Goal: Task Accomplishment & Management: Complete application form

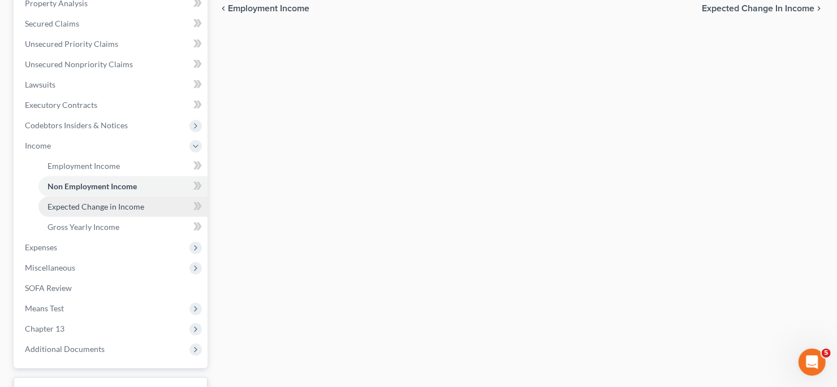
click at [131, 207] on span "Expected Change in Income" at bounding box center [96, 207] width 97 height 10
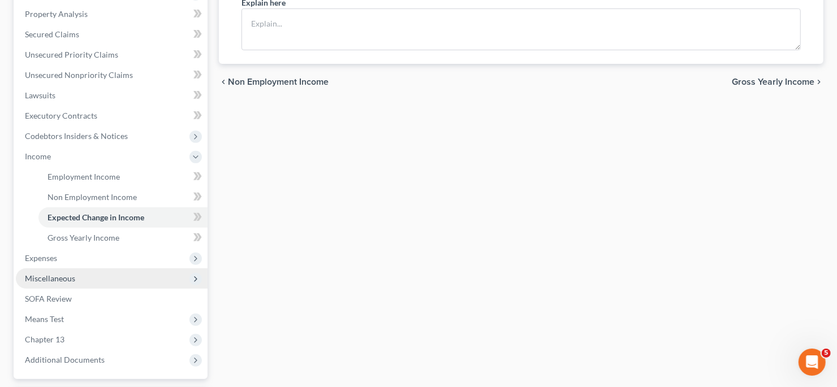
scroll to position [282, 0]
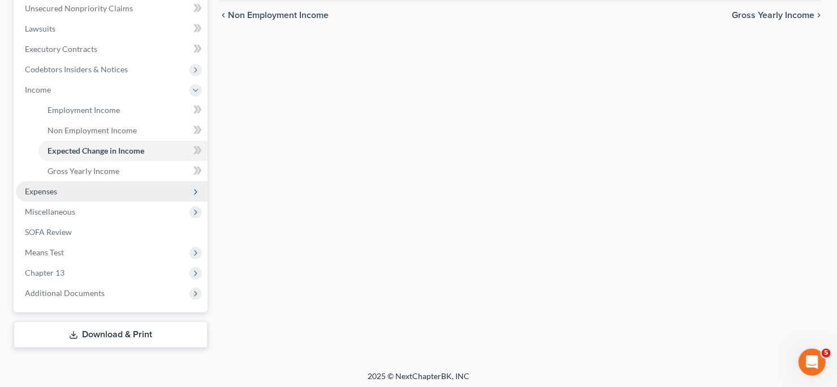
click at [117, 188] on span "Expenses" at bounding box center [112, 192] width 192 height 20
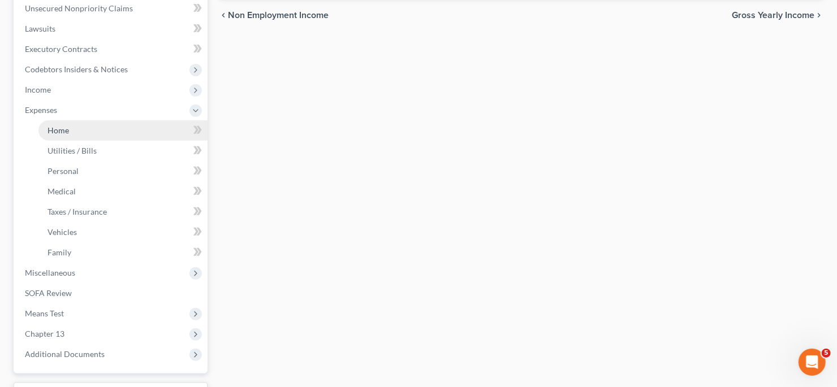
click at [124, 133] on link "Home" at bounding box center [122, 130] width 169 height 20
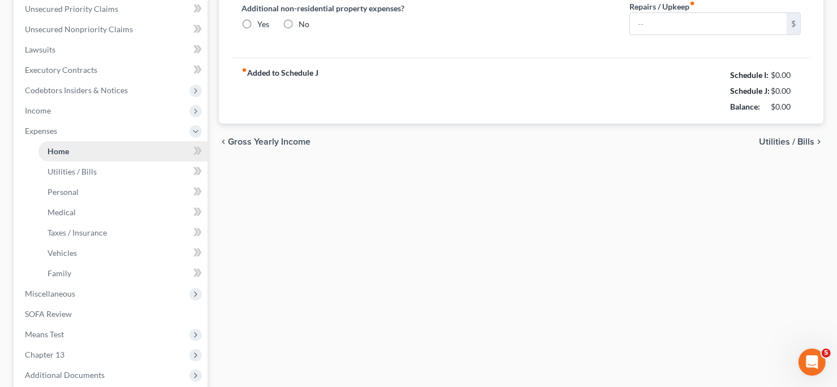
type input "0.00"
radio input "true"
type input "0.00"
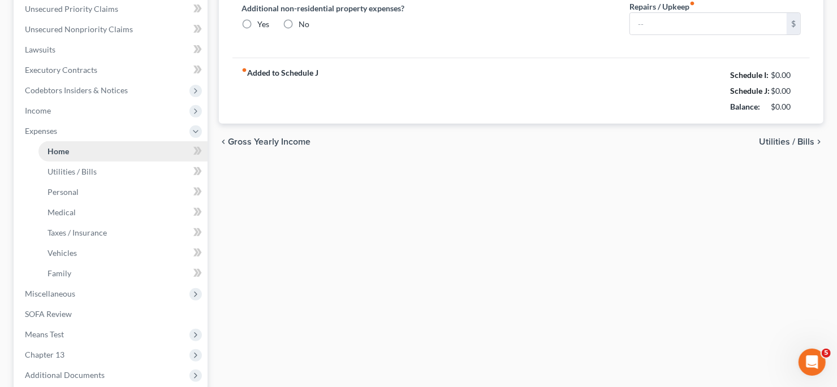
type input "0.00"
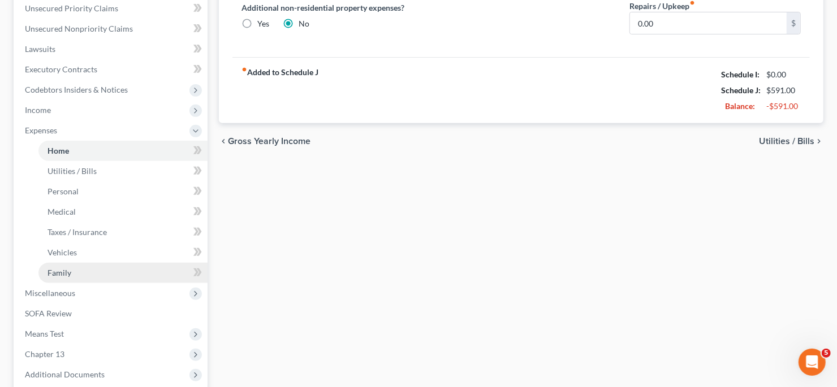
scroll to position [282, 0]
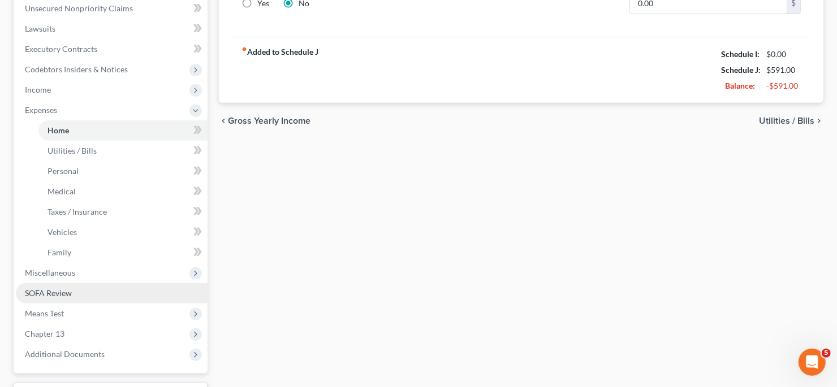
click at [105, 291] on link "SOFA Review" at bounding box center [112, 293] width 192 height 20
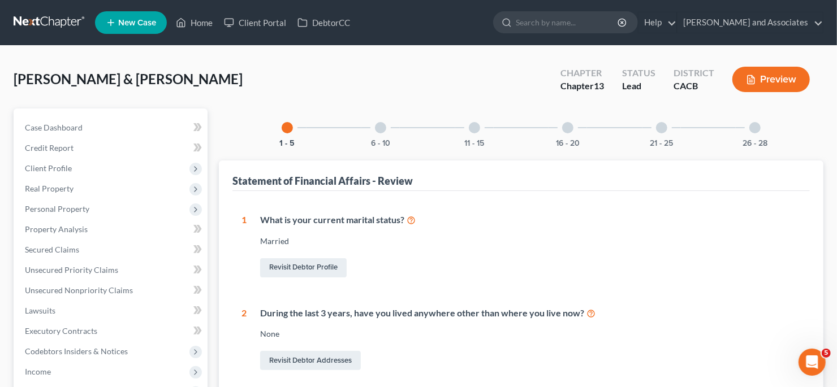
click at [382, 131] on div at bounding box center [380, 127] width 11 height 11
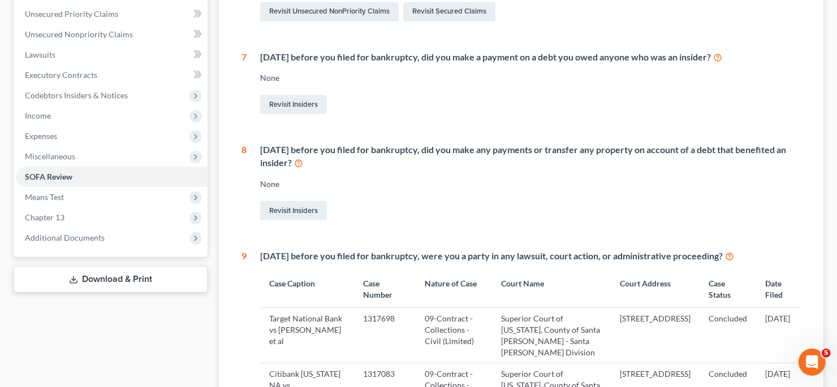
scroll to position [282, 0]
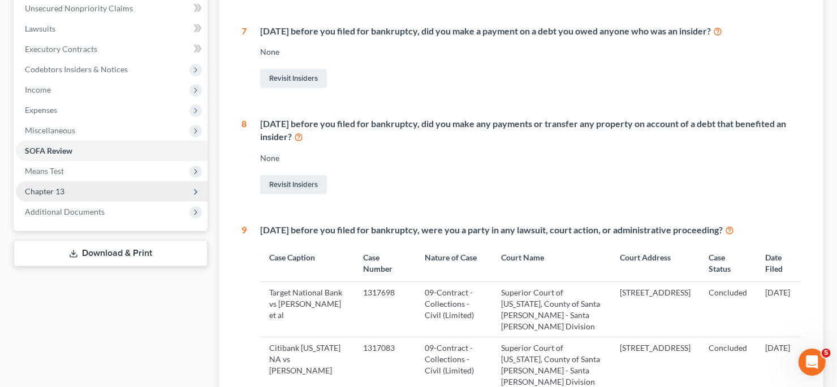
click at [120, 188] on span "Chapter 13" at bounding box center [112, 192] width 192 height 20
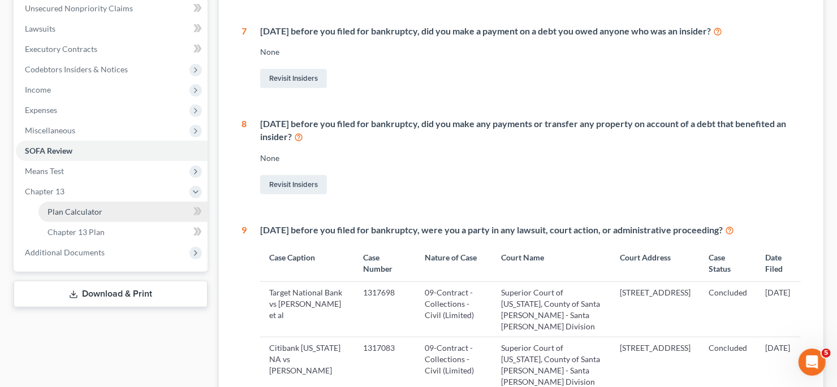
click at [122, 214] on link "Plan Calculator" at bounding box center [122, 212] width 169 height 20
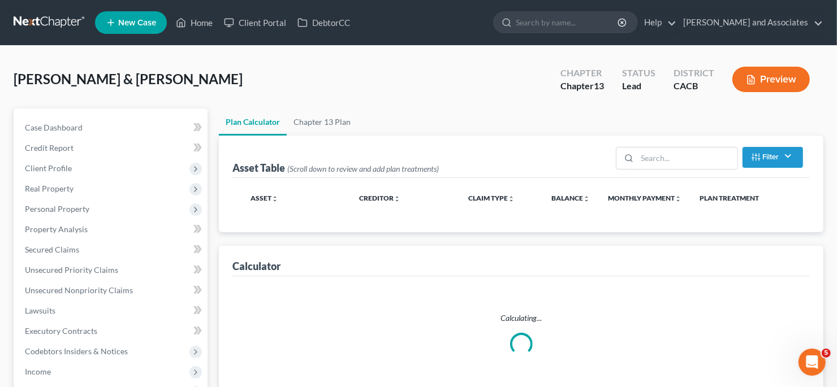
select select "59"
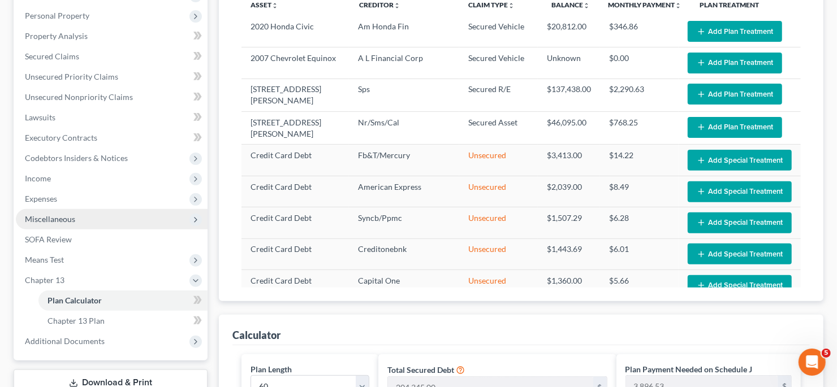
scroll to position [282, 0]
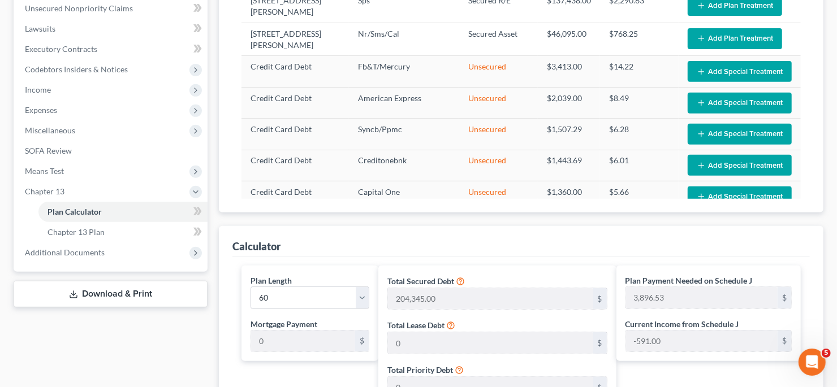
click at [136, 292] on link "Download & Print" at bounding box center [111, 294] width 194 height 27
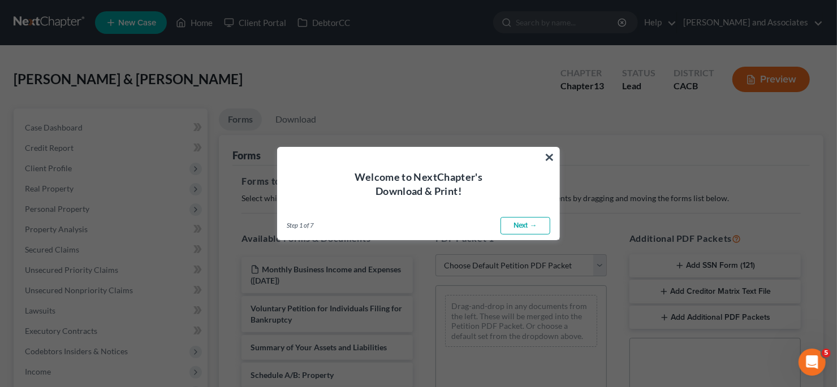
click at [530, 219] on link "Next →" at bounding box center [526, 226] width 50 height 18
select select "0"
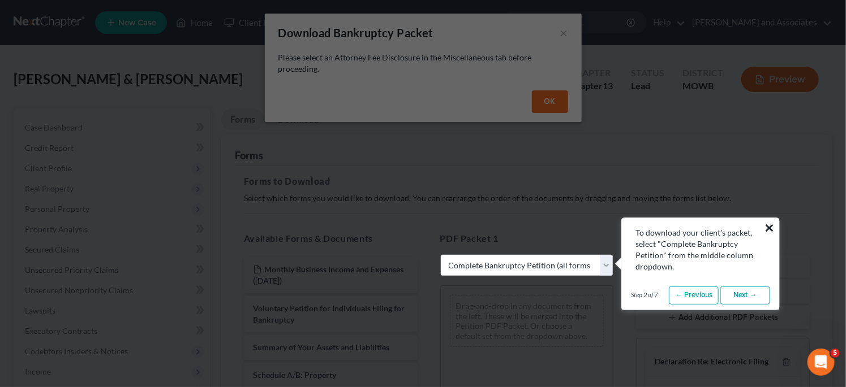
click at [770, 224] on button "×" at bounding box center [769, 228] width 11 height 18
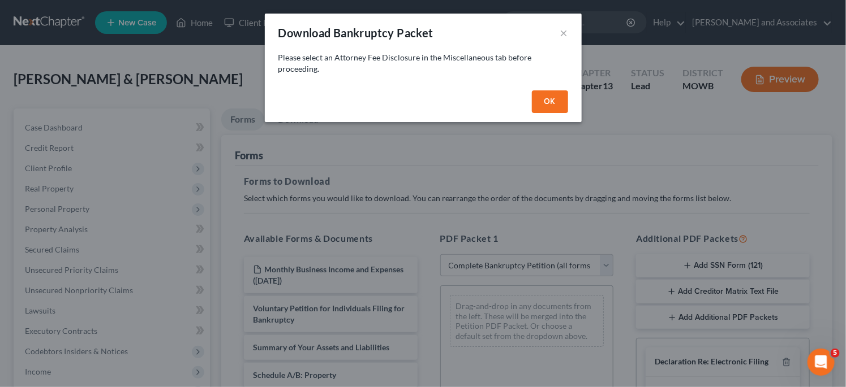
click at [545, 111] on button "OK" at bounding box center [550, 101] width 36 height 23
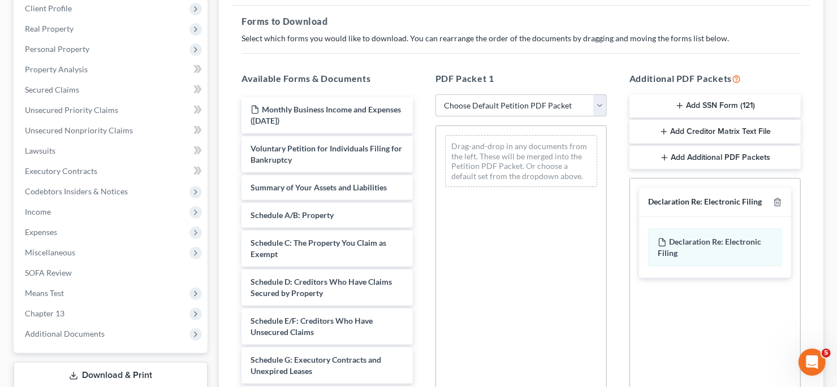
scroll to position [170, 0]
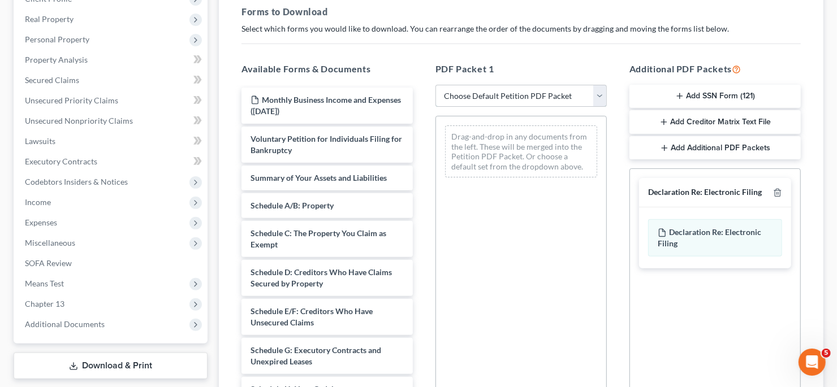
click at [574, 89] on select "Choose Default Petition PDF Packet Complete Bankruptcy Petition (all forms and …" at bounding box center [521, 96] width 171 height 23
select select "0"
click at [439, 85] on select "Choose Default Petition PDF Packet Complete Bankruptcy Petition (all forms and …" at bounding box center [521, 96] width 171 height 23
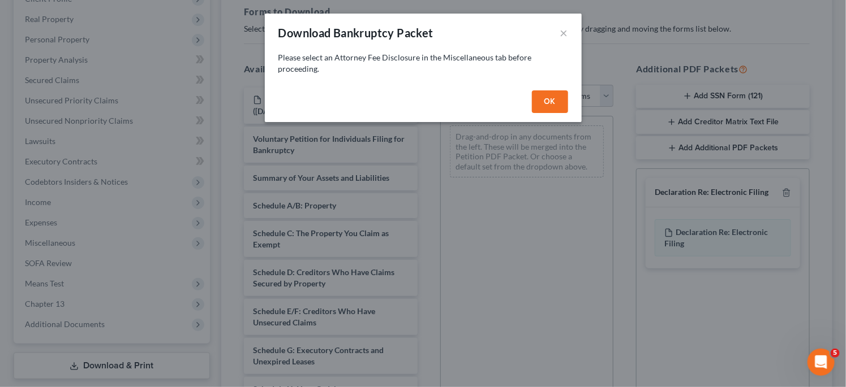
click at [544, 105] on button "OK" at bounding box center [550, 101] width 36 height 23
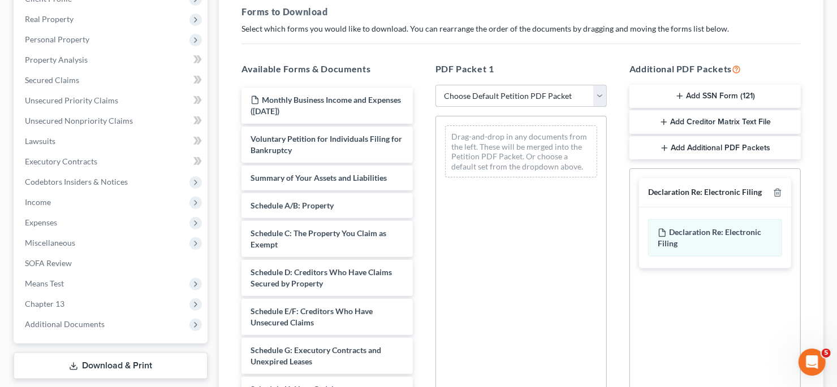
click at [545, 95] on select "Choose Default Petition PDF Packet Complete Bankruptcy Petition (all forms and …" at bounding box center [521, 96] width 171 height 23
select select "0"
click at [439, 85] on select "Choose Default Petition PDF Packet Complete Bankruptcy Petition (all forms and …" at bounding box center [521, 96] width 171 height 23
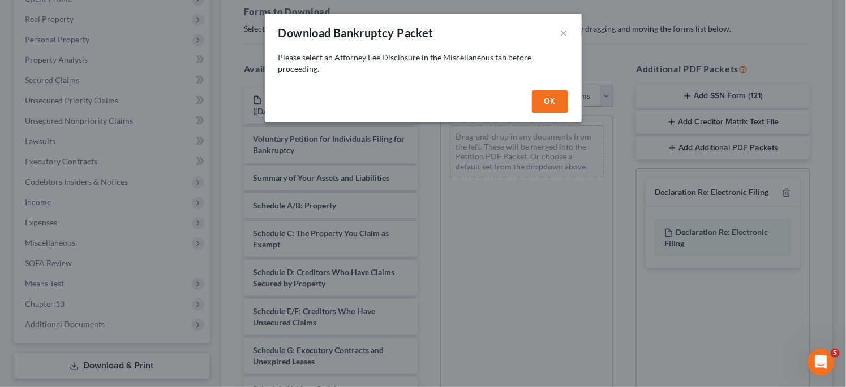
click at [549, 105] on button "OK" at bounding box center [550, 101] width 36 height 23
select select
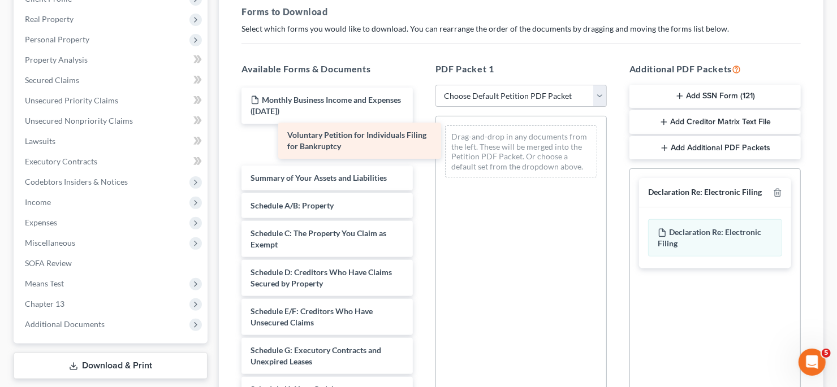
drag, startPoint x: 304, startPoint y: 150, endPoint x: 508, endPoint y: 144, distance: 204.3
click at [422, 144] on div "Voluntary Petition for Individuals Filing for Bankruptcy Monthly Business Incom…" at bounding box center [326, 392] width 189 height 609
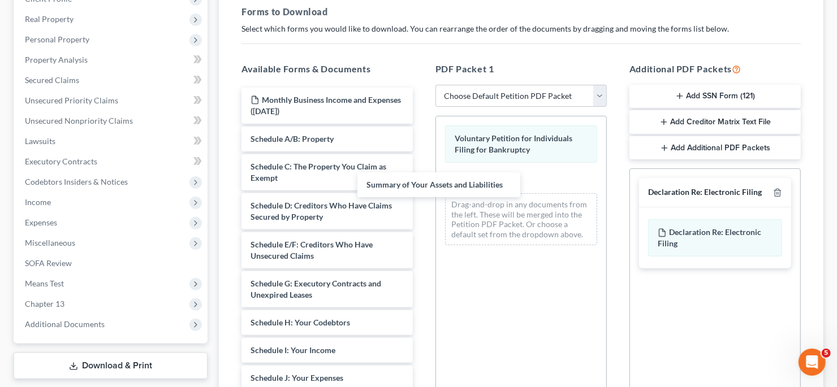
drag, startPoint x: 350, startPoint y: 141, endPoint x: 478, endPoint y: 192, distance: 138.3
click at [422, 192] on div "Summary of Your Assets and Liabilities Monthly Business Income and Expenses ([D…" at bounding box center [326, 359] width 189 height 542
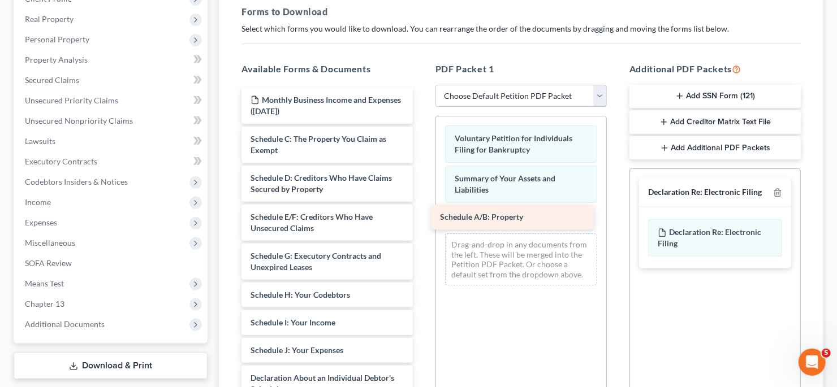
drag, startPoint x: 316, startPoint y: 141, endPoint x: 506, endPoint y: 221, distance: 205.6
click at [422, 221] on div "Schedule A/B: Property Monthly Business Income and Expenses ([DATE]) Schedule A…" at bounding box center [326, 345] width 189 height 515
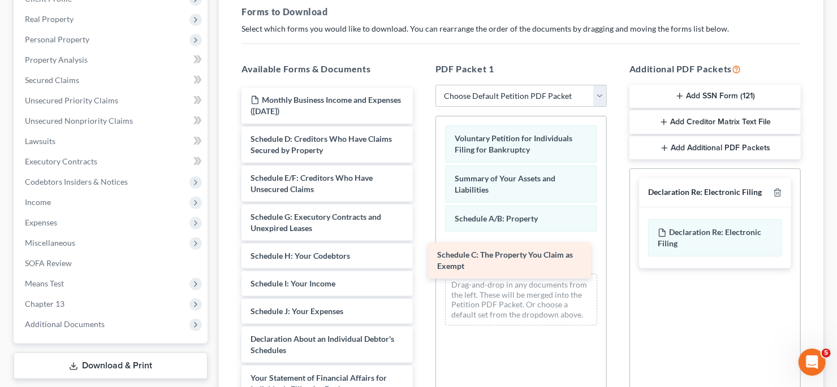
drag, startPoint x: 317, startPoint y: 152, endPoint x: 504, endPoint y: 269, distance: 221.1
click at [422, 269] on div "Schedule C: The Property You Claim as Exempt Monthly Business Income and Expens…" at bounding box center [326, 326] width 189 height 476
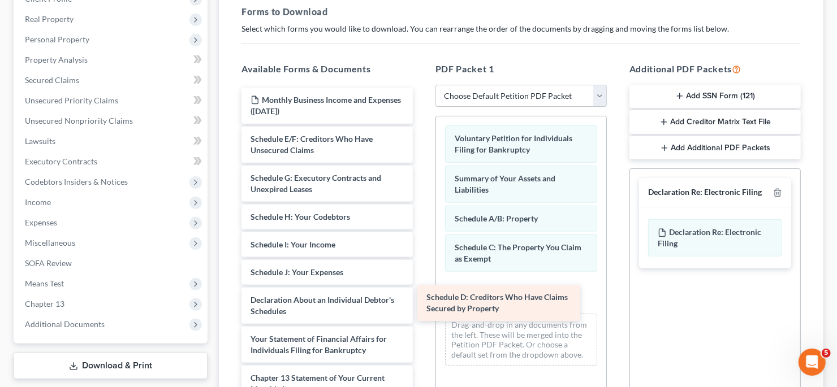
drag, startPoint x: 337, startPoint y: 136, endPoint x: 516, endPoint y: 298, distance: 241.5
click at [422, 298] on div "Schedule D: Creditors Who Have Claims Secured by Property Monthly Business Inco…" at bounding box center [326, 306] width 189 height 437
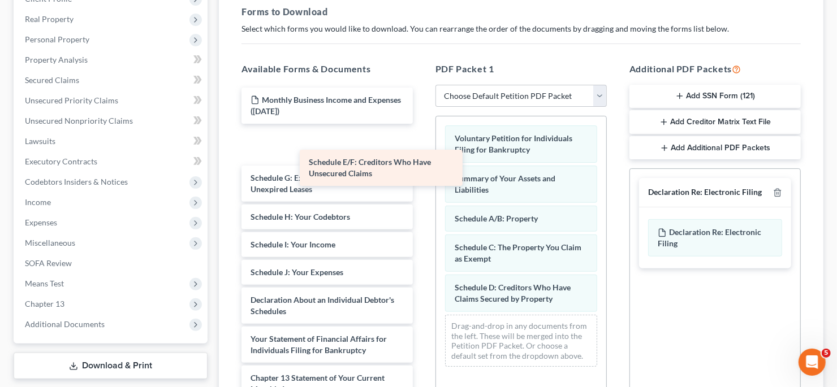
drag, startPoint x: 338, startPoint y: 142, endPoint x: 376, endPoint y: 156, distance: 40.4
click at [376, 157] on div "Schedule E/F: Creditors Who Have Unsecured Claims Monthly Business Income and E…" at bounding box center [326, 306] width 189 height 437
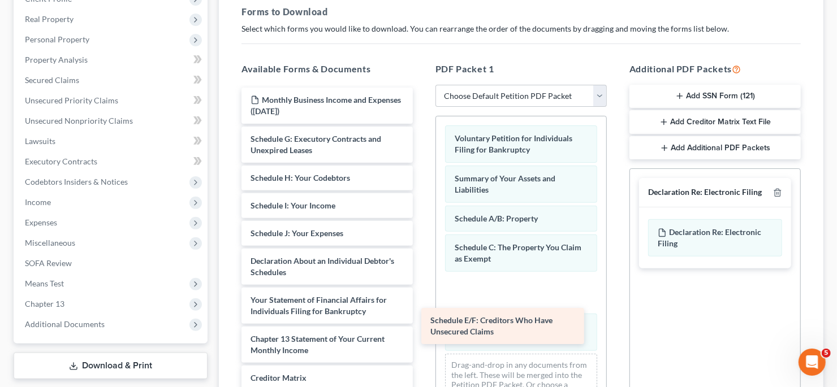
drag, startPoint x: 336, startPoint y: 140, endPoint x: 513, endPoint y: 322, distance: 253.6
click at [422, 322] on div "Schedule E/F: Creditors Who Have Unsecured Claims Monthly Business Income and E…" at bounding box center [326, 287] width 189 height 398
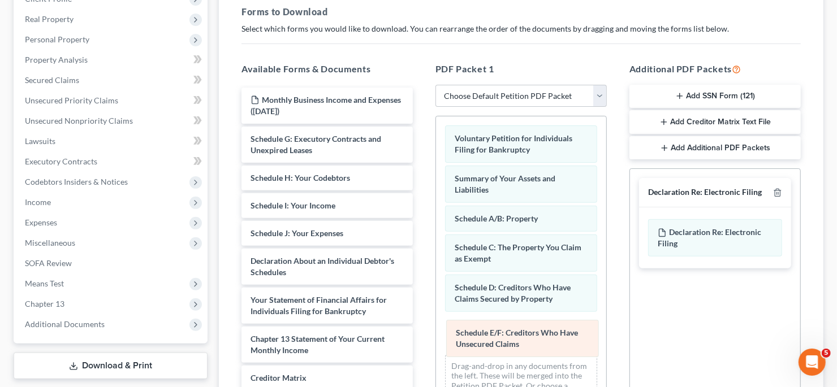
drag, startPoint x: 496, startPoint y: 286, endPoint x: 497, endPoint y: 335, distance: 49.2
click at [497, 335] on div "Schedule E/F: Creditors Who Have Unsecured Claims Voluntary Petition for Indivi…" at bounding box center [521, 266] width 170 height 299
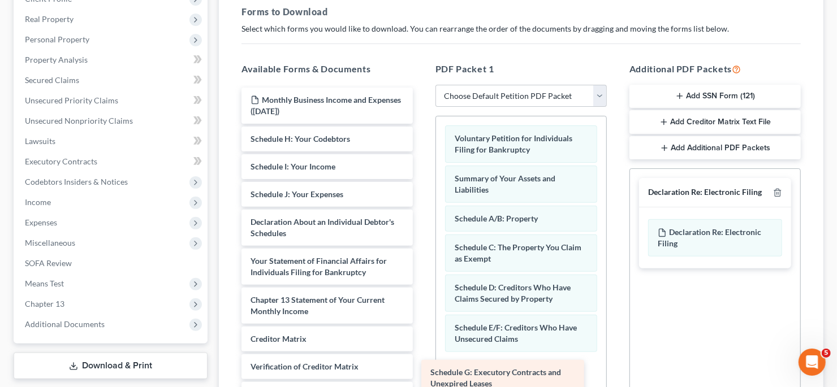
drag, startPoint x: 352, startPoint y: 150, endPoint x: 531, endPoint y: 381, distance: 291.9
click at [422, 385] on div "Schedule G: Executory Contracts and Unexpired Leases Monthly Business Income an…" at bounding box center [326, 267] width 189 height 359
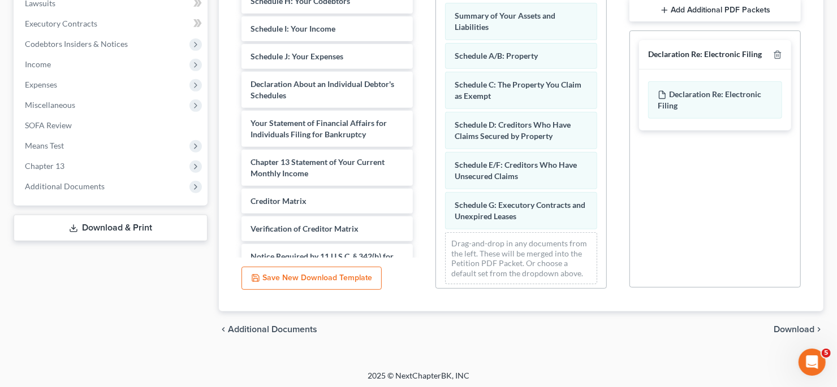
scroll to position [309, 0]
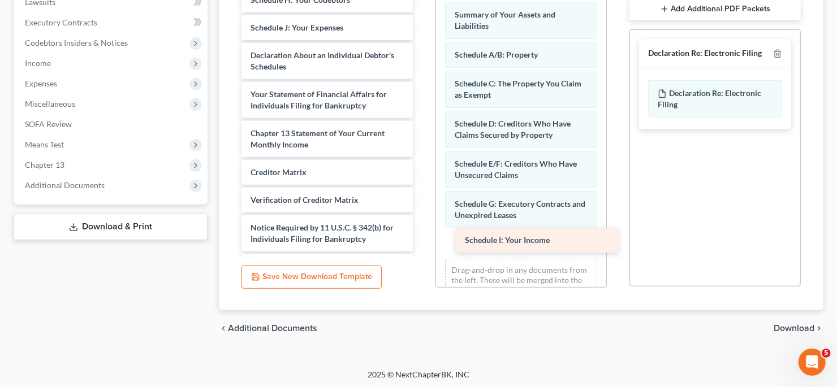
drag, startPoint x: 334, startPoint y: 33, endPoint x: 540, endPoint y: 243, distance: 294.4
click at [422, 243] on div "Schedule I: Your Income Monthly Business Income and Expenses ([DATE]) Schedule …" at bounding box center [326, 114] width 189 height 331
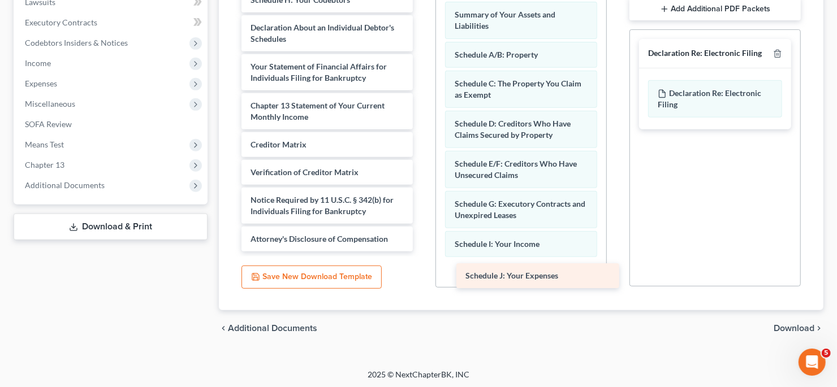
drag, startPoint x: 328, startPoint y: 31, endPoint x: 538, endPoint y: 275, distance: 322.0
click at [422, 252] on div "Schedule J: Your Expenses Monthly Business Income and Expenses ([DATE]) Schedul…" at bounding box center [326, 100] width 189 height 303
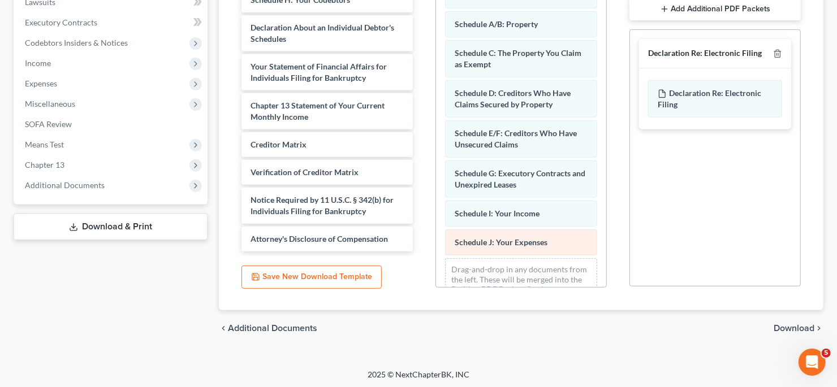
scroll to position [82, 0]
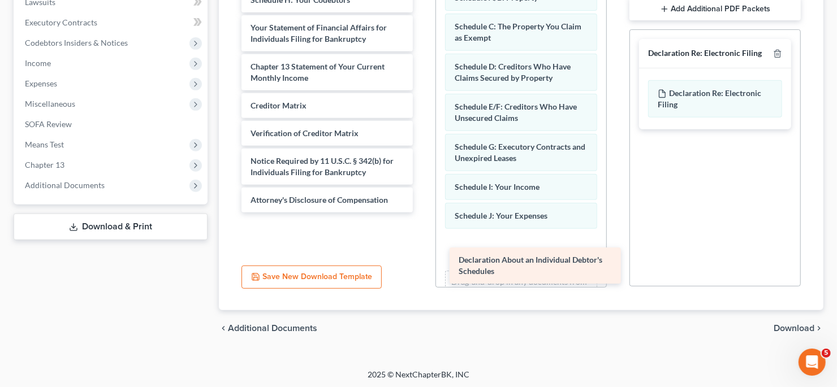
drag, startPoint x: 293, startPoint y: 26, endPoint x: 501, endPoint y: 261, distance: 313.7
click at [422, 213] on div "Declaration About an Individual Debtor's Schedules Monthly Business Income and …" at bounding box center [326, 81] width 189 height 264
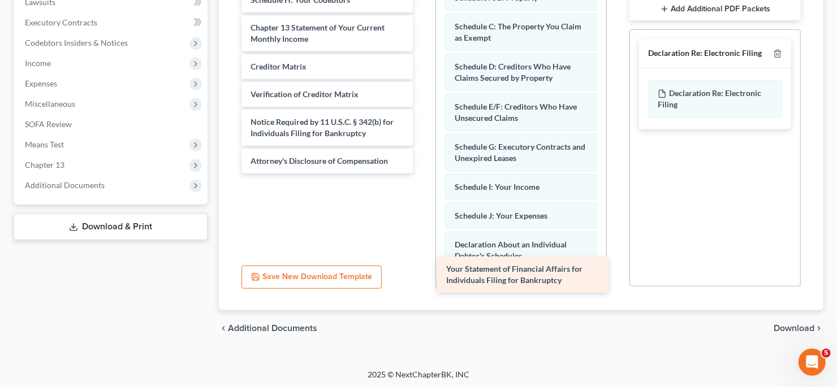
drag, startPoint x: 303, startPoint y: 36, endPoint x: 500, endPoint y: 276, distance: 310.3
click at [422, 174] on div "Your Statement of Financial Affairs for Individuals Filing for Bankruptcy Month…" at bounding box center [326, 61] width 189 height 225
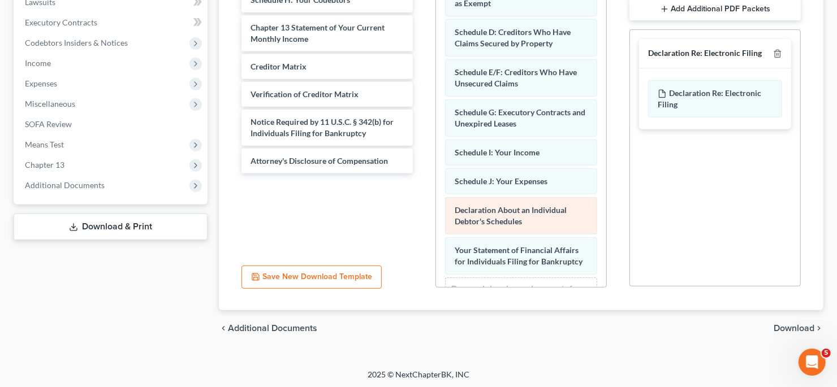
scroll to position [173, 0]
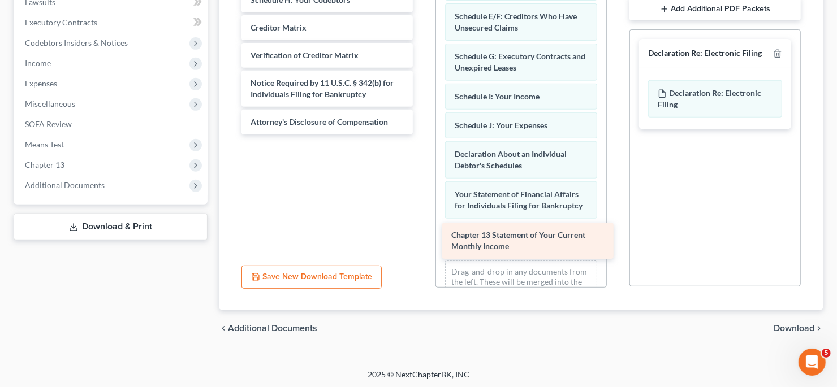
drag, startPoint x: 273, startPoint y: 35, endPoint x: 473, endPoint y: 244, distance: 290.0
click at [422, 135] on div "Chapter 13 Statement of Your Current Monthly Income Monthly Business Income and…" at bounding box center [326, 42] width 189 height 186
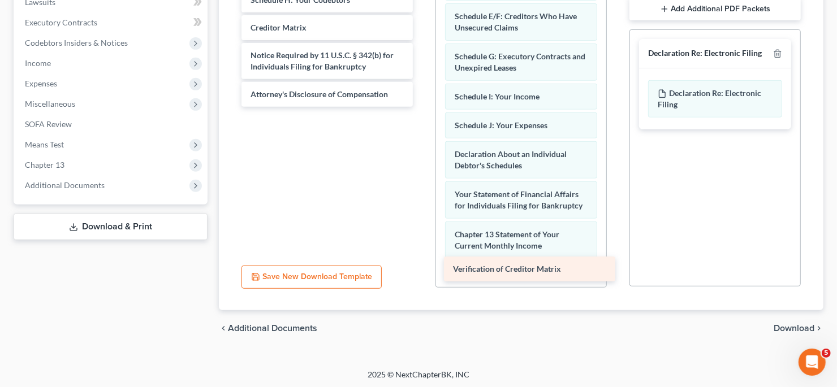
drag, startPoint x: 319, startPoint y: 57, endPoint x: 521, endPoint y: 272, distance: 295.7
click at [422, 107] on div "Verification of Creditor Matrix Monthly Business Income and Expenses ([DATE]) S…" at bounding box center [326, 28] width 189 height 158
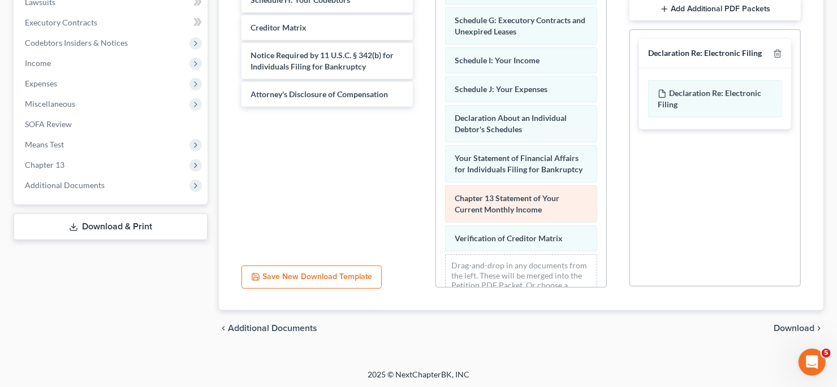
scroll to position [241, 0]
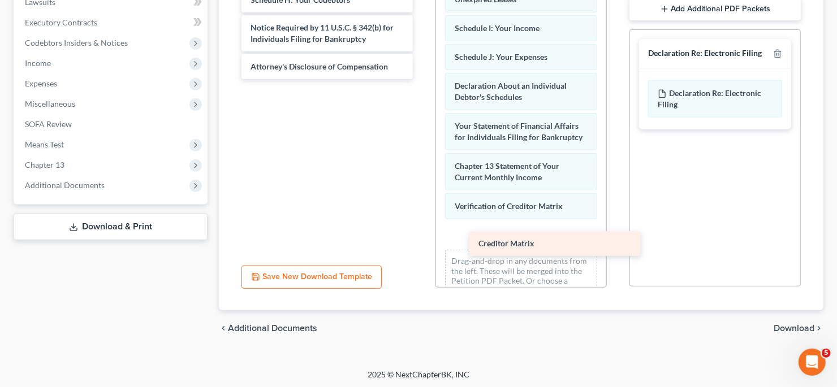
drag, startPoint x: 282, startPoint y: 25, endPoint x: 508, endPoint y: 243, distance: 314.4
click at [422, 79] on div "Creditor Matrix Monthly Business Income and Expenses ([DATE]) Schedule H: Your …" at bounding box center [326, 14] width 189 height 131
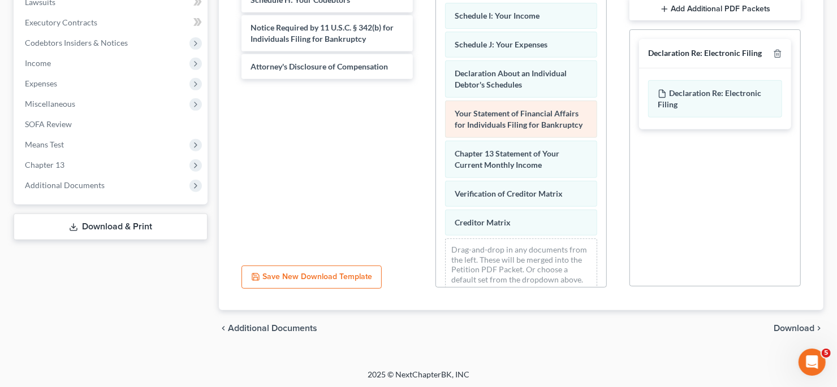
scroll to position [269, 0]
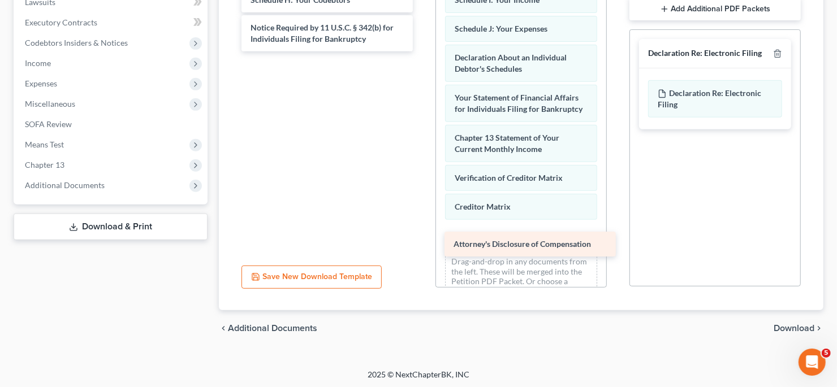
drag, startPoint x: 318, startPoint y: 68, endPoint x: 520, endPoint y: 247, distance: 270.5
click at [422, 51] on div "Attorney's Disclosure of Compensation Monthly Business Income and Expenses ([DA…" at bounding box center [326, 0] width 189 height 103
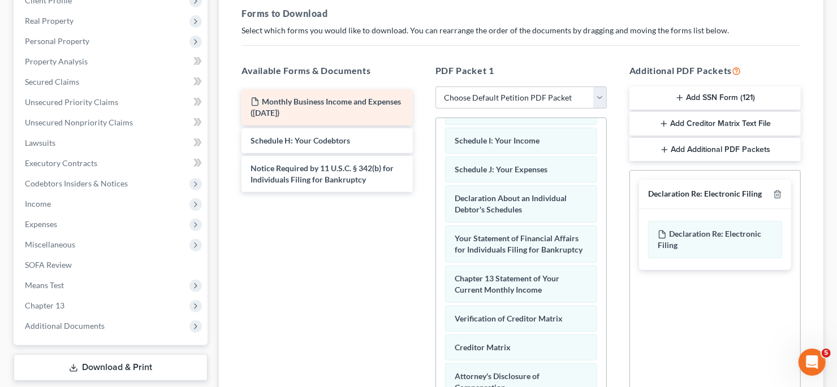
scroll to position [196, 0]
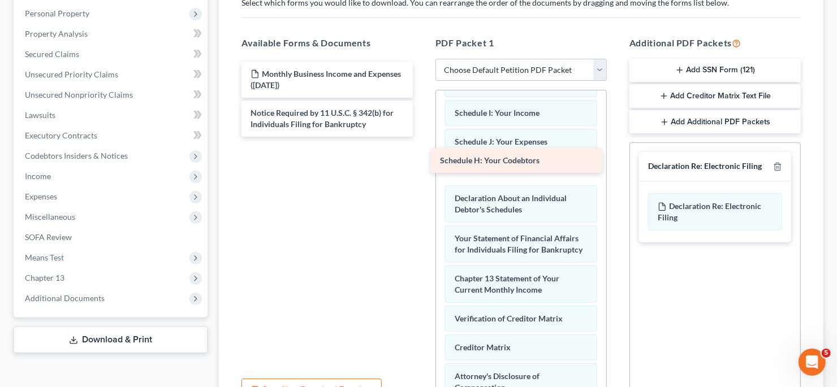
drag, startPoint x: 348, startPoint y: 116, endPoint x: 537, endPoint y: 166, distance: 196.1
click at [422, 137] on div "Schedule H: Your Codebtors Monthly Business Income and Expenses ([DATE]) Schedu…" at bounding box center [326, 99] width 189 height 75
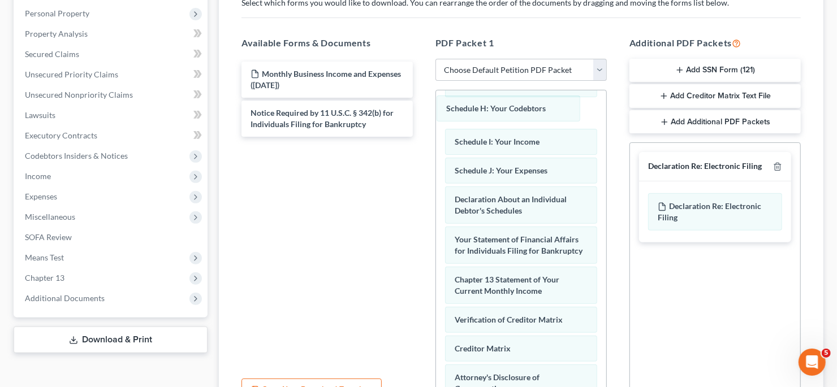
drag, startPoint x: 528, startPoint y: 157, endPoint x: 519, endPoint y: 102, distance: 56.2
click at [519, 101] on div "Schedule H: Your Codebtors Voluntary Petition for Individuals Filing for Bankru…" at bounding box center [521, 143] width 170 height 644
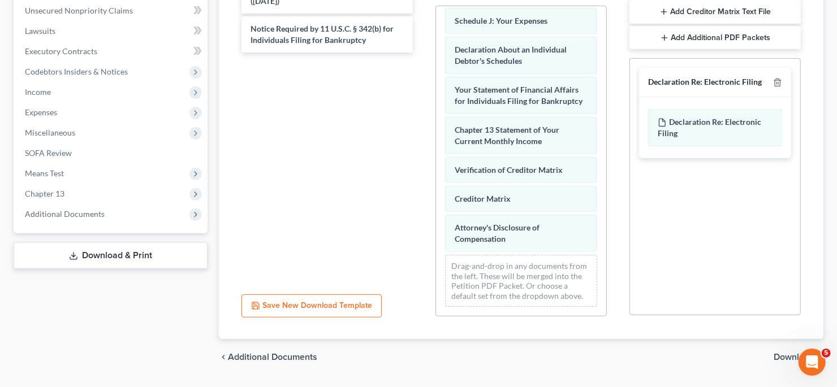
scroll to position [252, 0]
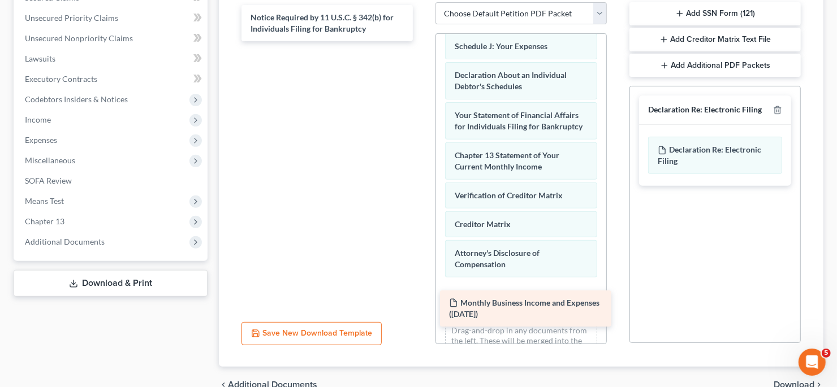
drag, startPoint x: 346, startPoint y: 25, endPoint x: 544, endPoint y: 312, distance: 348.9
click at [422, 41] on div "Monthly Business Income and Expenses ([DATE]) Monthly Business Income and Expen…" at bounding box center [326, 23] width 189 height 36
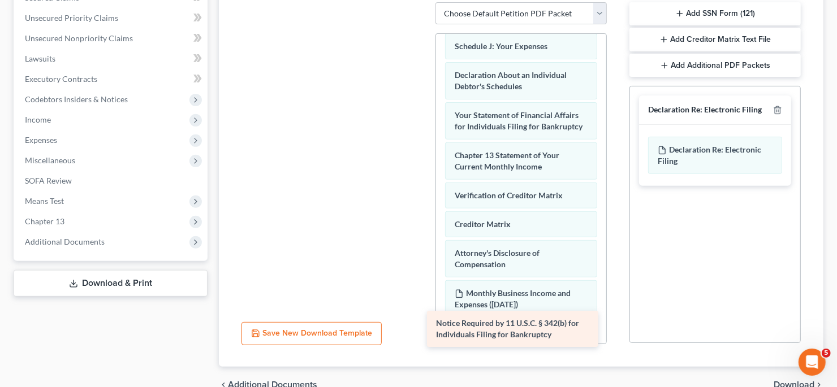
drag, startPoint x: 360, startPoint y: 24, endPoint x: 546, endPoint y: 332, distance: 359.3
click at [422, 2] on div "Notice Required by 11 U.S.C. § 342(b) for Individuals Filing for Bankruptcy Not…" at bounding box center [326, 2] width 189 height 0
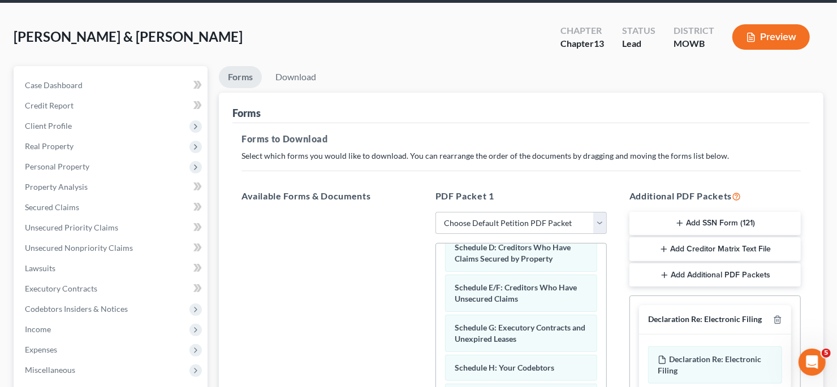
scroll to position [26, 0]
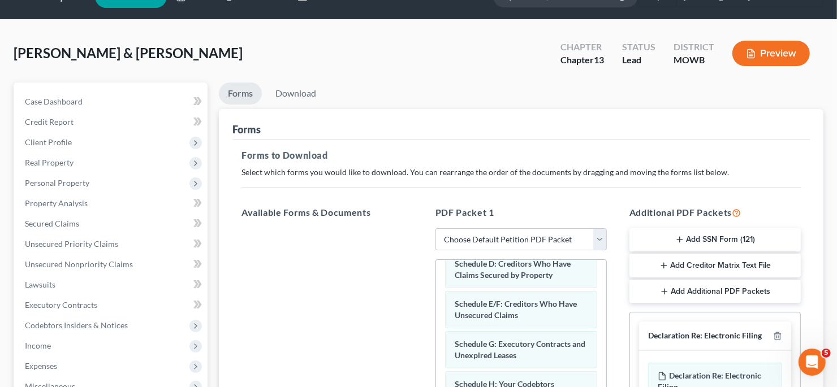
click at [737, 238] on button "Add SSN Form (121)" at bounding box center [715, 241] width 171 height 24
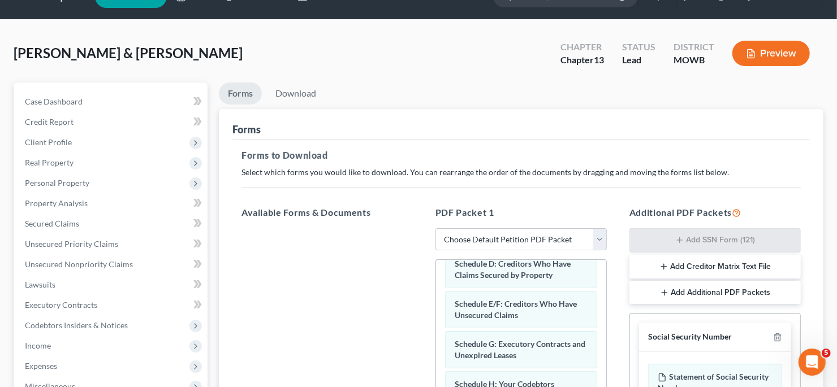
click at [776, 264] on button "Add Creditor Matrix Text File" at bounding box center [715, 267] width 171 height 24
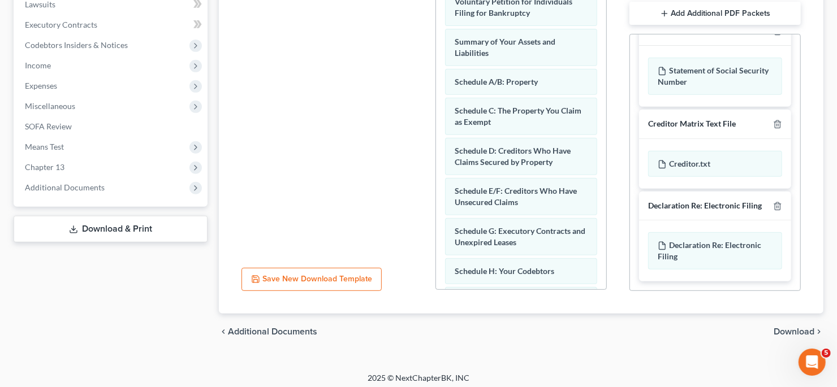
scroll to position [197, 0]
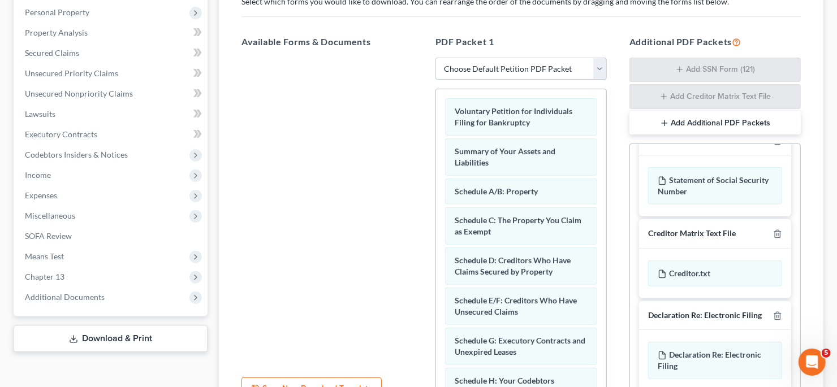
click at [751, 126] on button "Add Additional PDF Packets" at bounding box center [715, 123] width 171 height 24
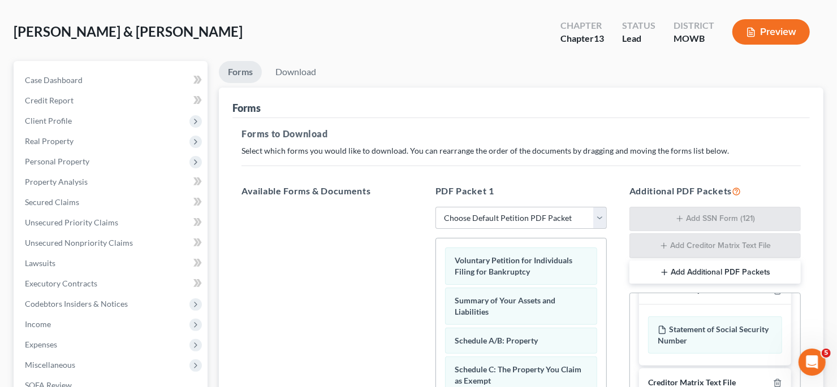
scroll to position [0, 0]
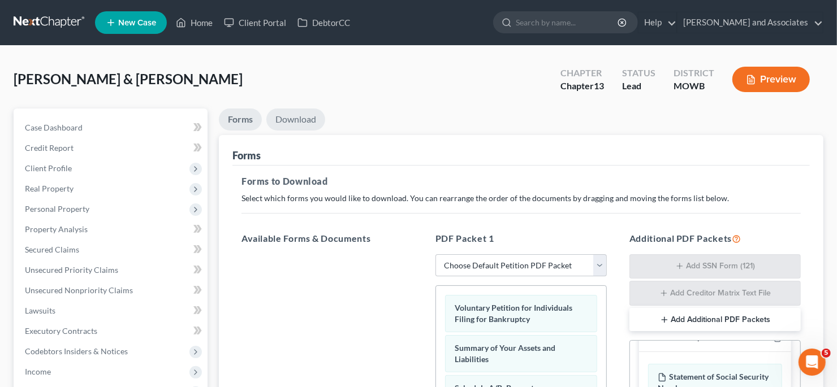
click at [290, 121] on link "Download" at bounding box center [295, 120] width 59 height 22
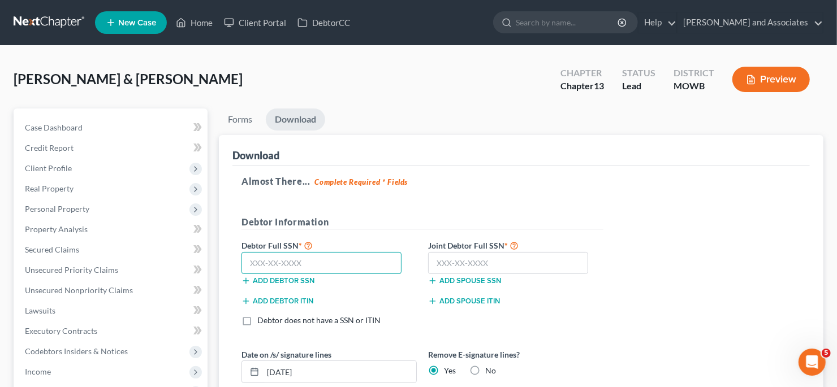
click at [370, 255] on input "text" at bounding box center [322, 263] width 160 height 23
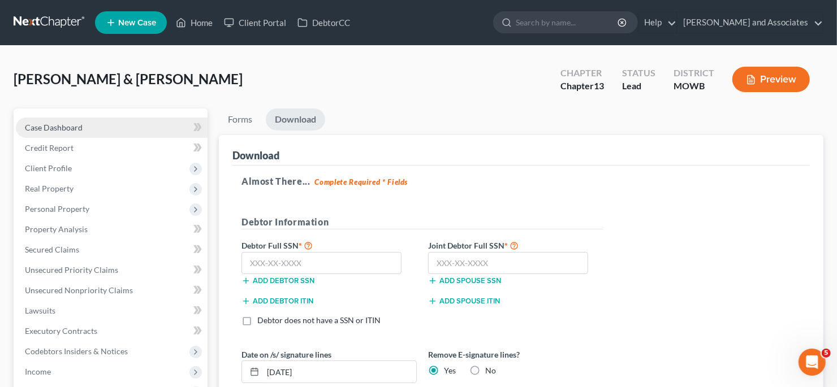
click at [79, 133] on link "Case Dashboard" at bounding box center [112, 128] width 192 height 20
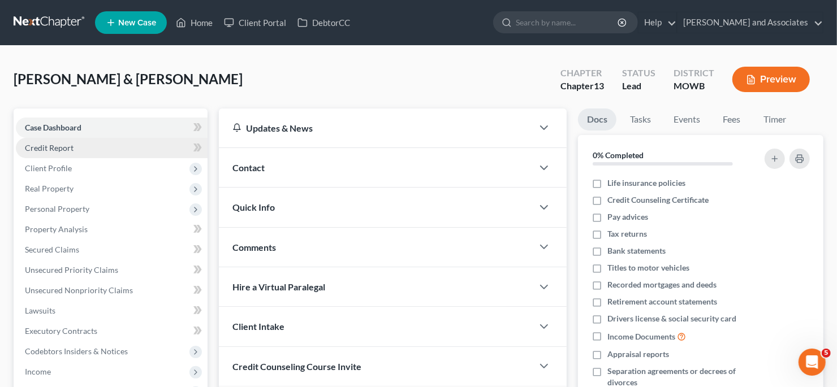
click at [81, 143] on link "Credit Report" at bounding box center [112, 148] width 192 height 20
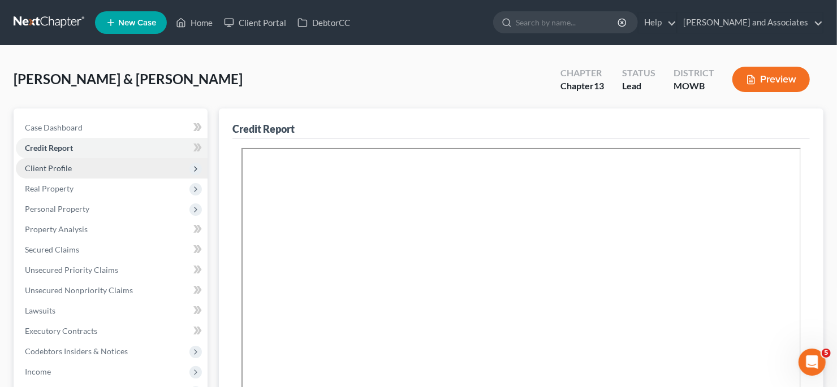
click at [87, 170] on span "Client Profile" at bounding box center [112, 168] width 192 height 20
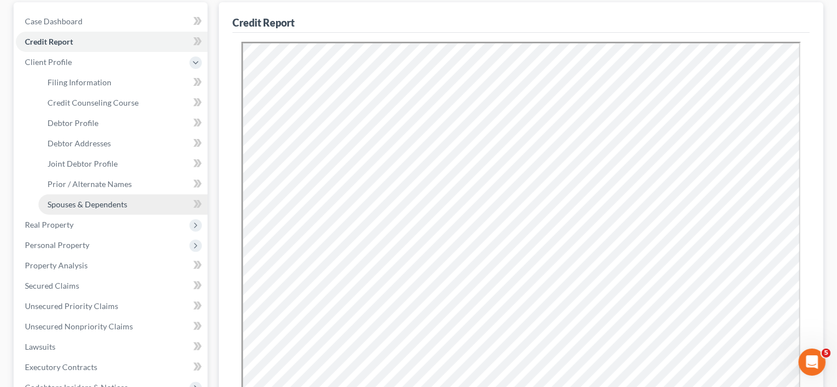
scroll to position [113, 0]
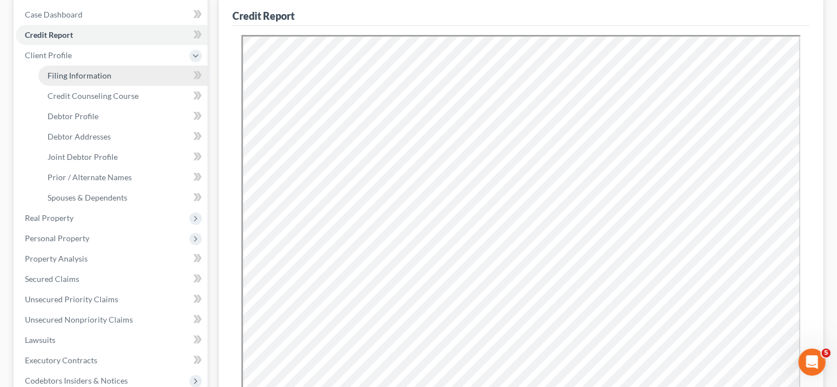
click at [107, 71] on span "Filing Information" at bounding box center [80, 76] width 64 height 10
select select "1"
select select "3"
select select "4"
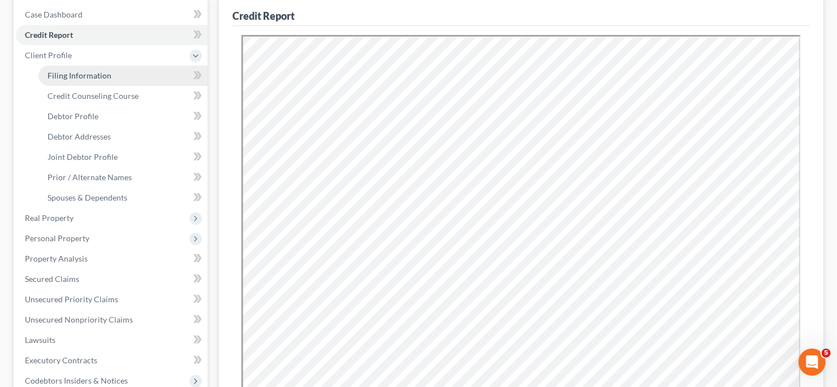
select select "1"
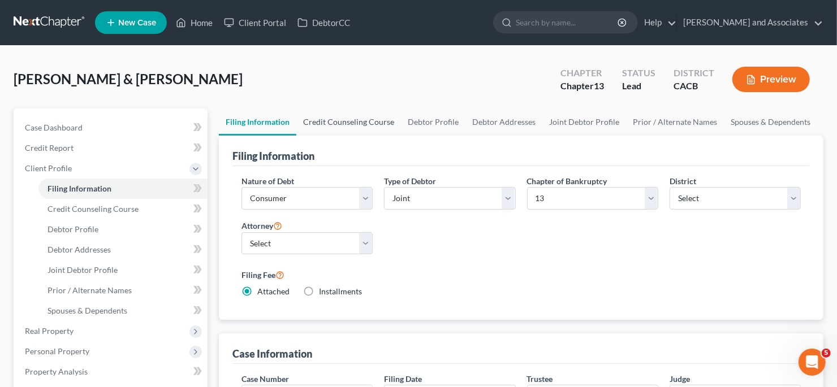
click at [321, 127] on link "Credit Counseling Course" at bounding box center [348, 122] width 105 height 27
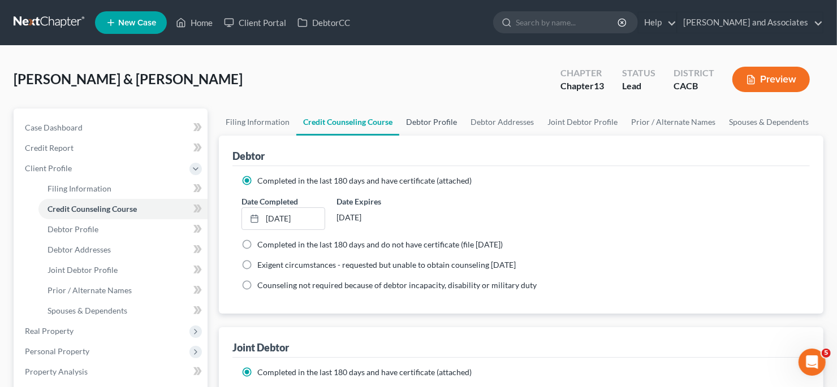
click at [417, 132] on link "Debtor Profile" at bounding box center [431, 122] width 64 height 27
select select "1"
select select "3"
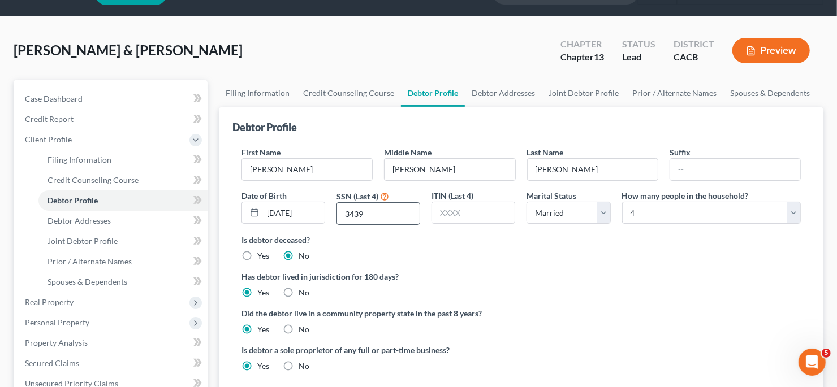
scroll to position [56, 0]
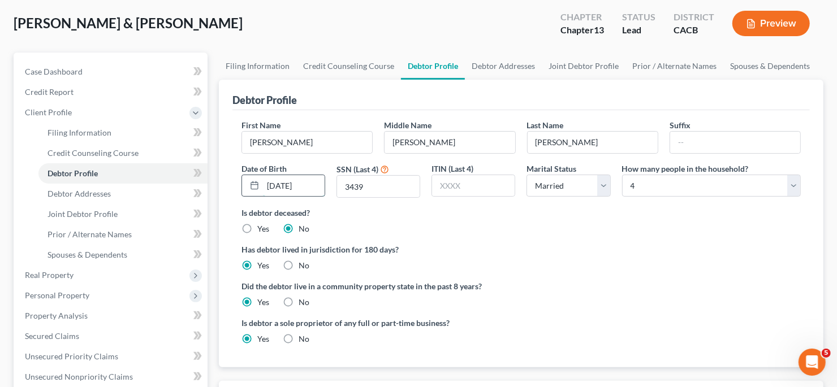
click at [317, 186] on input "[DATE]" at bounding box center [294, 185] width 62 height 21
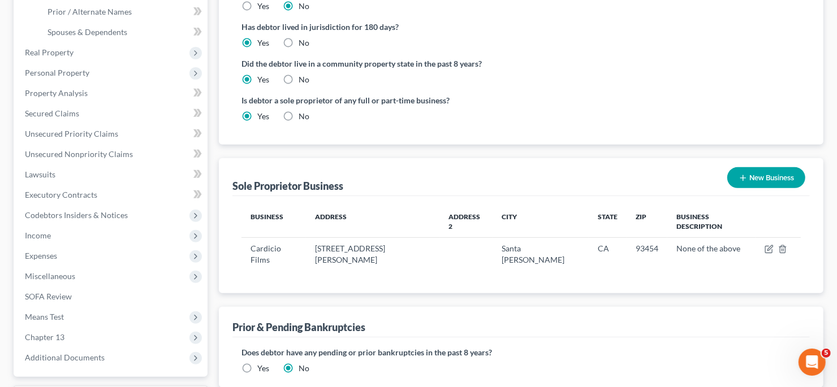
scroll to position [282, 0]
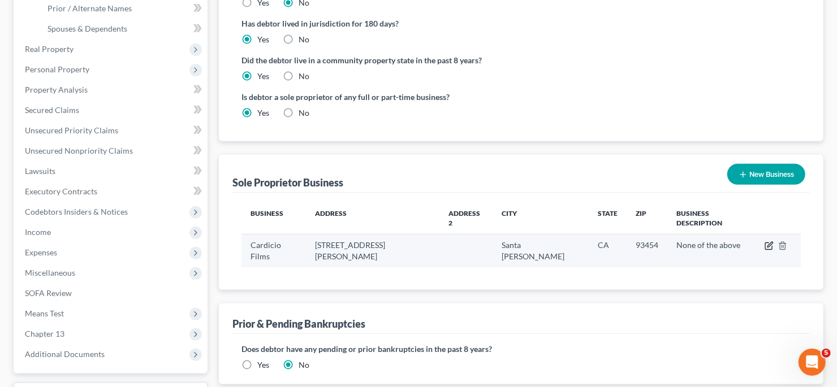
type input "[DATE]"
click at [770, 243] on icon "button" at bounding box center [770, 245] width 5 height 5
select select "4"
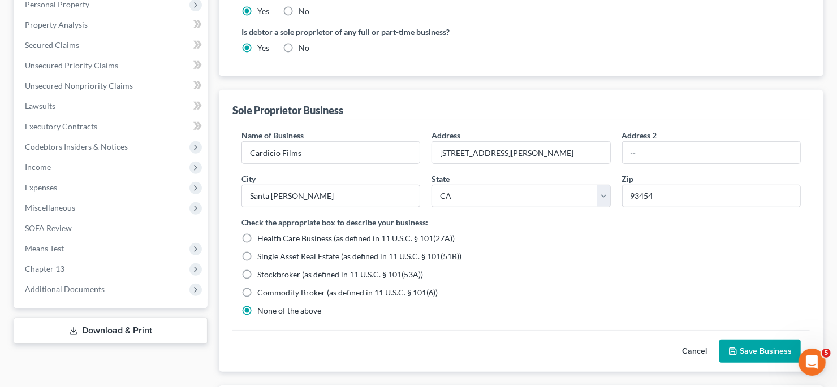
scroll to position [452, 0]
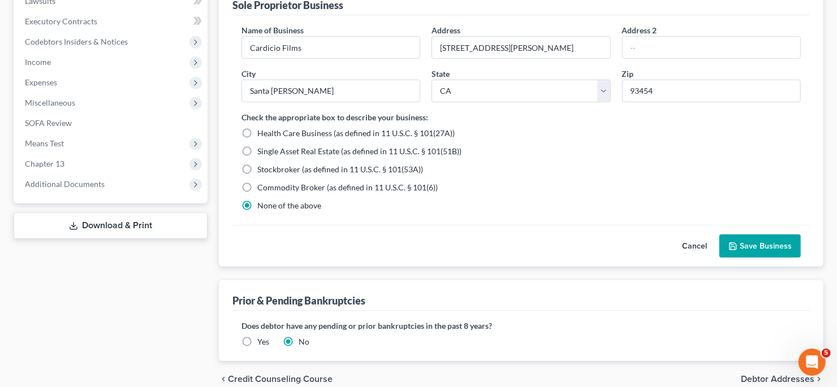
click at [791, 251] on button "Save Business" at bounding box center [759, 247] width 81 height 24
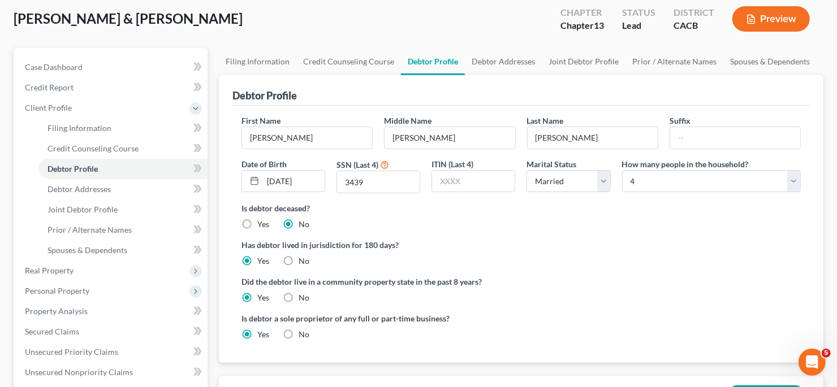
scroll to position [0, 0]
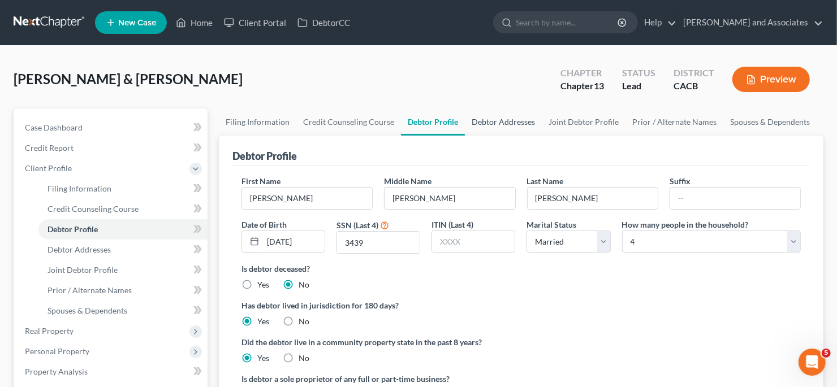
click at [508, 121] on link "Debtor Addresses" at bounding box center [503, 122] width 77 height 27
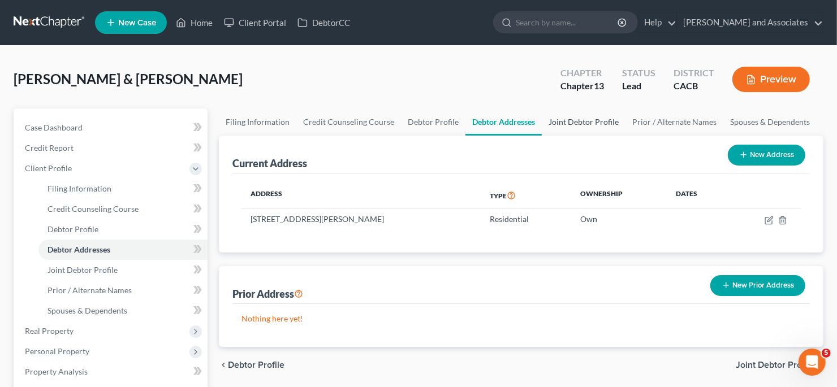
click at [609, 115] on link "Joint Debtor Profile" at bounding box center [584, 122] width 84 height 27
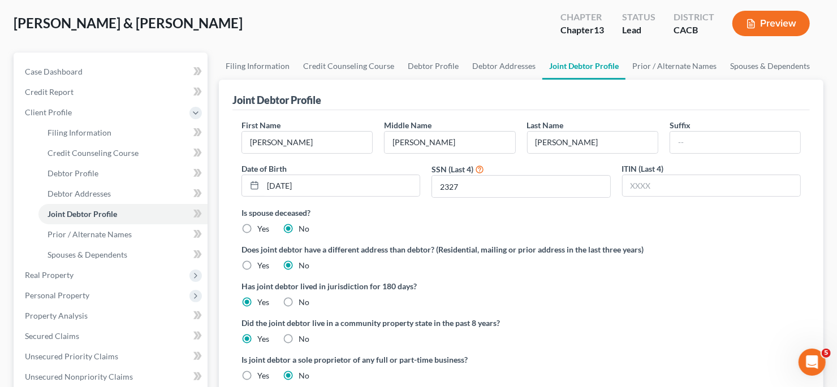
scroll to position [113, 0]
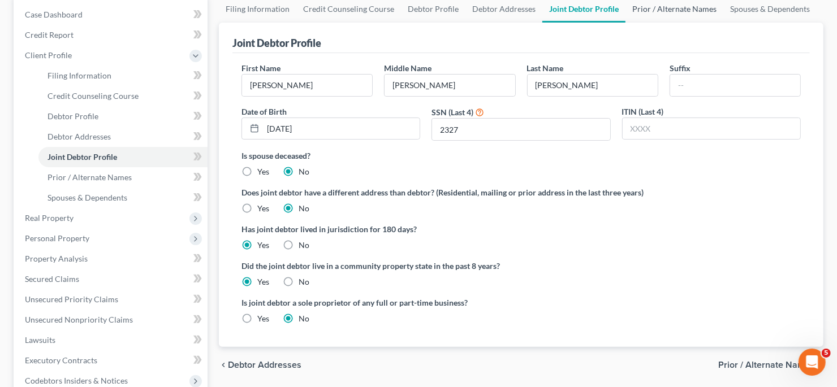
click at [665, 14] on link "Prior / Alternate Names" at bounding box center [675, 8] width 98 height 27
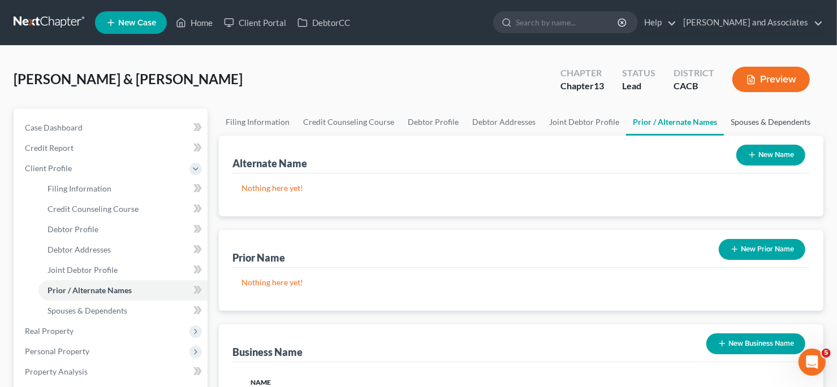
click at [739, 117] on link "Spouses & Dependents" at bounding box center [770, 122] width 93 height 27
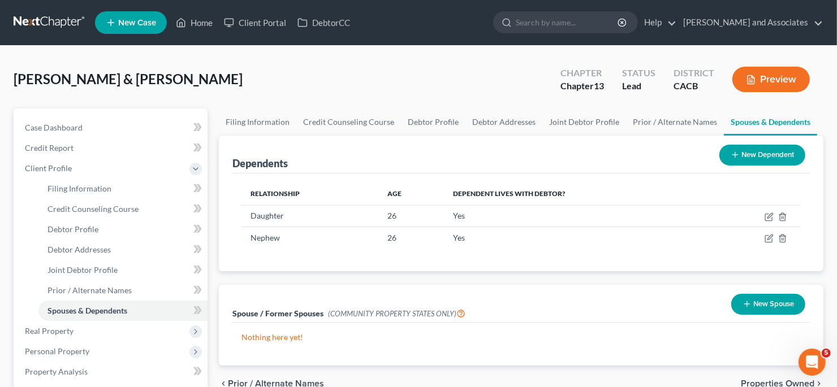
click at [279, 164] on div "Dependents" at bounding box center [259, 164] width 55 height 14
click at [382, 132] on link "Credit Counseling Course" at bounding box center [348, 122] width 105 height 27
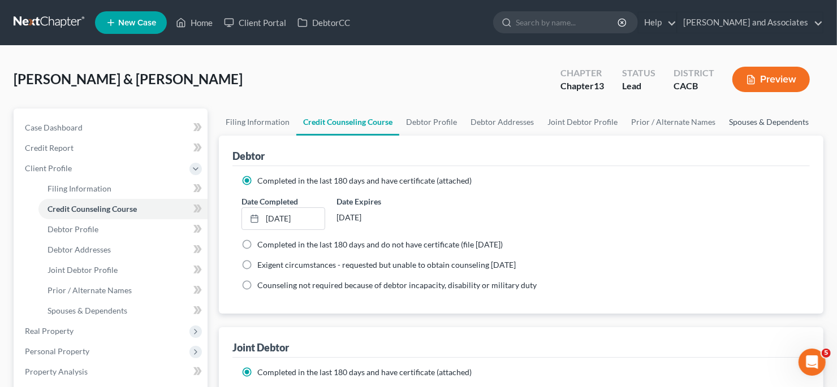
click at [751, 115] on link "Spouses & Dependents" at bounding box center [768, 122] width 93 height 27
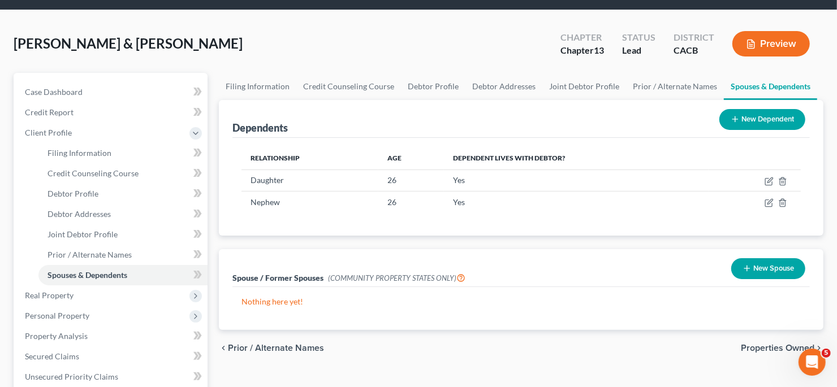
scroll to position [56, 0]
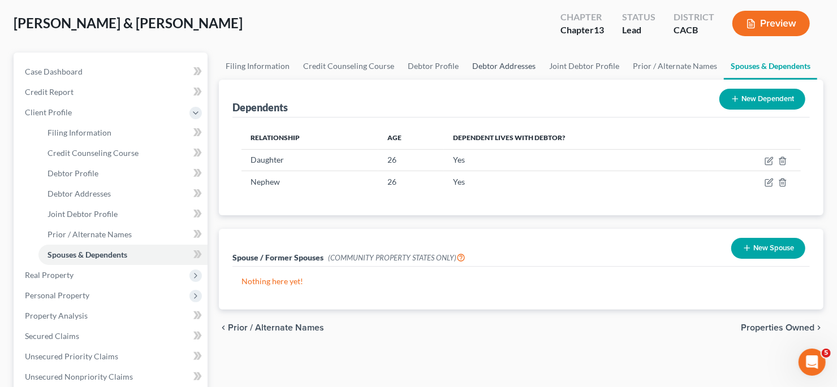
click at [497, 71] on link "Debtor Addresses" at bounding box center [503, 66] width 77 height 27
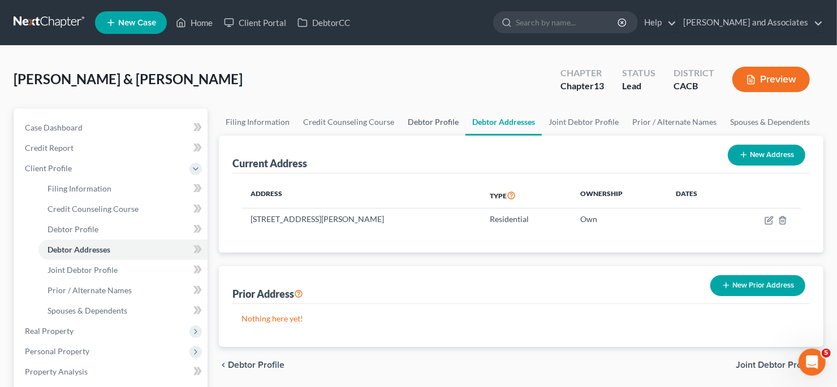
click at [417, 113] on link "Debtor Profile" at bounding box center [433, 122] width 64 height 27
select select "1"
select select "3"
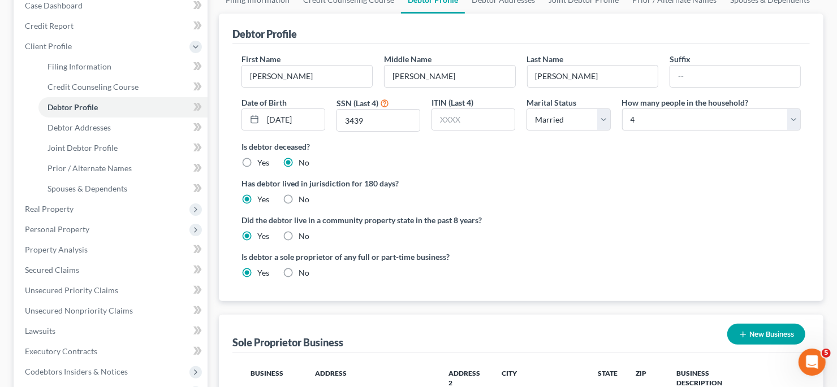
scroll to position [170, 0]
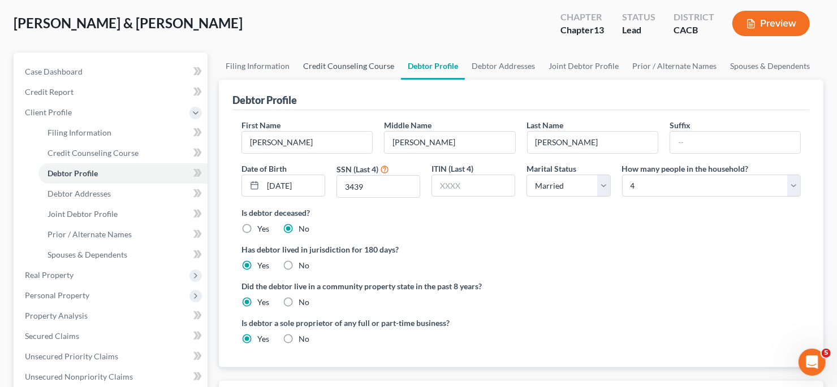
click at [372, 62] on link "Credit Counseling Course" at bounding box center [348, 66] width 105 height 27
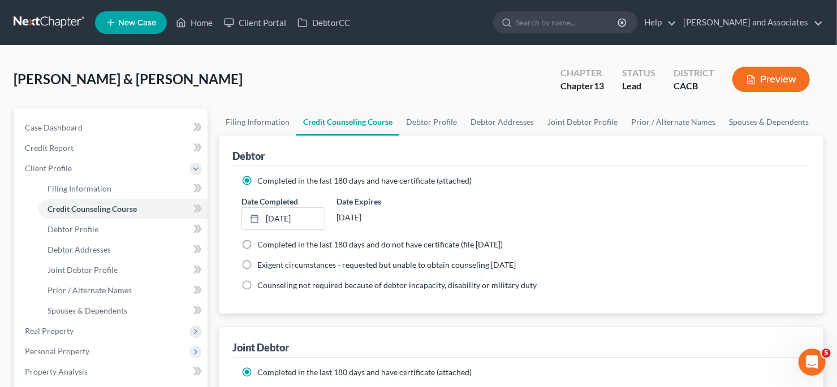
scroll to position [56, 0]
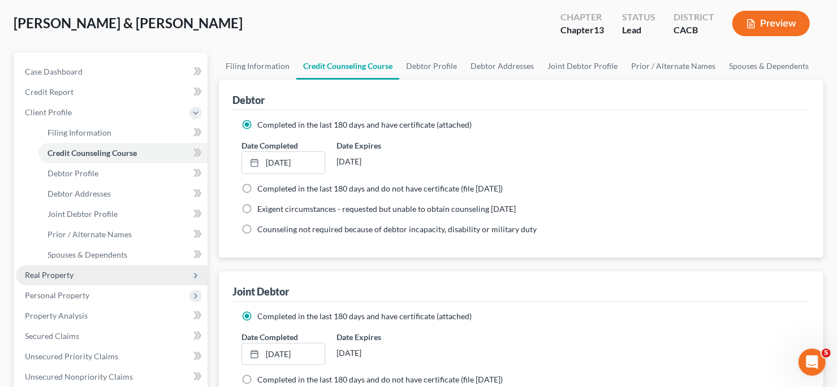
click at [44, 274] on span "Real Property" at bounding box center [49, 275] width 49 height 10
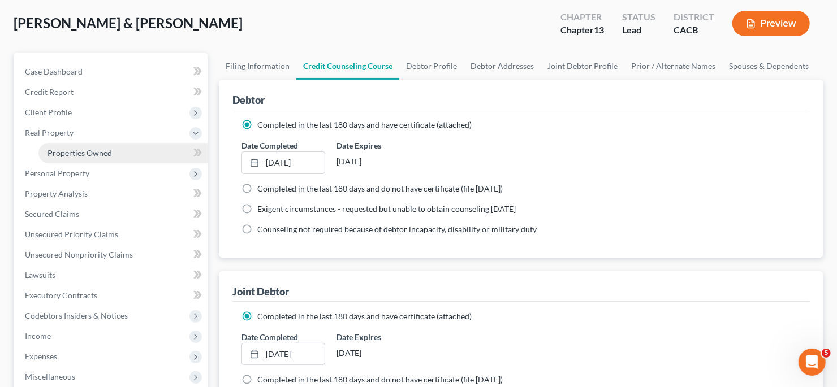
click at [74, 150] on span "Properties Owned" at bounding box center [80, 153] width 64 height 10
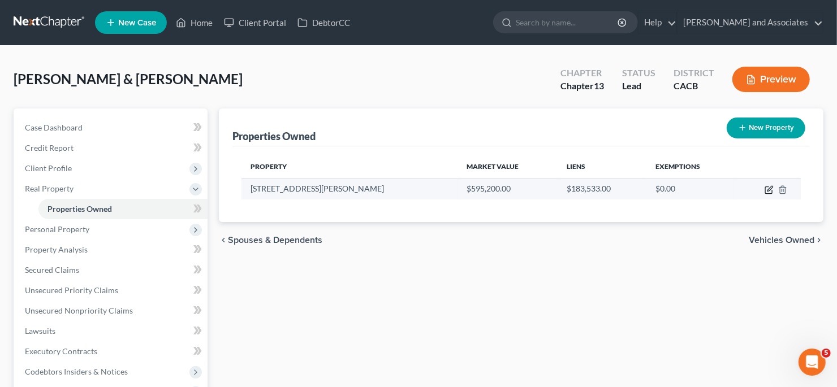
click at [769, 187] on icon "button" at bounding box center [770, 188] width 5 height 5
select select "4"
select select "2"
select select "0"
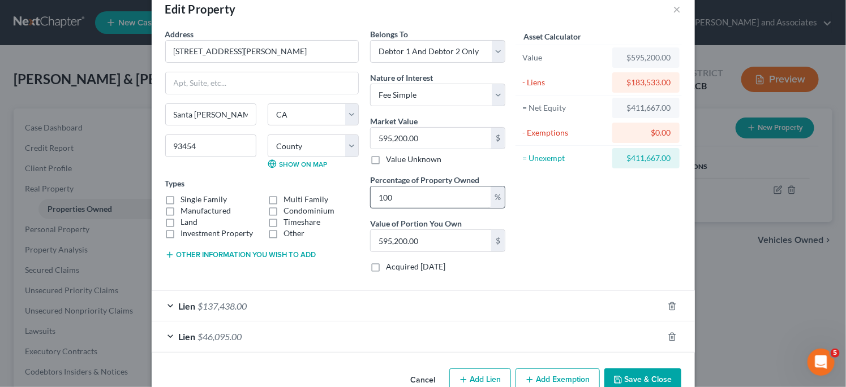
scroll to position [48, 0]
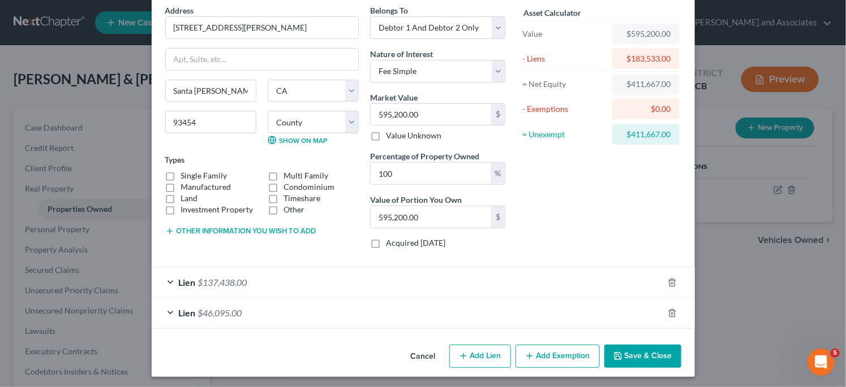
click at [420, 282] on div "Lien $137,438.00" at bounding box center [407, 283] width 511 height 30
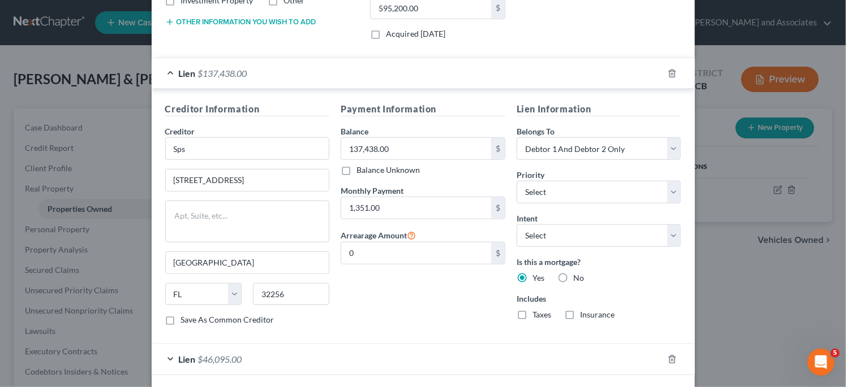
scroll to position [300, 0]
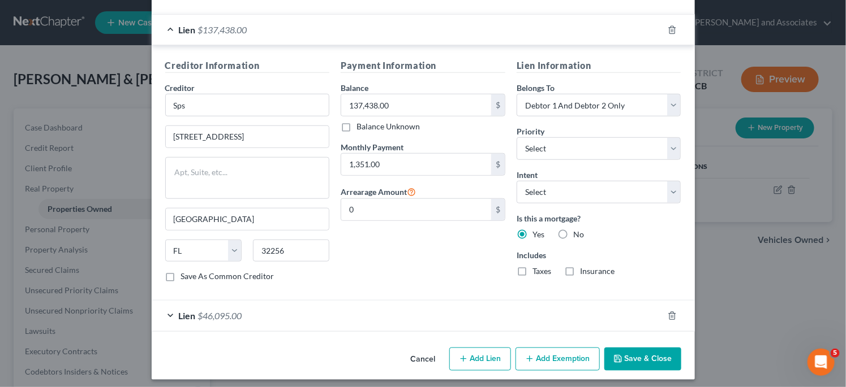
click at [294, 317] on div "Lien $46,095.00" at bounding box center [407, 316] width 511 height 30
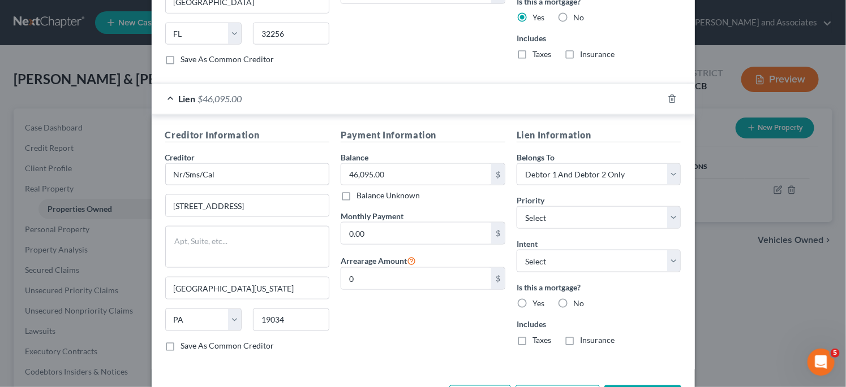
scroll to position [553, 0]
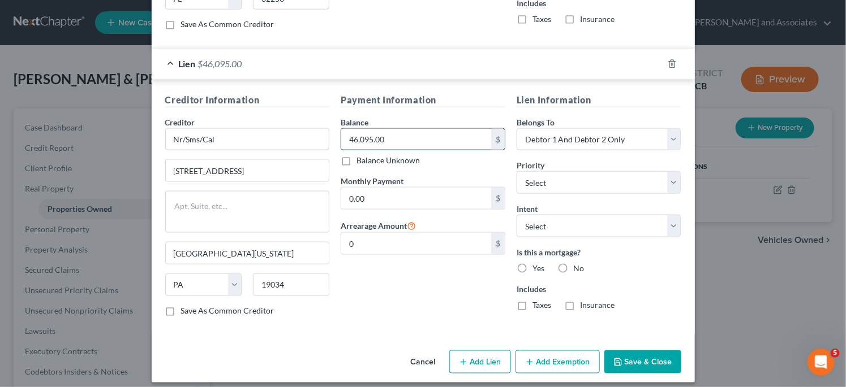
click at [400, 139] on input "46,095.00" at bounding box center [416, 139] width 150 height 21
drag, startPoint x: 416, startPoint y: 277, endPoint x: 427, endPoint y: 295, distance: 21.3
click at [428, 298] on div "Payment Information Balance 46,095.00 $ Balance Unknown Balance Undetermined 46…" at bounding box center [423, 209] width 176 height 232
click at [532, 263] on label "Yes" at bounding box center [538, 268] width 12 height 11
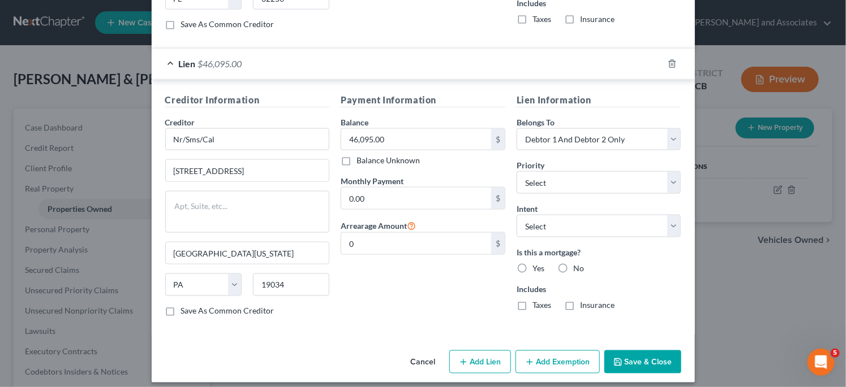
click at [537, 263] on input "Yes" at bounding box center [540, 266] width 7 height 7
radio input "true"
click at [617, 358] on icon "button" at bounding box center [617, 362] width 9 height 9
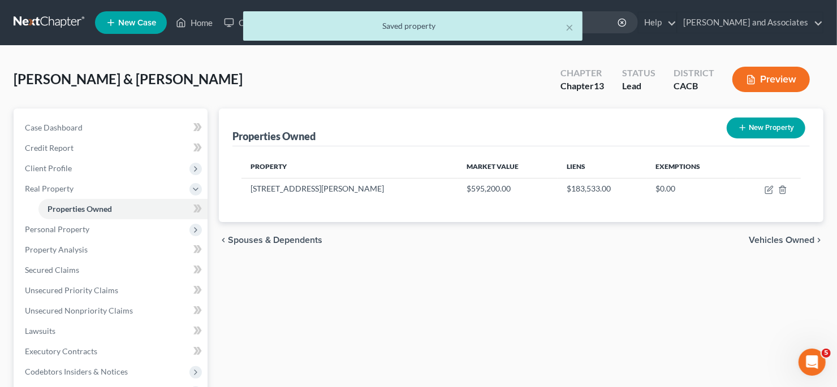
click at [778, 251] on div "chevron_left Spouses & Dependents Vehicles Owned chevron_right" at bounding box center [521, 240] width 605 height 36
click at [778, 240] on span "Vehicles Owned" at bounding box center [782, 240] width 66 height 9
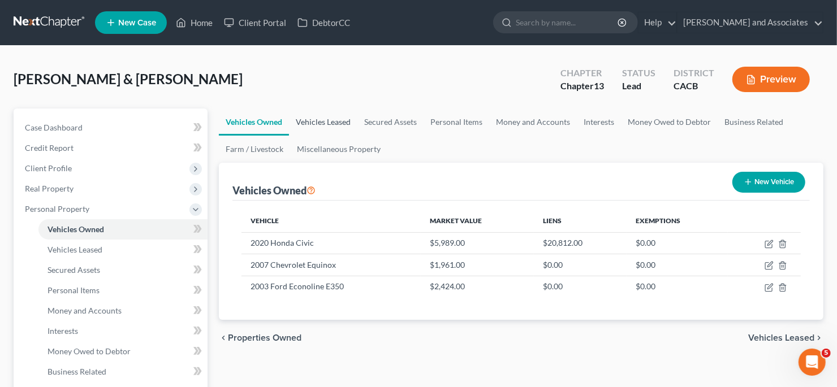
click at [338, 124] on link "Vehicles Leased" at bounding box center [323, 122] width 68 height 27
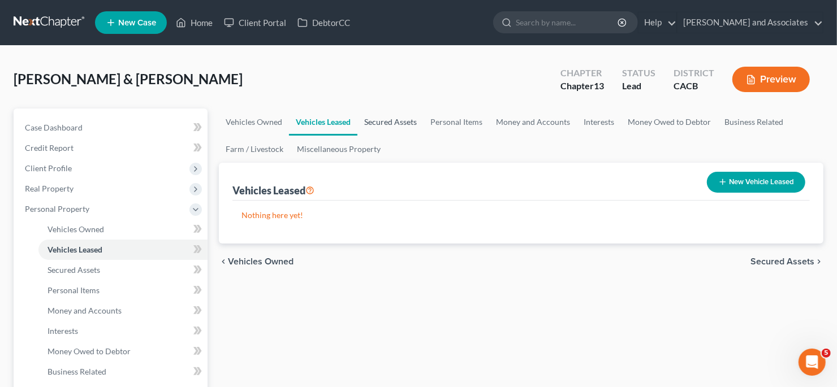
click at [389, 120] on link "Secured Assets" at bounding box center [390, 122] width 66 height 27
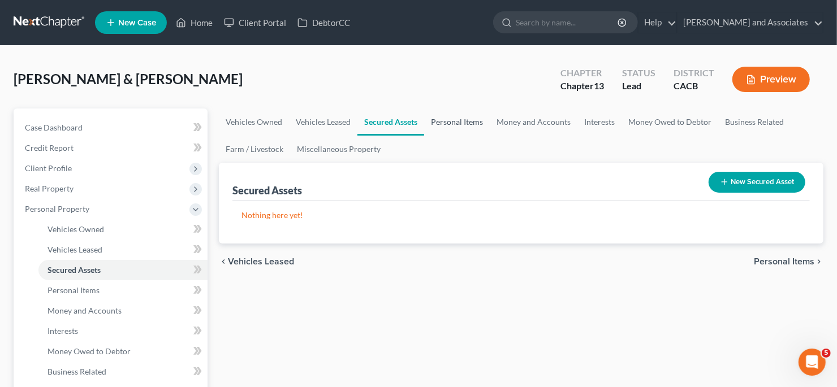
click at [443, 124] on link "Personal Items" at bounding box center [457, 122] width 66 height 27
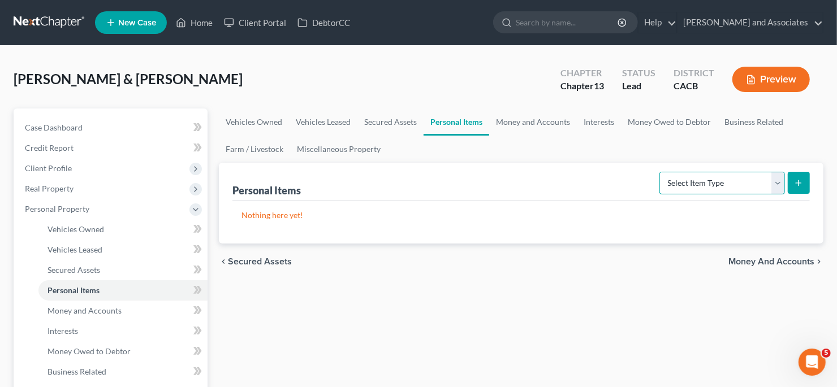
click at [714, 192] on select "Select Item Type Clothing Collectibles Of Value Electronics Firearms Household …" at bounding box center [723, 183] width 126 height 23
select select "clothing"
click at [662, 172] on select "Select Item Type Clothing Collectibles Of Value Electronics Firearms Household …" at bounding box center [723, 183] width 126 height 23
click at [805, 183] on button "submit" at bounding box center [799, 183] width 22 height 22
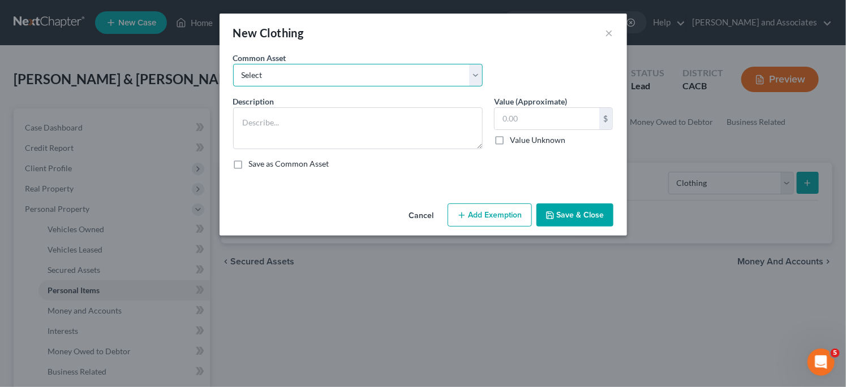
click at [338, 84] on select "Select Clothing for Family of" at bounding box center [357, 75] width 249 height 23
select select "0"
click at [233, 64] on select "Select Clothing for Family of" at bounding box center [357, 75] width 249 height 23
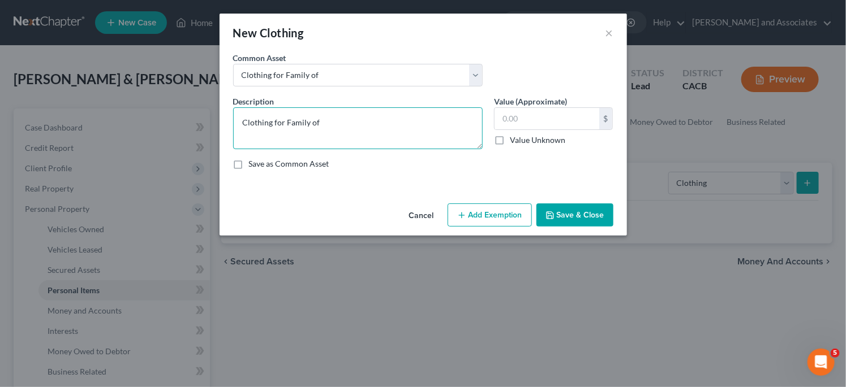
click at [328, 125] on textarea "Clothing for Family of" at bounding box center [357, 128] width 249 height 42
type textarea "Clothing for Family of 4"
click at [535, 110] on input "text" at bounding box center [546, 118] width 105 height 21
type input "250"
click at [396, 113] on textarea "Clothing for Family of 4" at bounding box center [357, 128] width 249 height 42
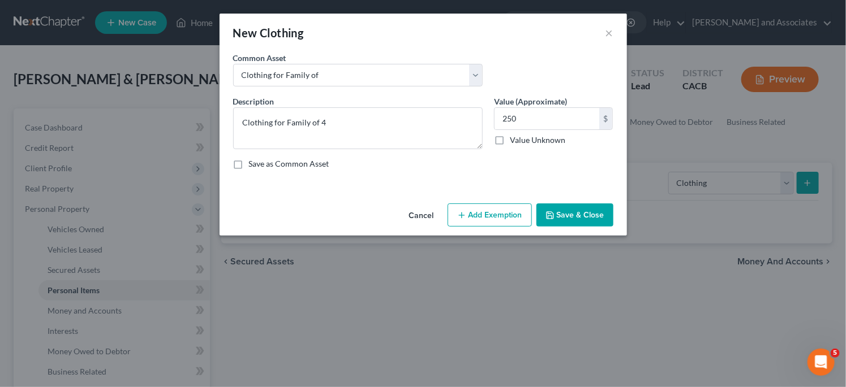
click at [593, 217] on button "Save & Close" at bounding box center [574, 216] width 77 height 24
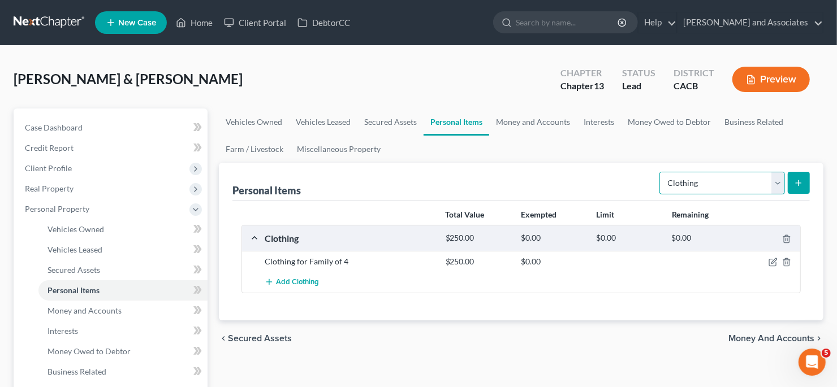
click at [778, 178] on select "Select Item Type Clothing Collectibles Of Value Electronics Firearms Household …" at bounding box center [723, 183] width 126 height 23
click at [662, 172] on select "Select Item Type Clothing Collectibles Of Value Electronics Firearms Household …" at bounding box center [723, 183] width 126 height 23
click at [760, 184] on select "Select Item Type Clothing Collectibles Of Value Electronics Firearms Household …" at bounding box center [723, 183] width 126 height 23
select select "electronics"
click at [662, 172] on select "Select Item Type Clothing Collectibles Of Value Electronics Firearms Household …" at bounding box center [723, 183] width 126 height 23
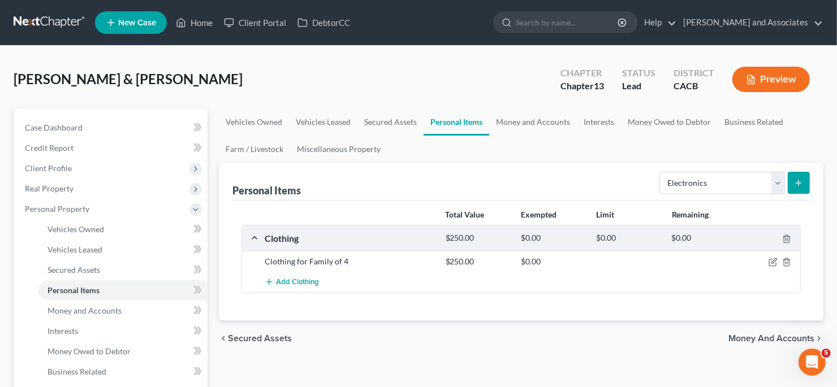
click at [800, 188] on button "submit" at bounding box center [799, 183] width 22 height 22
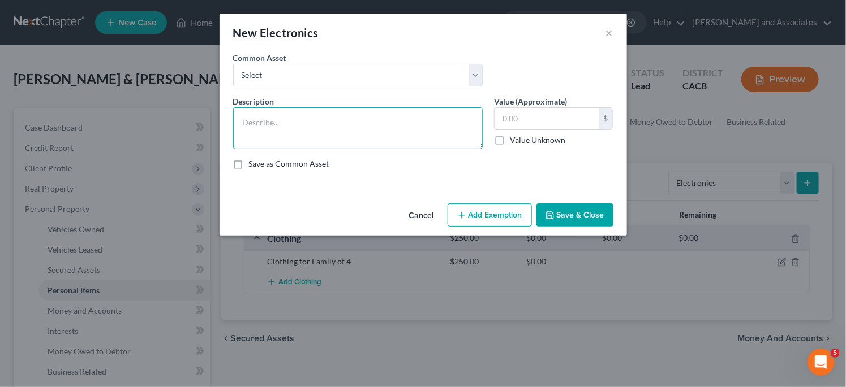
click at [363, 140] on textarea at bounding box center [357, 128] width 249 height 42
type textarea "t"
click at [329, 123] on textarea "TVs Laptop" at bounding box center [357, 128] width 249 height 42
drag, startPoint x: 247, startPoint y: 121, endPoint x: 240, endPoint y: 122, distance: 7.4
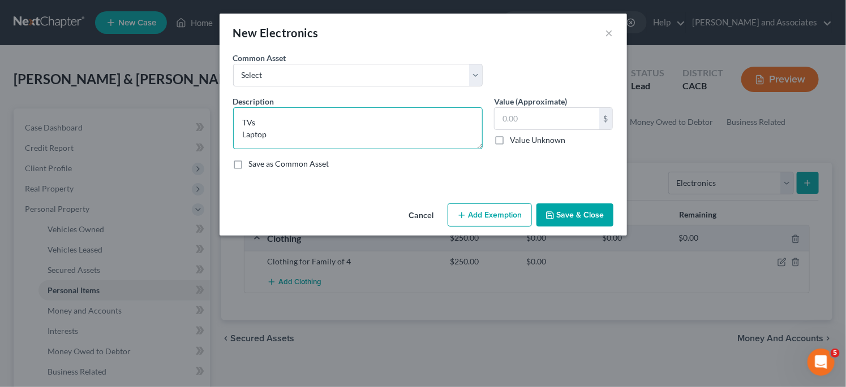
click at [247, 121] on textarea "TVs Laptop" at bounding box center [357, 128] width 249 height 42
drag, startPoint x: 238, startPoint y: 121, endPoint x: 247, endPoint y: 123, distance: 9.3
click at [239, 121] on textarea "TVs Laptop" at bounding box center [357, 128] width 249 height 42
click at [298, 118] on textarea "4 TVs Laptop" at bounding box center [357, 128] width 249 height 42
click at [243, 134] on textarea "4 TVs Laptop" at bounding box center [357, 128] width 249 height 42
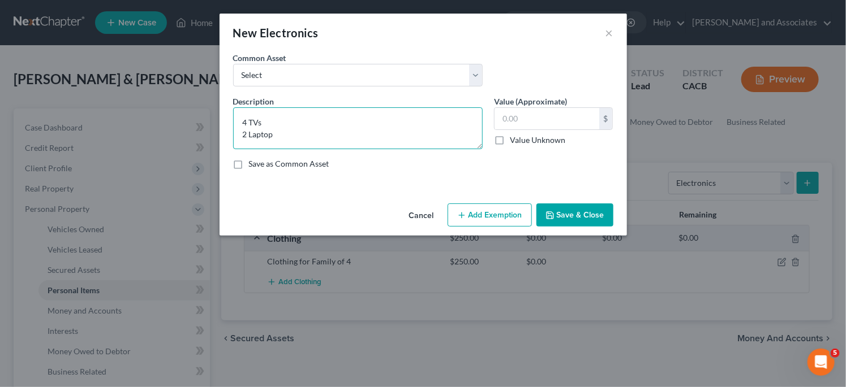
click at [315, 126] on textarea "4 TVs 2 Laptop" at bounding box center [357, 128] width 249 height 42
click at [316, 148] on textarea "4 TVs 2 Laptop 4 Cellphones 3 Tablet" at bounding box center [357, 128] width 249 height 42
type textarea "4 TVs 2 Laptop 4 Cellphones 3 Tablet 1 PlayStation"
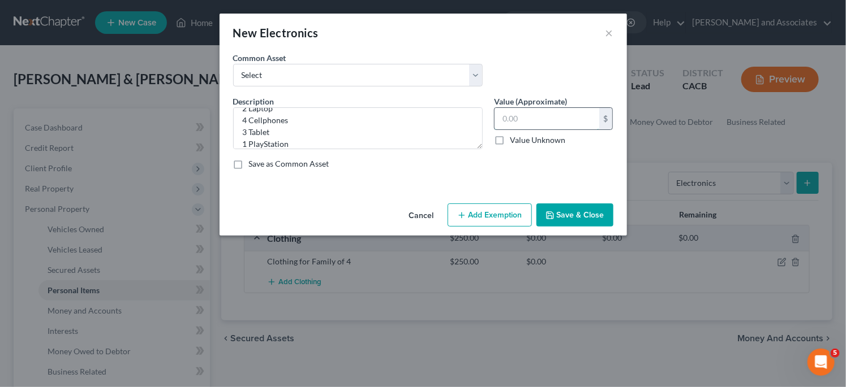
click at [520, 123] on input "text" at bounding box center [546, 118] width 105 height 21
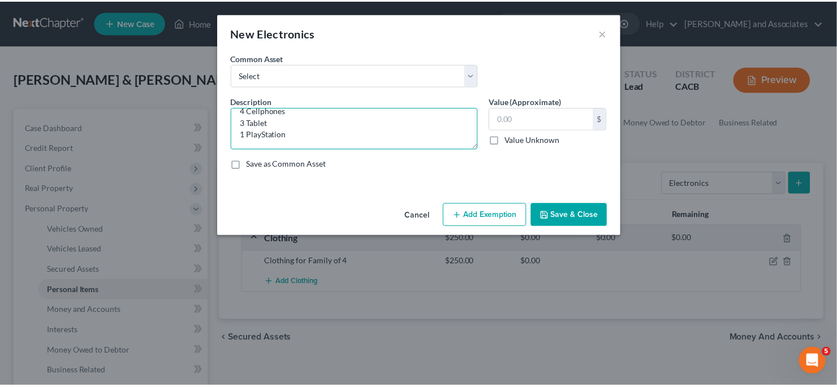
scroll to position [0, 0]
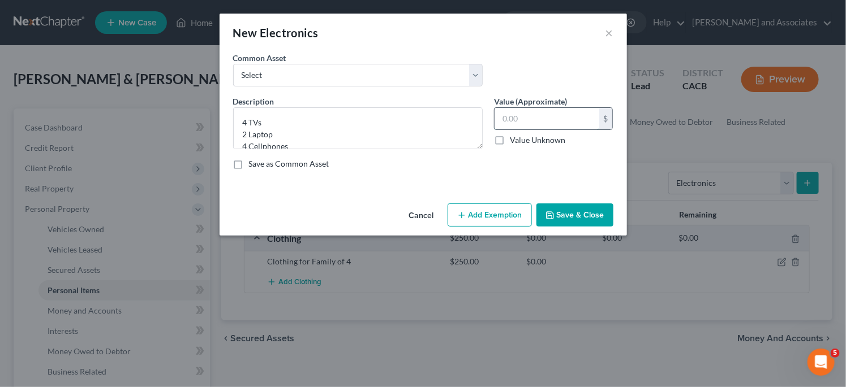
click at [513, 117] on input "text" at bounding box center [546, 118] width 105 height 21
type input "800.00"
click at [597, 219] on button "Save & Close" at bounding box center [574, 216] width 77 height 24
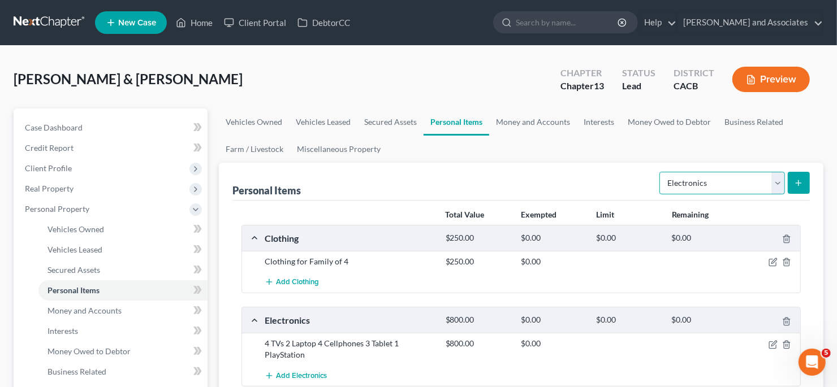
click at [680, 192] on select "Select Item Type Clothing Collectibles Of Value Electronics Firearms Household …" at bounding box center [723, 183] width 126 height 23
click at [662, 172] on select "Select Item Type Clothing Collectibles Of Value Electronics Firearms Household …" at bounding box center [723, 183] width 126 height 23
click at [741, 187] on select "Select Item Type Clothing Collectibles Of Value Electronics Firearms Household …" at bounding box center [723, 183] width 126 height 23
click at [290, 188] on div "Personal Items" at bounding box center [266, 191] width 68 height 14
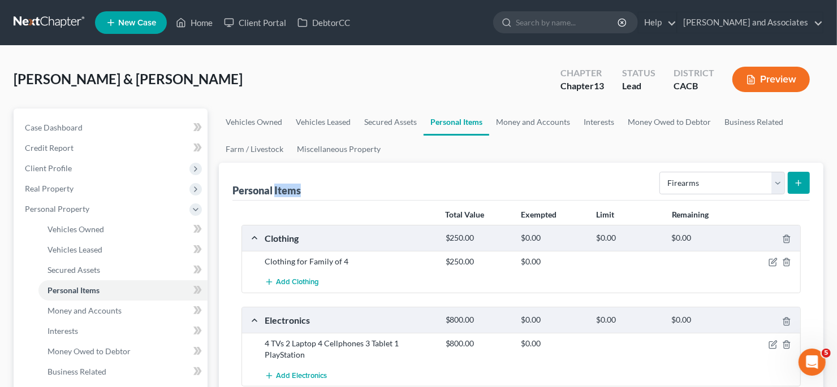
click at [290, 188] on div "Personal Items" at bounding box center [266, 191] width 68 height 14
click at [450, 187] on div "Personal Items Select Item Type Clothing Collectibles Of Value Electronics Fire…" at bounding box center [520, 182] width 577 height 38
click at [453, 183] on div "Personal Items Select Item Type Clothing Collectibles Of Value Electronics Fire…" at bounding box center [520, 182] width 577 height 38
click at [433, 167] on div "Personal Items Select Item Type Clothing Collectibles Of Value Electronics Fire…" at bounding box center [520, 182] width 577 height 38
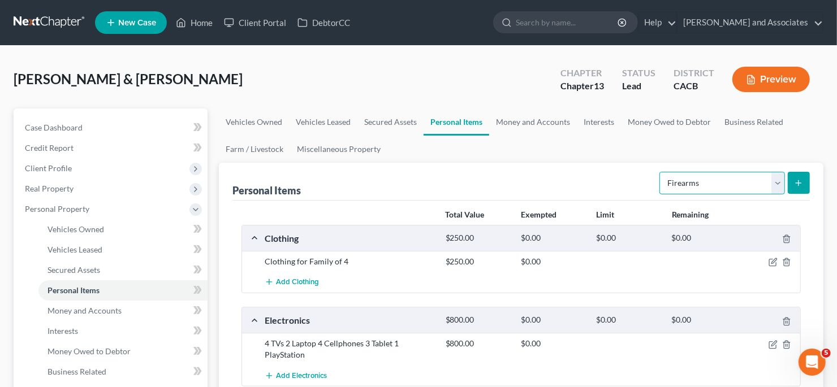
click at [703, 189] on select "Select Item Type Clothing Collectibles Of Value Electronics Firearms Household …" at bounding box center [723, 183] width 126 height 23
select select "household_goods"
click at [662, 172] on select "Select Item Type Clothing Collectibles Of Value Electronics Firearms Household …" at bounding box center [723, 183] width 126 height 23
click at [803, 188] on button "submit" at bounding box center [799, 183] width 22 height 22
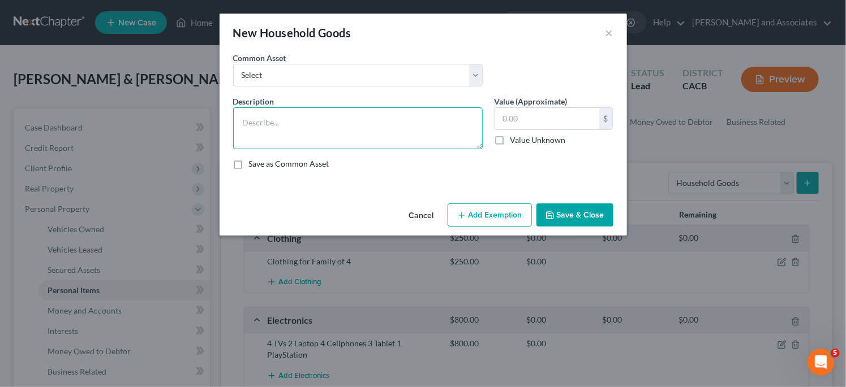
click at [381, 115] on textarea at bounding box center [357, 128] width 249 height 42
click at [514, 120] on input "text" at bounding box center [546, 118] width 105 height 21
click at [425, 114] on textarea "Furniture 4 bedroom home" at bounding box center [357, 128] width 249 height 42
type textarea "Furniture 4 bedroom home"
click at [523, 114] on input "text" at bounding box center [546, 118] width 105 height 21
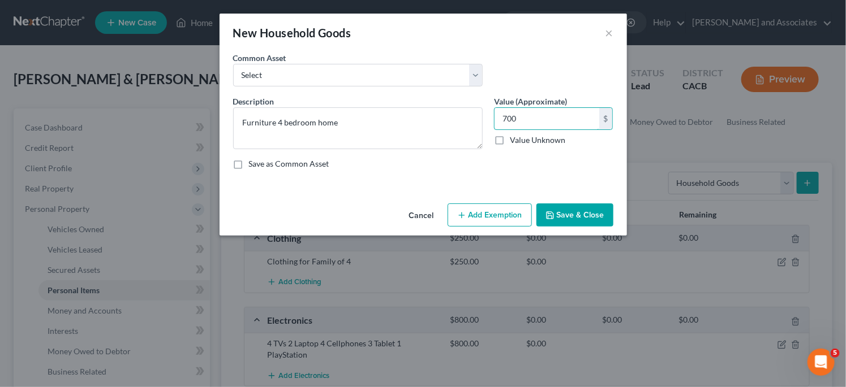
type input "700"
click at [569, 208] on button "Save & Close" at bounding box center [574, 216] width 77 height 24
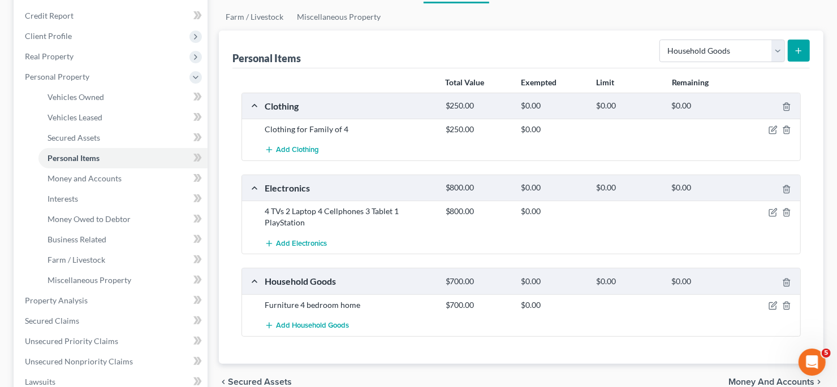
scroll to position [113, 0]
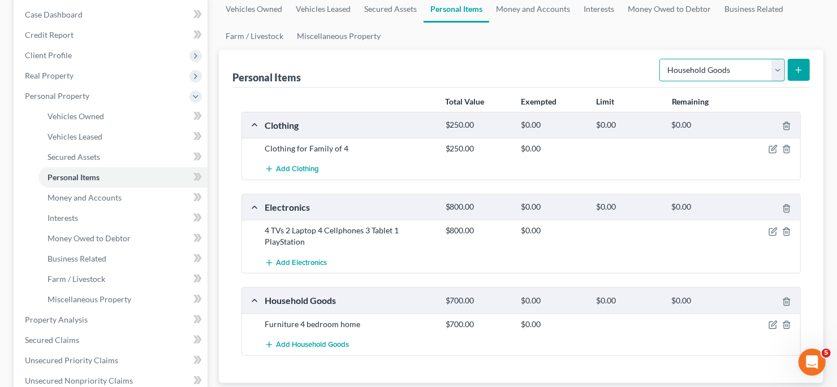
click at [732, 75] on select "Select Item Type Clothing Collectibles Of Value Electronics Firearms Household …" at bounding box center [723, 70] width 126 height 23
click at [662, 59] on select "Select Item Type Clothing Collectibles Of Value Electronics Firearms Household …" at bounding box center [723, 70] width 126 height 23
click at [748, 75] on select "Select Item Type Clothing Collectibles Of Value Electronics Firearms Household …" at bounding box center [723, 70] width 126 height 23
click at [420, 201] on div "Electronics" at bounding box center [349, 207] width 181 height 12
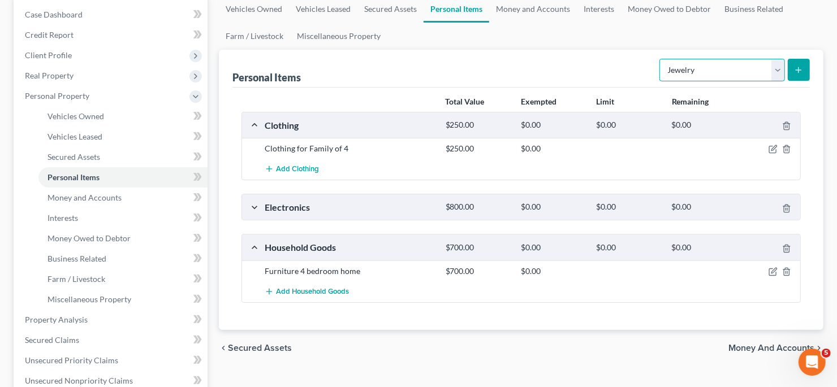
click at [728, 79] on select "Select Item Type Clothing Collectibles Of Value Electronics Firearms Household …" at bounding box center [723, 70] width 126 height 23
select select "pets"
click at [662, 59] on select "Select Item Type Clothing Collectibles Of Value Electronics Firearms Household …" at bounding box center [723, 70] width 126 height 23
click at [794, 68] on icon "submit" at bounding box center [798, 70] width 9 height 9
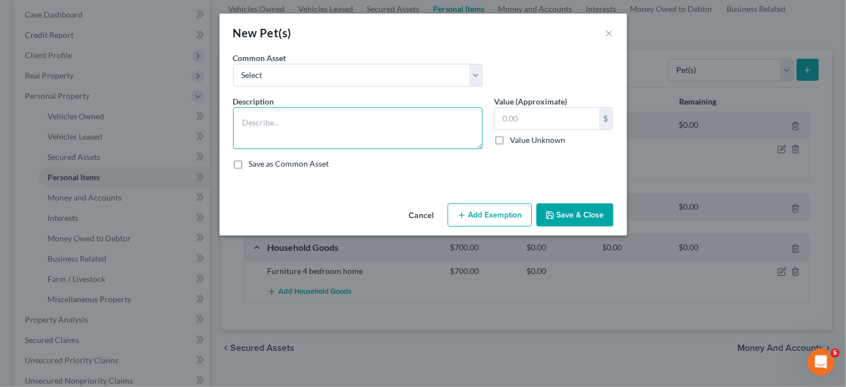
click at [377, 121] on textarea at bounding box center [357, 128] width 249 height 42
type textarea "5"
type textarea "4 birds"
click at [554, 120] on input "text" at bounding box center [546, 118] width 105 height 21
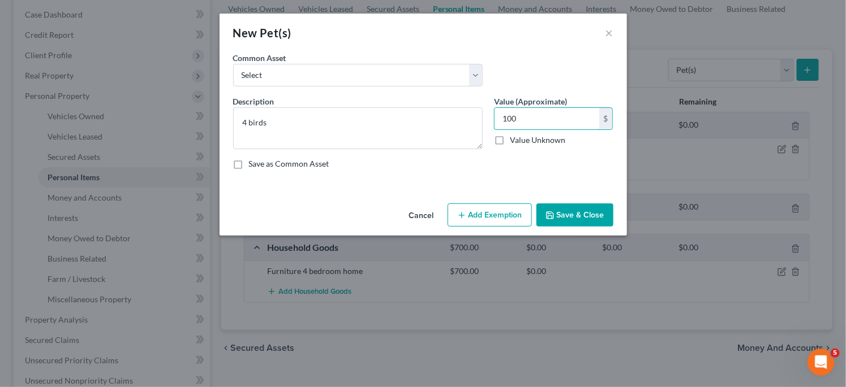
type input "100"
click at [574, 206] on button "Save & Close" at bounding box center [574, 216] width 77 height 24
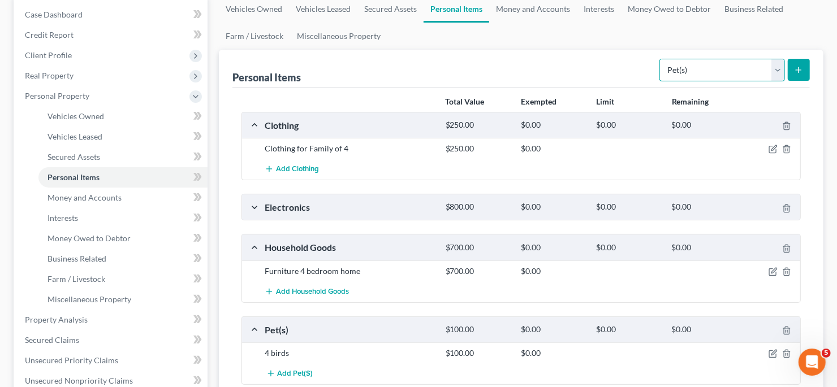
click at [738, 68] on select "Select Item Type Clothing Collectibles Of Value Electronics Firearms Household …" at bounding box center [723, 70] width 126 height 23
select select "sports_and_hobby_equipment"
click at [662, 59] on select "Select Item Type Clothing Collectibles Of Value Electronics Firearms Household …" at bounding box center [723, 70] width 126 height 23
click at [798, 70] on line "submit" at bounding box center [798, 70] width 5 height 0
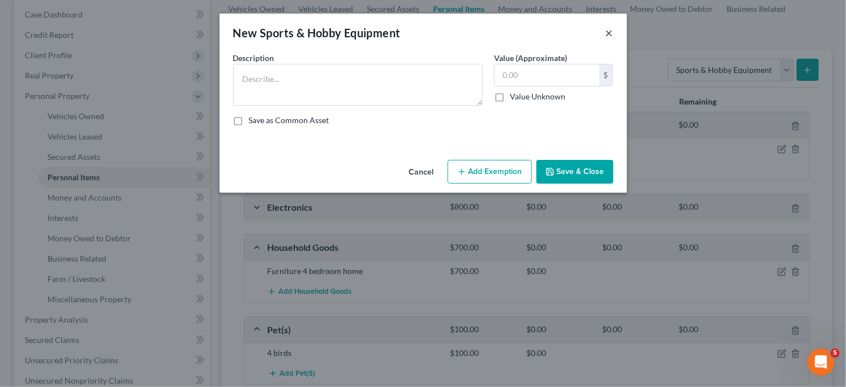
click at [606, 32] on button "×" at bounding box center [609, 33] width 8 height 14
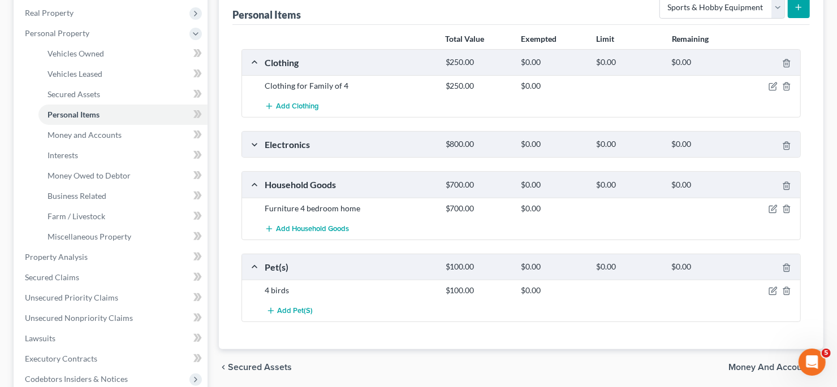
scroll to position [56, 0]
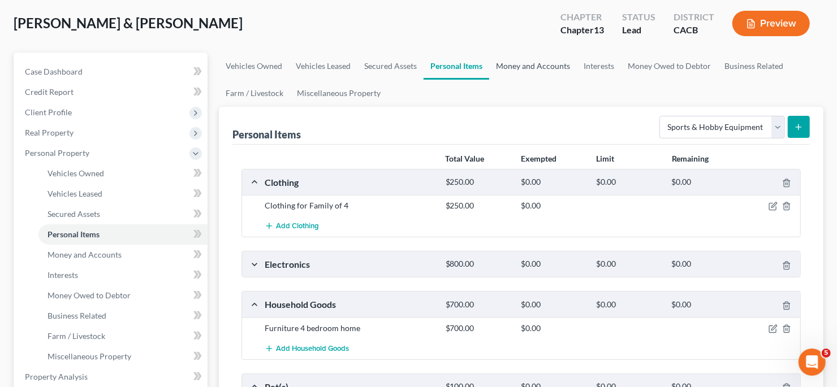
click at [536, 70] on link "Money and Accounts" at bounding box center [533, 66] width 88 height 27
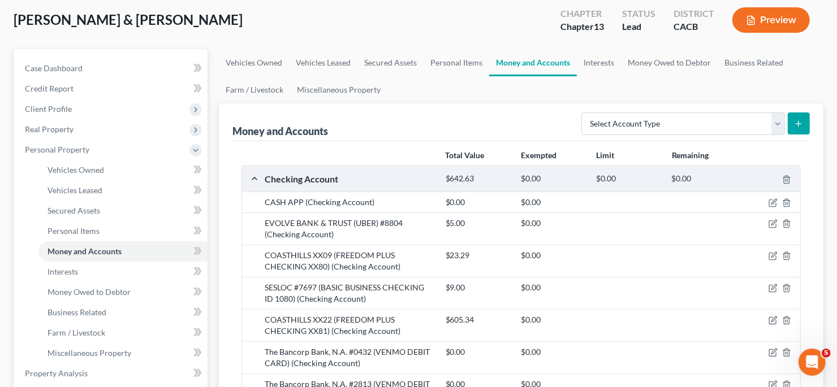
scroll to position [56, 0]
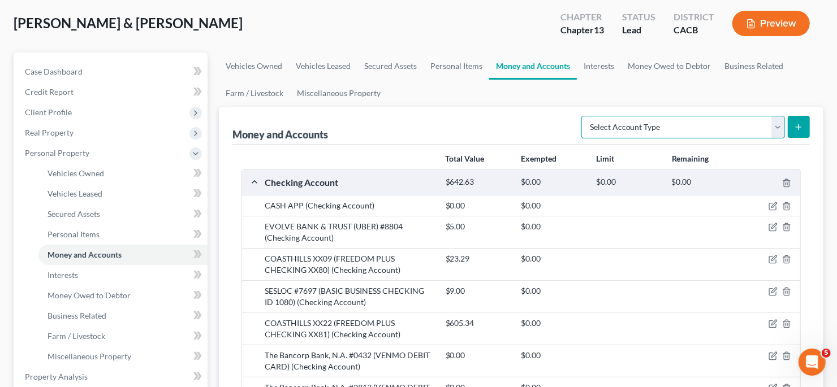
click at [628, 117] on select "Select Account Type Brokerage Cash on Hand Certificates of Deposit Checking Acc…" at bounding box center [683, 127] width 204 height 23
select select "cash_on_hand"
click at [584, 116] on select "Select Account Type Brokerage Cash on Hand Certificates of Deposit Checking Acc…" at bounding box center [683, 127] width 204 height 23
click at [713, 127] on select "Select Account Type Brokerage Cash on Hand Certificates of Deposit Checking Acc…" at bounding box center [683, 127] width 204 height 23
click at [528, 98] on ul "Vehicles Owned Vehicles Leased Secured Assets Personal Items Money and Accounts…" at bounding box center [521, 80] width 605 height 54
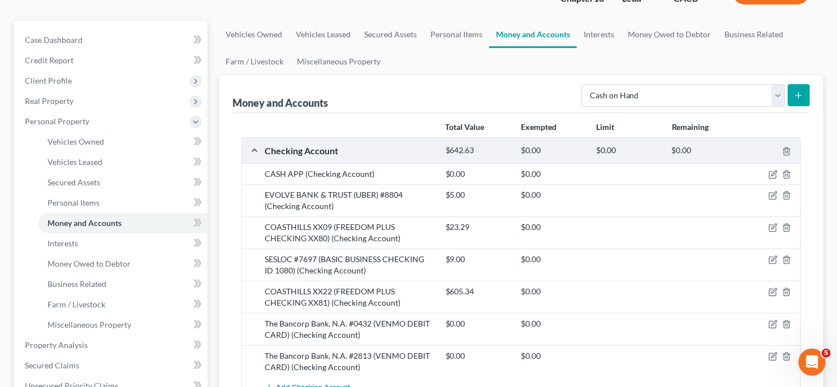
scroll to position [113, 0]
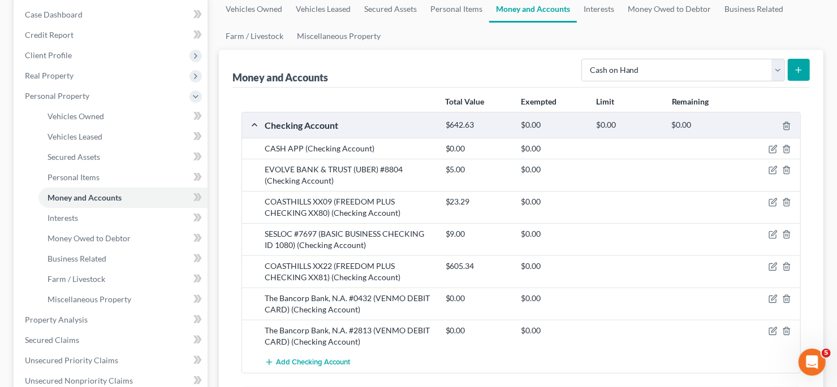
click at [768, 145] on div at bounding box center [771, 148] width 61 height 11
click at [769, 145] on icon "button" at bounding box center [773, 149] width 9 height 9
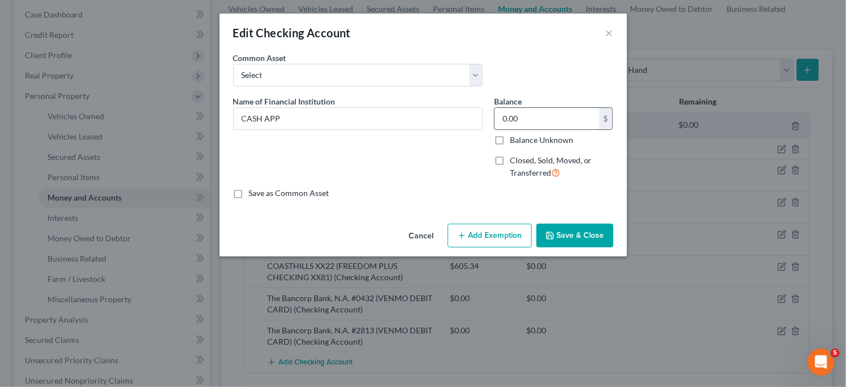
click at [512, 118] on input "0.00" at bounding box center [546, 118] width 105 height 21
click at [571, 238] on button "Save & Close" at bounding box center [574, 236] width 77 height 24
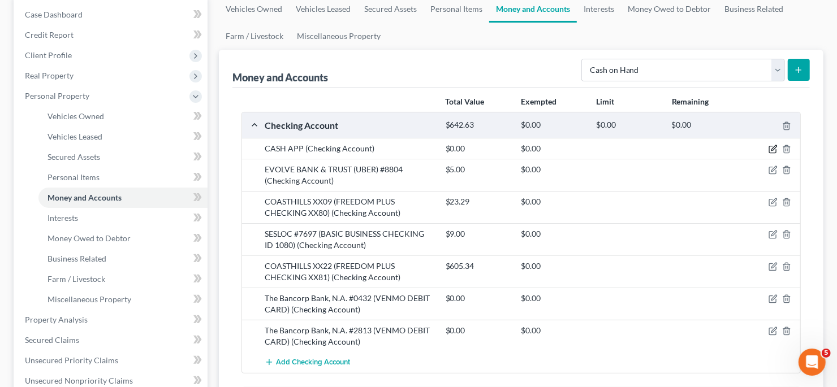
click at [771, 150] on icon "button" at bounding box center [773, 149] width 9 height 9
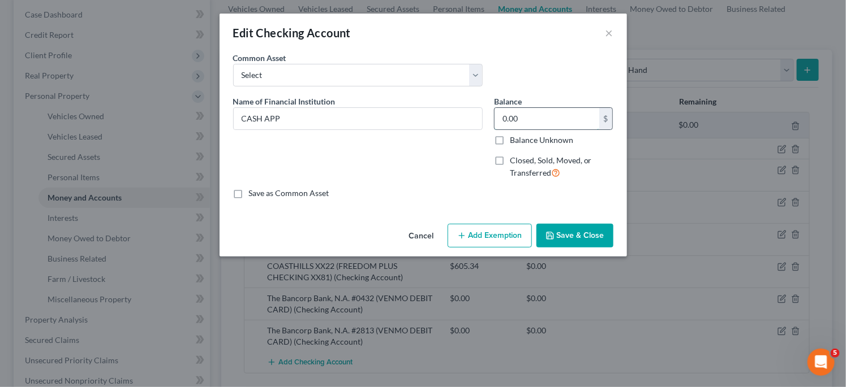
click at [537, 120] on input "0.00" at bounding box center [546, 118] width 105 height 21
type input "5.00"
click at [561, 228] on button "Save & Close" at bounding box center [574, 236] width 77 height 24
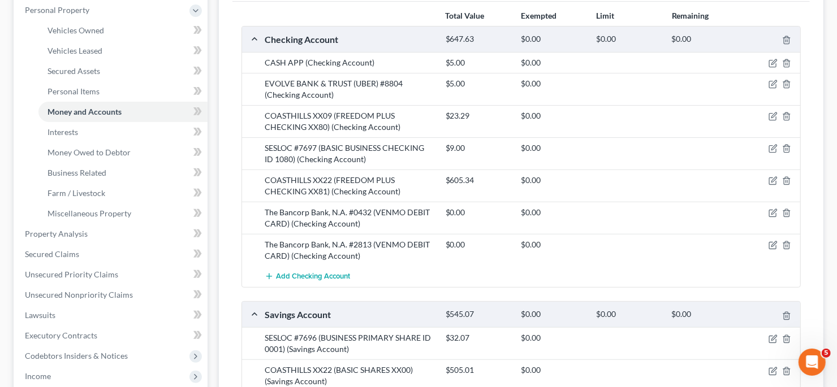
scroll to position [226, 0]
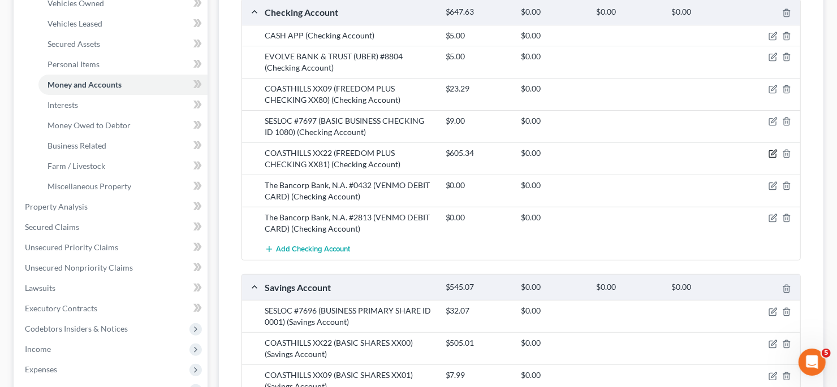
click at [775, 152] on icon "button" at bounding box center [773, 153] width 9 height 9
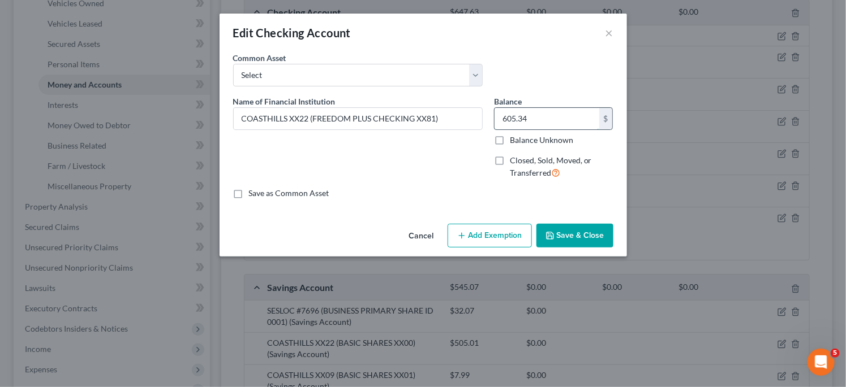
click at [537, 124] on input "605.34" at bounding box center [546, 118] width 105 height 21
type input "115.00"
click at [565, 230] on button "Save & Close" at bounding box center [574, 236] width 77 height 24
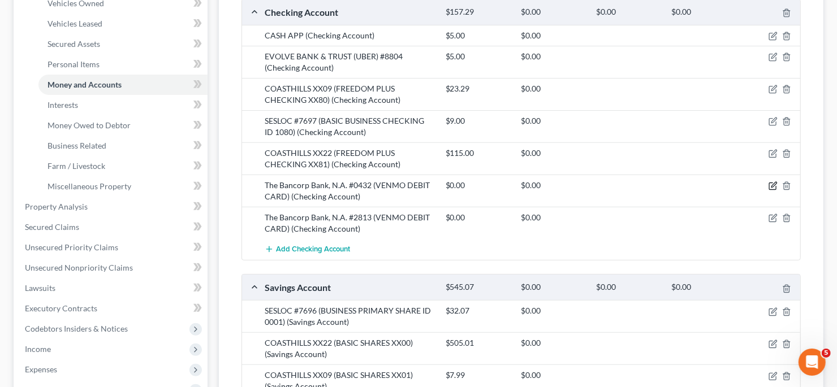
click at [774, 186] on icon "button" at bounding box center [773, 186] width 9 height 9
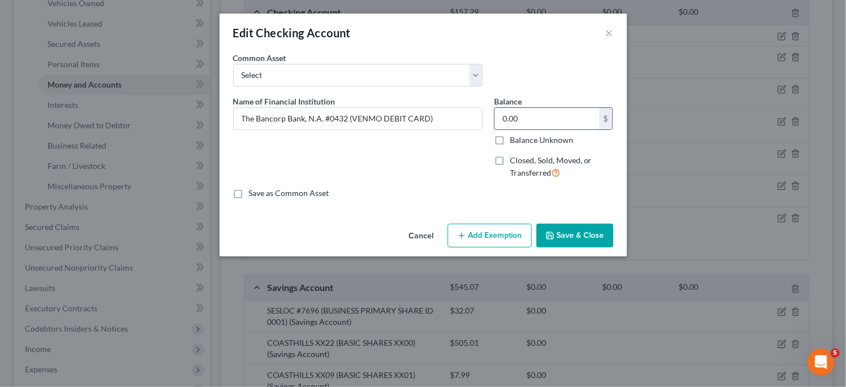
click at [548, 120] on input "0.00" at bounding box center [546, 118] width 105 height 21
type input "48.00"
click at [598, 239] on button "Save & Close" at bounding box center [574, 236] width 77 height 24
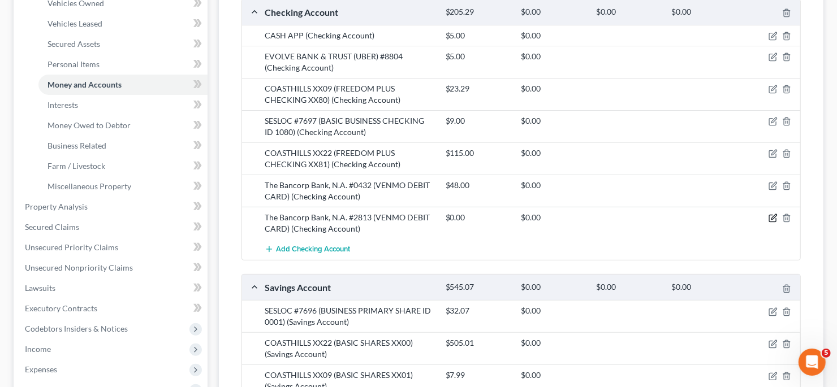
click at [773, 215] on icon "button" at bounding box center [773, 217] width 5 height 5
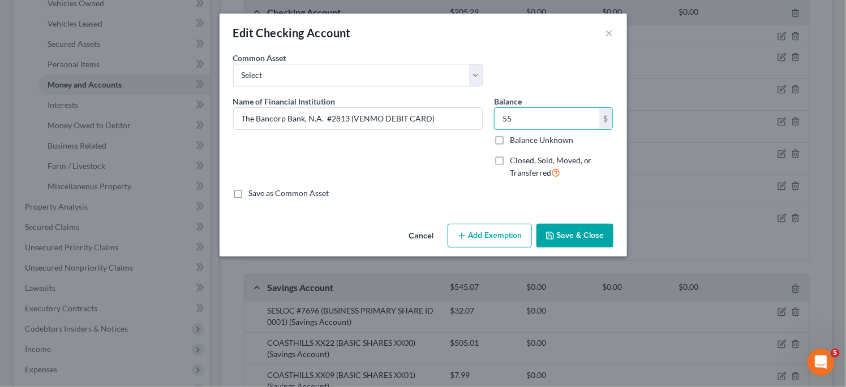
type input "55"
click at [602, 224] on button "Save & Close" at bounding box center [574, 236] width 77 height 24
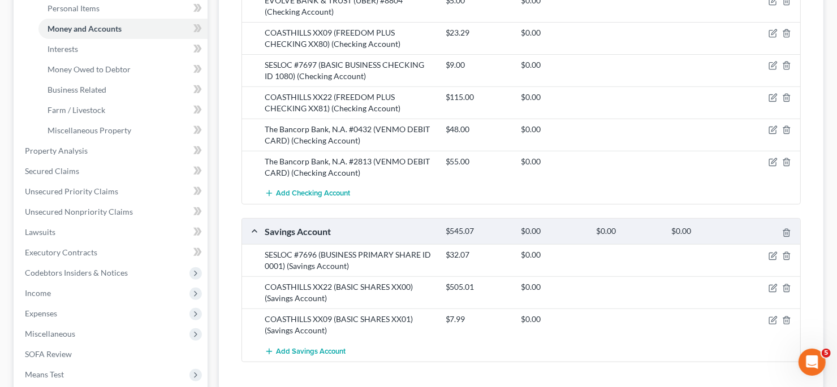
scroll to position [339, 0]
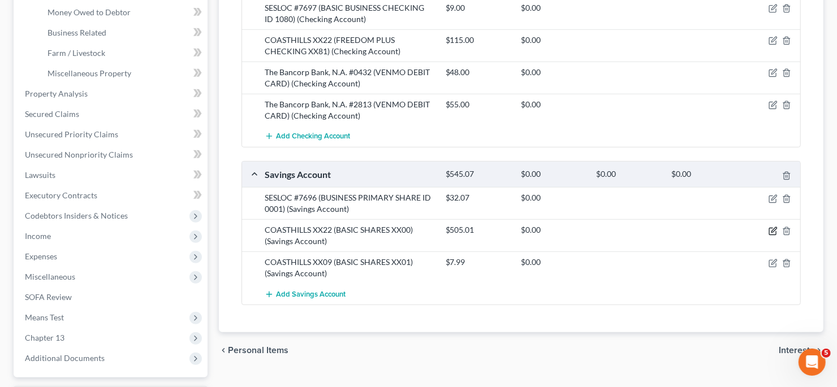
click at [774, 227] on icon "button" at bounding box center [773, 231] width 9 height 9
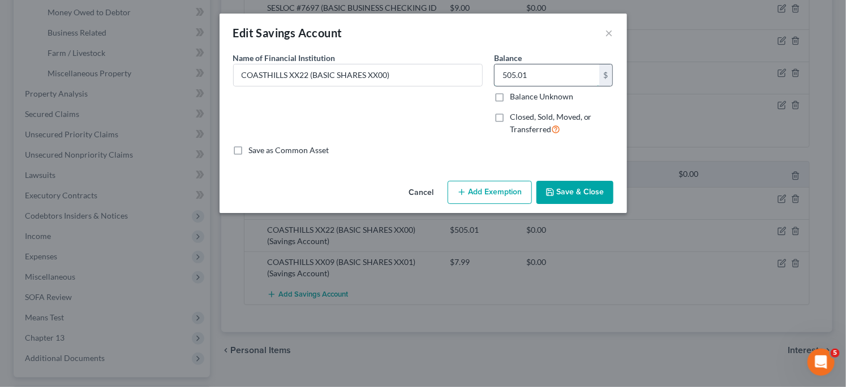
click at [550, 79] on input "505.01" at bounding box center [546, 74] width 105 height 21
type input "250"
click at [583, 196] on button "Save & Close" at bounding box center [574, 193] width 77 height 24
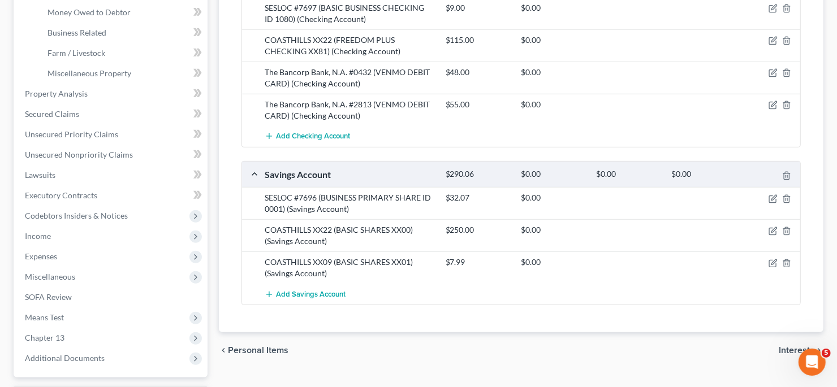
click at [363, 257] on div "COASTHILLS XX09 (BASIC SHARES XX01) (Savings Account)" at bounding box center [349, 268] width 181 height 23
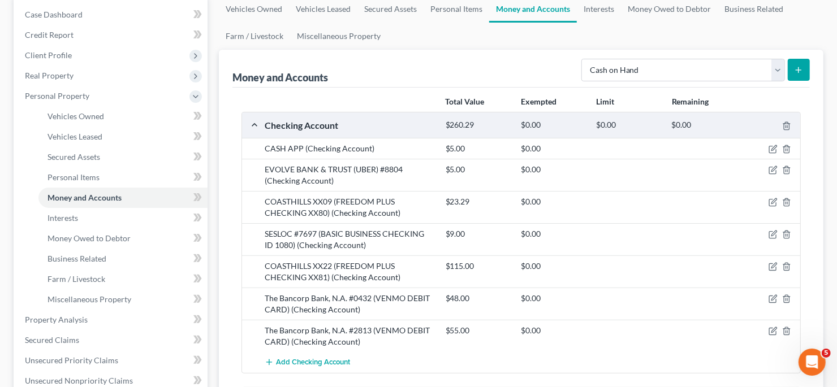
scroll to position [0, 0]
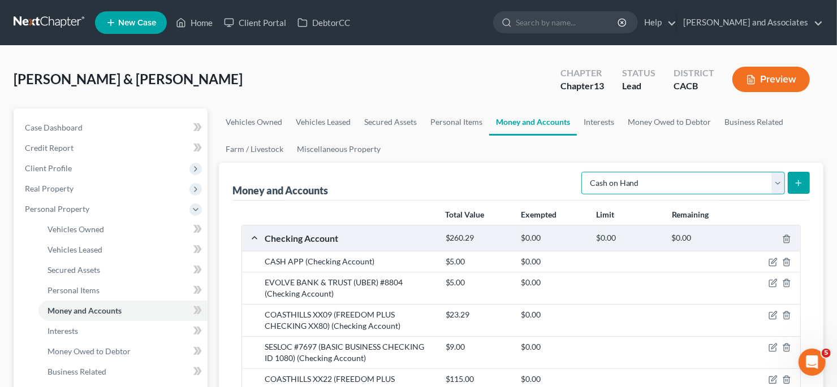
click at [661, 179] on select "Select Account Type Brokerage Cash on Hand Certificates of Deposit Checking Acc…" at bounding box center [683, 183] width 204 height 23
click at [539, 167] on div "Money and Accounts Select Account Type Brokerage Cash on Hand Certificates of D…" at bounding box center [520, 182] width 577 height 38
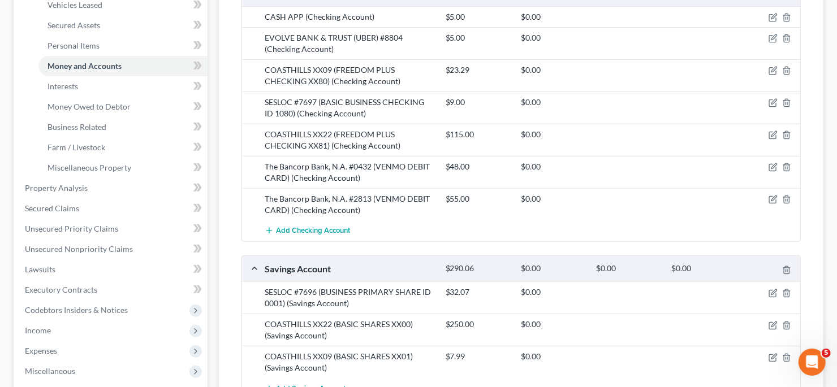
scroll to position [406, 0]
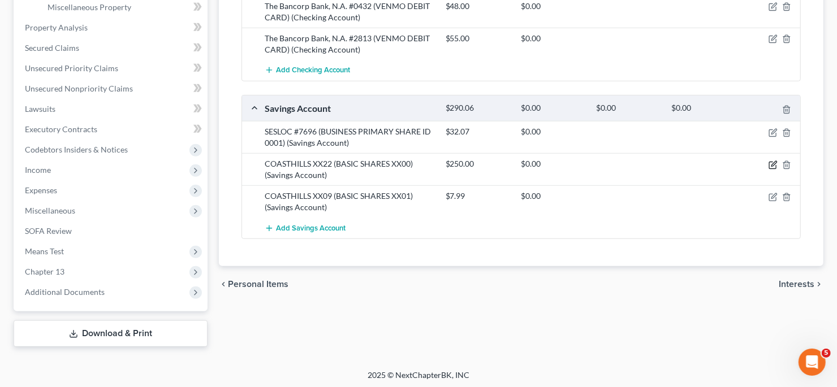
click at [777, 161] on icon "button" at bounding box center [773, 165] width 9 height 9
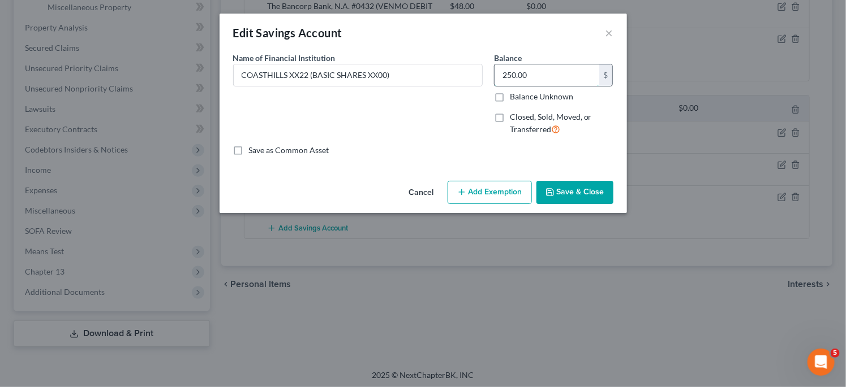
click at [531, 72] on input "250.00" at bounding box center [546, 74] width 105 height 21
type input "90.00"
click at [602, 195] on button "Save & Close" at bounding box center [574, 193] width 77 height 24
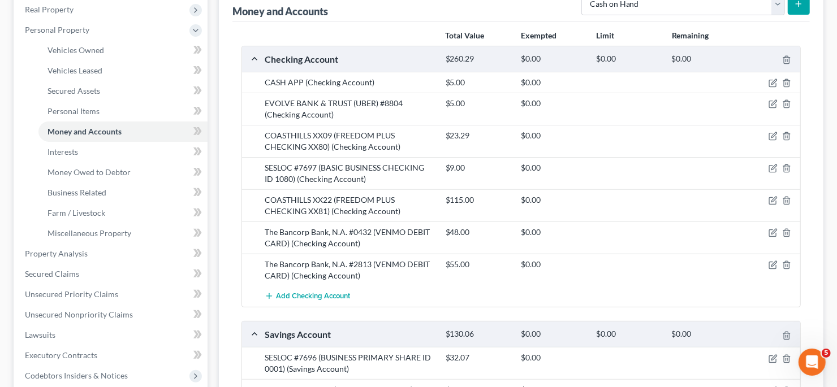
scroll to position [349, 0]
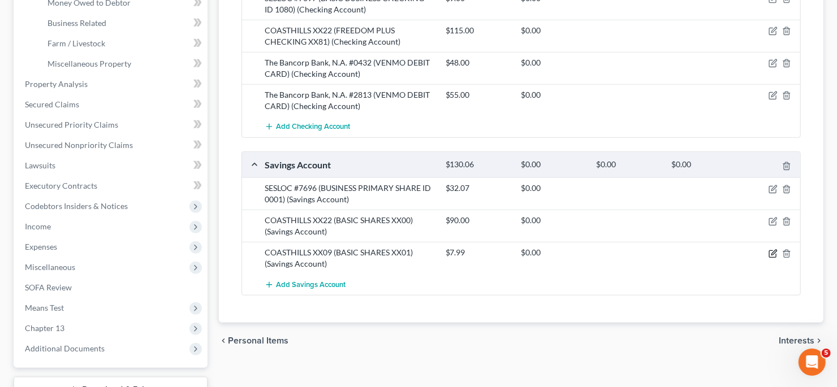
click at [772, 250] on icon "button" at bounding box center [773, 252] width 5 height 5
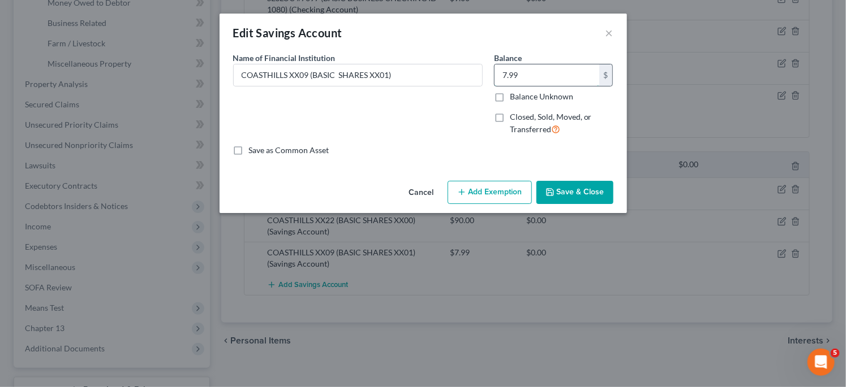
click at [530, 77] on input "7.99" at bounding box center [546, 74] width 105 height 21
type input "90.00"
click at [574, 192] on button "Save & Close" at bounding box center [574, 193] width 77 height 24
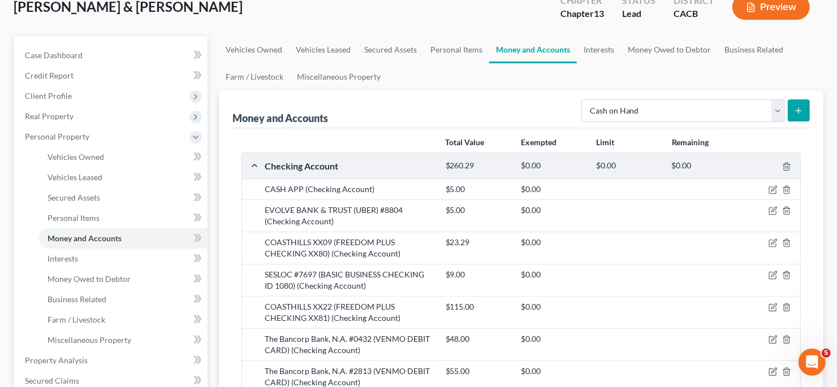
scroll to position [10, 0]
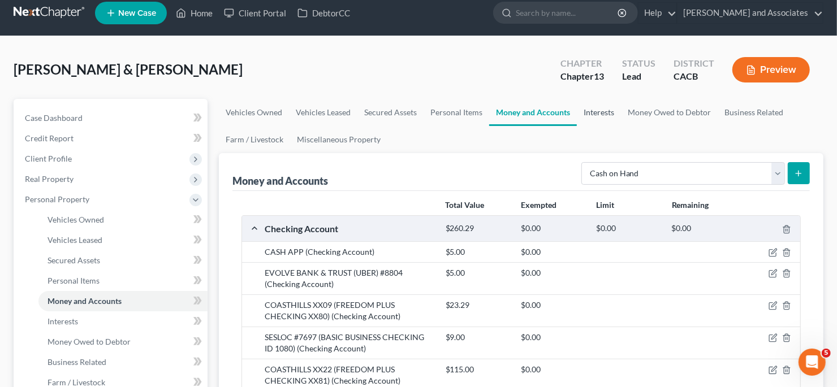
click at [601, 115] on link "Interests" at bounding box center [599, 112] width 44 height 27
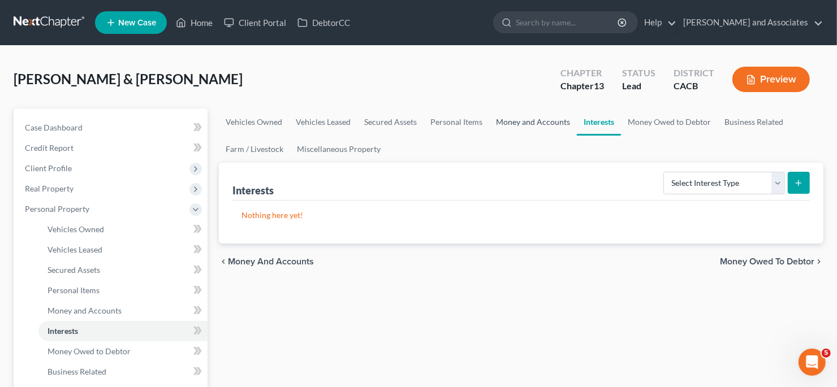
click at [511, 121] on link "Money and Accounts" at bounding box center [533, 122] width 88 height 27
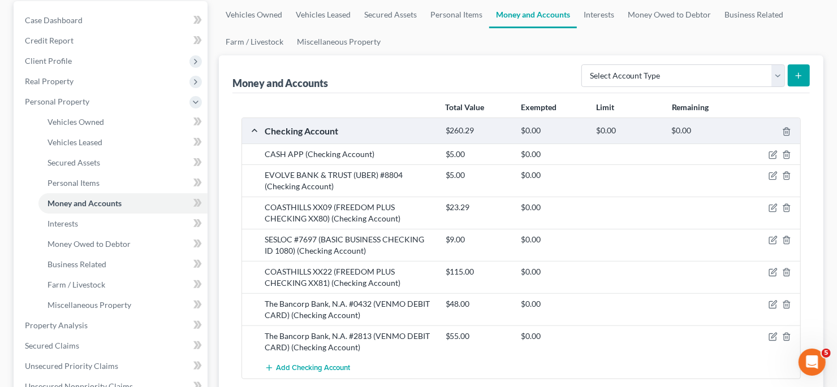
scroll to position [113, 0]
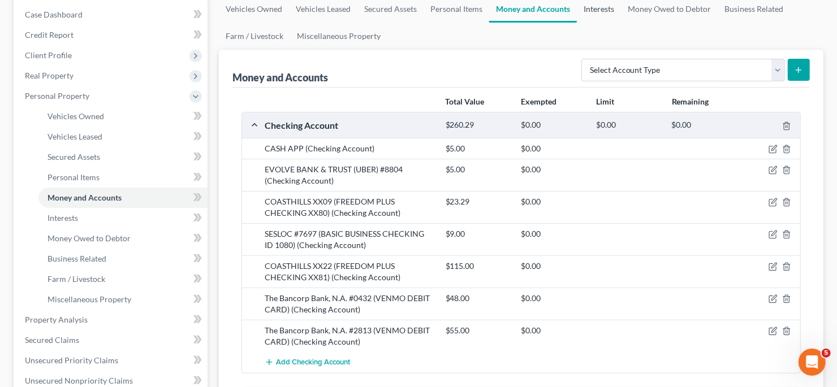
click at [605, 7] on link "Interests" at bounding box center [599, 8] width 44 height 27
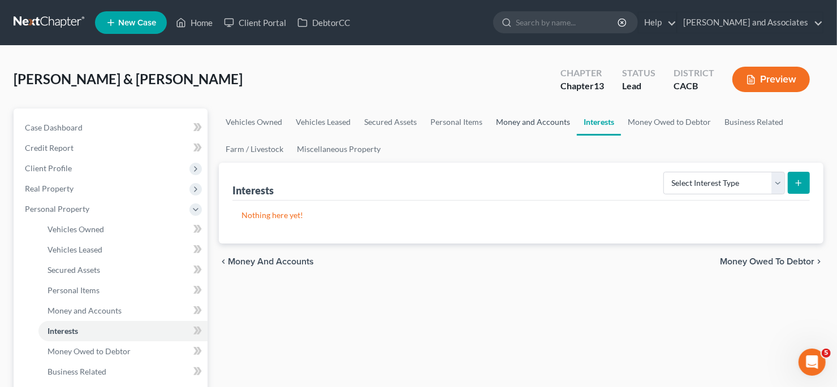
click at [542, 125] on link "Money and Accounts" at bounding box center [533, 122] width 88 height 27
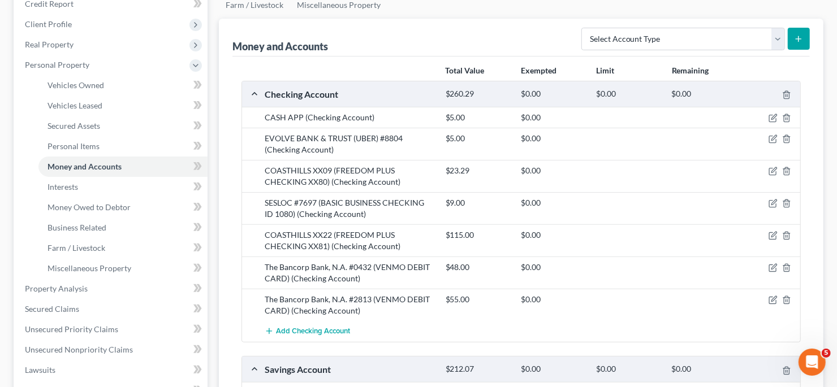
scroll to position [170, 0]
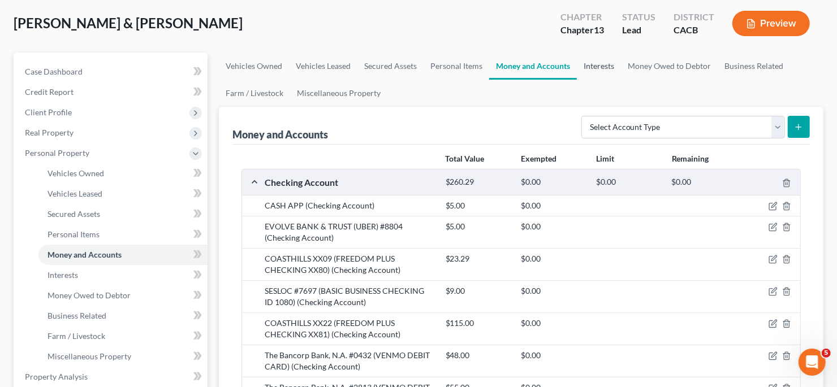
click at [603, 66] on link "Interests" at bounding box center [599, 66] width 44 height 27
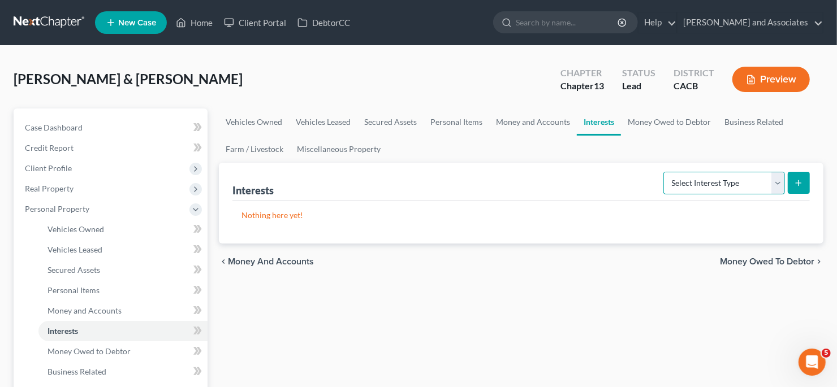
click at [710, 177] on select "Select Interest Type 401K Annuity Bond Education IRA Government Bond Government…" at bounding box center [724, 183] width 122 height 23
select select "whole_life_insurance"
click at [666, 172] on select "Select Interest Type 401K Annuity Bond Education IRA Government Bond Government…" at bounding box center [724, 183] width 122 height 23
click at [798, 173] on button "submit" at bounding box center [799, 183] width 22 height 22
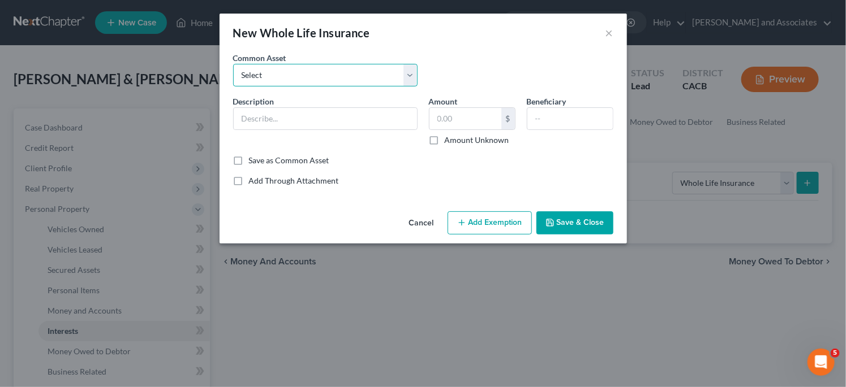
click at [347, 85] on select "Select Lincoln Heritage Life Insurance Company (Modified Whole Life Insurance) …" at bounding box center [325, 75] width 184 height 23
click at [374, 210] on div "Cancel Add Exemption Save & Close" at bounding box center [422, 225] width 407 height 37
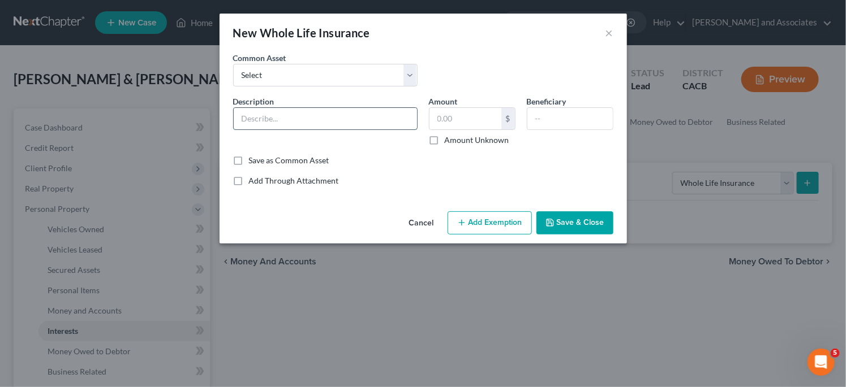
click at [348, 109] on input "text" at bounding box center [325, 118] width 183 height 21
type input "Farmers New World Life Insurance"
click at [458, 122] on input "text" at bounding box center [465, 118] width 72 height 21
type input "1.00"
click at [565, 121] on input "text" at bounding box center [569, 118] width 85 height 21
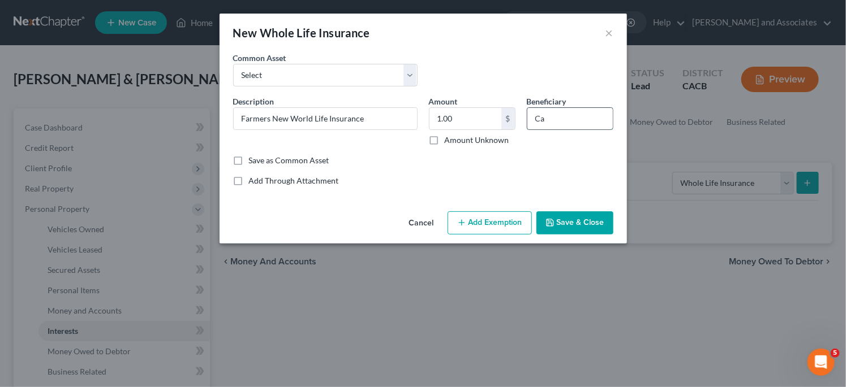
type input "C"
type input "Spouse"
click at [562, 218] on button "Save & Close" at bounding box center [574, 224] width 77 height 24
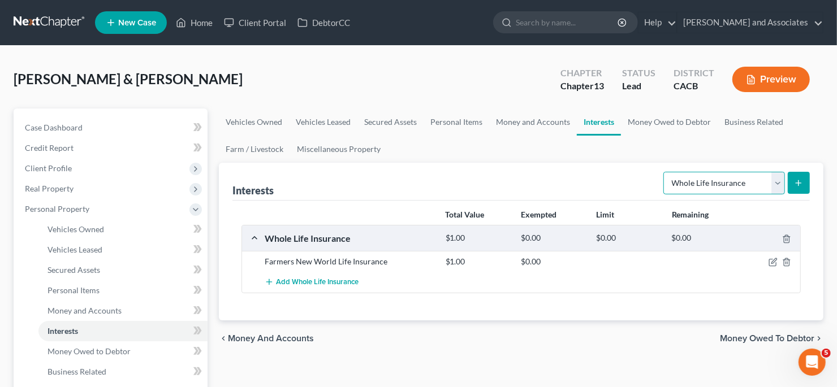
click at [736, 173] on select "Select Interest Type 401K Annuity Bond Education IRA Government Bond Government…" at bounding box center [724, 183] width 122 height 23
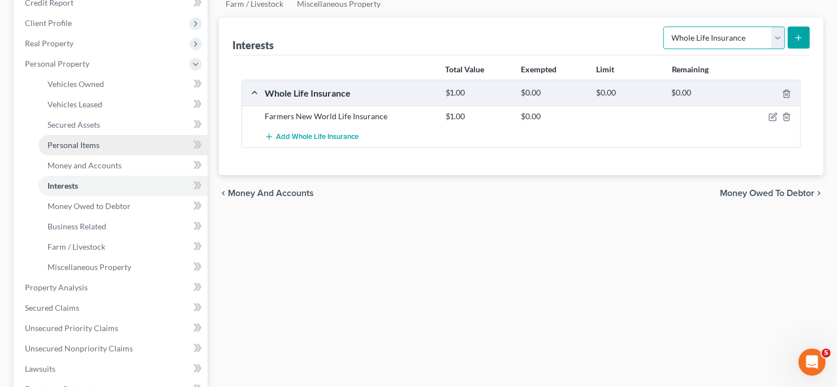
scroll to position [170, 0]
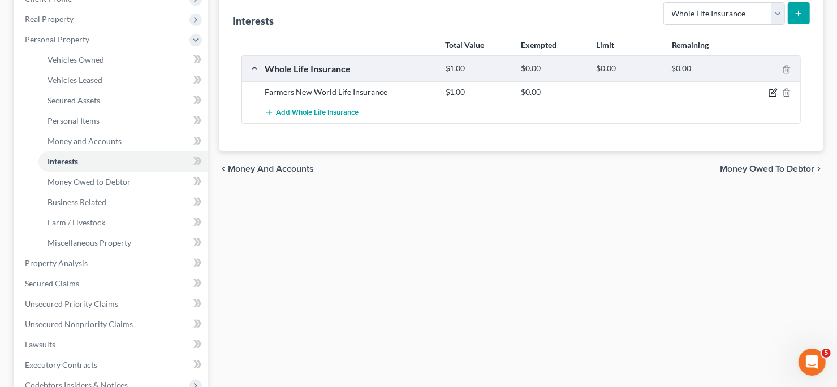
click at [770, 90] on icon "button" at bounding box center [772, 93] width 7 height 7
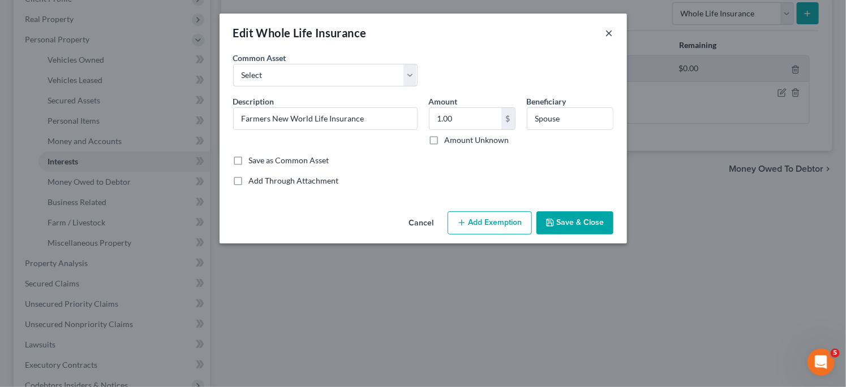
click at [610, 35] on button "×" at bounding box center [609, 33] width 8 height 14
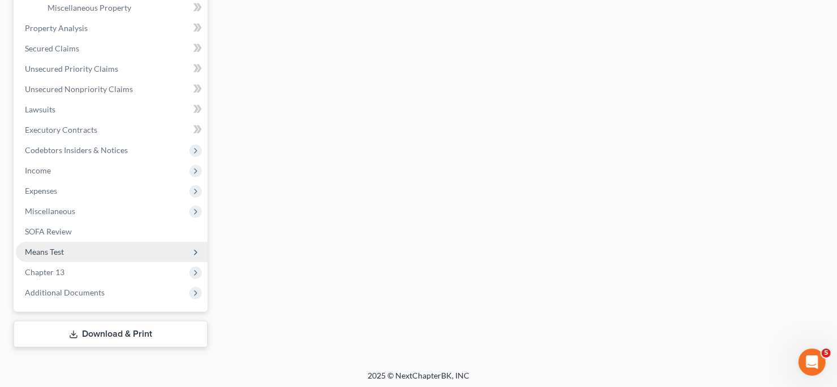
scroll to position [406, 0]
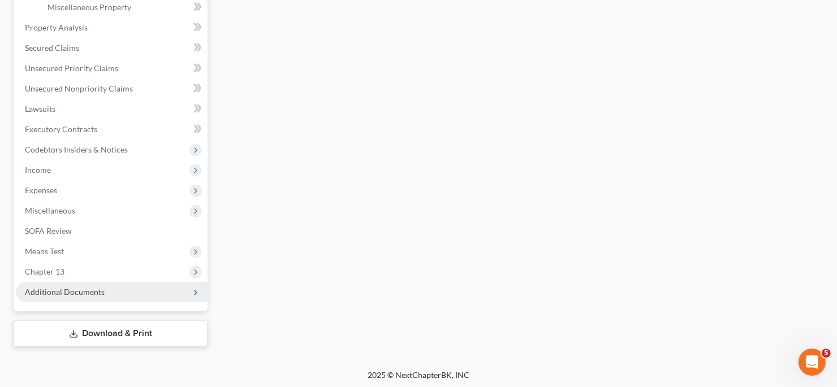
click at [109, 294] on span "Additional Documents" at bounding box center [112, 292] width 192 height 20
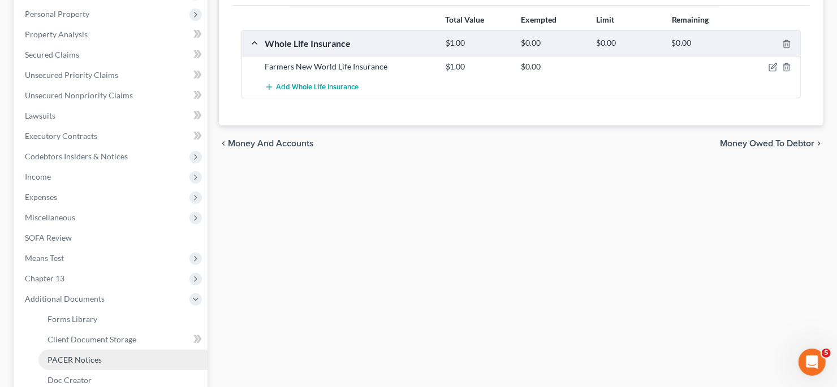
scroll to position [247, 0]
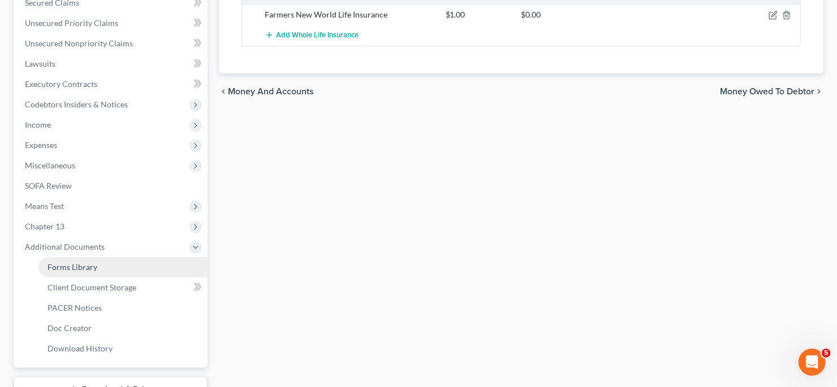
click at [76, 271] on link "Forms Library" at bounding box center [122, 267] width 169 height 20
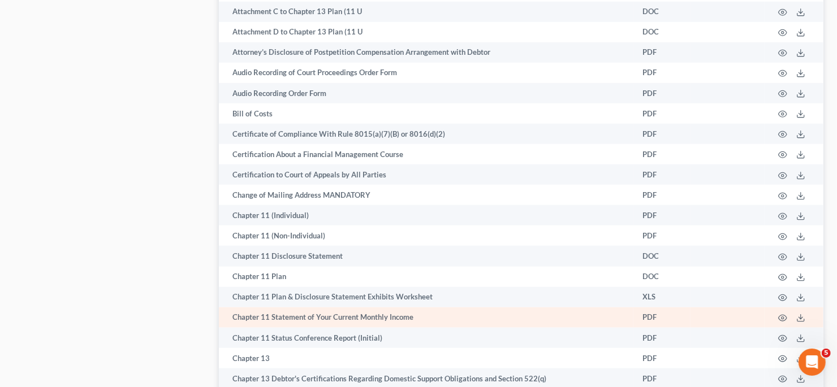
scroll to position [735, 0]
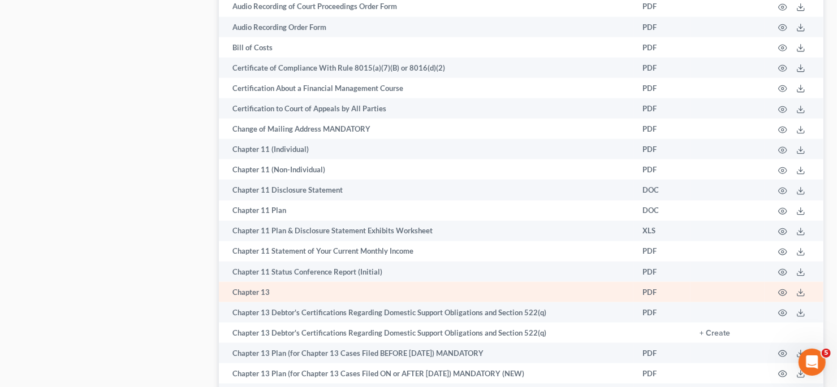
click at [651, 291] on td "PDF" at bounding box center [661, 292] width 57 height 20
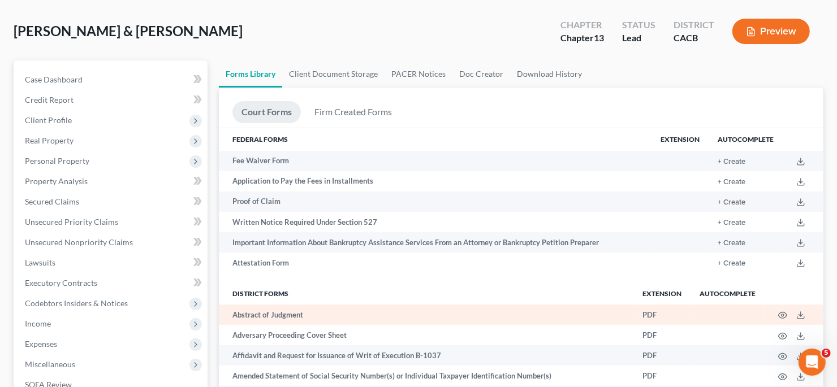
scroll to position [0, 0]
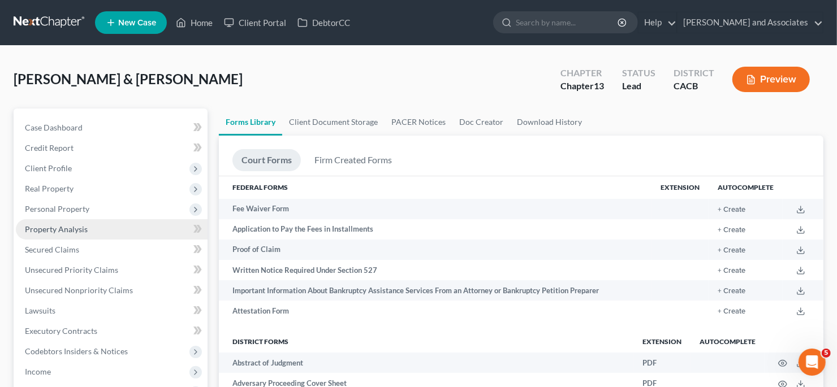
click at [102, 229] on link "Property Analysis" at bounding box center [112, 229] width 192 height 20
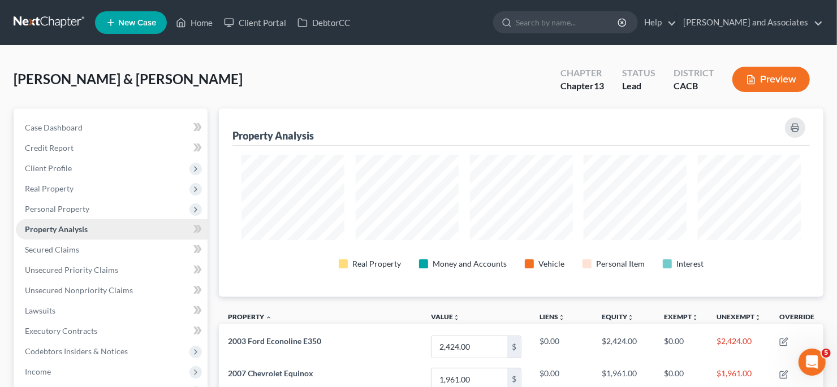
scroll to position [188, 605]
click at [127, 209] on span "Personal Property" at bounding box center [112, 209] width 192 height 20
click at [122, 228] on link "Vehicles Owned" at bounding box center [122, 229] width 169 height 20
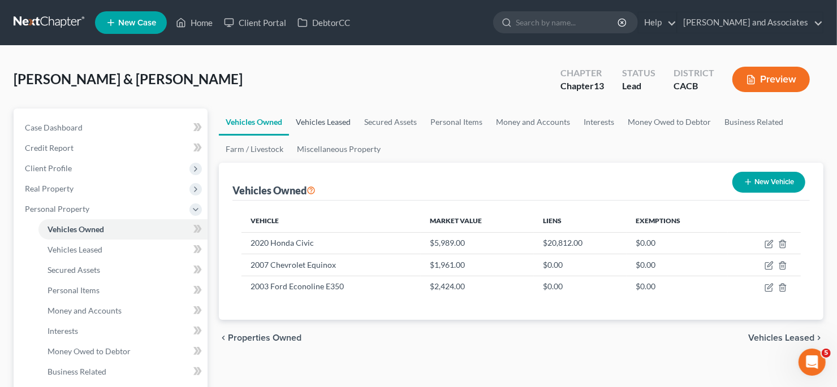
click at [326, 130] on link "Vehicles Leased" at bounding box center [323, 122] width 68 height 27
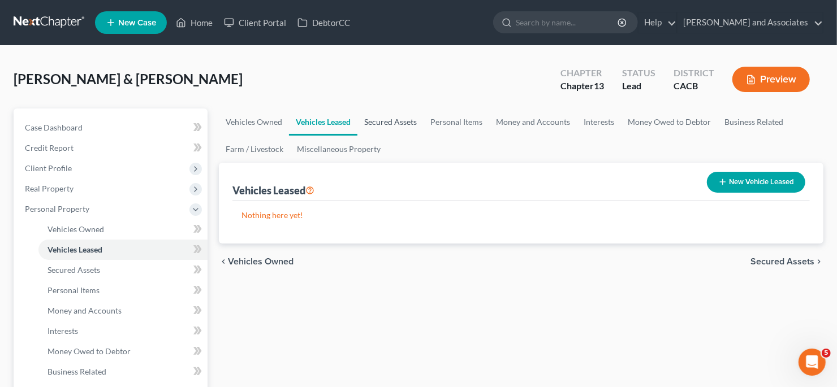
click at [415, 123] on link "Secured Assets" at bounding box center [390, 122] width 66 height 27
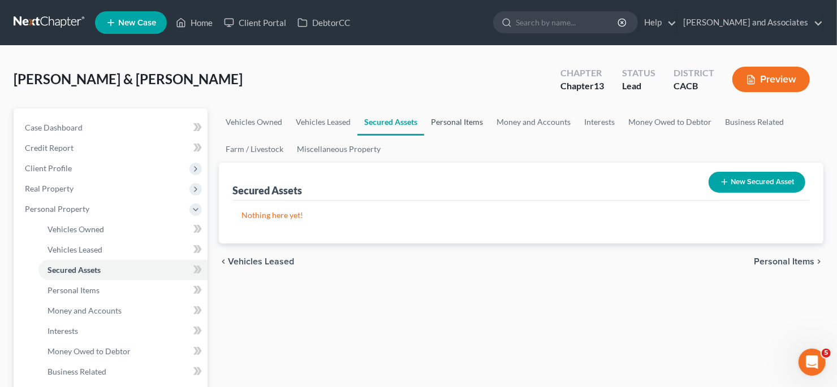
click at [437, 123] on link "Personal Items" at bounding box center [457, 122] width 66 height 27
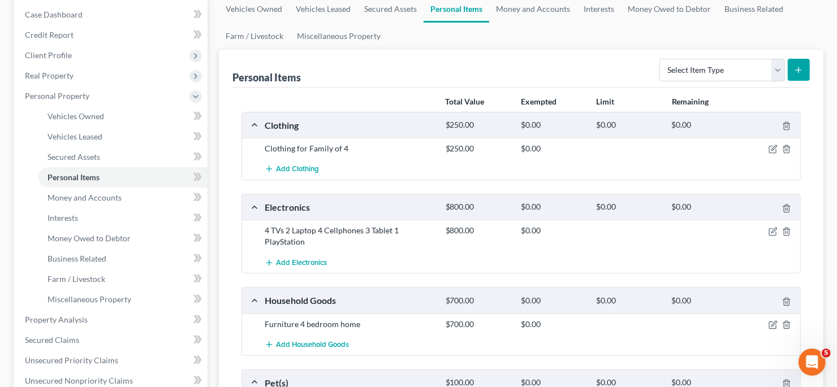
scroll to position [56, 0]
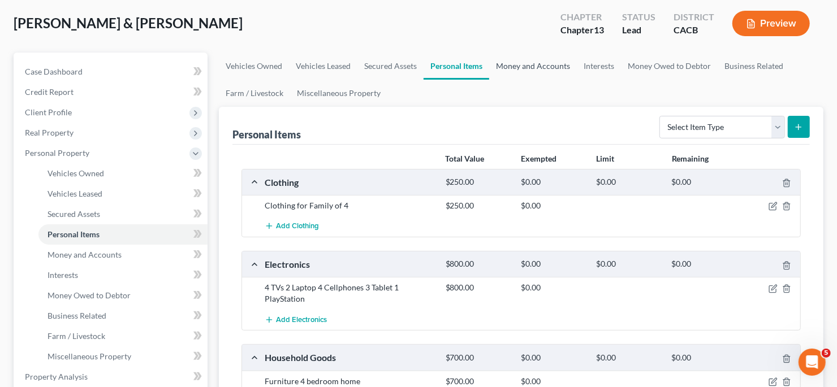
click at [535, 71] on link "Money and Accounts" at bounding box center [533, 66] width 88 height 27
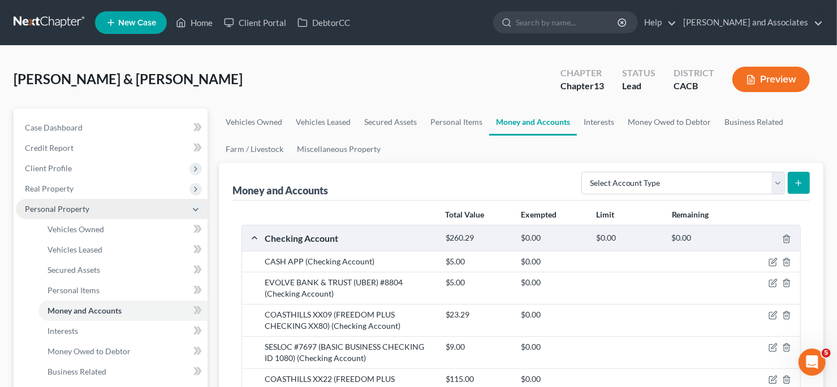
click at [100, 211] on span "Personal Property" at bounding box center [112, 209] width 192 height 20
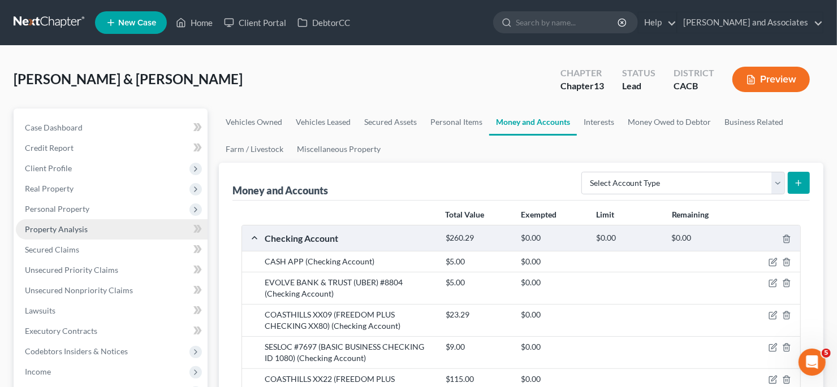
click at [106, 235] on link "Property Analysis" at bounding box center [112, 229] width 192 height 20
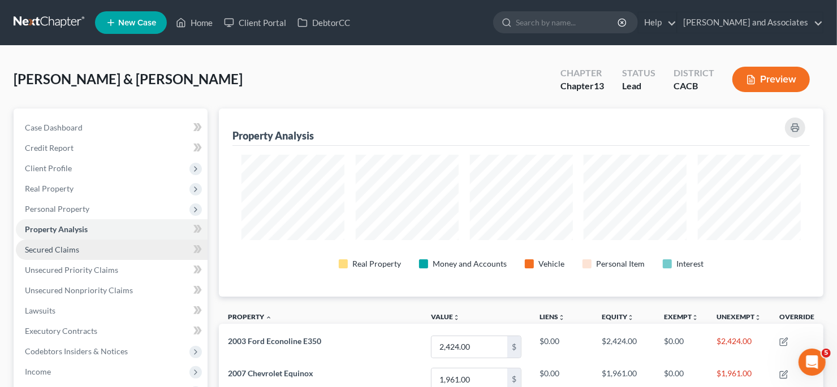
scroll to position [188, 605]
click at [105, 248] on link "Secured Claims" at bounding box center [112, 250] width 192 height 20
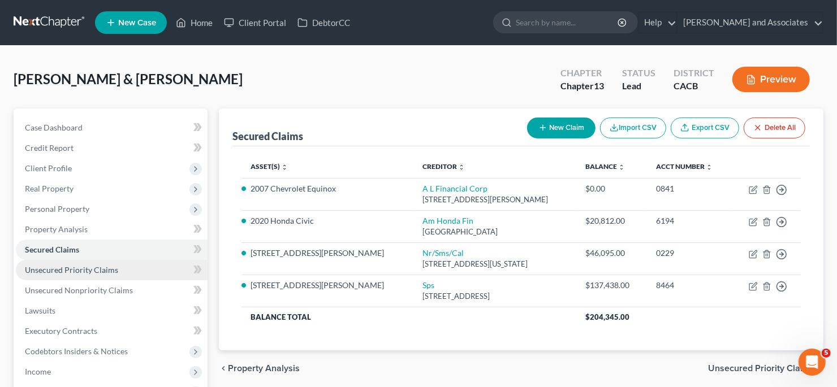
click at [109, 271] on span "Unsecured Priority Claims" at bounding box center [71, 270] width 93 height 10
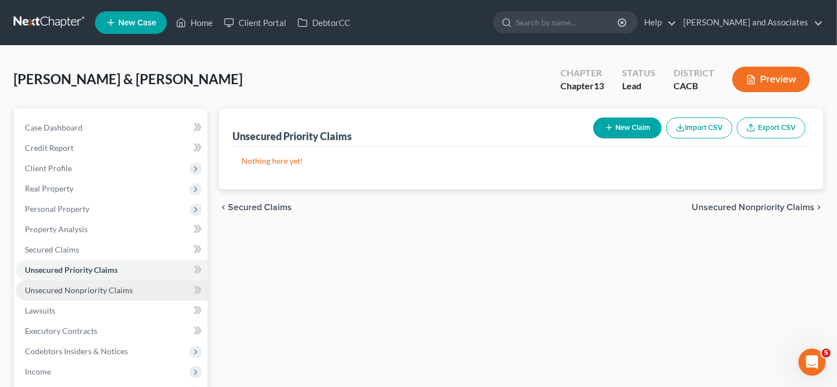
click at [117, 294] on span "Unsecured Nonpriority Claims" at bounding box center [79, 291] width 108 height 10
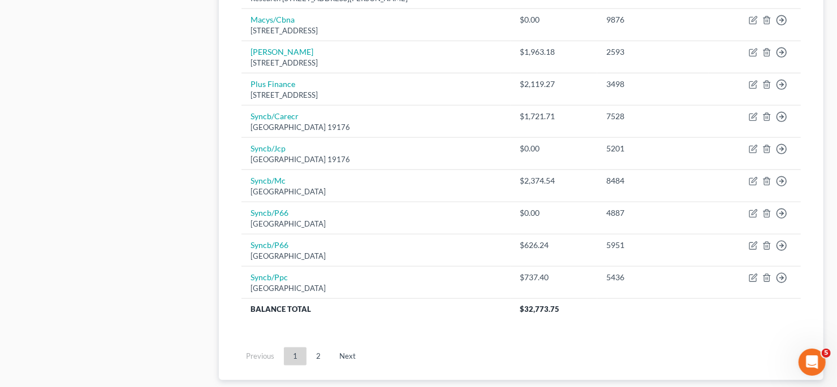
scroll to position [848, 0]
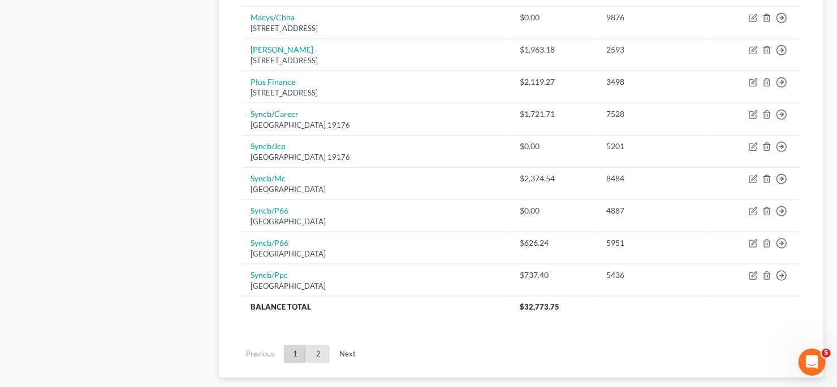
click at [315, 346] on link "2" at bounding box center [318, 355] width 23 height 18
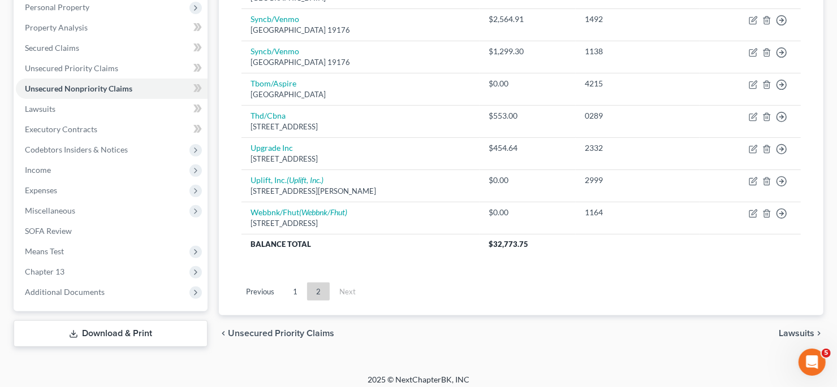
scroll to position [206, 0]
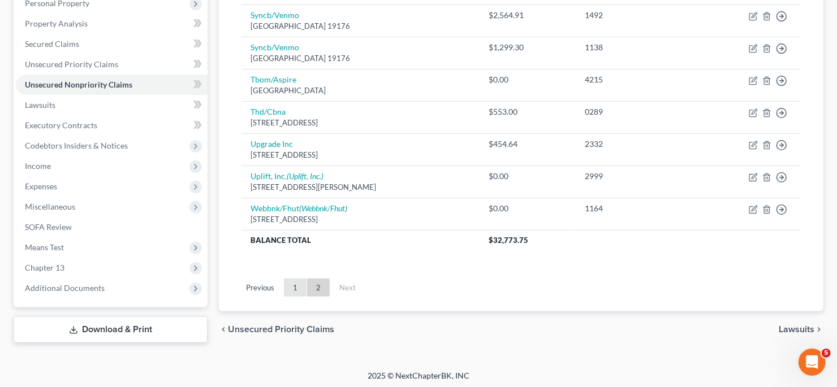
click at [294, 290] on link "1" at bounding box center [295, 288] width 23 height 18
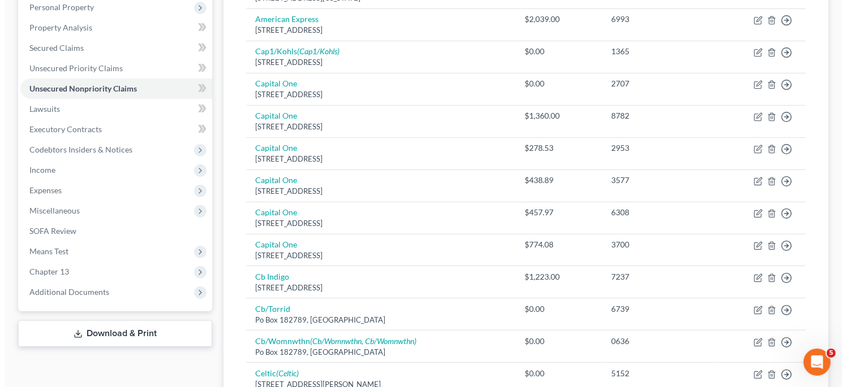
scroll to position [0, 0]
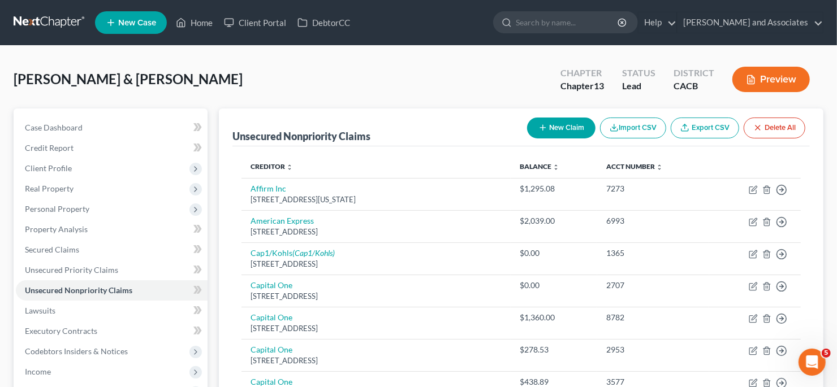
click at [575, 133] on button "New Claim" at bounding box center [561, 128] width 68 height 21
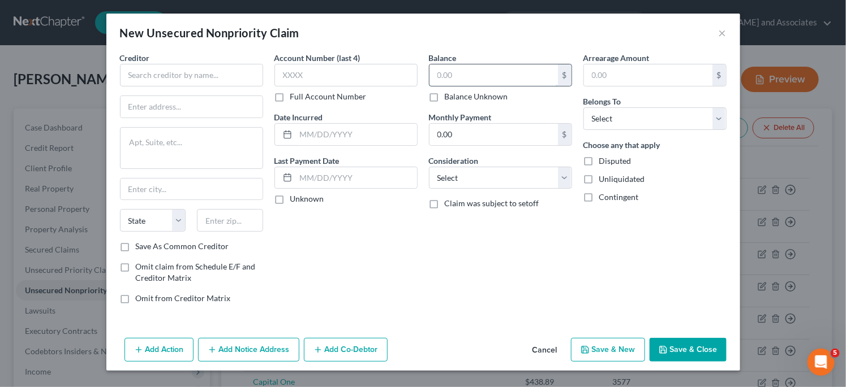
click at [438, 82] on input "text" at bounding box center [493, 74] width 128 height 21
click at [177, 67] on input "text" at bounding box center [191, 75] width 143 height 23
click at [424, 78] on div "Balance $ Balance Unknown Balance Undetermined $ Balance Unknown Monthly Paymen…" at bounding box center [500, 182] width 154 height 261
click at [436, 76] on input "text" at bounding box center [493, 74] width 128 height 21
type input "3,600"
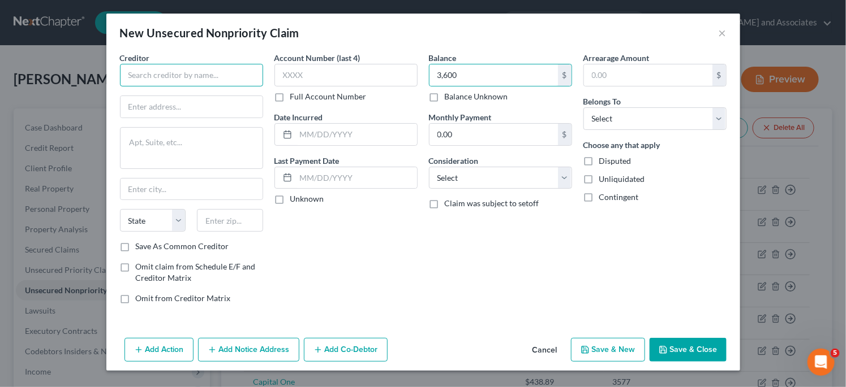
click at [182, 79] on input "text" at bounding box center [191, 75] width 143 height 23
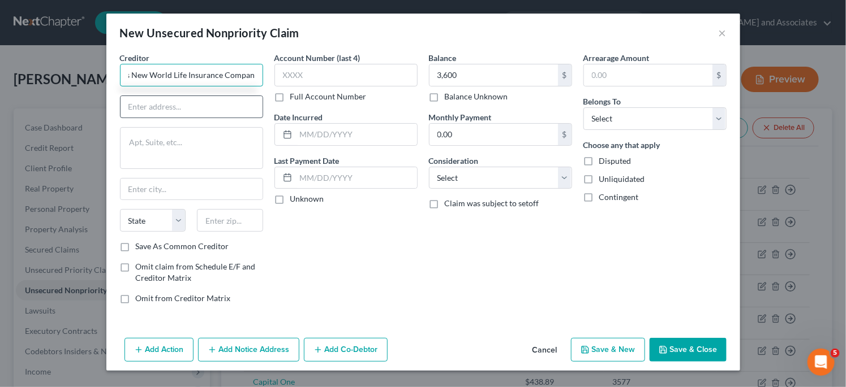
type input "Farmers New World Life Insurance Company"
click at [187, 104] on input "text" at bounding box center [191, 106] width 142 height 21
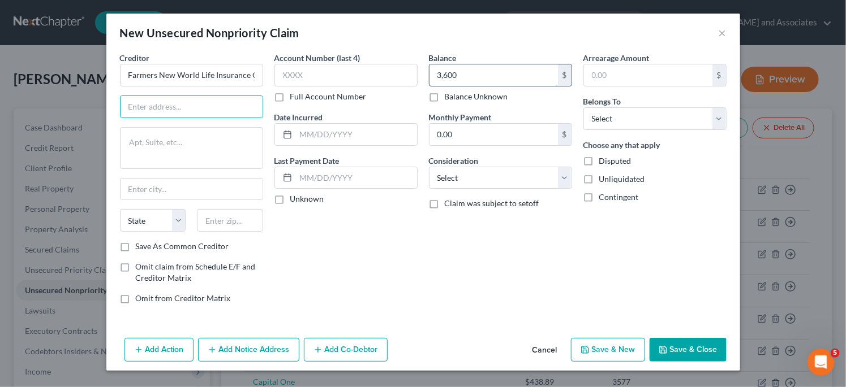
click at [478, 70] on input "3,600" at bounding box center [493, 74] width 128 height 21
type input "5,790.28"
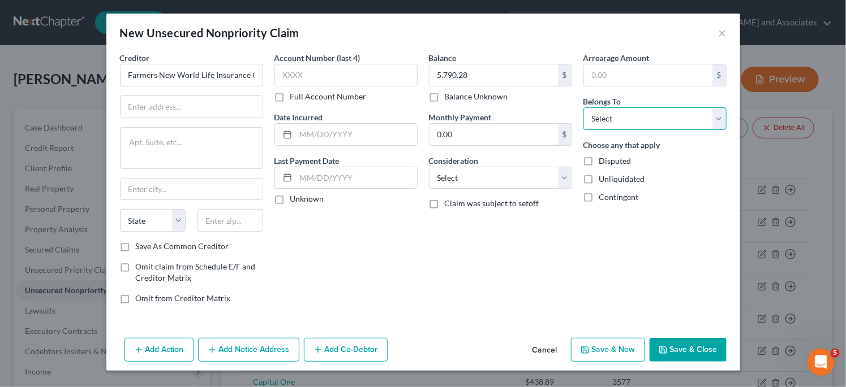
click at [620, 119] on select "Select Debtor 1 Only Debtor 2 Only Debtor 1 And Debtor 2 Only At Least One Of T…" at bounding box center [654, 118] width 143 height 23
select select "1"
click at [583, 107] on select "Select Debtor 1 Only Debtor 2 Only Debtor 1 And Debtor 2 Only At Least One Of T…" at bounding box center [654, 118] width 143 height 23
click at [482, 174] on select "Select Cable / Satellite Services Collection Agency Credit Card Debt Debt Couns…" at bounding box center [500, 178] width 143 height 23
select select "14"
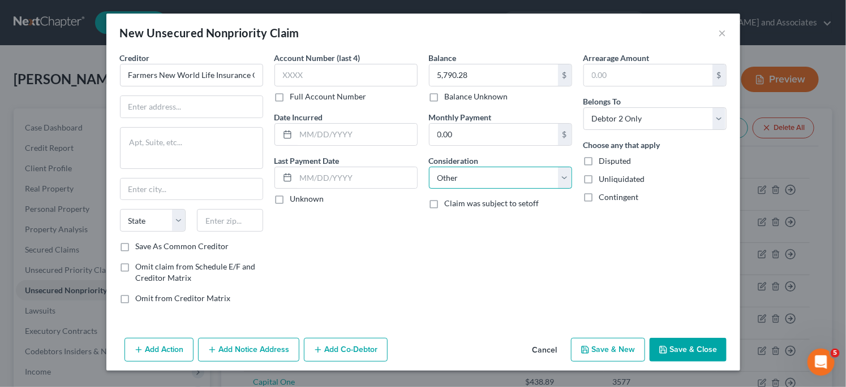
click at [429, 167] on select "Select Cable / Satellite Services Collection Agency Credit Card Debt Debt Couns…" at bounding box center [500, 178] width 143 height 23
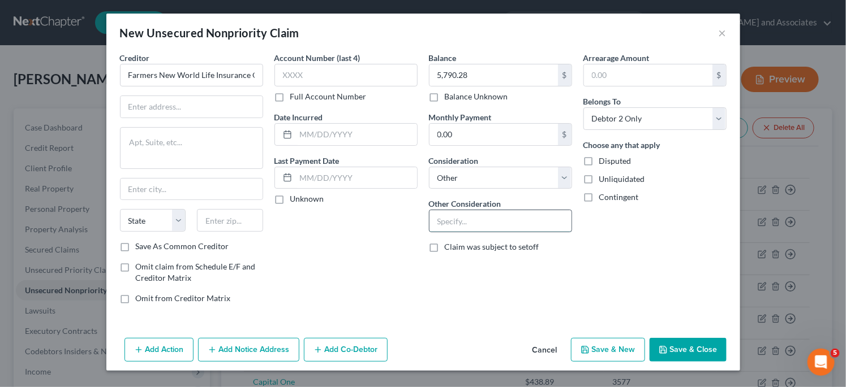
click at [512, 219] on input "text" at bounding box center [500, 220] width 142 height 21
type input "Loan Balance - Farmers Flexible Universal Life"
click at [210, 81] on input "Farmers New World Life Insurance Company" at bounding box center [191, 75] width 143 height 23
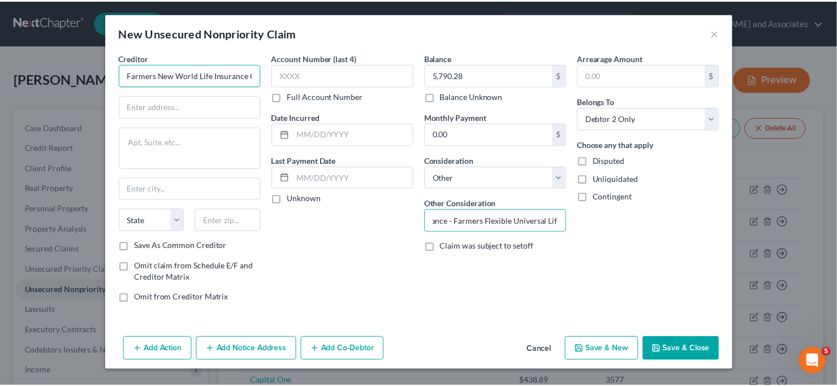
scroll to position [0, 0]
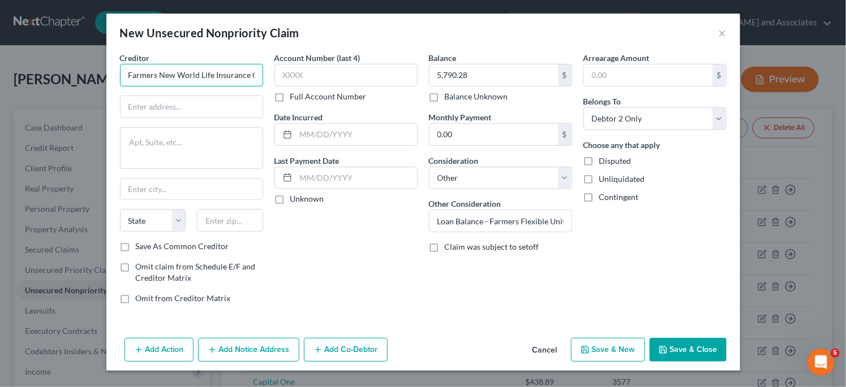
click at [210, 81] on input "Farmers New World Life Insurance Company" at bounding box center [191, 75] width 143 height 23
drag, startPoint x: 210, startPoint y: 81, endPoint x: 213, endPoint y: 75, distance: 6.6
click at [213, 75] on input "Farmers New World Life Insurance Company" at bounding box center [191, 75] width 143 height 23
click at [226, 111] on input "text" at bounding box center [191, 106] width 142 height 21
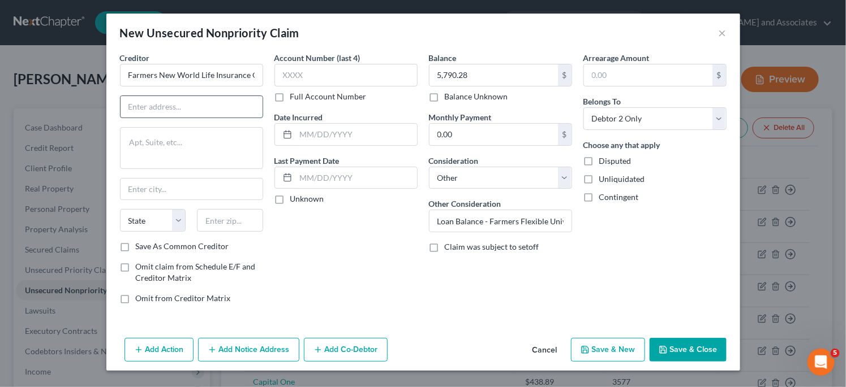
paste input "[STREET_ADDRESS]"
type input "[STREET_ADDRESS]"
click at [225, 131] on textarea at bounding box center [191, 148] width 143 height 42
click at [226, 191] on input "text" at bounding box center [191, 189] width 142 height 21
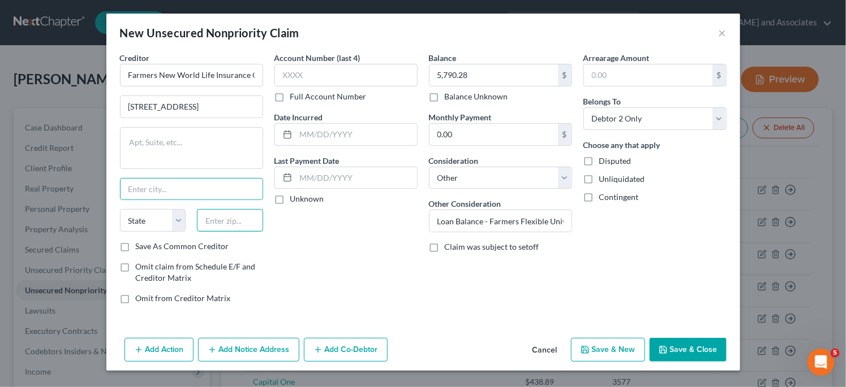
drag, startPoint x: 242, startPoint y: 214, endPoint x: 236, endPoint y: 210, distance: 6.9
click at [242, 213] on input "text" at bounding box center [230, 220] width 66 height 23
paste input "91367"
type input "91367"
click at [235, 176] on div "Creditor * Farmers New World Life Insurance Company [STREET_ADDRESS][GEOGRAPHIC…" at bounding box center [191, 146] width 143 height 189
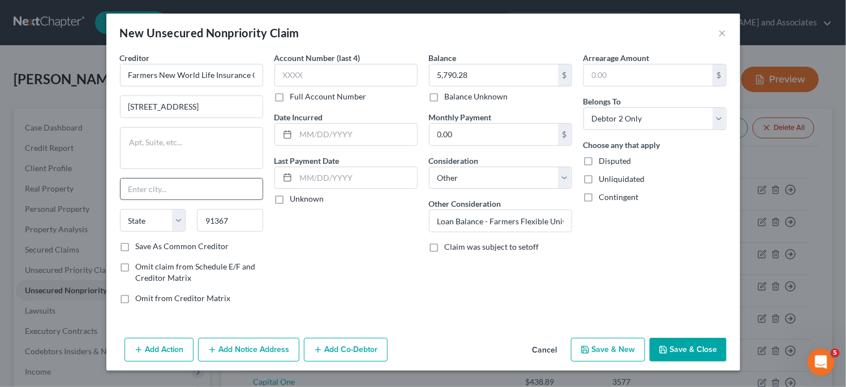
type input "[GEOGRAPHIC_DATA]"
select select "4"
click at [236, 191] on input "[GEOGRAPHIC_DATA]" at bounding box center [191, 189] width 142 height 21
click at [236, 147] on textarea at bounding box center [191, 148] width 143 height 42
click at [303, 72] on input "text" at bounding box center [345, 75] width 143 height 23
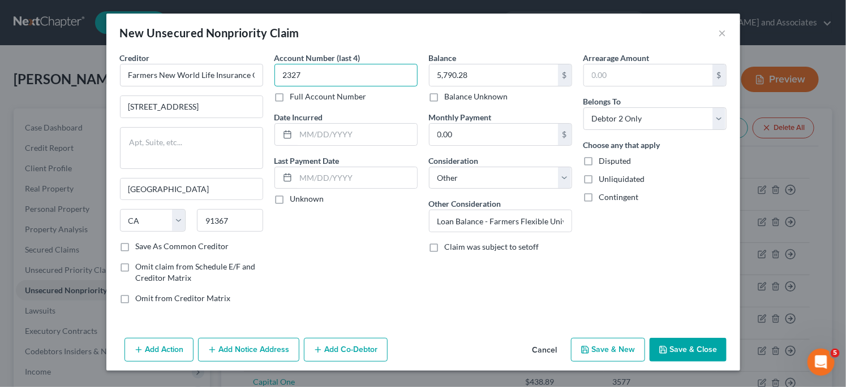
type input "2327"
click at [708, 349] on button "Save & Close" at bounding box center [687, 350] width 77 height 24
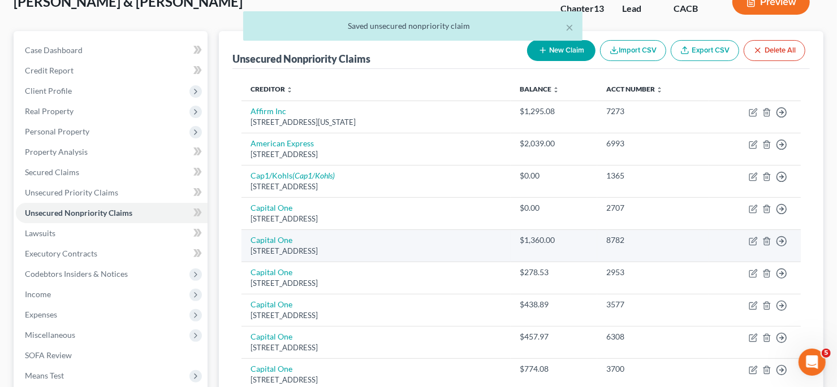
scroll to position [56, 0]
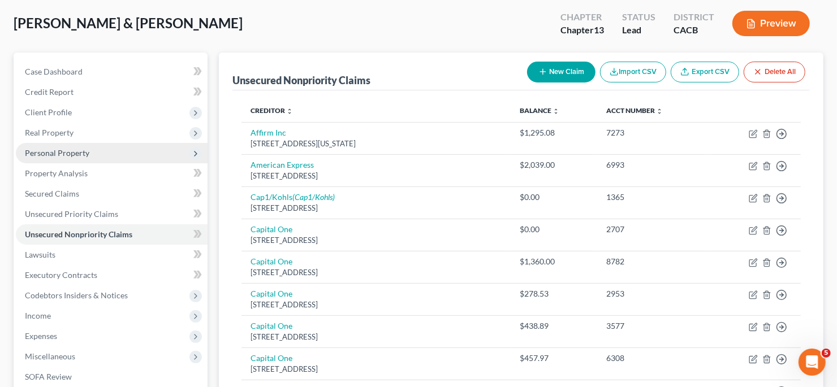
click at [109, 155] on span "Personal Property" at bounding box center [112, 153] width 192 height 20
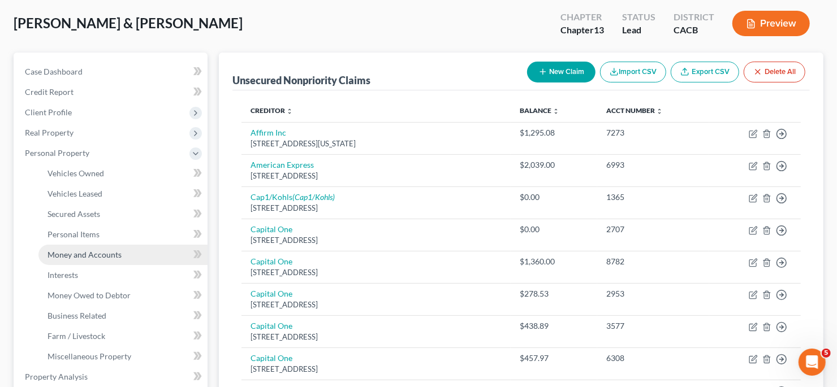
click at [130, 262] on link "Money and Accounts" at bounding box center [122, 255] width 169 height 20
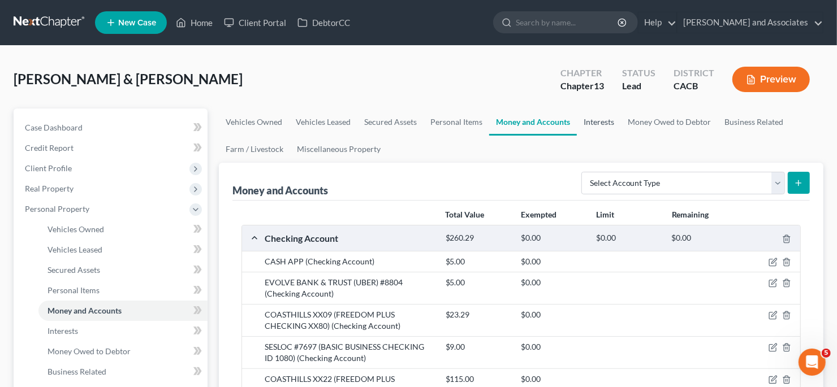
click at [587, 123] on link "Interests" at bounding box center [599, 122] width 44 height 27
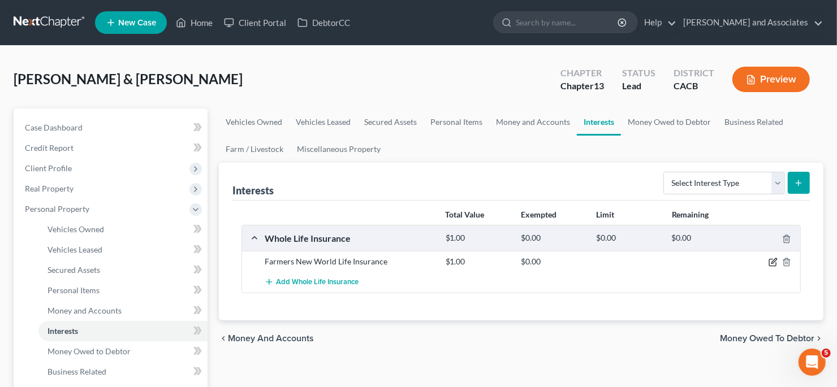
click at [773, 259] on icon "button" at bounding box center [773, 262] width 9 height 9
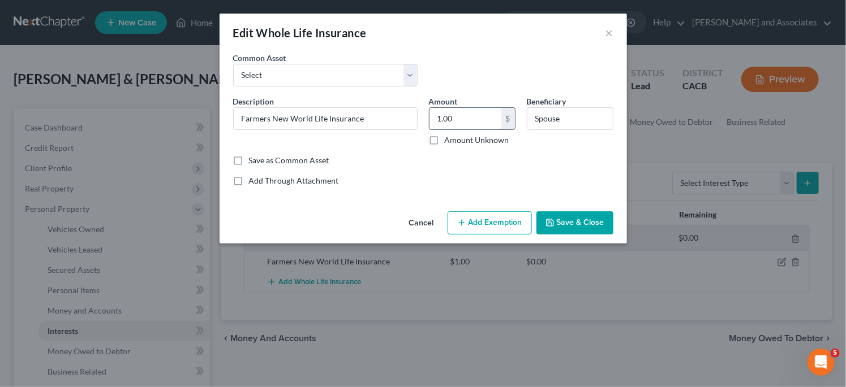
click at [470, 121] on input "1.00" at bounding box center [465, 118] width 72 height 21
click at [540, 121] on input "Spouse" at bounding box center [569, 118] width 85 height 21
click at [395, 119] on input "Farmers New World Life Insurance" at bounding box center [325, 118] width 183 height 21
click at [495, 117] on input "1.00" at bounding box center [465, 118] width 72 height 21
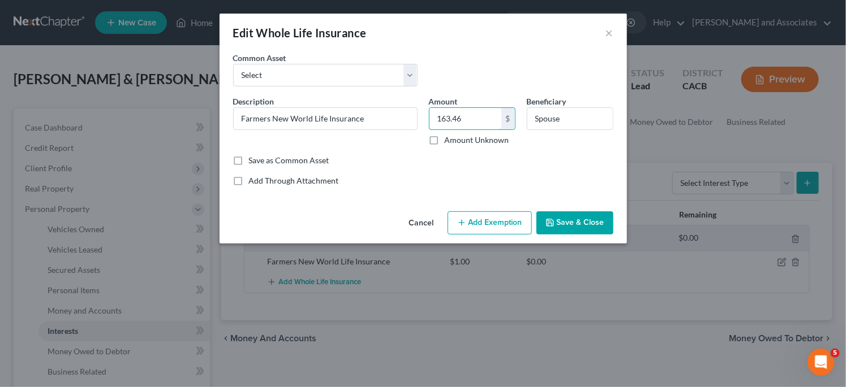
type input "163.46"
click at [605, 223] on button "Save & Close" at bounding box center [574, 224] width 77 height 24
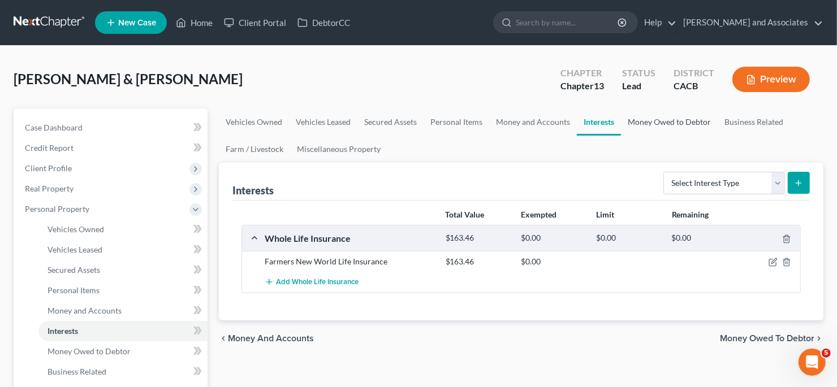
click at [638, 123] on link "Money Owed to Debtor" at bounding box center [669, 122] width 97 height 27
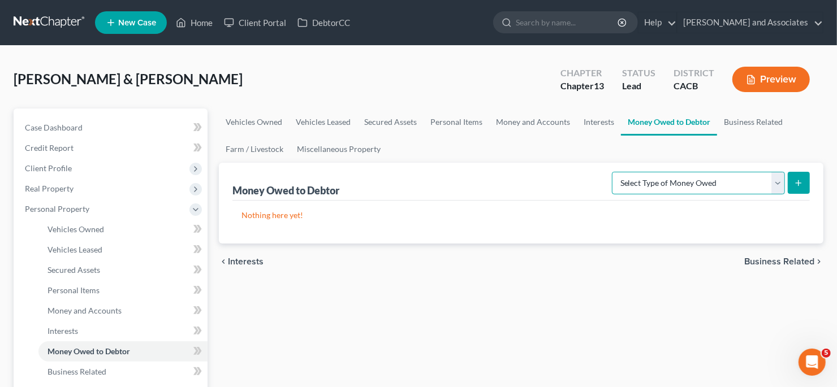
click at [674, 189] on select "Select Type of Money Owed Accounts Receivable Alimony Child Support Claims Agai…" at bounding box center [698, 183] width 173 height 23
click at [591, 177] on div "Money Owed to Debtor Select Type of Money Owed Accounts Receivable Alimony Chil…" at bounding box center [520, 182] width 577 height 38
click at [596, 122] on link "Interests" at bounding box center [599, 122] width 44 height 27
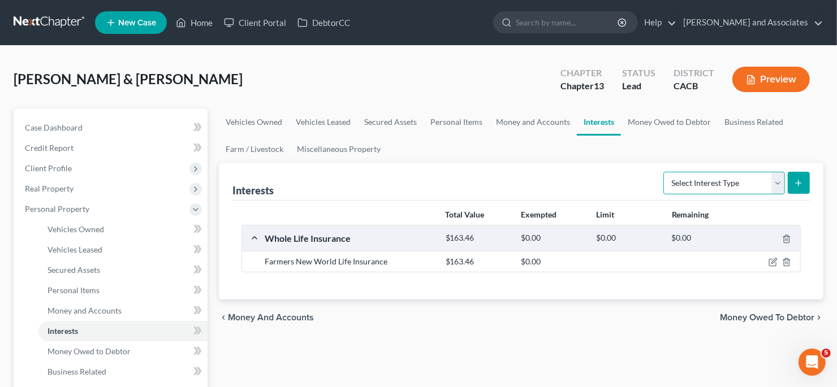
click at [696, 188] on select "Select Interest Type 401K Annuity Bond Education IRA Government Bond Government…" at bounding box center [724, 183] width 122 height 23
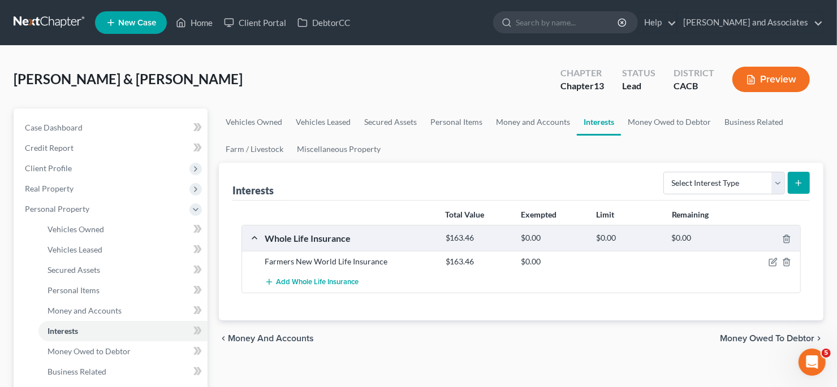
click at [602, 174] on div "Interests Select Interest Type 401K Annuity Bond Education IRA Government Bond …" at bounding box center [520, 182] width 577 height 38
click at [649, 125] on link "Money Owed to Debtor" at bounding box center [669, 122] width 97 height 27
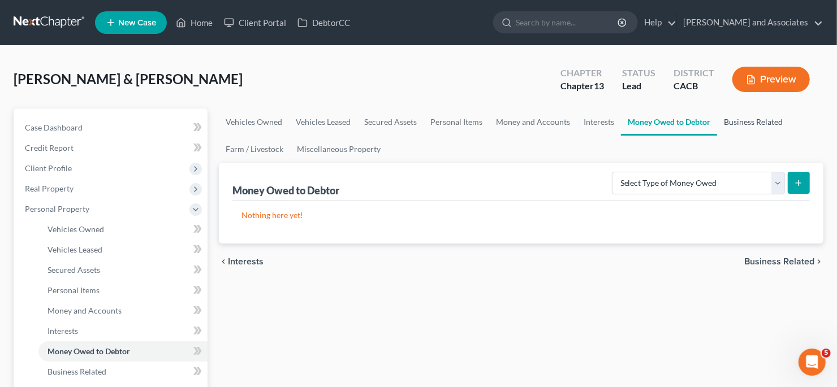
click at [761, 130] on link "Business Related" at bounding box center [753, 122] width 72 height 27
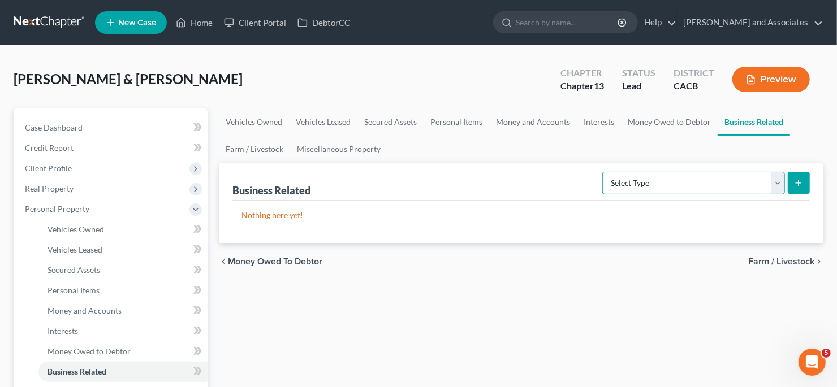
click at [686, 179] on select "Select Type Customer Lists Franchises Inventory Licenses Machinery Office Equip…" at bounding box center [693, 183] width 183 height 23
click at [268, 156] on link "Farm / Livestock" at bounding box center [254, 149] width 71 height 27
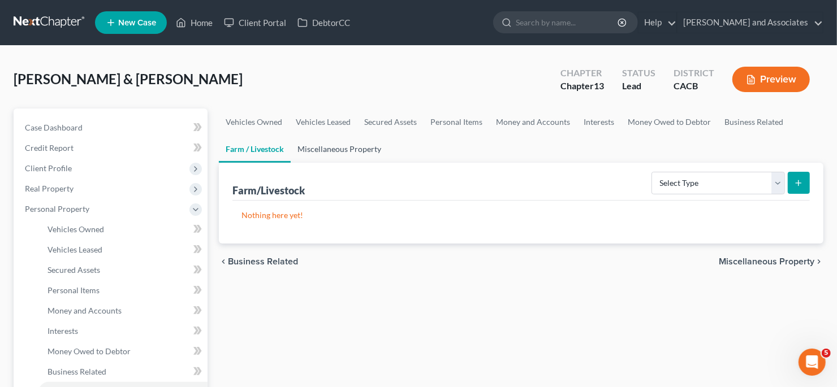
click at [298, 146] on link "Miscellaneous Property" at bounding box center [339, 149] width 97 height 27
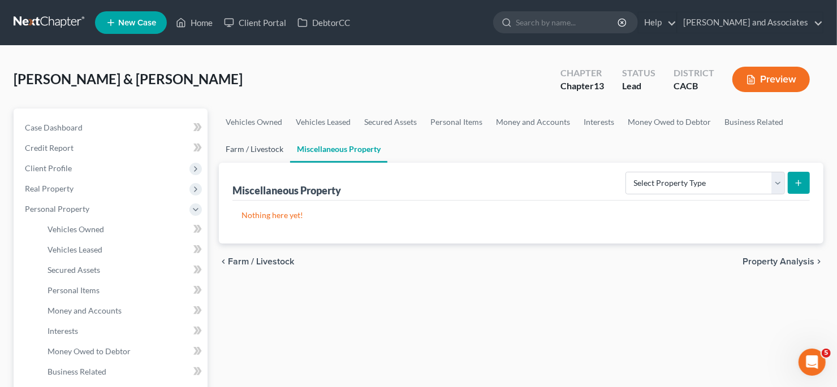
click at [282, 153] on link "Farm / Livestock" at bounding box center [254, 149] width 71 height 27
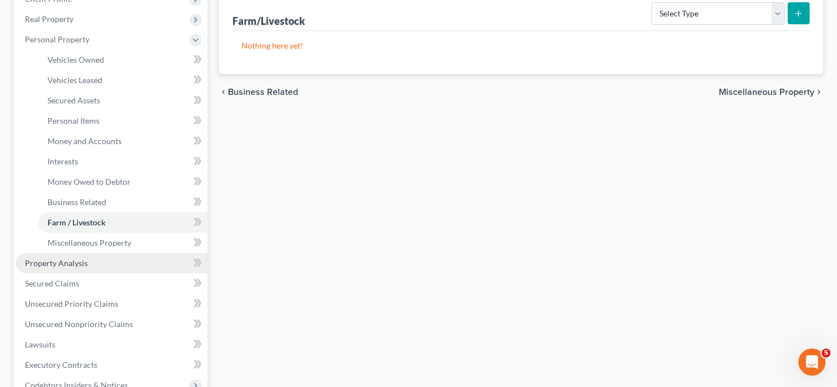
click at [107, 265] on link "Property Analysis" at bounding box center [112, 263] width 192 height 20
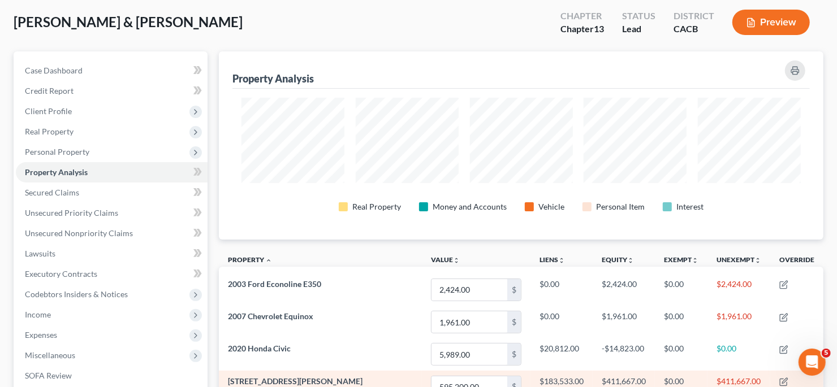
scroll to position [56, 0]
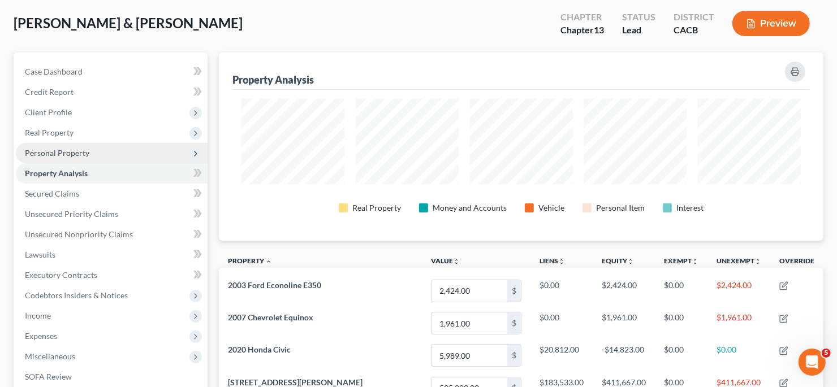
click at [100, 153] on span "Personal Property" at bounding box center [112, 153] width 192 height 20
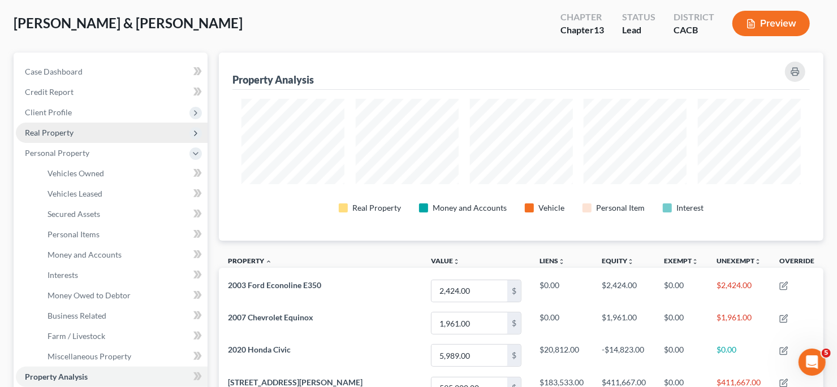
click at [100, 139] on span "Real Property" at bounding box center [112, 133] width 192 height 20
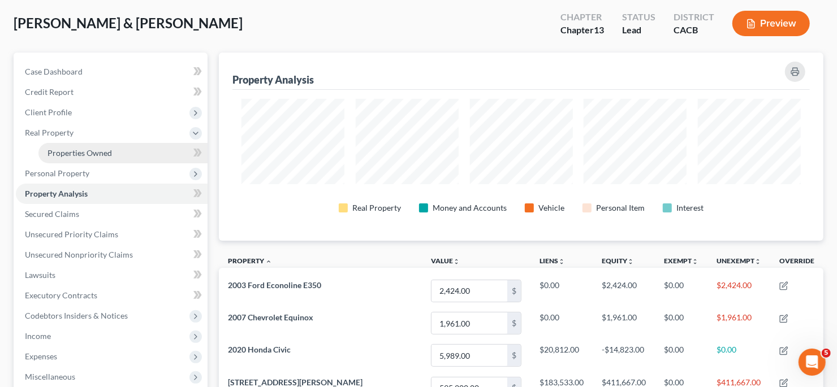
click at [99, 153] on span "Properties Owned" at bounding box center [80, 153] width 64 height 10
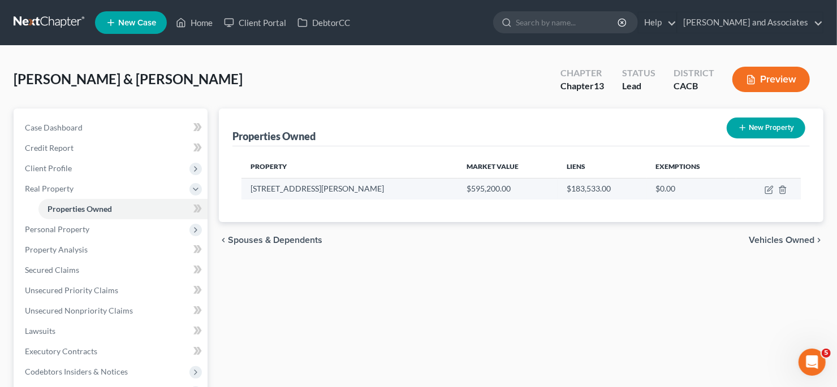
click at [764, 187] on td at bounding box center [768, 188] width 64 height 21
click at [766, 187] on icon "button" at bounding box center [769, 190] width 9 height 9
select select "4"
select select "41"
select select "2"
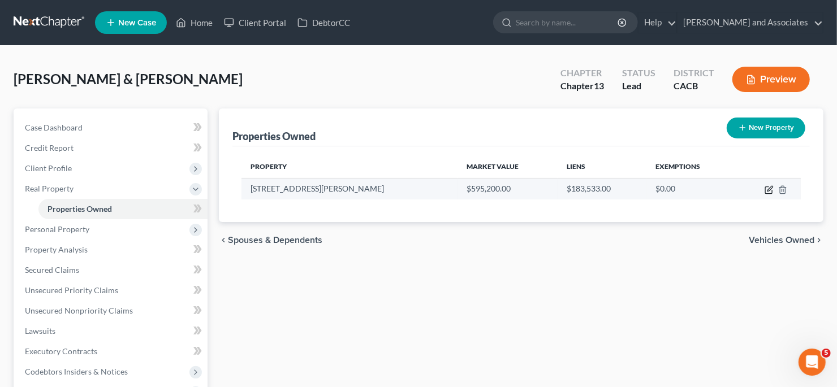
select select "0"
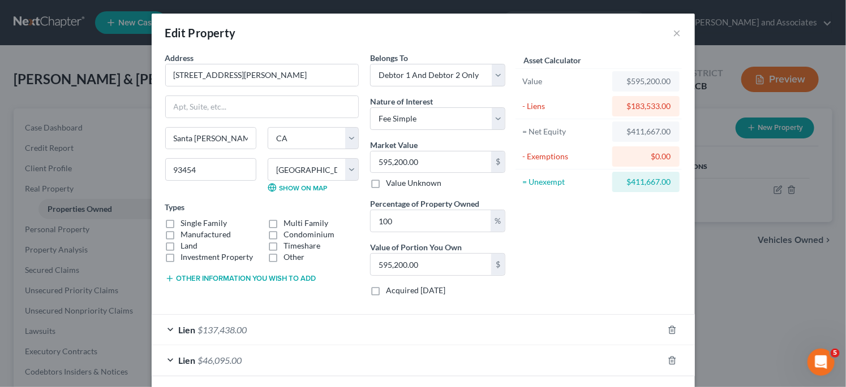
scroll to position [48, 0]
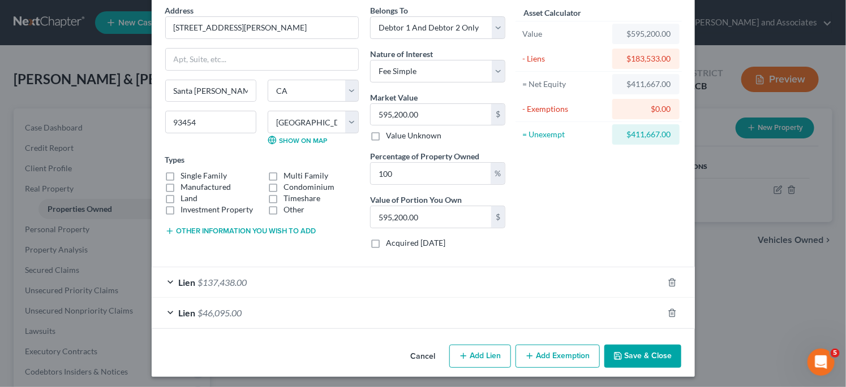
click at [557, 345] on button "Add Exemption" at bounding box center [557, 357] width 84 height 24
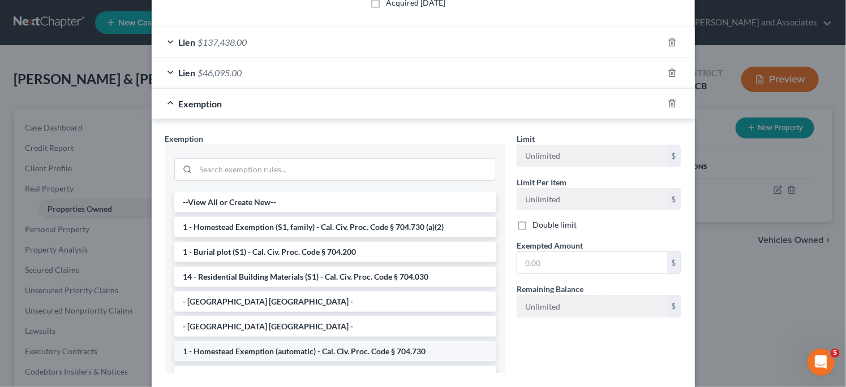
scroll to position [330, 0]
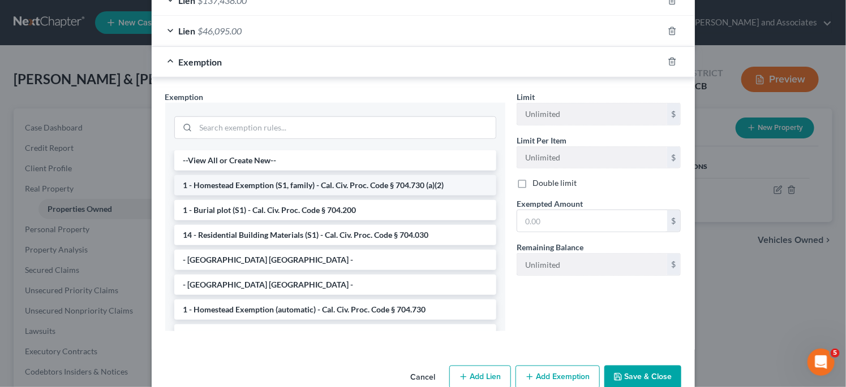
click at [304, 179] on li "1 - Homestead Exemption (S1, family) - Cal. Civ. Proc. Code § 704.730 (a)(2)" at bounding box center [335, 185] width 322 height 20
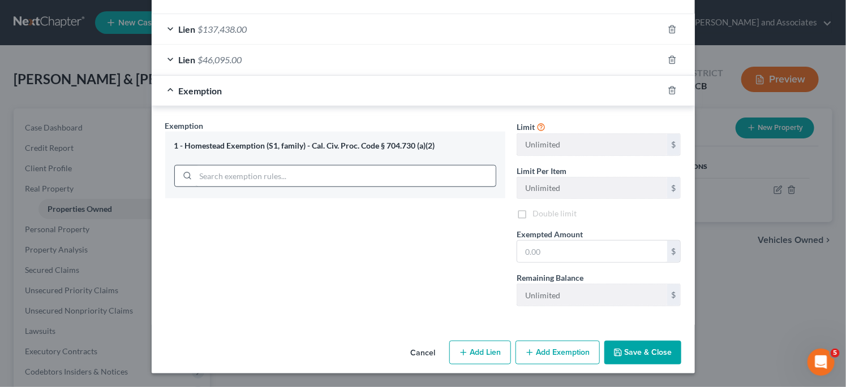
scroll to position [295, 0]
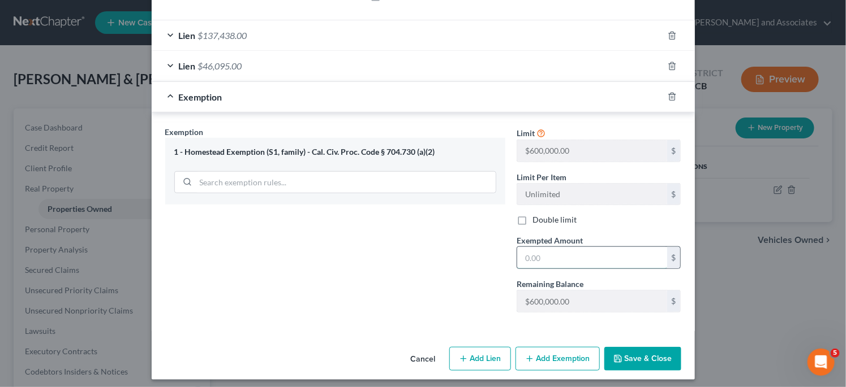
click at [598, 249] on input "text" at bounding box center [592, 257] width 150 height 21
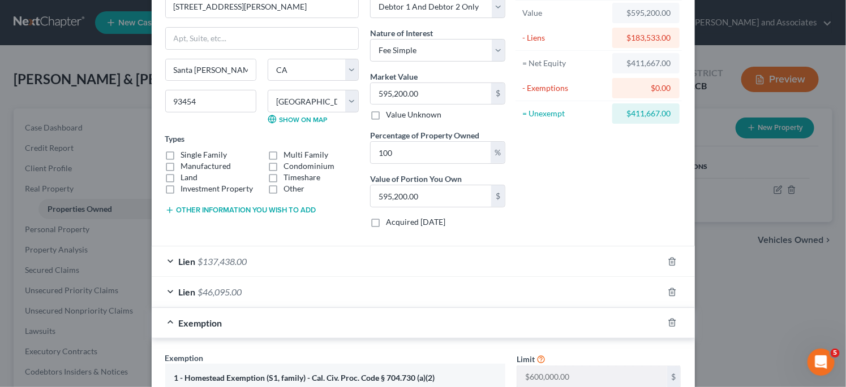
scroll to position [12, 0]
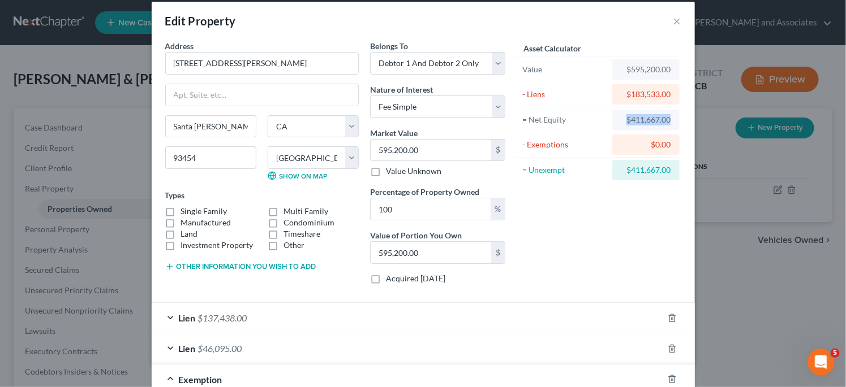
drag, startPoint x: 630, startPoint y: 120, endPoint x: 668, endPoint y: 120, distance: 37.9
click at [668, 120] on div "$411,667.00" at bounding box center [645, 120] width 67 height 20
drag, startPoint x: 657, startPoint y: 120, endPoint x: 616, endPoint y: 143, distance: 46.6
click at [616, 143] on div "$0.00" at bounding box center [645, 145] width 67 height 20
click at [642, 170] on div "$411,667.00" at bounding box center [645, 170] width 49 height 11
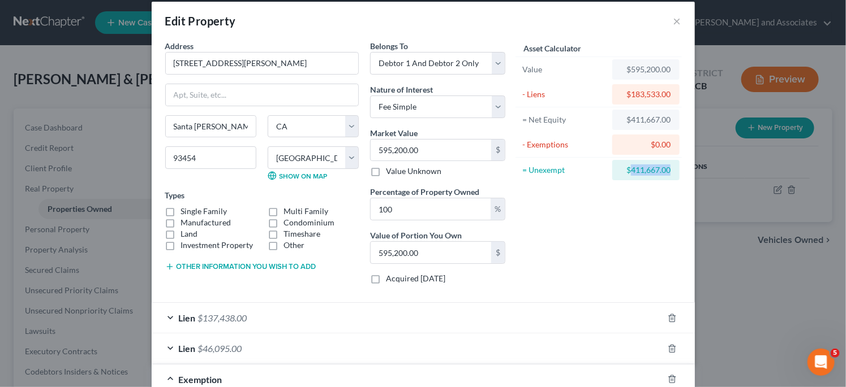
click at [642, 170] on div "$411,667.00" at bounding box center [645, 170] width 49 height 11
copy div "411,667.00"
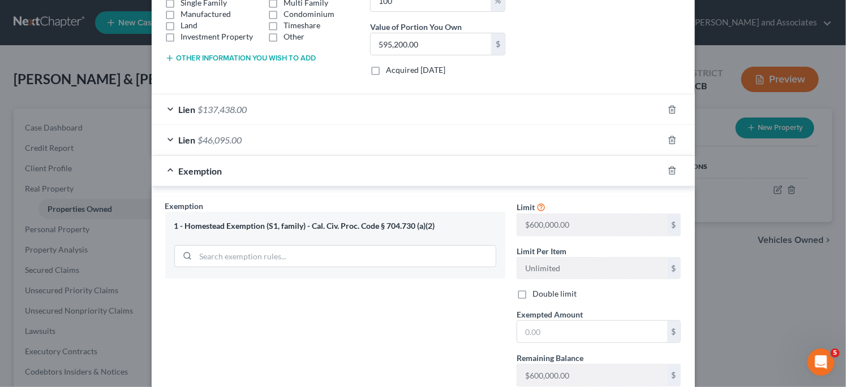
scroll to position [295, 0]
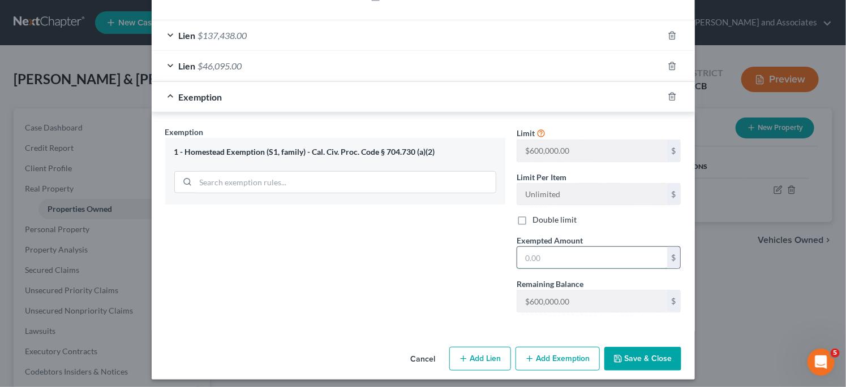
click at [580, 247] on input "text" at bounding box center [592, 257] width 150 height 21
paste input "411,667.00"
type input "411,667.00"
click at [646, 215] on div "Double limit" at bounding box center [598, 219] width 165 height 11
click at [662, 351] on button "Save & Close" at bounding box center [642, 359] width 77 height 24
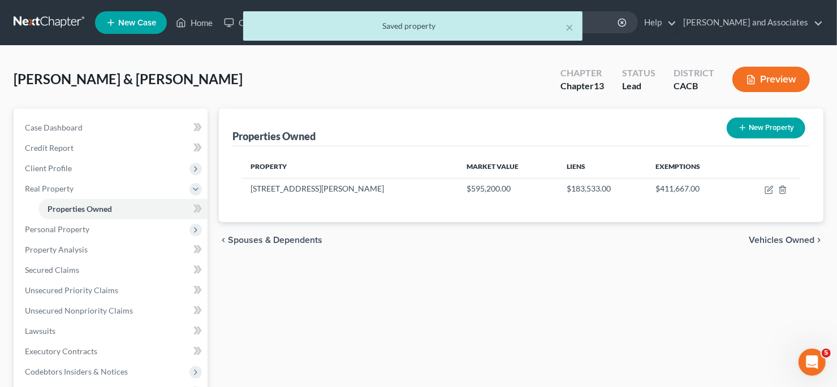
click at [786, 237] on span "Vehicles Owned" at bounding box center [782, 240] width 66 height 9
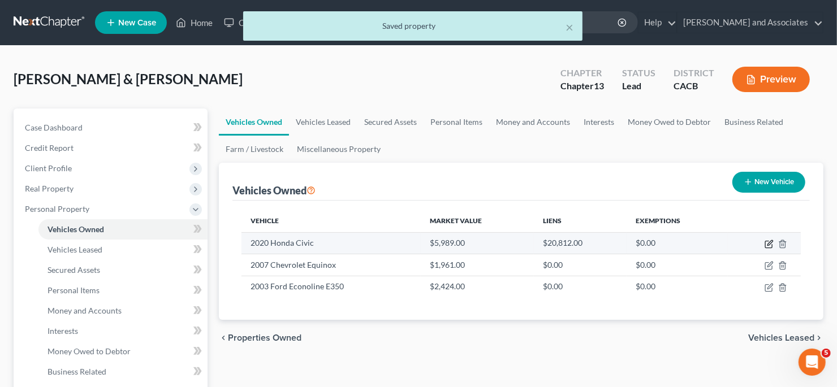
click at [769, 242] on icon "button" at bounding box center [769, 244] width 9 height 9
select select "0"
select select "6"
select select "3"
select select "2"
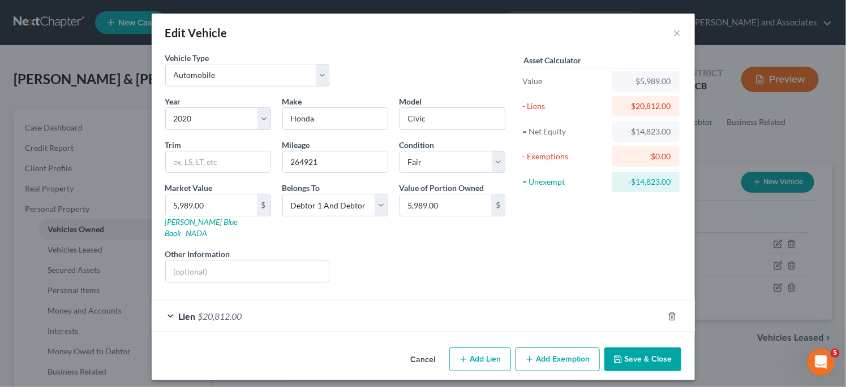
click at [571, 348] on button "Add Exemption" at bounding box center [557, 360] width 84 height 24
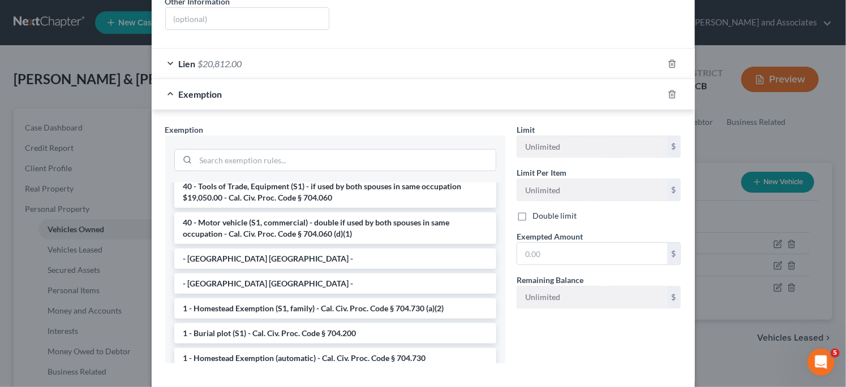
scroll to position [282, 0]
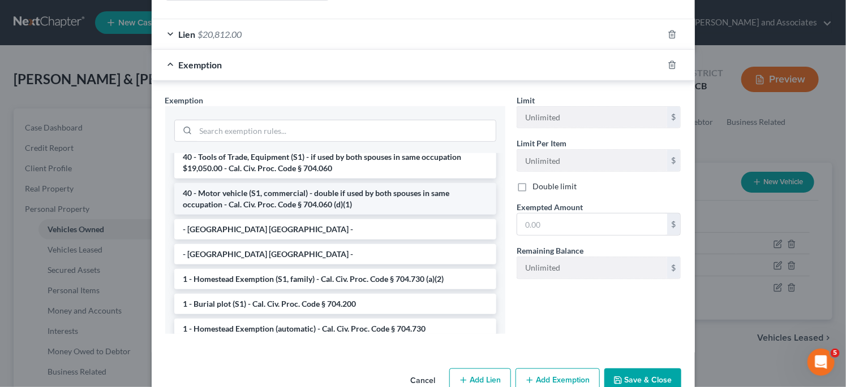
click at [389, 184] on li "40 - Motor vehicle (S1, commercial) - double if used by both spouses in same oc…" at bounding box center [335, 199] width 322 height 32
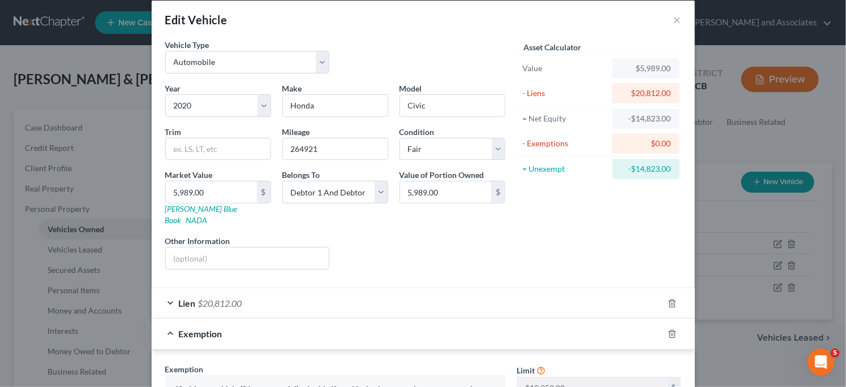
scroll to position [0, 0]
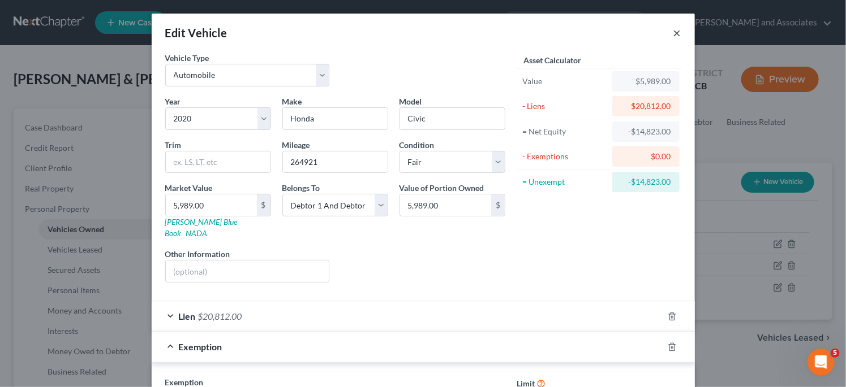
click at [673, 34] on button "×" at bounding box center [677, 33] width 8 height 14
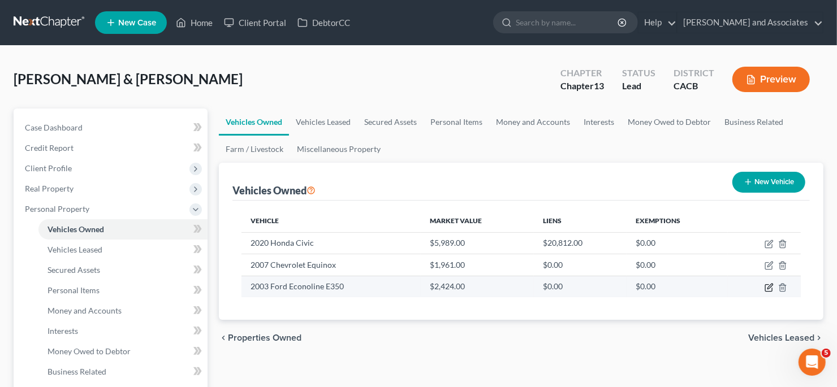
click at [771, 283] on icon "button" at bounding box center [769, 287] width 9 height 9
select select "0"
select select "23"
select select "3"
select select "2"
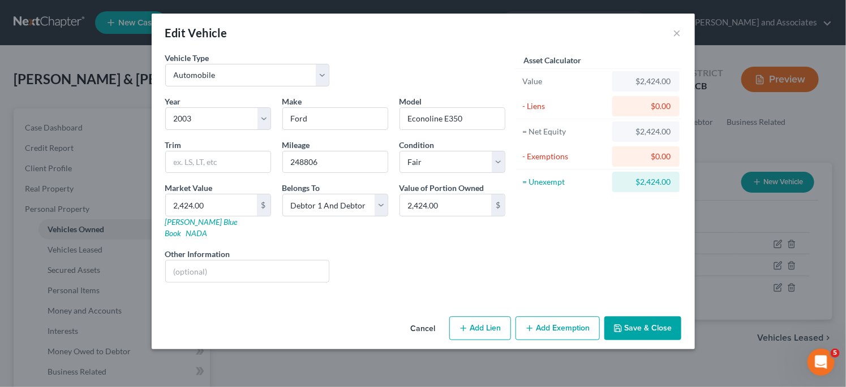
click at [581, 317] on button "Add Exemption" at bounding box center [557, 329] width 84 height 24
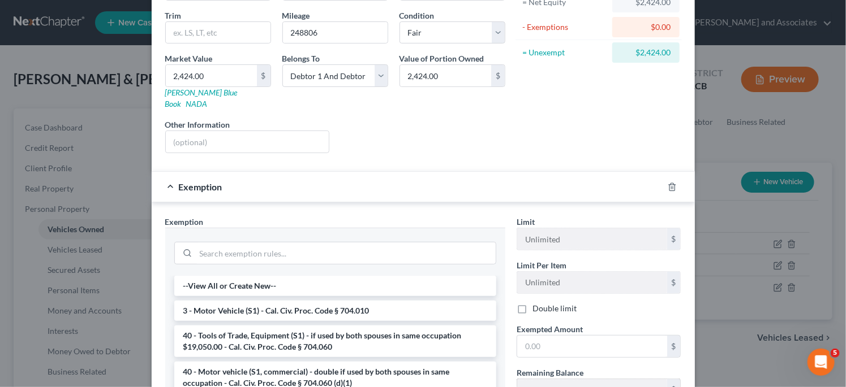
scroll to position [226, 0]
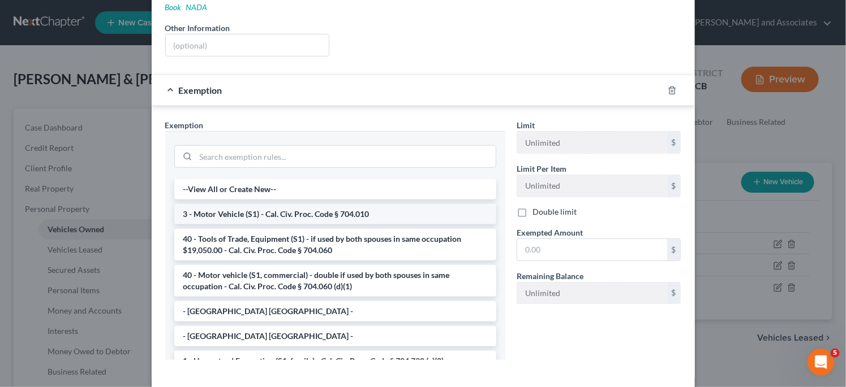
click at [334, 204] on li "3 - Motor Vehicle (S1) - Cal. Civ. Proc. Code § 704.010" at bounding box center [335, 214] width 322 height 20
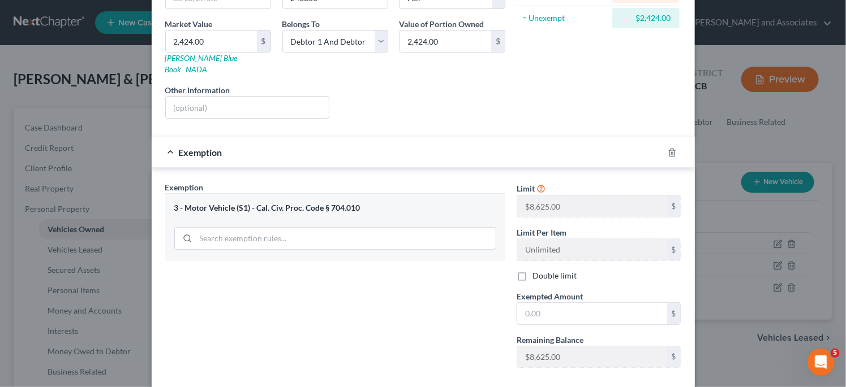
scroll to position [40, 0]
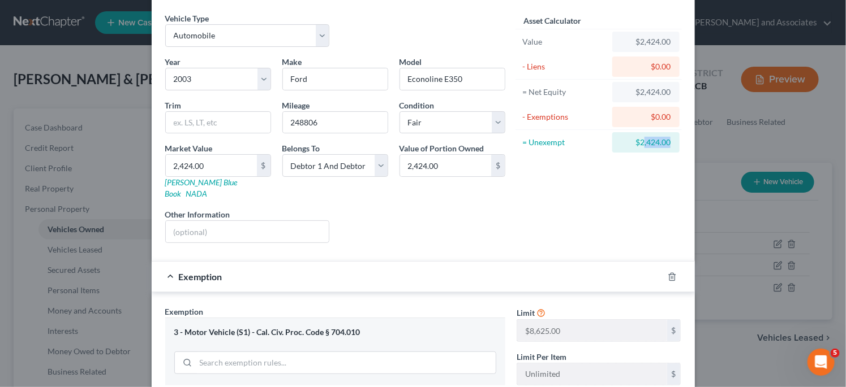
drag, startPoint x: 637, startPoint y: 139, endPoint x: 666, endPoint y: 142, distance: 29.0
click at [682, 142] on div "Vehicle Type Select Automobile Truck Trailer Watercraft Aircraft Motor Home Atv…" at bounding box center [423, 267] width 543 height 510
click at [655, 141] on div "$2,424.00" at bounding box center [645, 142] width 49 height 11
drag, startPoint x: 637, startPoint y: 141, endPoint x: 673, endPoint y: 143, distance: 36.2
click at [673, 143] on div "$2,424.00" at bounding box center [645, 142] width 67 height 20
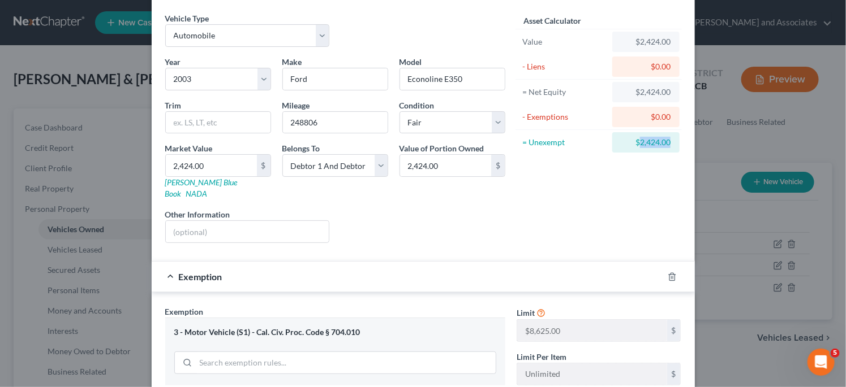
copy div "2,424.00"
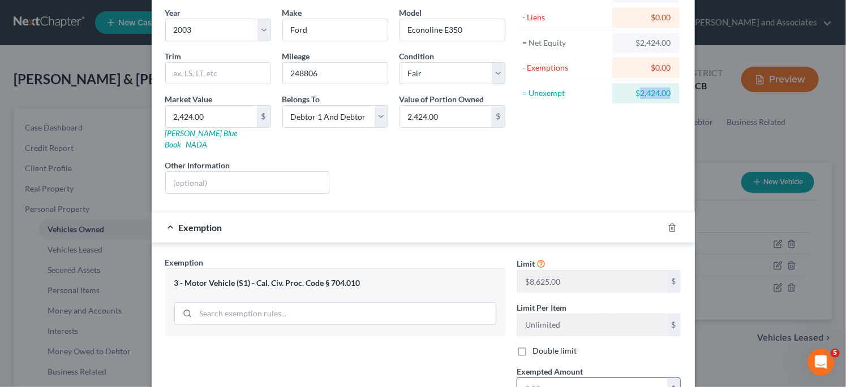
scroll to position [153, 0]
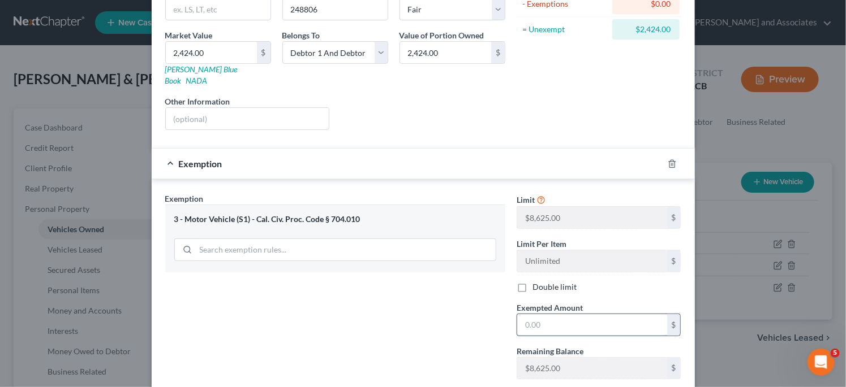
click at [590, 314] on input "text" at bounding box center [592, 324] width 150 height 21
paste input "2,424.00"
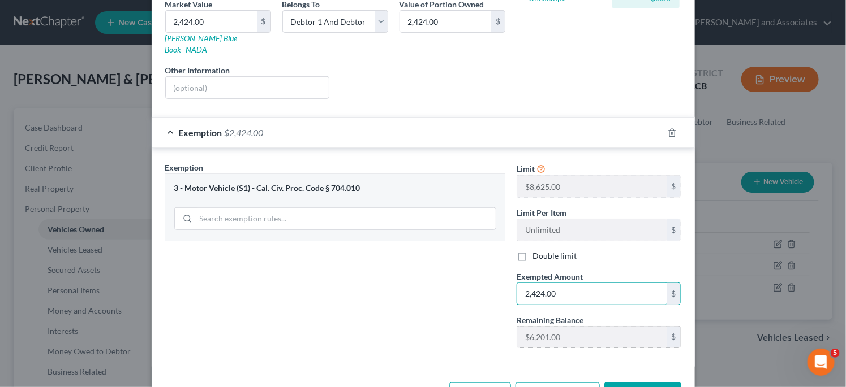
scroll to position [209, 0]
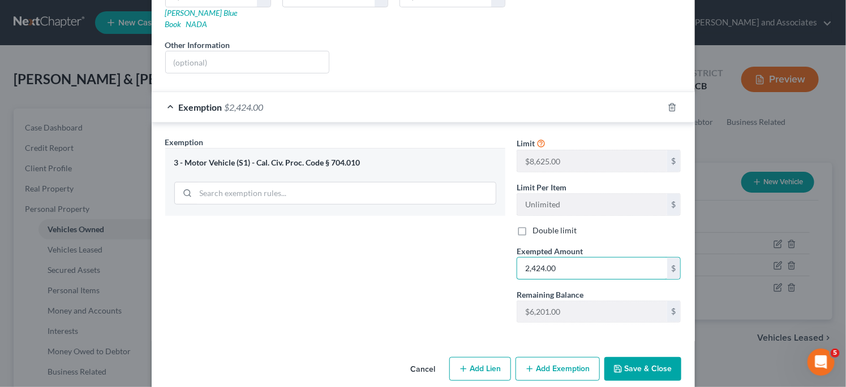
type input "2,424.00"
click at [646, 357] on button "Save & Close" at bounding box center [642, 369] width 77 height 24
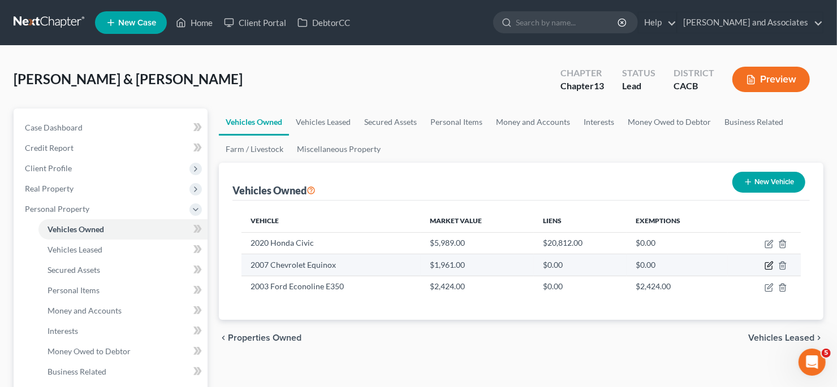
click at [770, 267] on icon "button" at bounding box center [769, 265] width 9 height 9
select select "0"
select select "19"
select select "4"
select select "2"
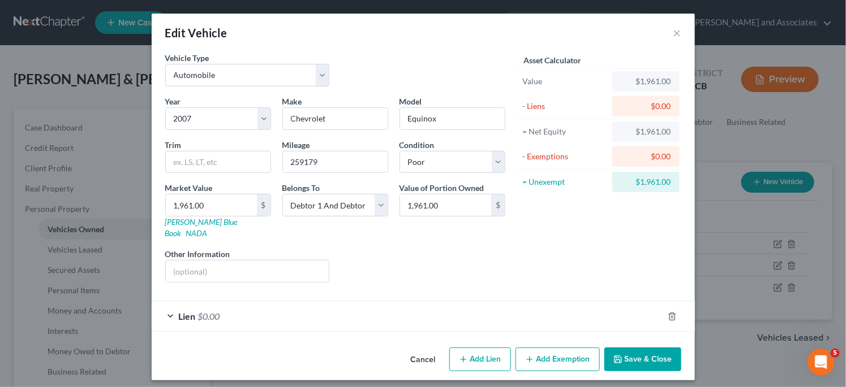
click at [547, 348] on button "Add Exemption" at bounding box center [557, 360] width 84 height 24
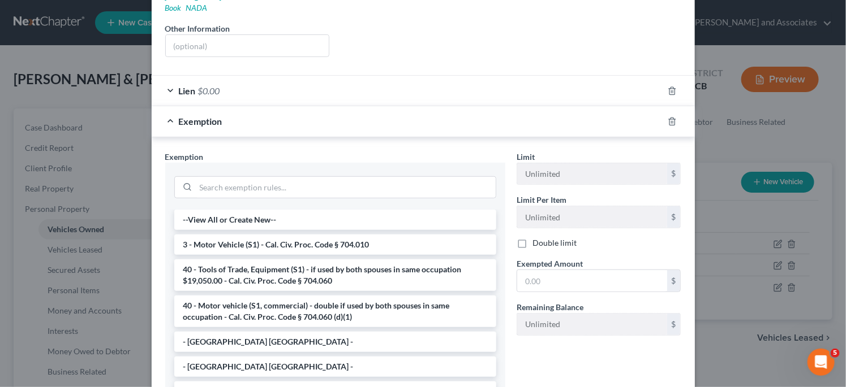
scroll to position [226, 0]
click at [363, 234] on li "3 - Motor Vehicle (S1) - Cal. Civ. Proc. Code § 704.010" at bounding box center [335, 244] width 322 height 20
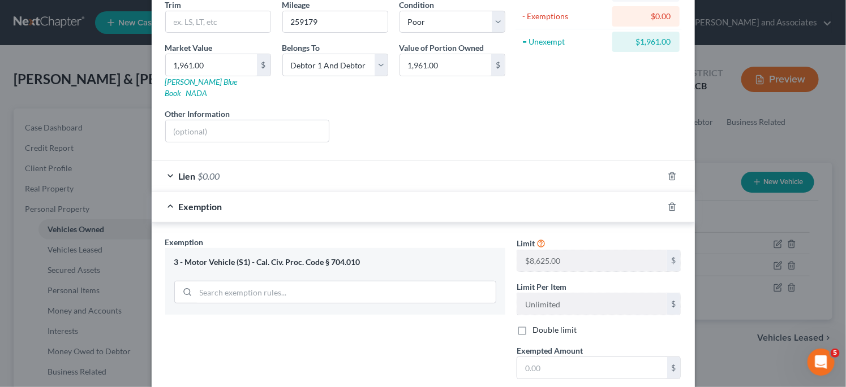
scroll to position [56, 0]
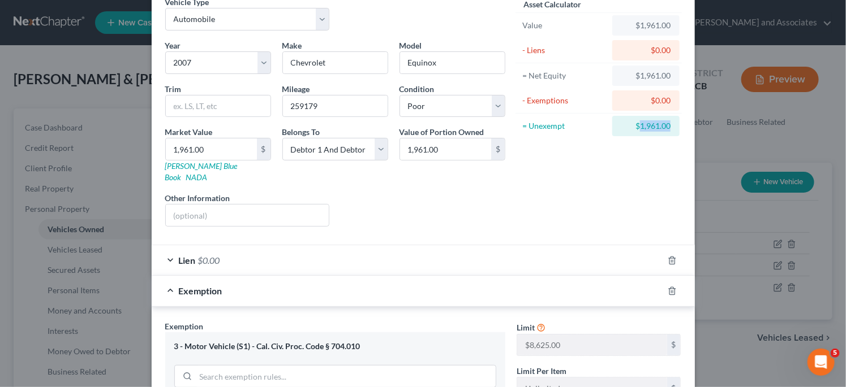
drag, startPoint x: 636, startPoint y: 126, endPoint x: 676, endPoint y: 125, distance: 40.2
click at [676, 125] on div "= Unexempt $1,961.00" at bounding box center [598, 126] width 167 height 25
copy div "1,961.00"
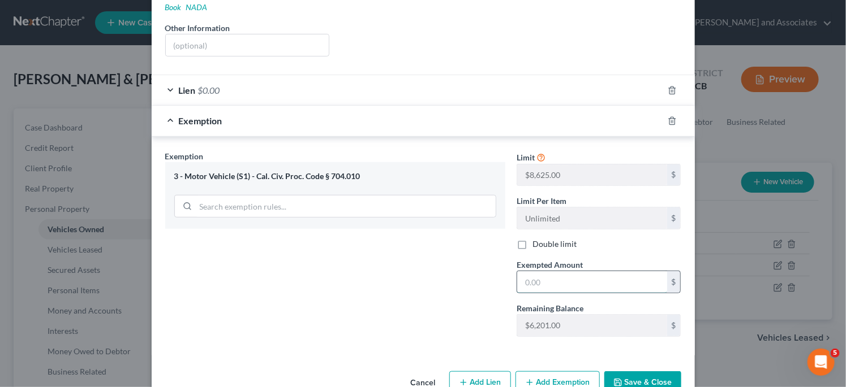
click at [585, 274] on input "text" at bounding box center [592, 281] width 150 height 21
paste input "1,961.00"
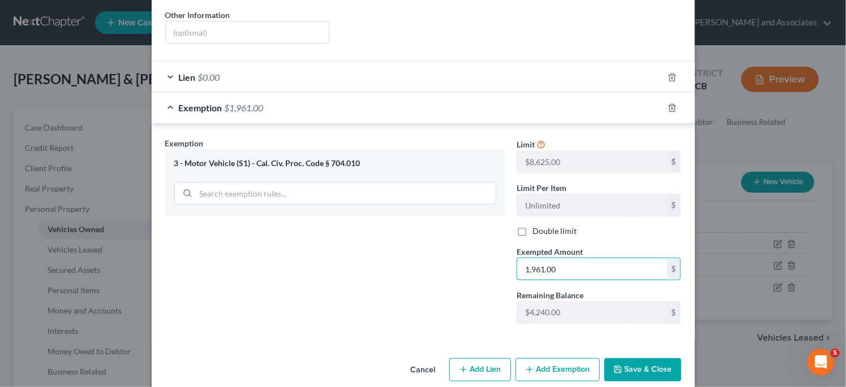
type input "1,961.00"
click at [657, 359] on button "Save & Close" at bounding box center [642, 371] width 77 height 24
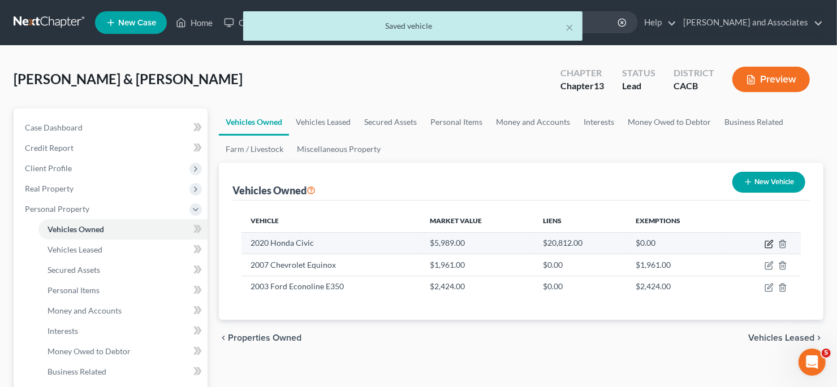
click at [768, 242] on icon "button" at bounding box center [768, 245] width 7 height 7
select select "0"
select select "6"
select select "3"
select select "2"
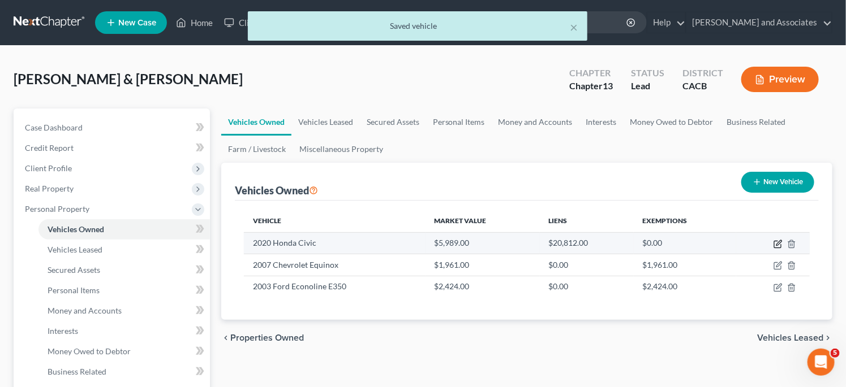
select select "45"
select select "2"
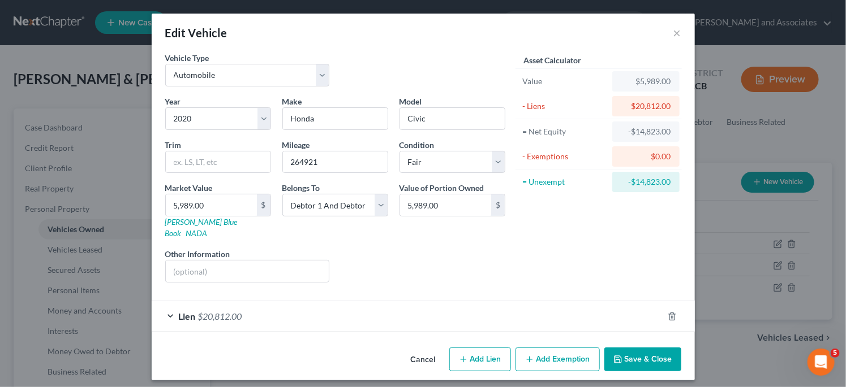
click at [472, 301] on div "Lien $20,812.00" at bounding box center [407, 316] width 511 height 30
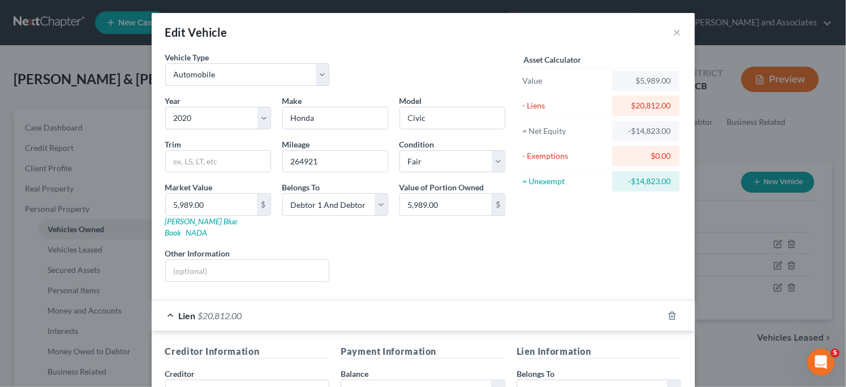
scroll to position [0, 0]
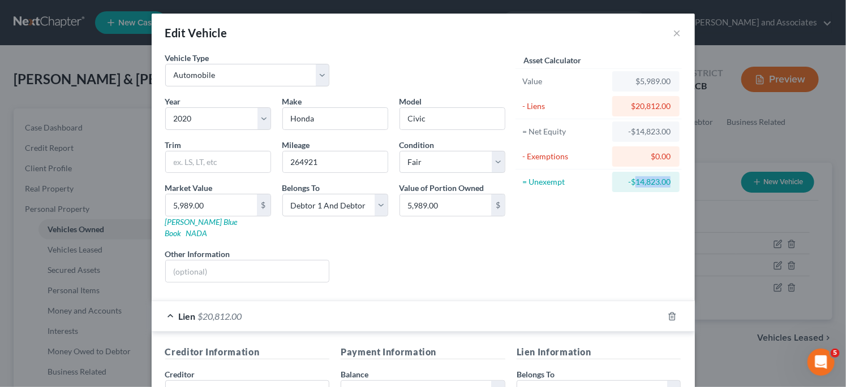
drag, startPoint x: 631, startPoint y: 181, endPoint x: 665, endPoint y: 183, distance: 34.0
click at [665, 183] on div "-$14,823.00" at bounding box center [645, 181] width 49 height 11
click at [660, 182] on div "-$14,823.00" at bounding box center [645, 181] width 49 height 11
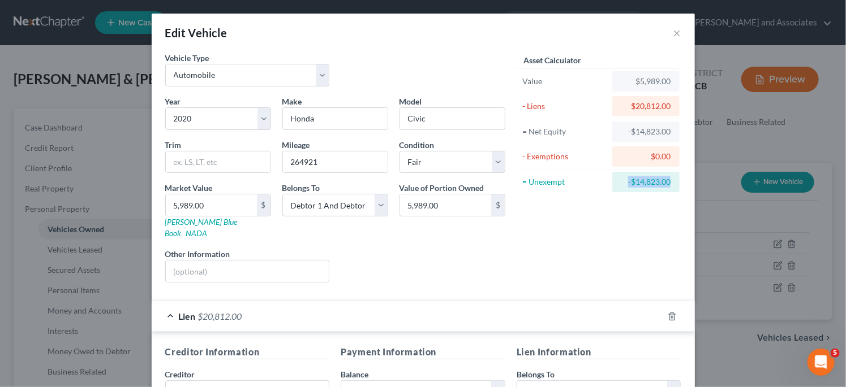
click at [660, 182] on div "-$14,823.00" at bounding box center [645, 181] width 49 height 11
click at [641, 184] on div "-$14,823.00" at bounding box center [645, 181] width 49 height 11
click at [633, 183] on div "-$14,823.00" at bounding box center [645, 181] width 49 height 11
click at [619, 215] on div "Asset Calculator Value $5,989.00 - Liens $20,812.00 = Net Equity -$14,823.00 - …" at bounding box center [599, 172] width 176 height 240
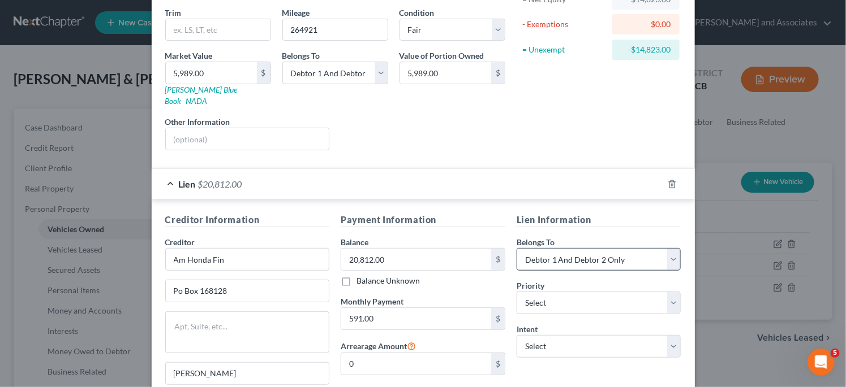
scroll to position [244, 0]
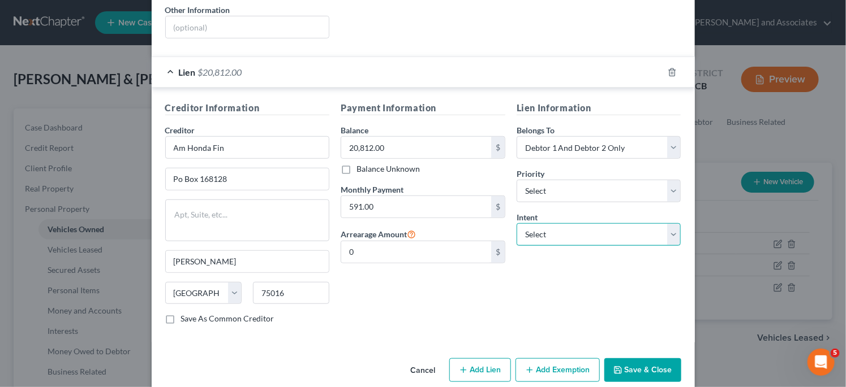
click at [557, 223] on select "Select Surrender Redeem Reaffirm Avoid Other" at bounding box center [598, 234] width 165 height 23
click at [563, 212] on div "Intent Select Surrender Redeem Reaffirm Avoid Other" at bounding box center [598, 229] width 165 height 35
click at [567, 359] on button "Add Exemption" at bounding box center [557, 371] width 84 height 24
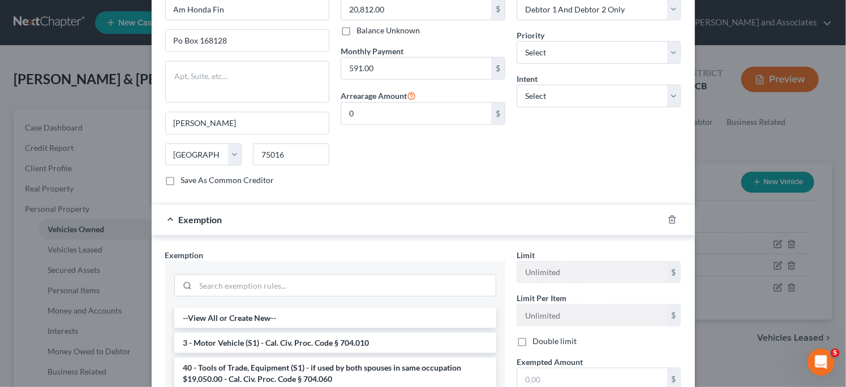
scroll to position [527, 0]
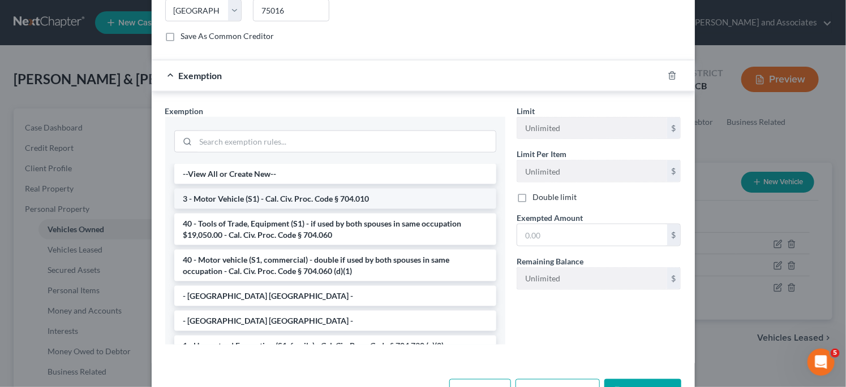
click at [303, 189] on li "3 - Motor Vehicle (S1) - Cal. Civ. Proc. Code § 704.010" at bounding box center [335, 199] width 322 height 20
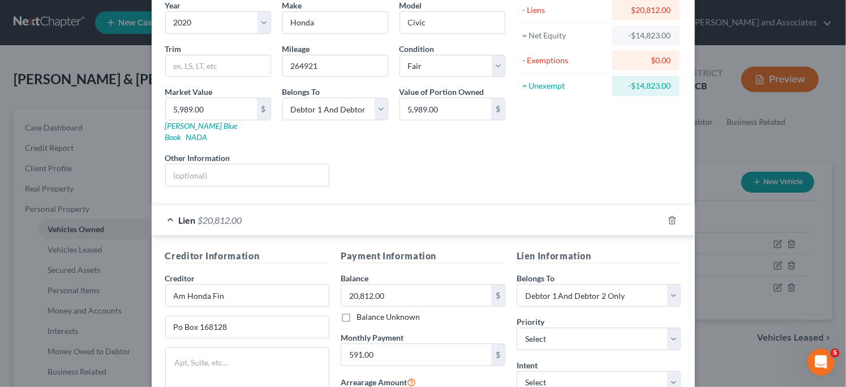
scroll to position [0, 0]
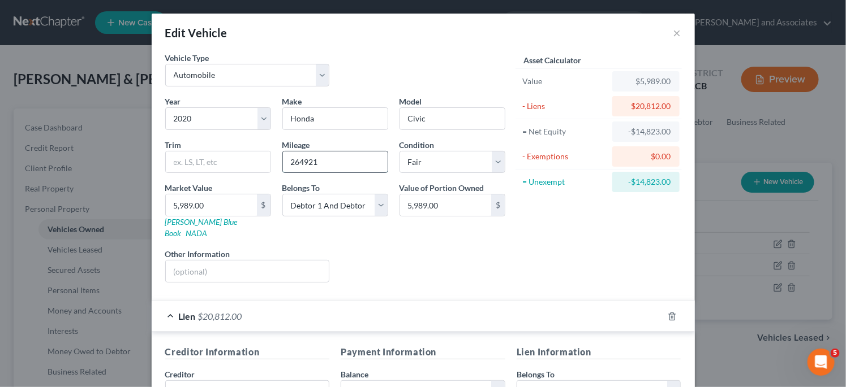
click at [325, 159] on input "264921" at bounding box center [335, 162] width 105 height 21
drag, startPoint x: 299, startPoint y: 162, endPoint x: 325, endPoint y: 160, distance: 26.2
click at [299, 162] on input "264921" at bounding box center [335, 162] width 105 height 21
drag, startPoint x: 674, startPoint y: 32, endPoint x: 658, endPoint y: 48, distance: 22.4
click at [674, 32] on button "×" at bounding box center [677, 33] width 8 height 14
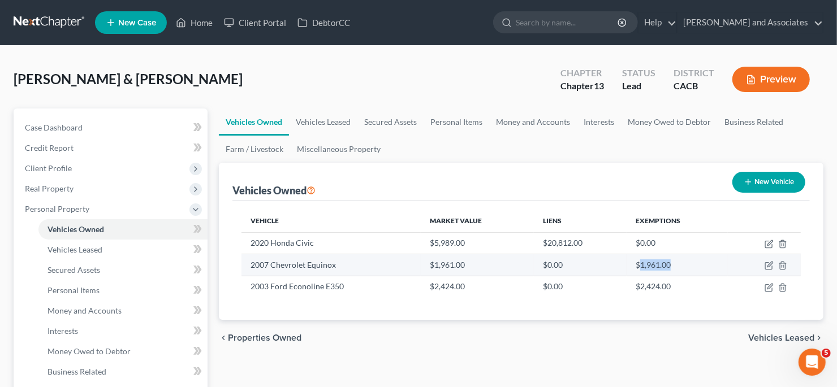
drag, startPoint x: 642, startPoint y: 266, endPoint x: 676, endPoint y: 271, distance: 34.2
click at [676, 271] on td "$1,961.00" at bounding box center [677, 265] width 101 height 21
copy td "1,961.00"
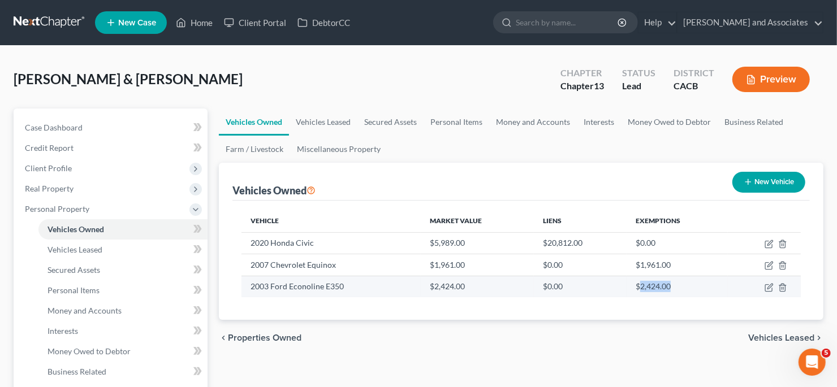
drag, startPoint x: 640, startPoint y: 283, endPoint x: 668, endPoint y: 286, distance: 28.5
click at [675, 285] on td "$2,424.00" at bounding box center [677, 286] width 101 height 21
copy td "2,424.00"
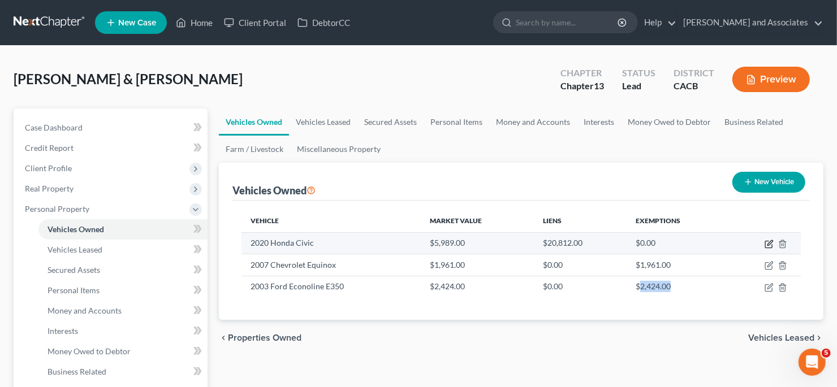
click at [771, 242] on icon "button" at bounding box center [770, 242] width 5 height 5
select select "0"
select select "6"
select select "3"
select select "2"
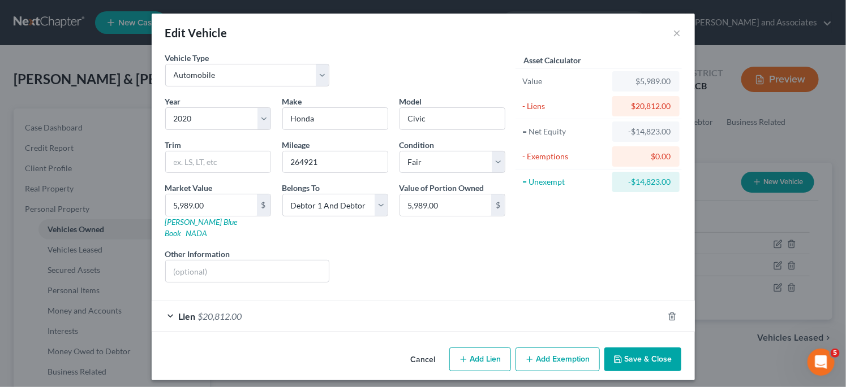
click at [548, 352] on button "Add Exemption" at bounding box center [557, 360] width 84 height 24
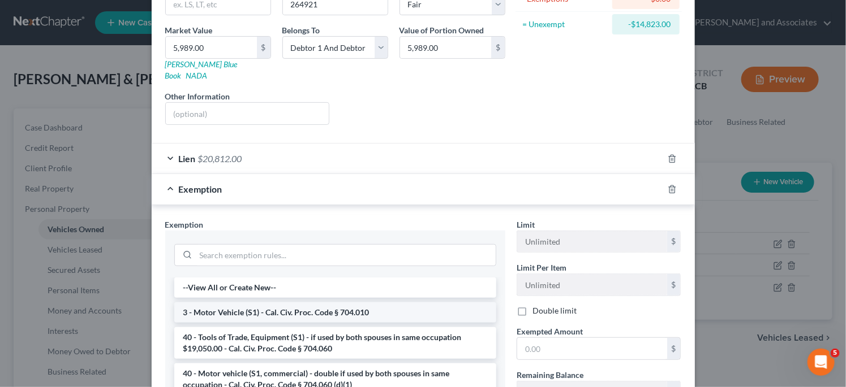
scroll to position [170, 0]
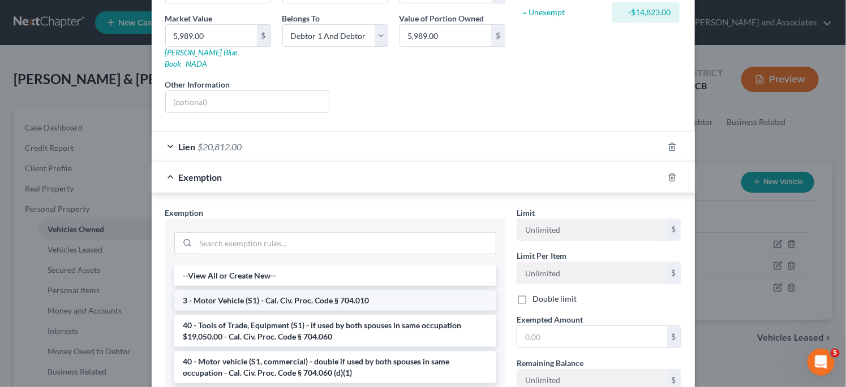
click at [308, 291] on li "3 - Motor Vehicle (S1) - Cal. Civ. Proc. Code § 704.010" at bounding box center [335, 301] width 322 height 20
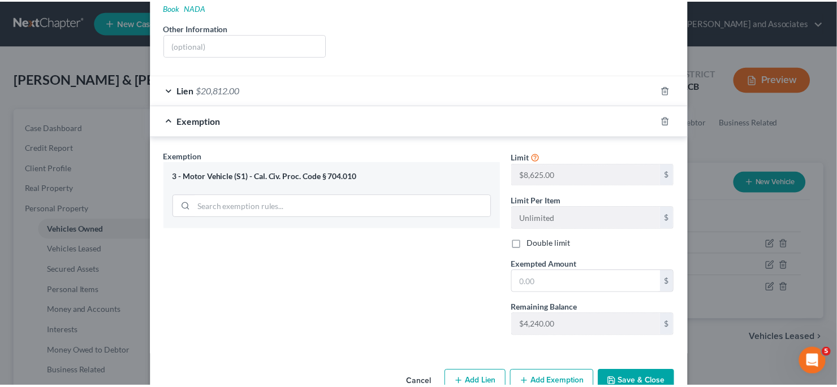
scroll to position [239, 0]
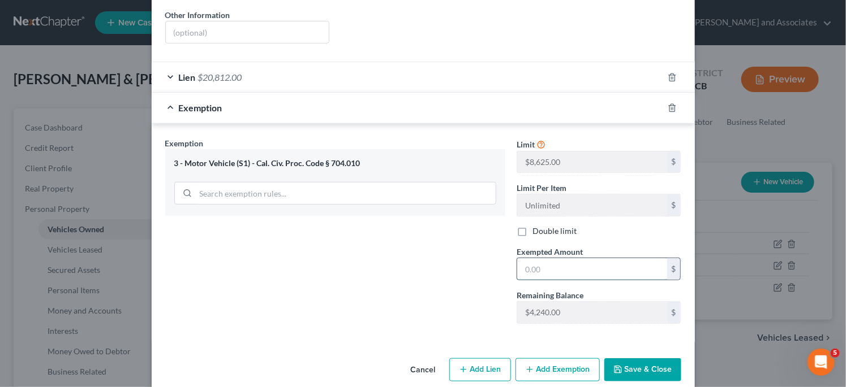
click at [566, 258] on input "text" at bounding box center [592, 268] width 150 height 21
click at [575, 258] on input "text" at bounding box center [592, 268] width 150 height 21
type input "4,240"
click at [640, 359] on button "Save & Close" at bounding box center [642, 371] width 77 height 24
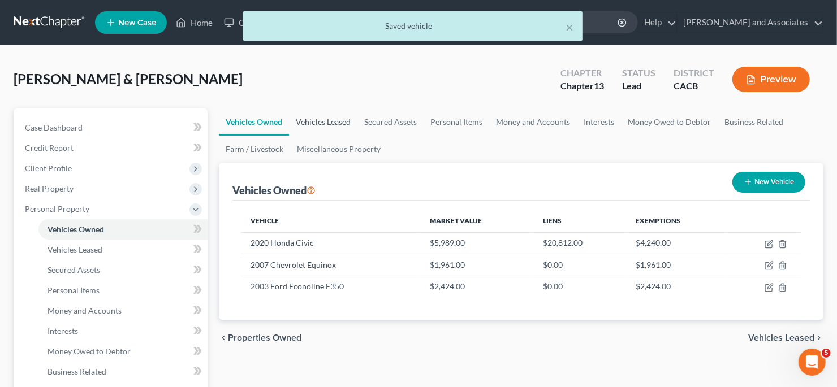
click at [330, 122] on link "Vehicles Leased" at bounding box center [323, 122] width 68 height 27
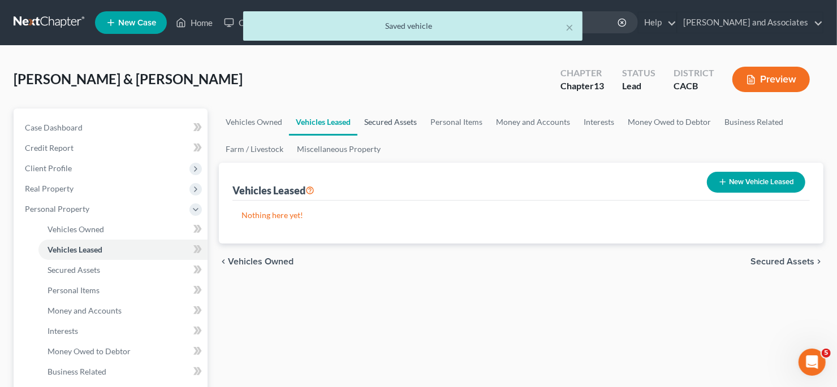
click at [406, 127] on link "Secured Assets" at bounding box center [390, 122] width 66 height 27
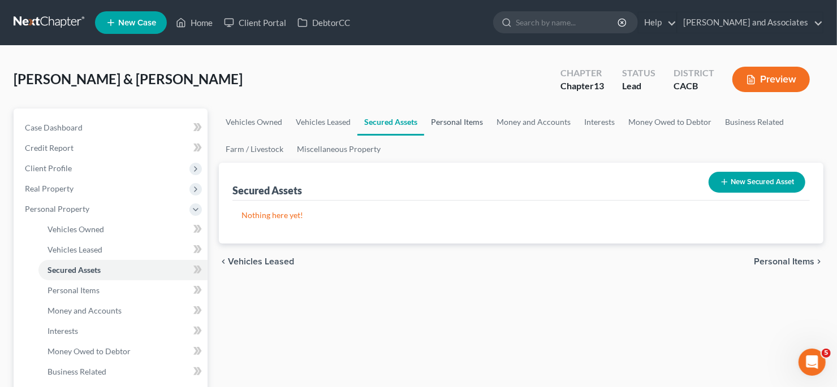
click at [460, 122] on link "Personal Items" at bounding box center [457, 122] width 66 height 27
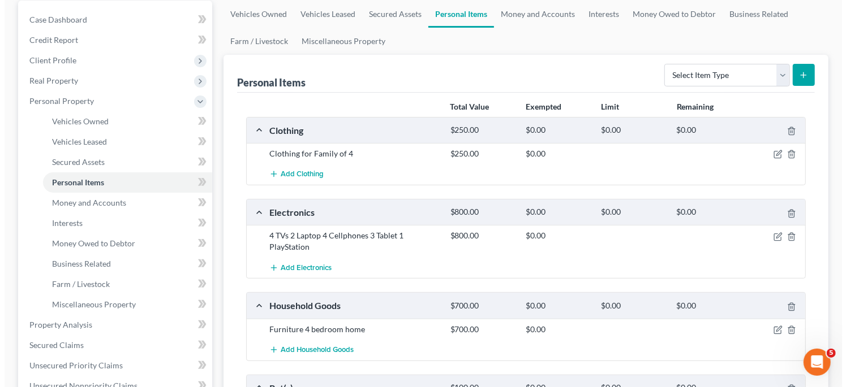
scroll to position [113, 0]
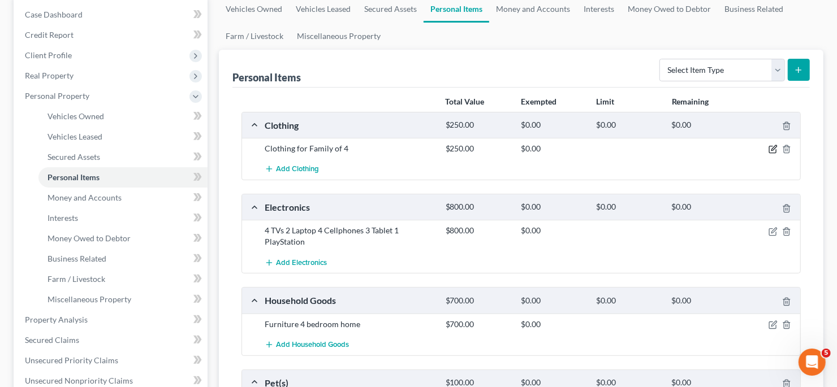
click at [773, 147] on icon "button" at bounding box center [773, 148] width 5 height 5
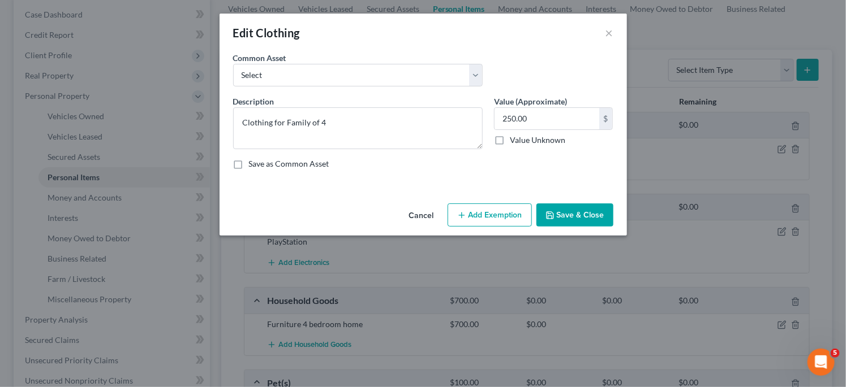
click at [520, 217] on button "Add Exemption" at bounding box center [489, 216] width 84 height 24
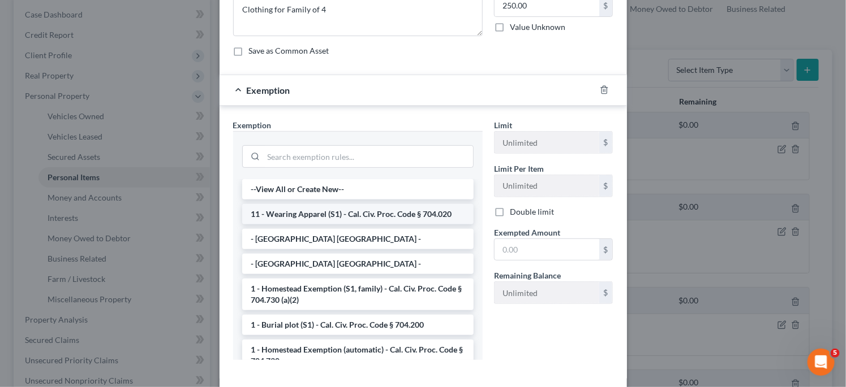
click at [441, 205] on li "11 - Wearing Apparel (S1) - Cal. Civ. Proc. Code § 704.020" at bounding box center [357, 214] width 231 height 20
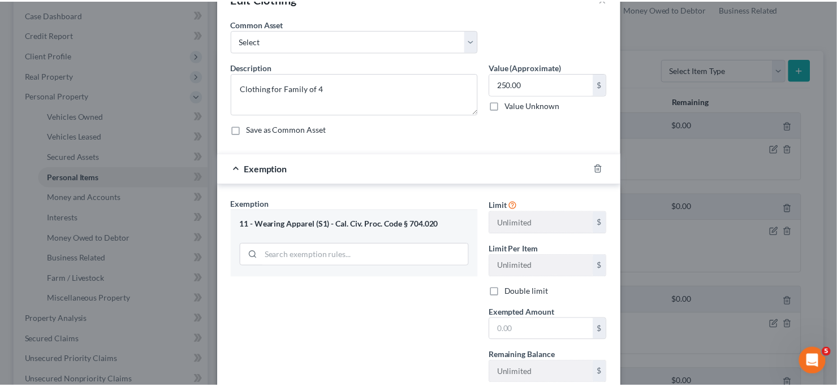
scroll to position [109, 0]
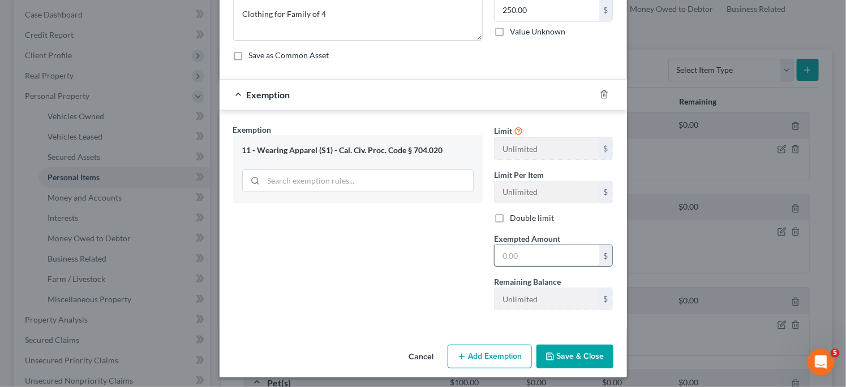
click at [540, 245] on input "text" at bounding box center [546, 255] width 105 height 21
type input "250"
click at [573, 355] on button "Save & Close" at bounding box center [574, 357] width 77 height 24
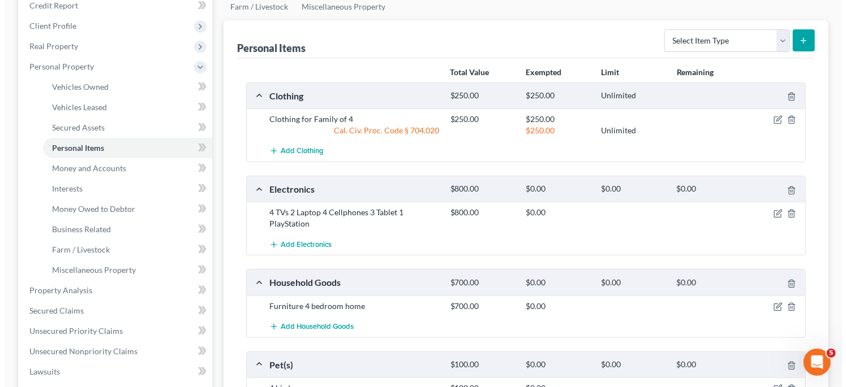
scroll to position [170, 0]
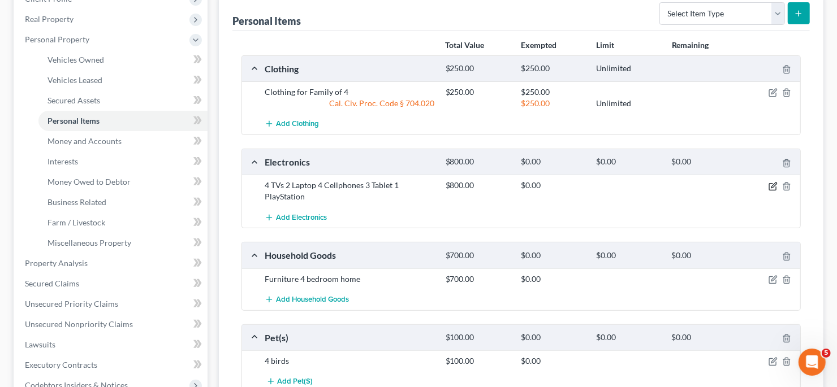
click at [776, 184] on icon "button" at bounding box center [772, 186] width 7 height 7
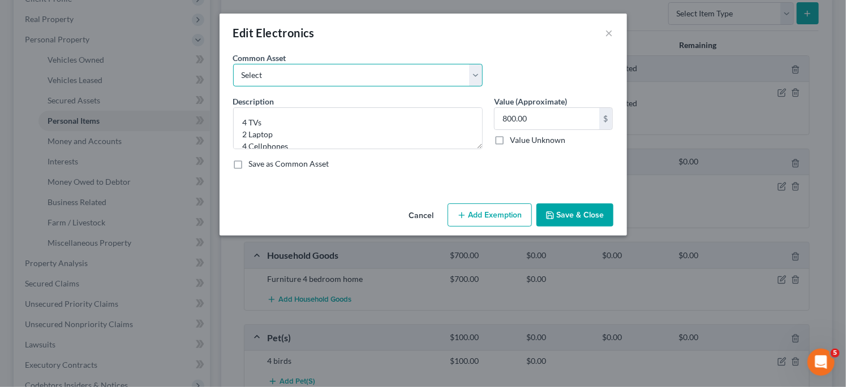
click at [460, 76] on select "Select TV's Laptop Desktop Tablet Xbox Playstation Phones" at bounding box center [357, 75] width 249 height 23
click at [554, 63] on div "Common Asset Select TV's Laptop Desktop Tablet Xbox Playstation Phones" at bounding box center [422, 74] width 391 height 44
click at [516, 212] on button "Add Exemption" at bounding box center [489, 216] width 84 height 24
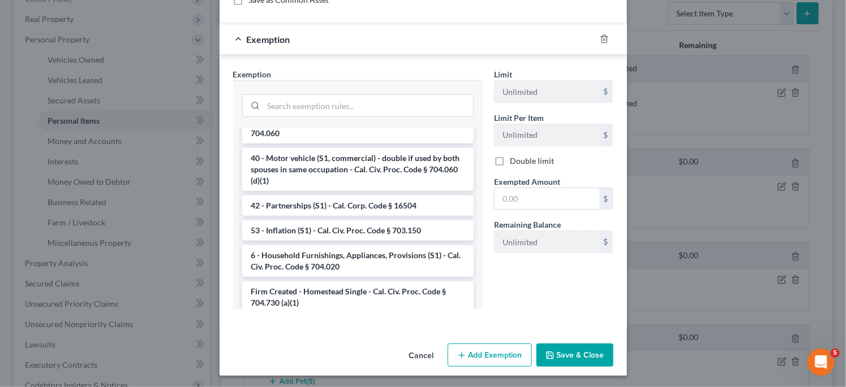
scroll to position [1697, 0]
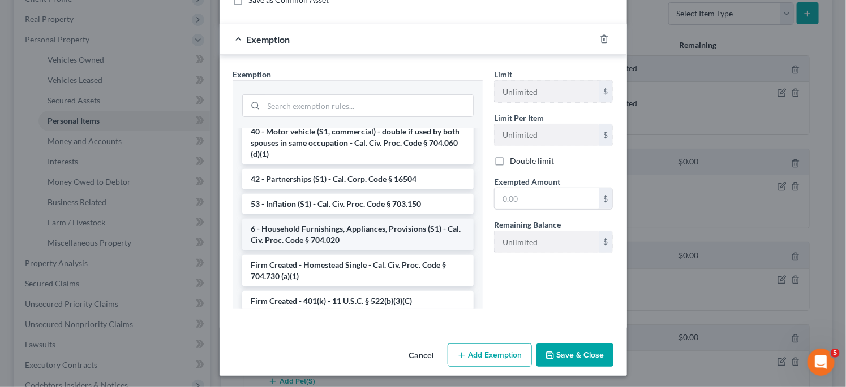
click at [418, 228] on li "6 - Household Furnishings, Appliances, Provisions (S1) - Cal. Civ. Proc. Code §…" at bounding box center [357, 235] width 231 height 32
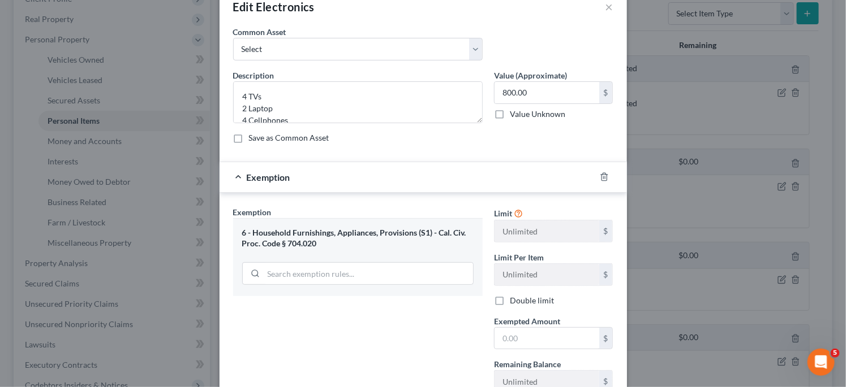
scroll to position [0, 0]
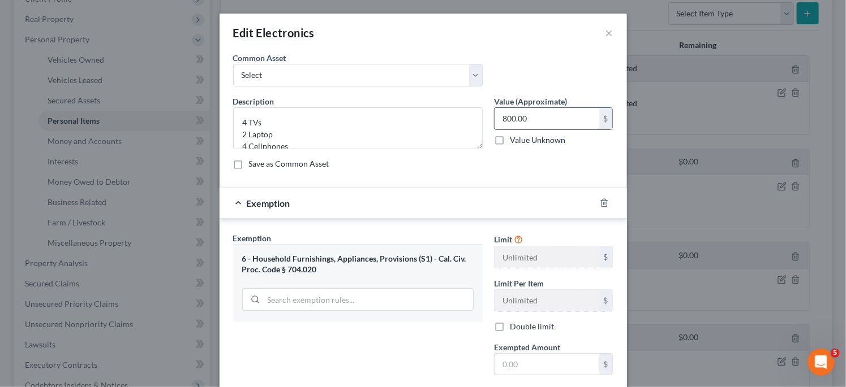
click at [528, 114] on input "800.00" at bounding box center [546, 118] width 105 height 21
click at [540, 369] on input "text" at bounding box center [546, 364] width 105 height 21
type input "0"
paste input "800.00"
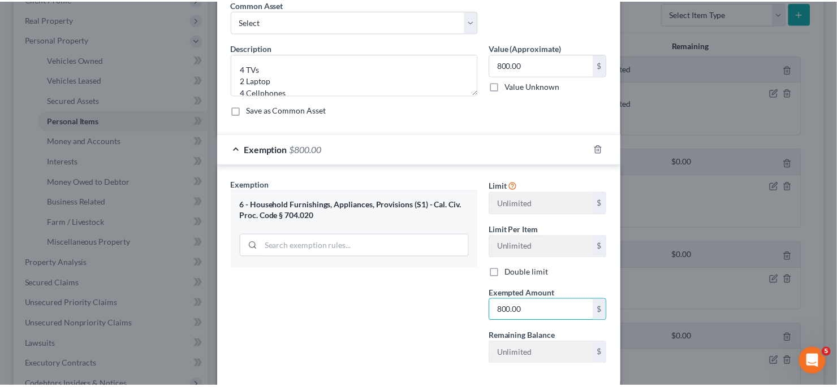
scroll to position [109, 0]
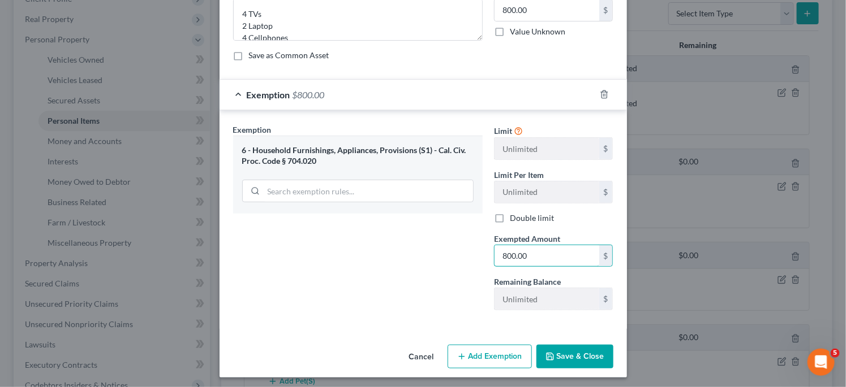
type input "800.00"
click at [569, 351] on button "Save & Close" at bounding box center [574, 357] width 77 height 24
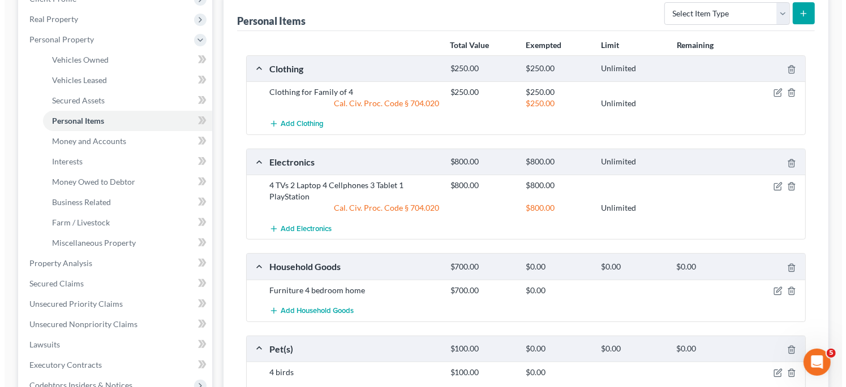
scroll to position [226, 0]
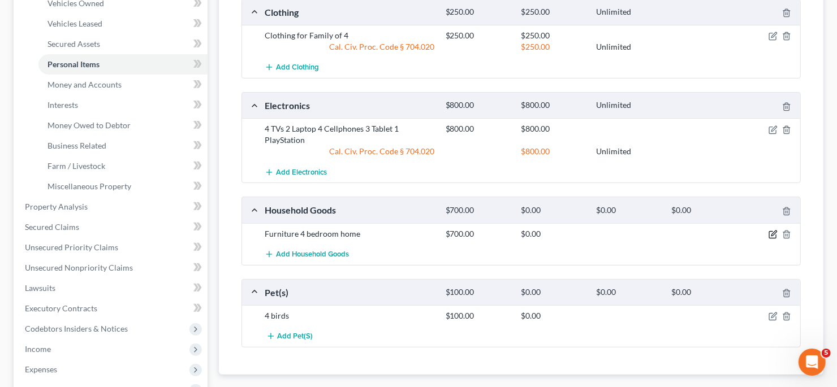
click at [778, 231] on div at bounding box center [771, 234] width 61 height 11
click at [776, 233] on icon "button" at bounding box center [773, 234] width 9 height 9
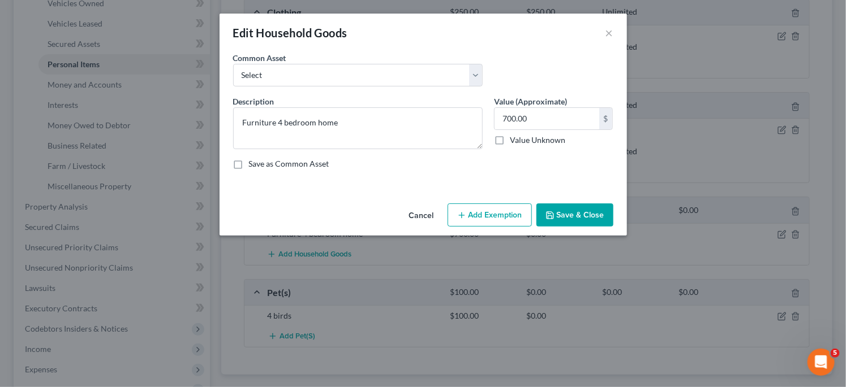
click at [509, 214] on button "Add Exemption" at bounding box center [489, 216] width 84 height 24
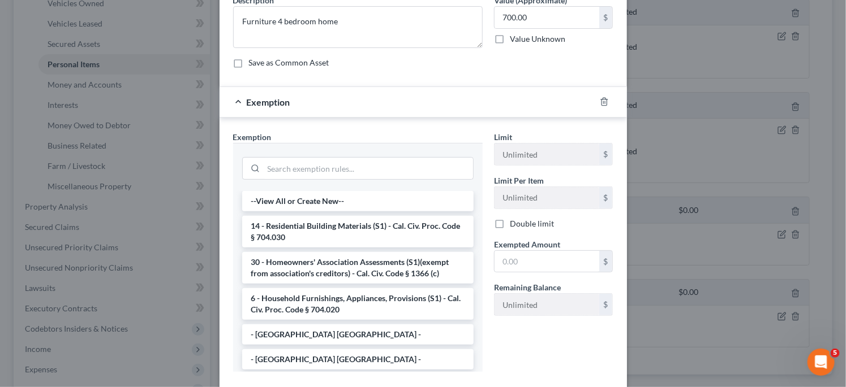
scroll to position [113, 0]
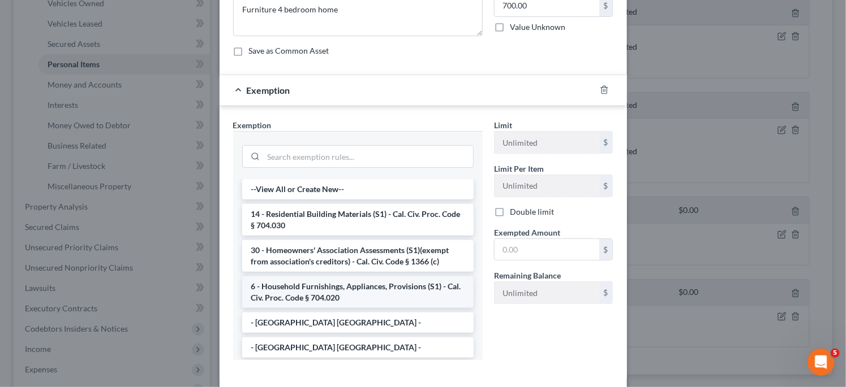
click at [391, 286] on li "6 - Household Furnishings, Appliances, Provisions (S1) - Cal. Civ. Proc. Code §…" at bounding box center [357, 293] width 231 height 32
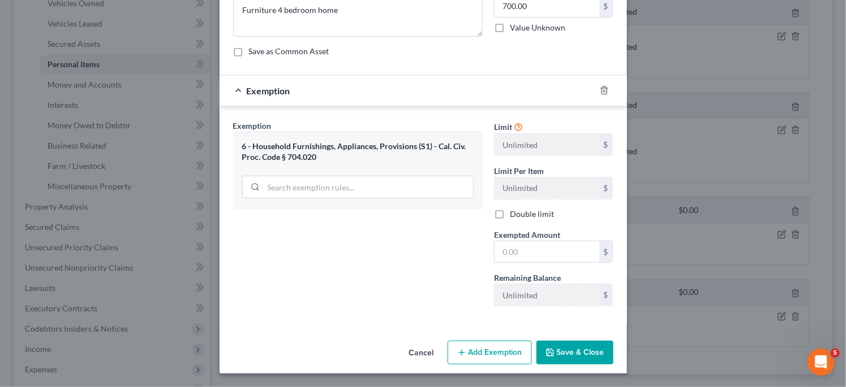
scroll to position [109, 0]
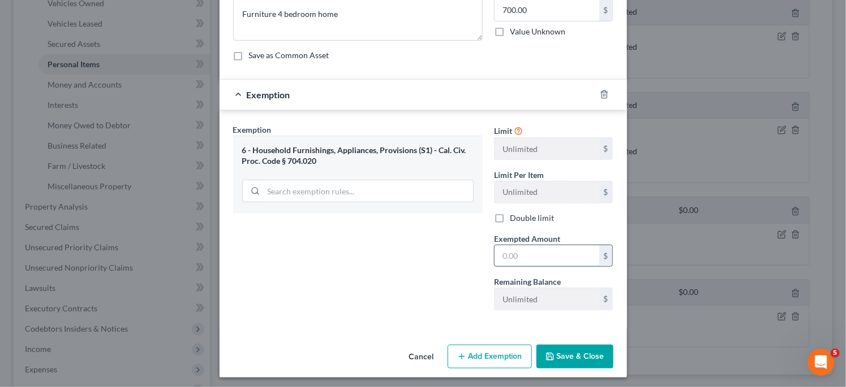
click at [549, 250] on input "text" at bounding box center [546, 255] width 105 height 21
type input "700"
click at [584, 359] on button "Save & Close" at bounding box center [574, 357] width 77 height 24
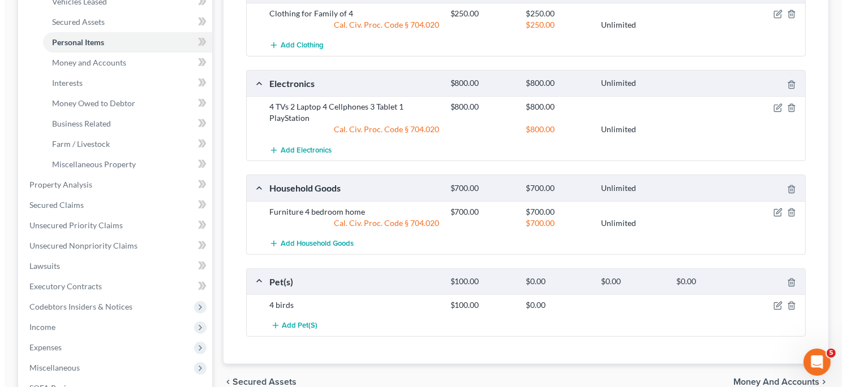
scroll to position [282, 0]
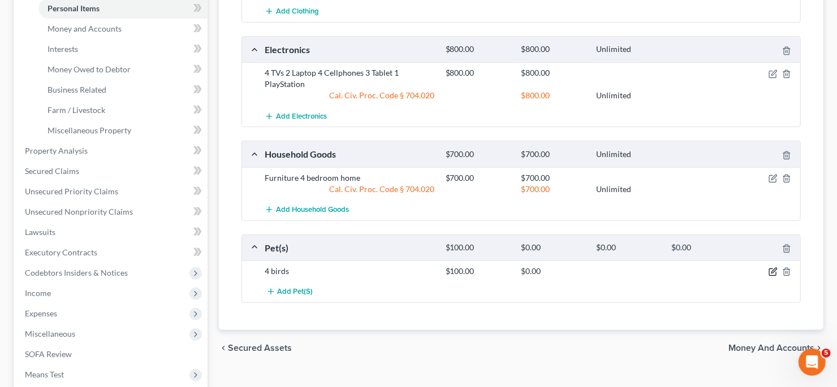
click at [774, 270] on icon "button" at bounding box center [773, 272] width 9 height 9
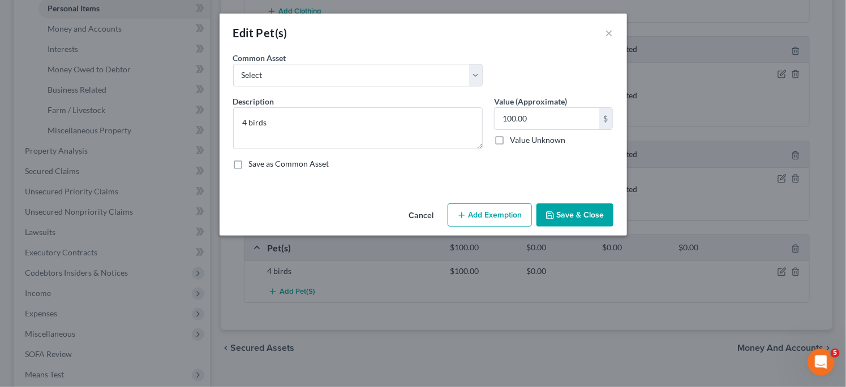
click at [487, 212] on button "Add Exemption" at bounding box center [489, 216] width 84 height 24
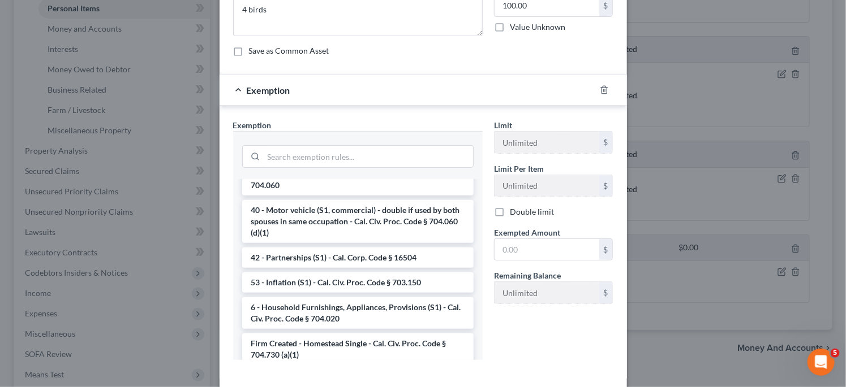
scroll to position [1697, 0]
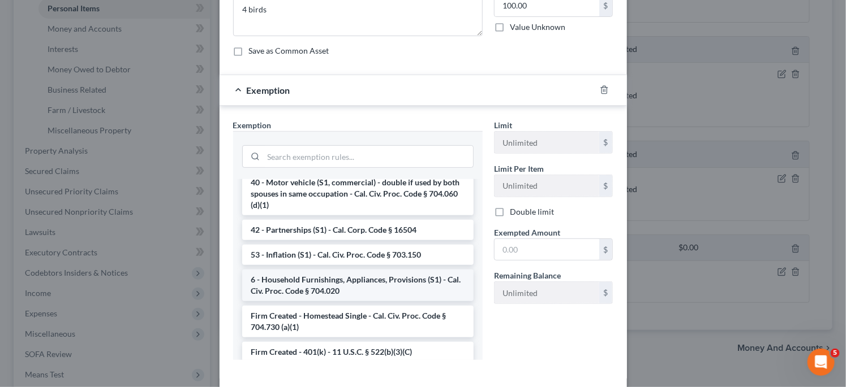
click at [416, 271] on li "6 - Household Furnishings, Appliances, Provisions (S1) - Cal. Civ. Proc. Code §…" at bounding box center [357, 286] width 231 height 32
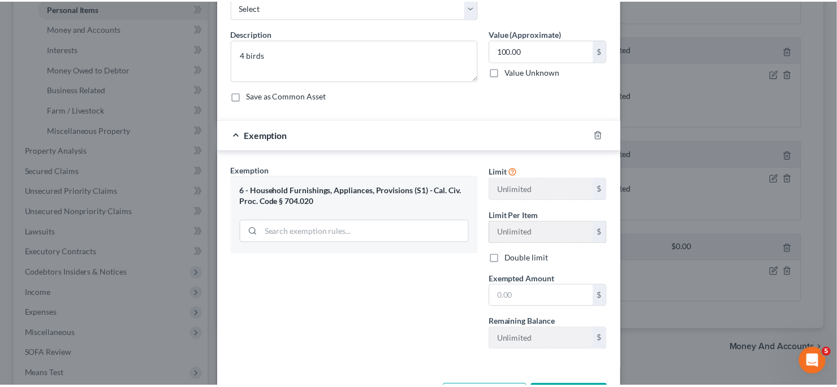
scroll to position [109, 0]
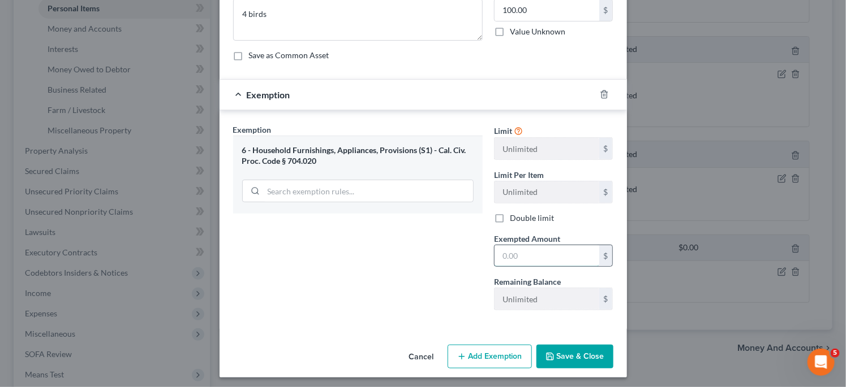
click at [531, 256] on input "text" at bounding box center [546, 255] width 105 height 21
type input "100"
click at [577, 347] on button "Save & Close" at bounding box center [574, 357] width 77 height 24
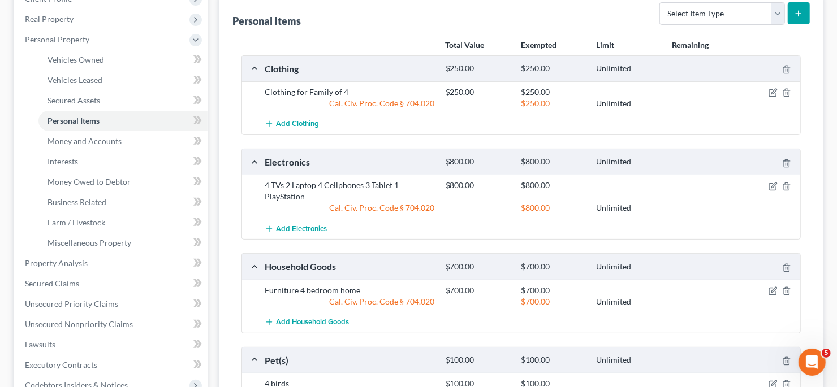
scroll to position [282, 0]
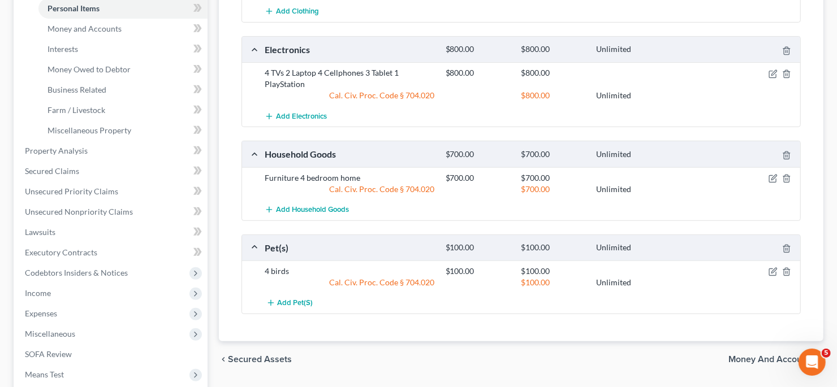
click at [756, 355] on span "Money and Accounts" at bounding box center [772, 359] width 86 height 9
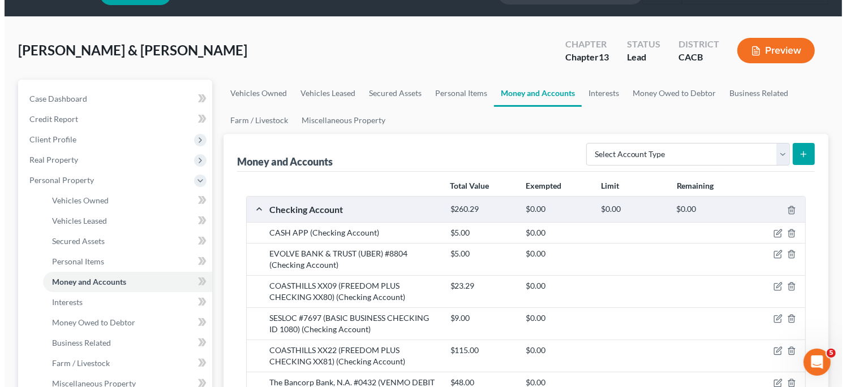
scroll to position [56, 0]
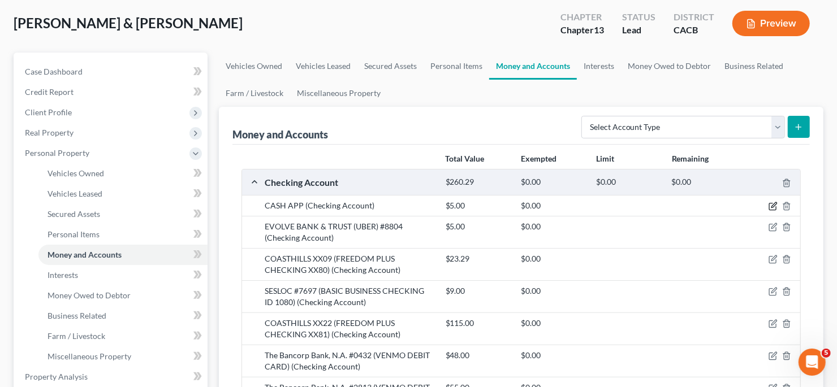
click at [777, 204] on icon "button" at bounding box center [773, 206] width 9 height 9
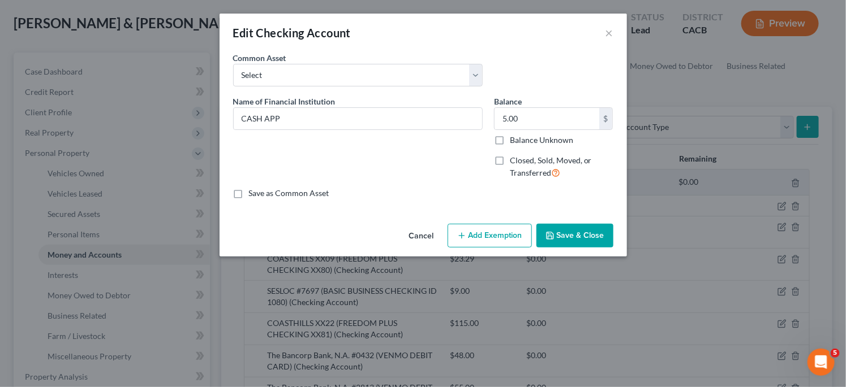
click at [518, 228] on button "Add Exemption" at bounding box center [489, 236] width 84 height 24
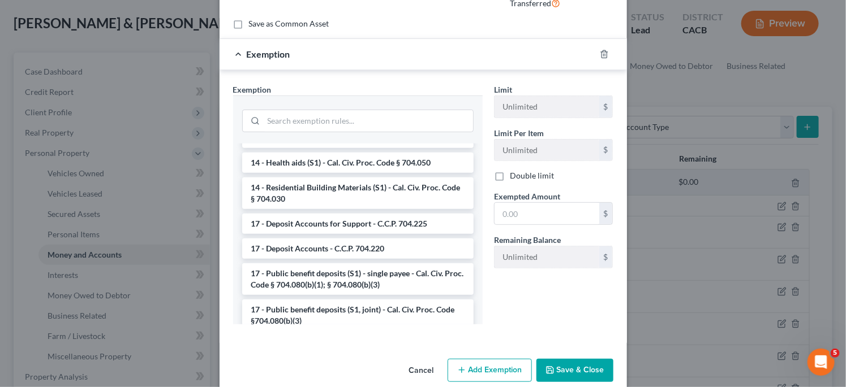
scroll to position [396, 0]
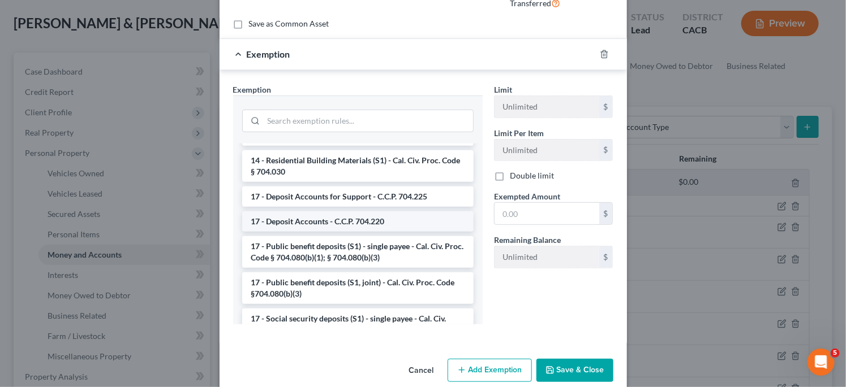
click at [398, 218] on li "17 - Deposit Accounts - C.C.P. 704.220" at bounding box center [357, 222] width 231 height 20
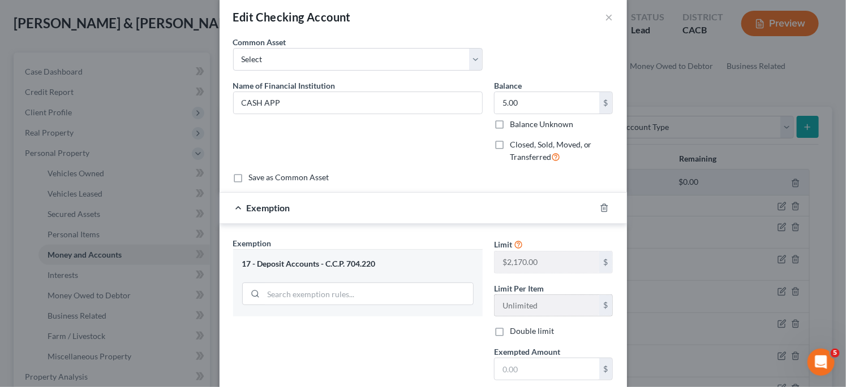
scroll to position [73, 0]
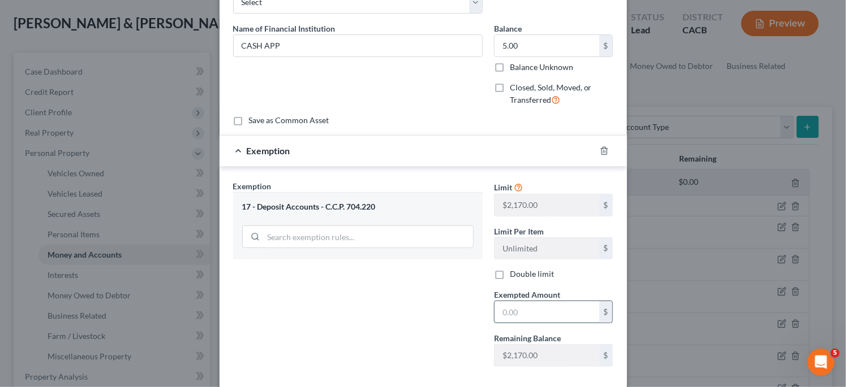
click at [540, 316] on input "text" at bounding box center [546, 311] width 105 height 21
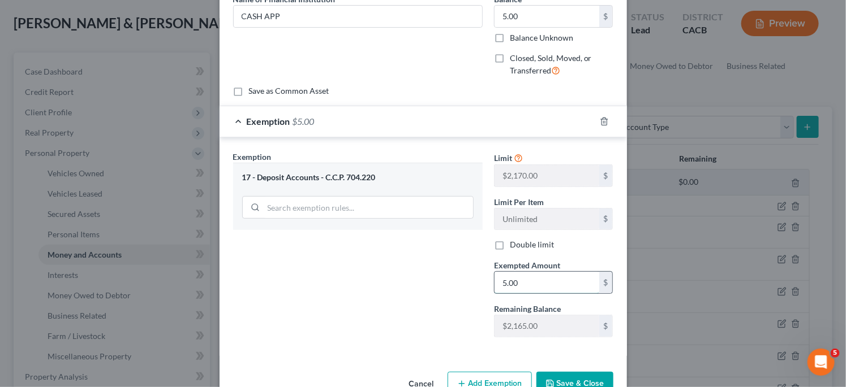
scroll to position [129, 0]
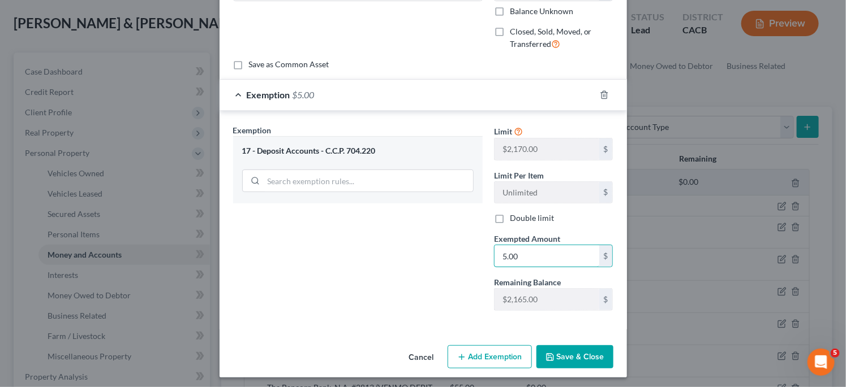
type input "5.00"
click at [589, 357] on button "Save & Close" at bounding box center [574, 358] width 77 height 24
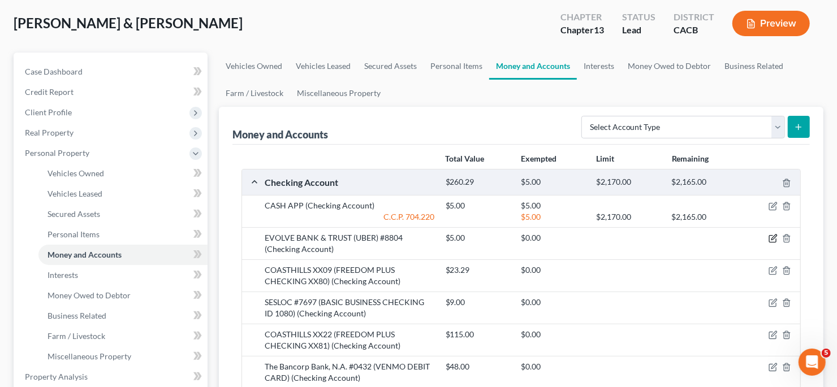
click at [774, 237] on icon "button" at bounding box center [773, 237] width 5 height 5
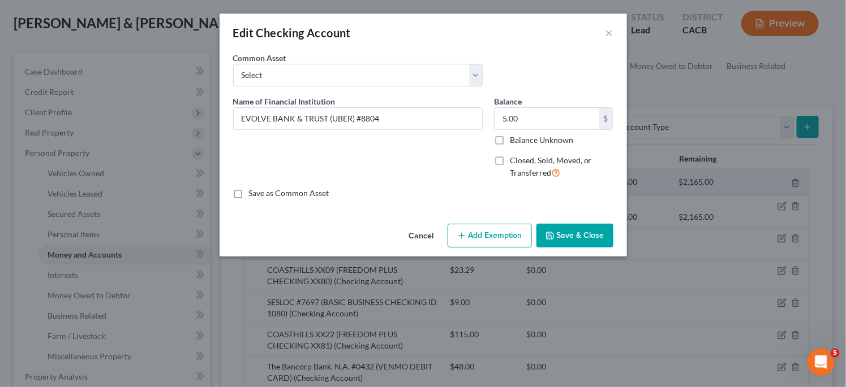
click at [502, 232] on button "Add Exemption" at bounding box center [489, 236] width 84 height 24
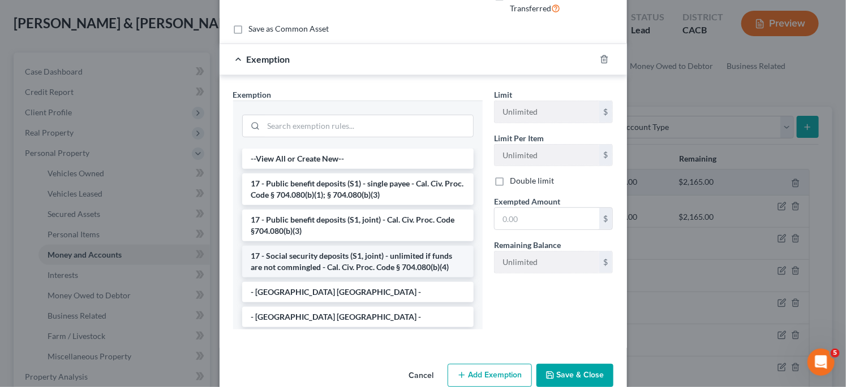
scroll to position [170, 0]
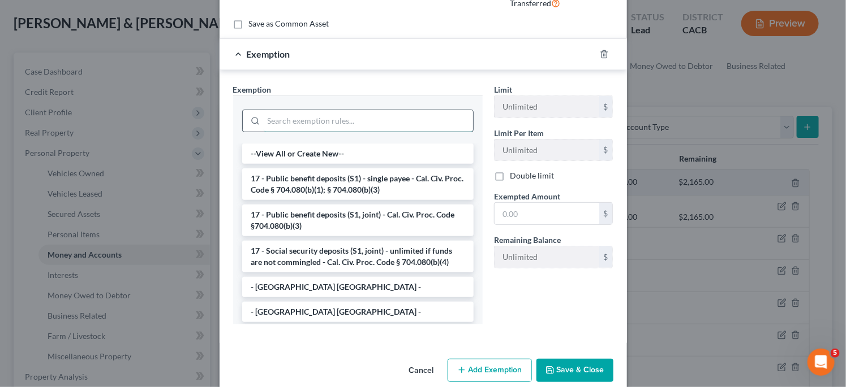
click at [387, 123] on input "search" at bounding box center [368, 120] width 209 height 21
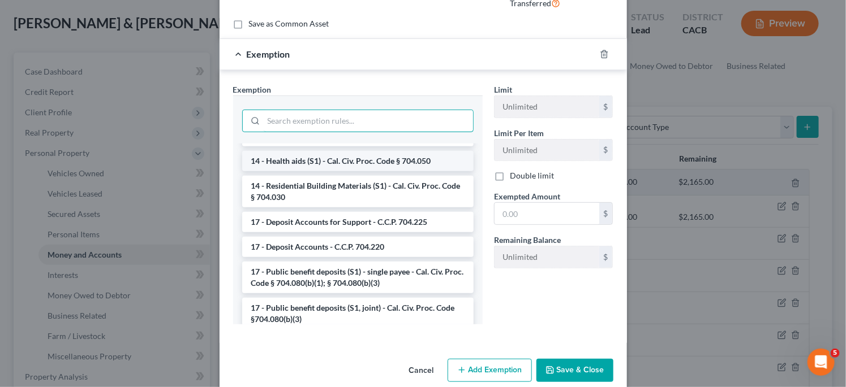
scroll to position [396, 0]
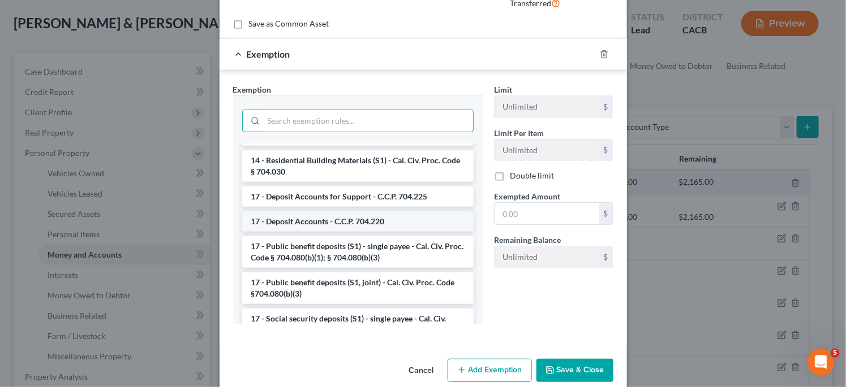
click at [399, 212] on li "17 - Deposit Accounts - C.C.P. 704.220" at bounding box center [357, 222] width 231 height 20
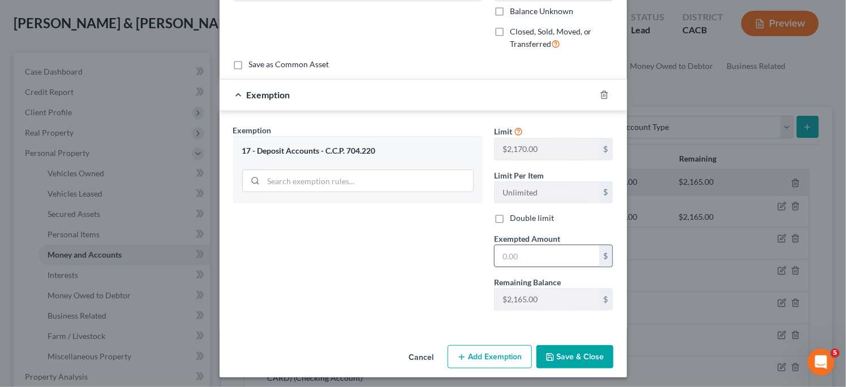
scroll to position [73, 0]
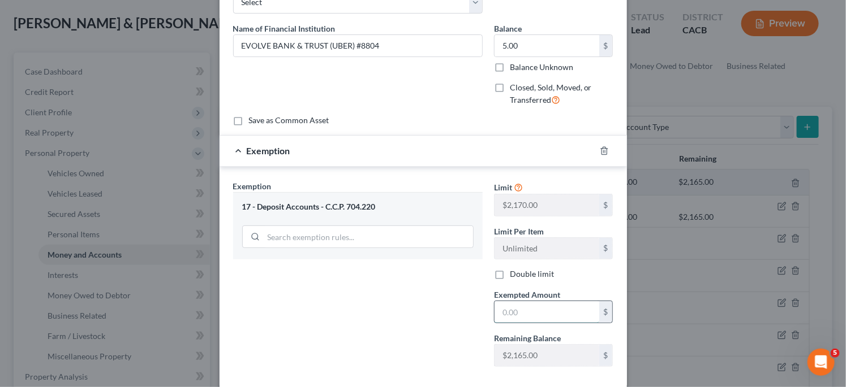
click at [540, 310] on input "text" at bounding box center [546, 311] width 105 height 21
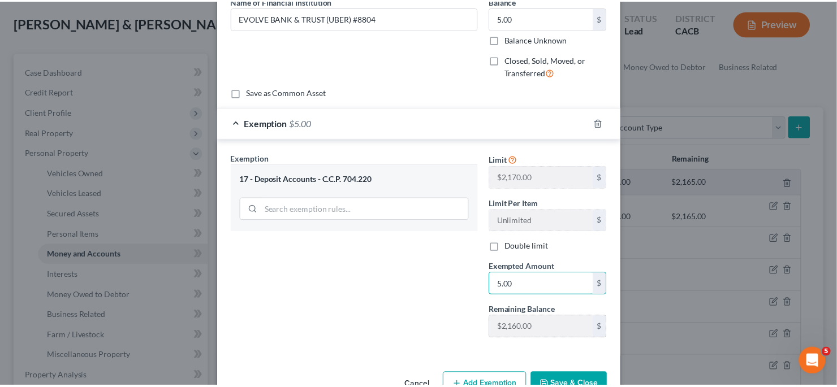
scroll to position [129, 0]
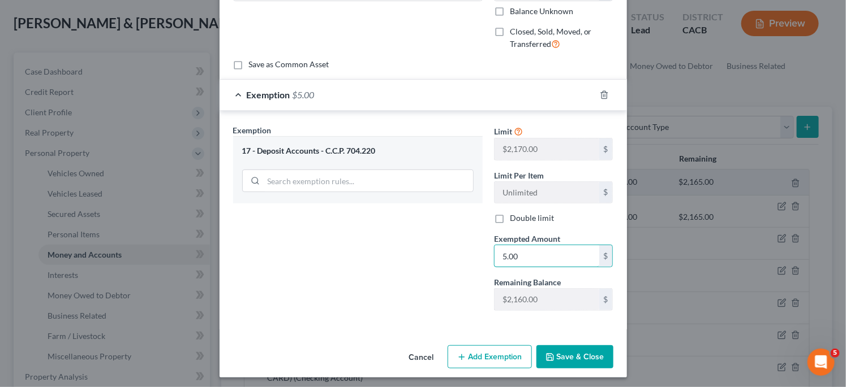
type input "5.00"
click at [592, 348] on button "Save & Close" at bounding box center [574, 358] width 77 height 24
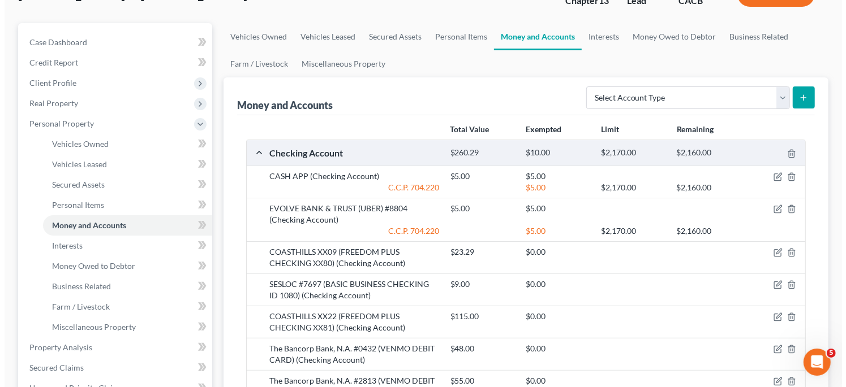
scroll to position [113, 0]
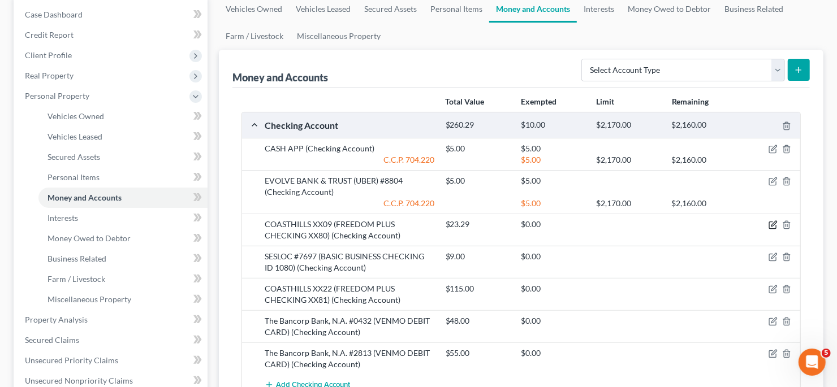
click at [774, 221] on icon "button" at bounding box center [773, 225] width 9 height 9
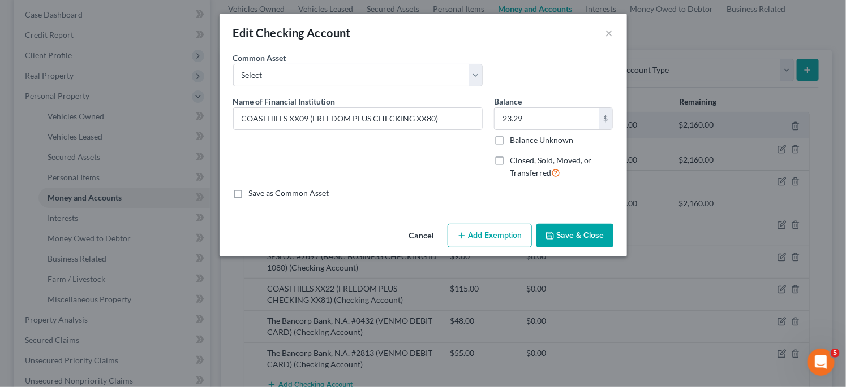
click at [497, 230] on button "Add Exemption" at bounding box center [489, 236] width 84 height 24
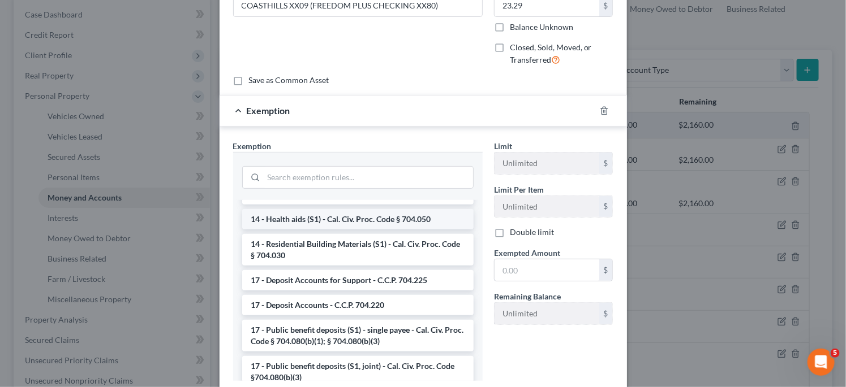
scroll to position [396, 0]
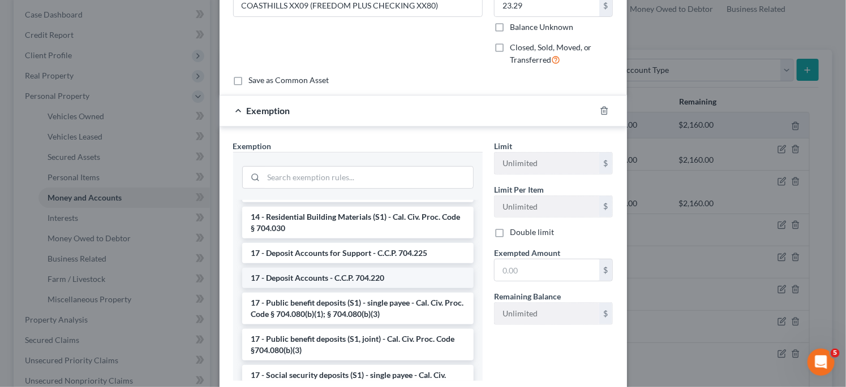
click at [391, 268] on li "17 - Deposit Accounts - C.C.P. 704.220" at bounding box center [357, 278] width 231 height 20
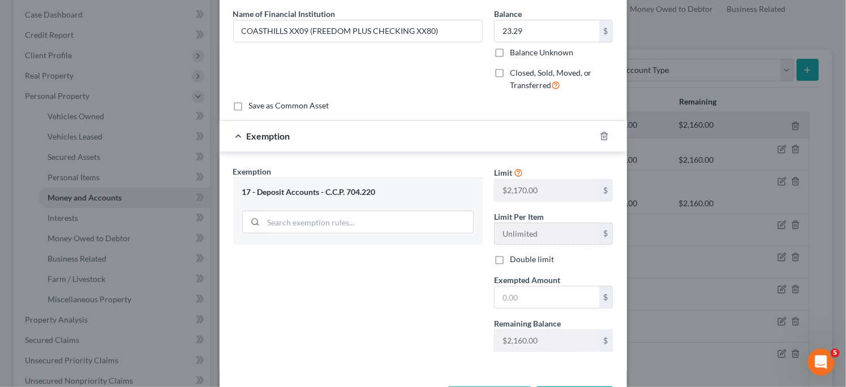
scroll to position [113, 0]
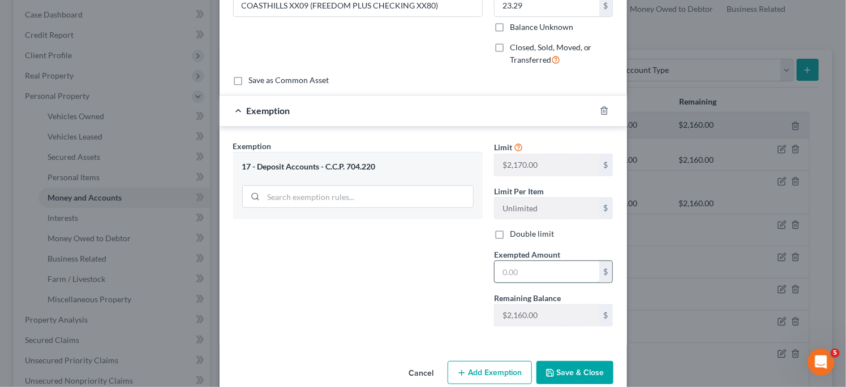
click at [542, 273] on input "text" at bounding box center [546, 271] width 105 height 21
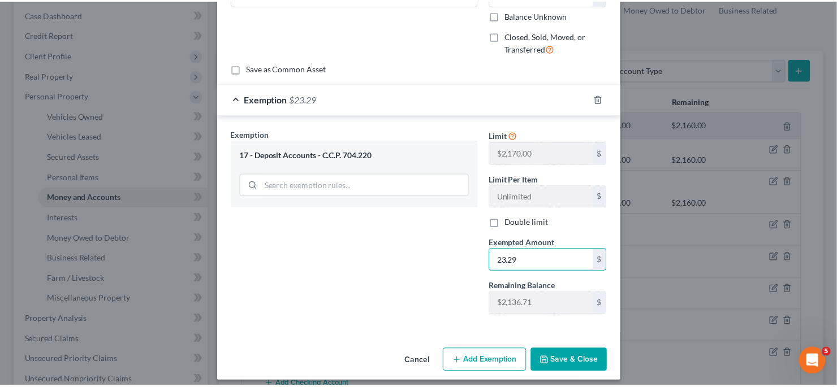
scroll to position [129, 0]
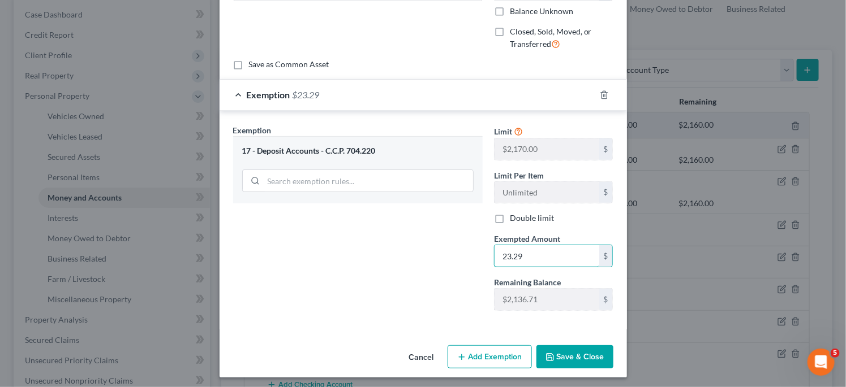
type input "23.29"
drag, startPoint x: 580, startPoint y: 339, endPoint x: 583, endPoint y: 347, distance: 8.4
click at [580, 341] on div "Cancel Add Exemption Save & Close" at bounding box center [422, 359] width 407 height 37
click at [583, 347] on button "Save & Close" at bounding box center [574, 358] width 77 height 24
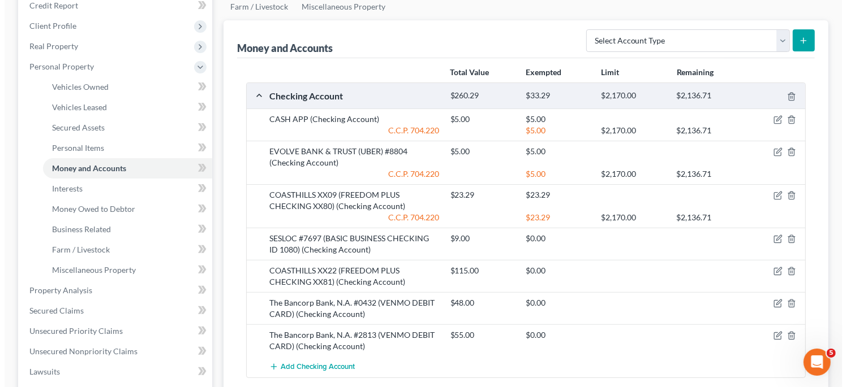
scroll to position [170, 0]
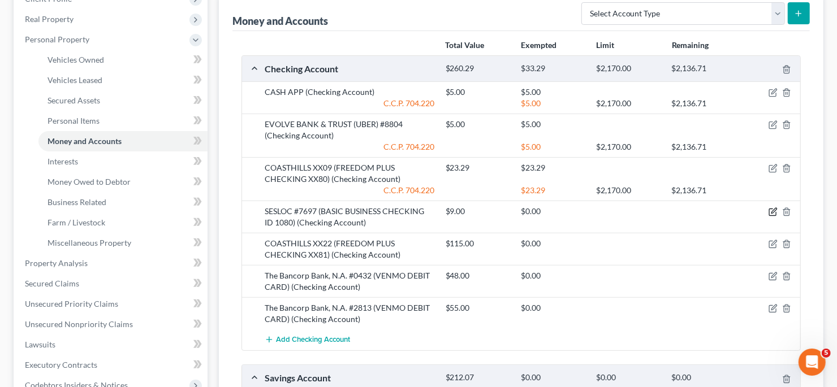
click at [776, 210] on icon "button" at bounding box center [773, 212] width 9 height 9
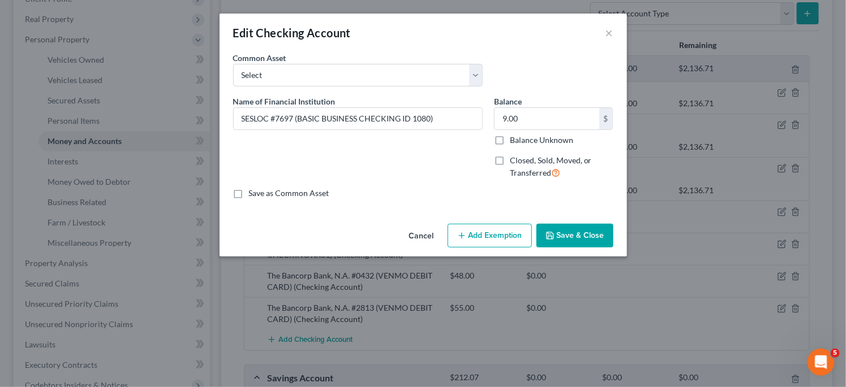
click at [510, 225] on button "Add Exemption" at bounding box center [489, 236] width 84 height 24
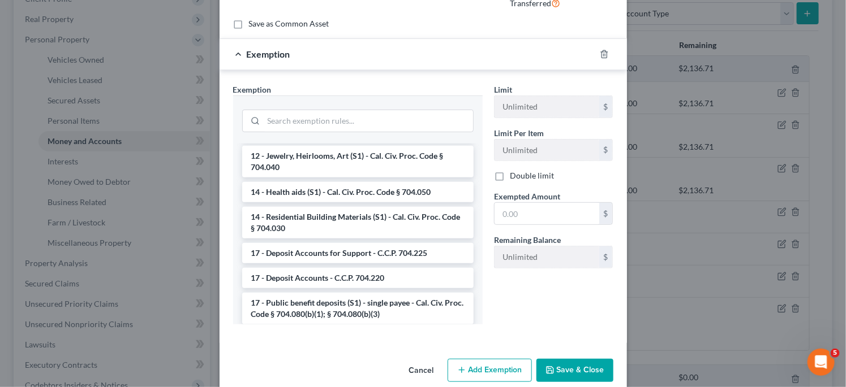
scroll to position [396, 0]
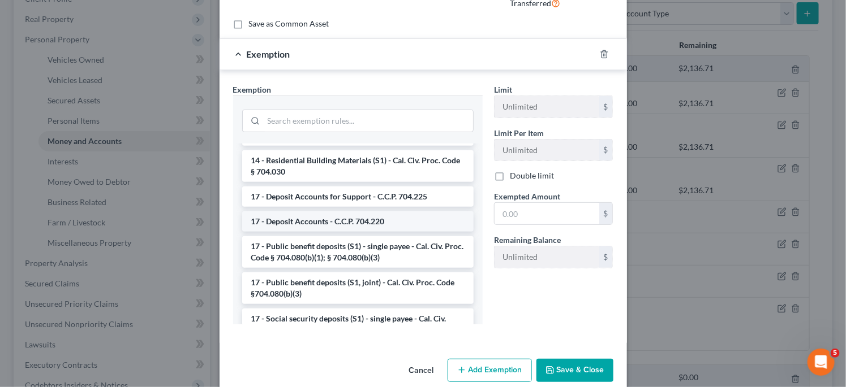
click at [382, 223] on li "17 - Deposit Accounts - C.C.P. 704.220" at bounding box center [357, 222] width 231 height 20
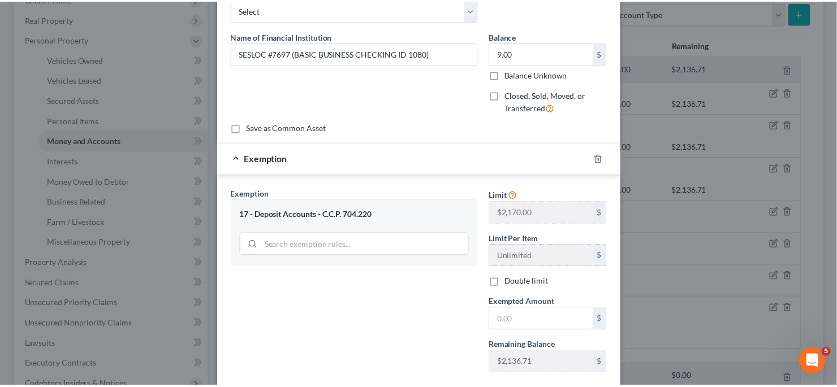
scroll to position [113, 0]
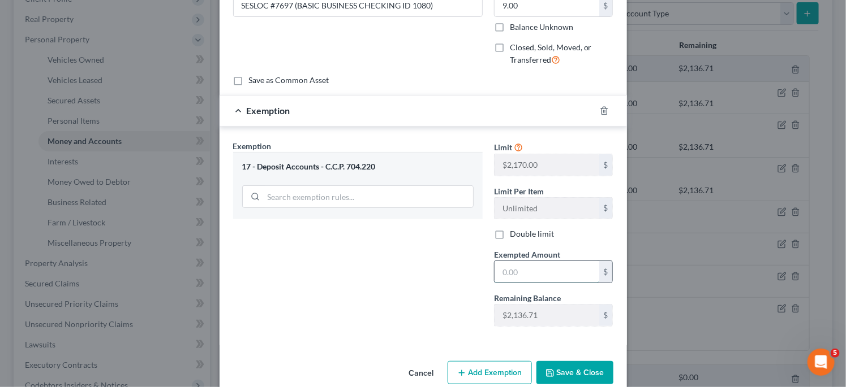
click at [553, 269] on input "text" at bounding box center [546, 271] width 105 height 21
type input "9"
type input "0"
type input "9.00"
click at [587, 372] on button "Save & Close" at bounding box center [574, 373] width 77 height 24
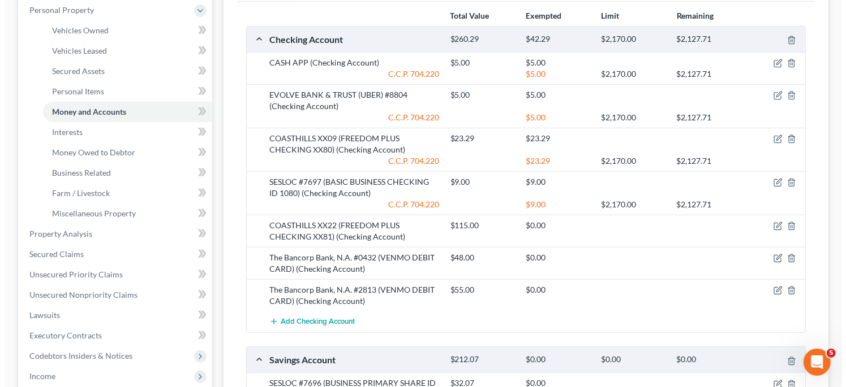
scroll to position [226, 0]
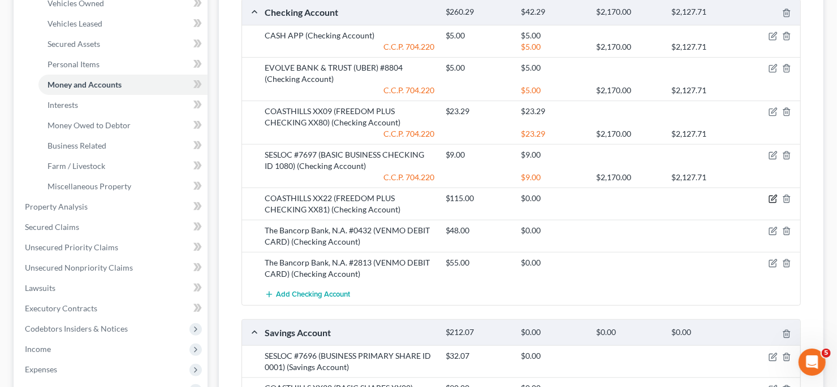
click at [772, 196] on icon "button" at bounding box center [773, 199] width 9 height 9
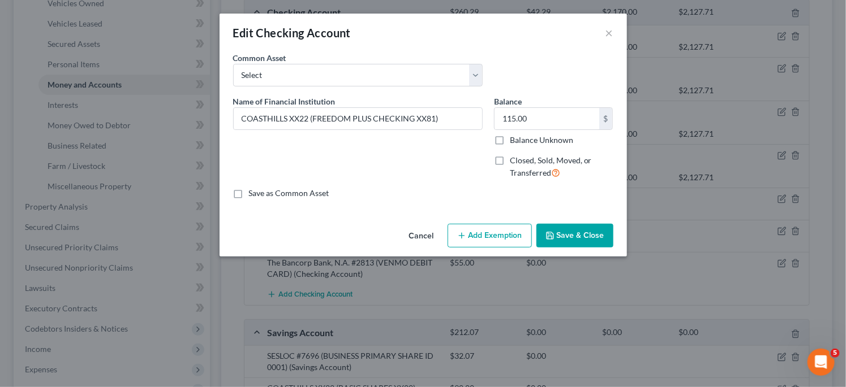
click at [516, 231] on button "Add Exemption" at bounding box center [489, 236] width 84 height 24
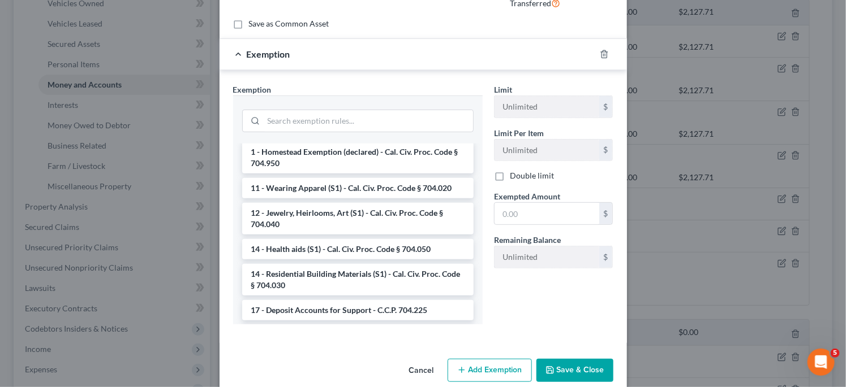
scroll to position [339, 0]
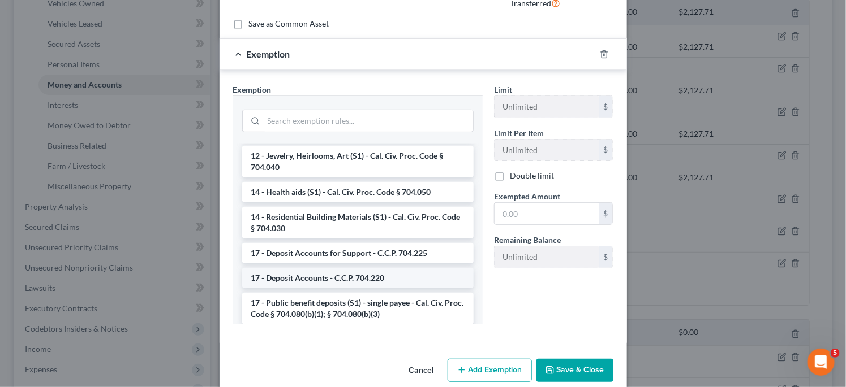
click at [390, 268] on li "17 - Deposit Accounts - C.C.P. 704.220" at bounding box center [357, 278] width 231 height 20
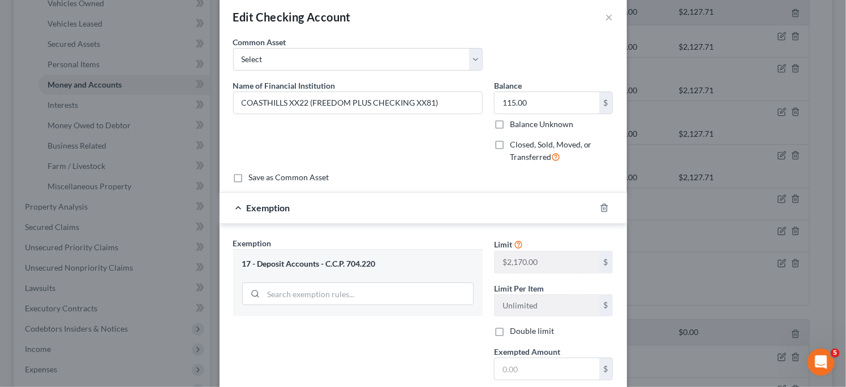
scroll to position [73, 0]
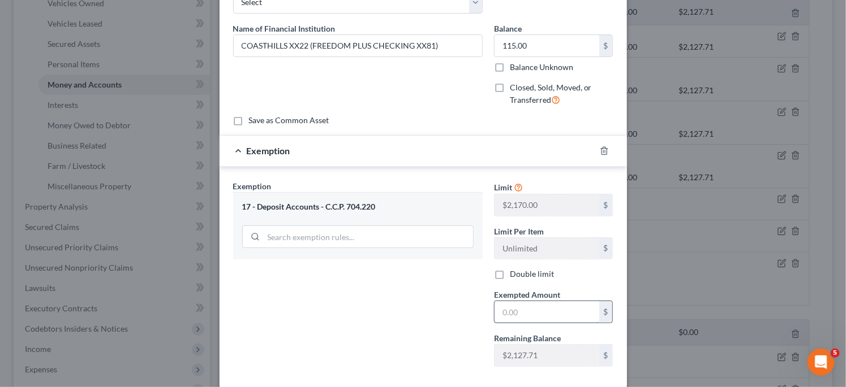
click at [528, 305] on input "text" at bounding box center [546, 311] width 105 height 21
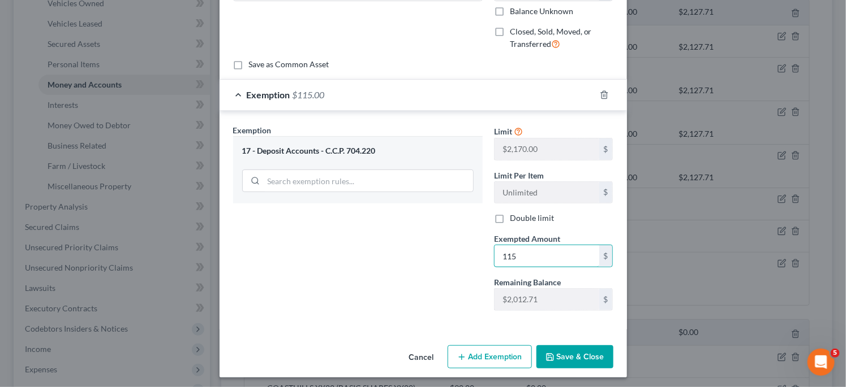
type input "115"
click at [581, 349] on button "Save & Close" at bounding box center [574, 358] width 77 height 24
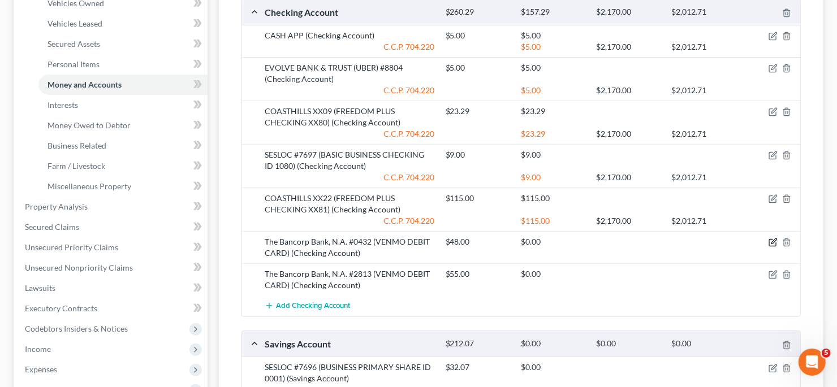
click at [773, 239] on icon "button" at bounding box center [773, 242] width 9 height 9
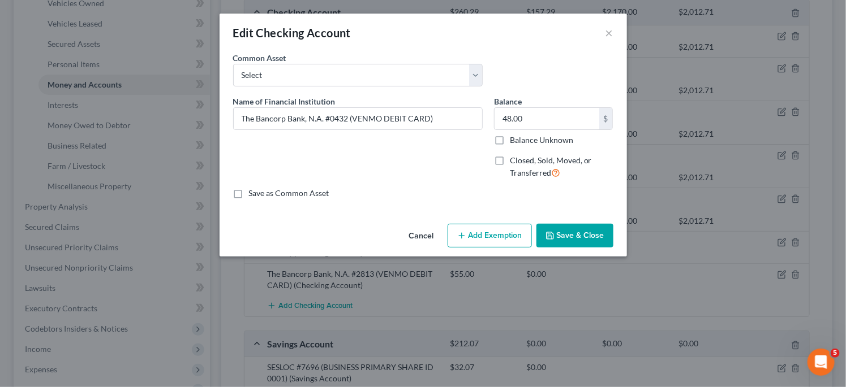
click at [508, 228] on button "Add Exemption" at bounding box center [489, 236] width 84 height 24
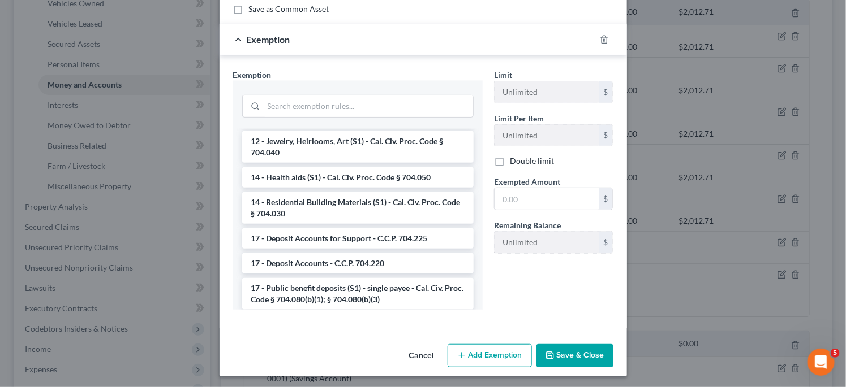
scroll to position [396, 0]
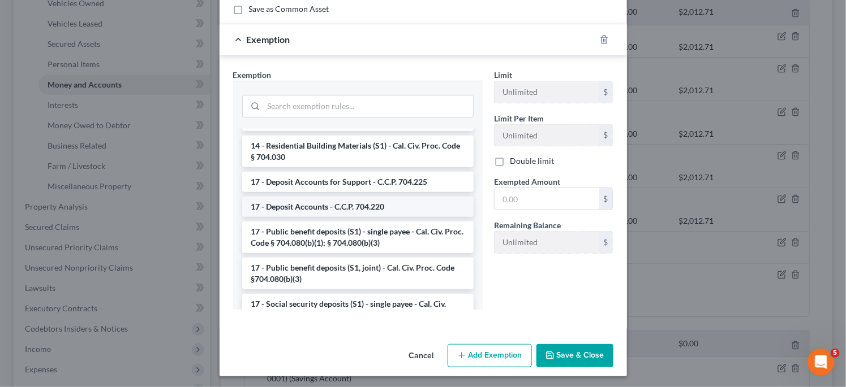
click at [360, 206] on li "17 - Deposit Accounts - C.C.P. 704.220" at bounding box center [357, 207] width 231 height 20
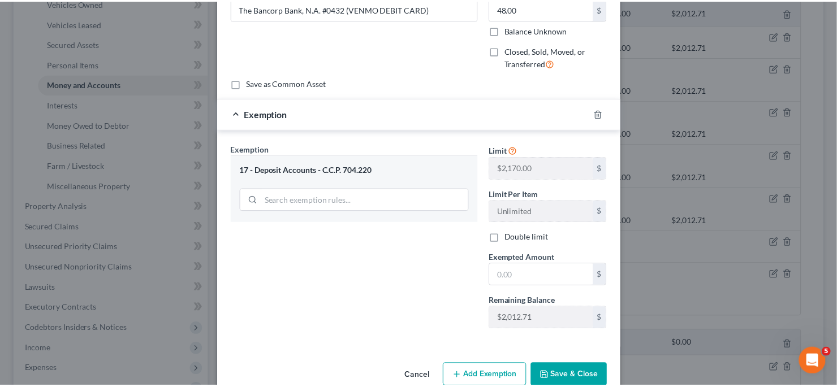
scroll to position [129, 0]
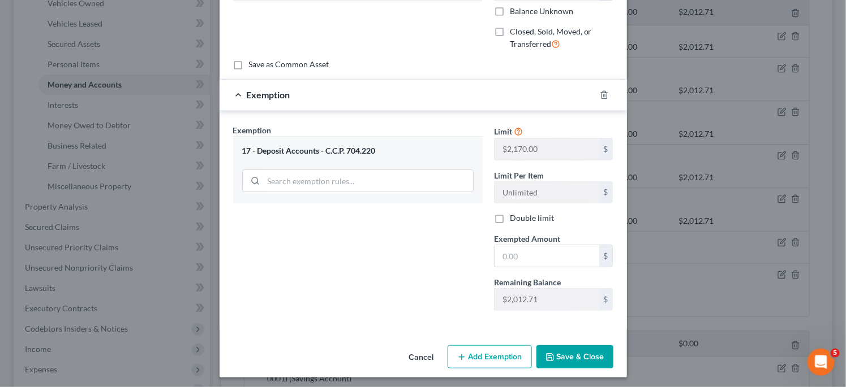
click at [543, 265] on div "Limit $2,170.00 $ Limit Per Item Unlimited $ Double limit Exempted Amount * $ R…" at bounding box center [553, 222] width 131 height 196
click at [545, 260] on input "text" at bounding box center [546, 255] width 105 height 21
type input "48"
click at [581, 351] on button "Save & Close" at bounding box center [574, 358] width 77 height 24
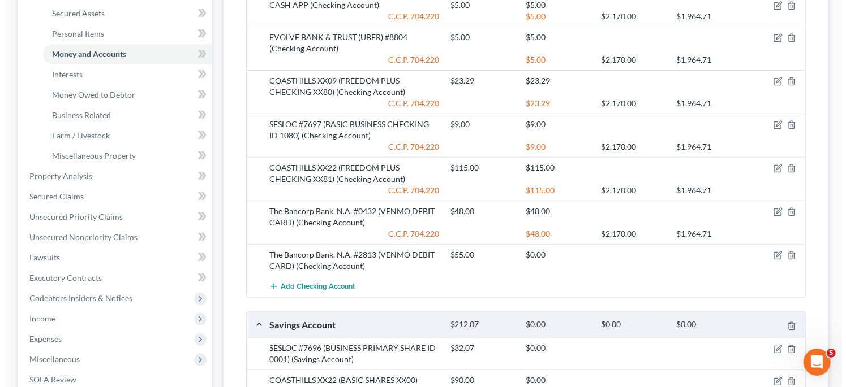
scroll to position [282, 0]
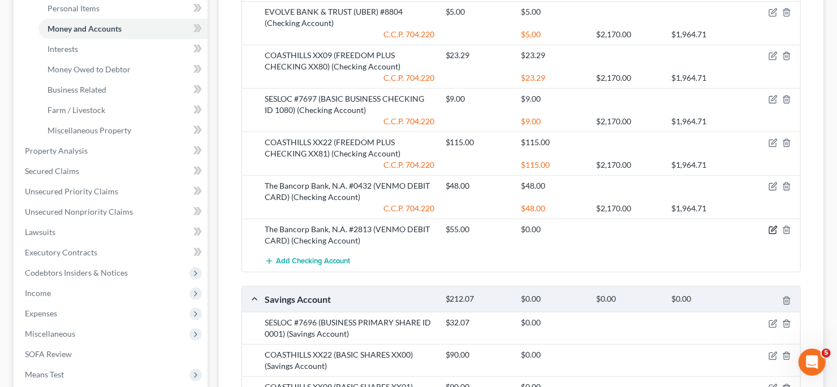
click at [771, 227] on icon "button" at bounding box center [772, 230] width 7 height 7
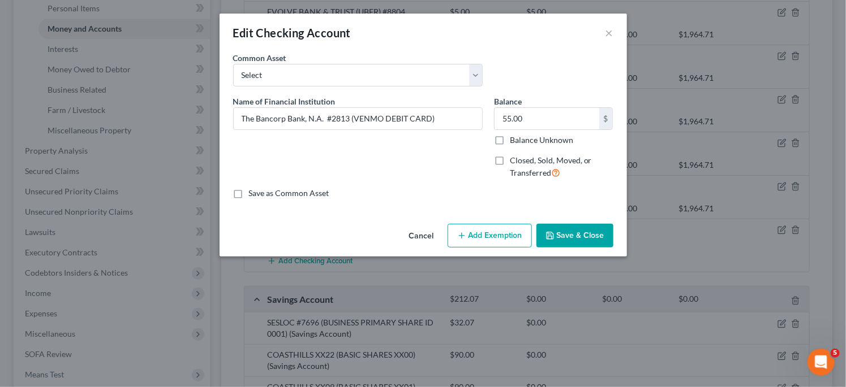
click at [490, 239] on button "Add Exemption" at bounding box center [489, 236] width 84 height 24
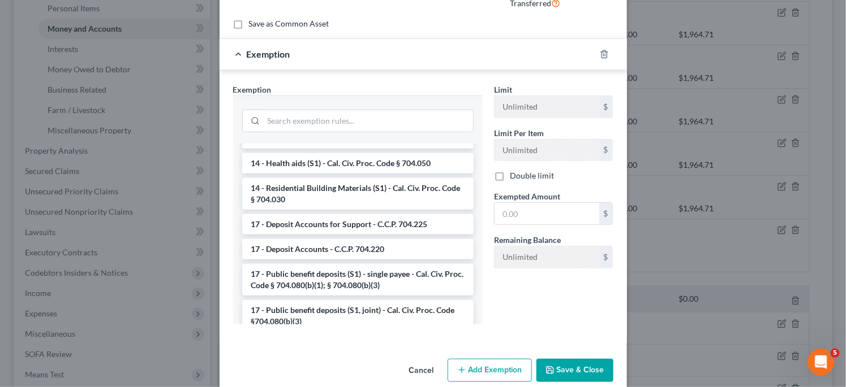
scroll to position [396, 0]
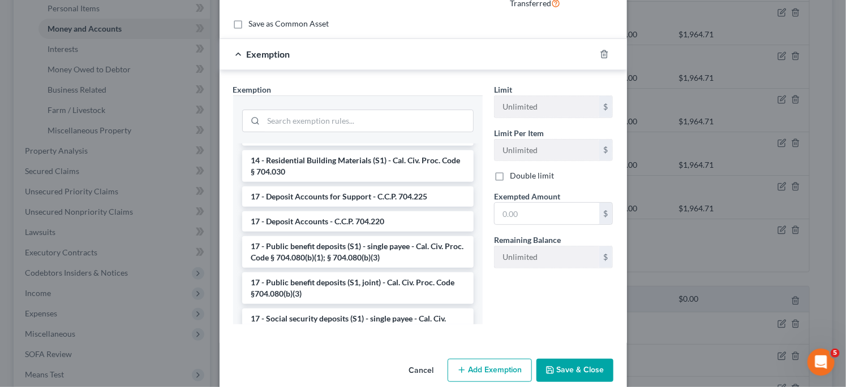
drag, startPoint x: 393, startPoint y: 225, endPoint x: 410, endPoint y: 221, distance: 17.4
click at [393, 225] on li "17 - Deposit Accounts - C.C.P. 704.220" at bounding box center [357, 222] width 231 height 20
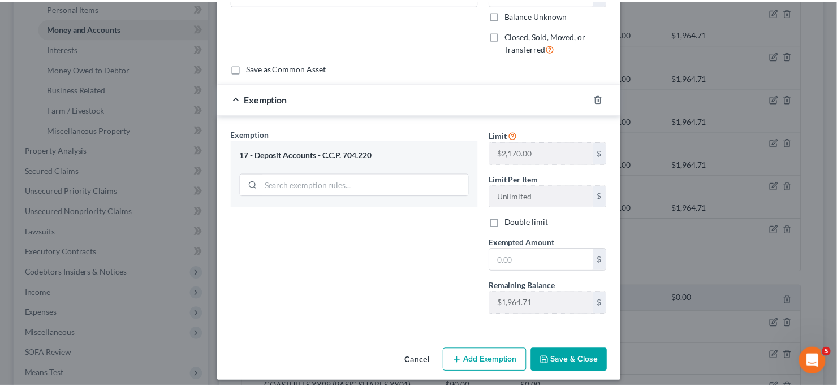
scroll to position [129, 0]
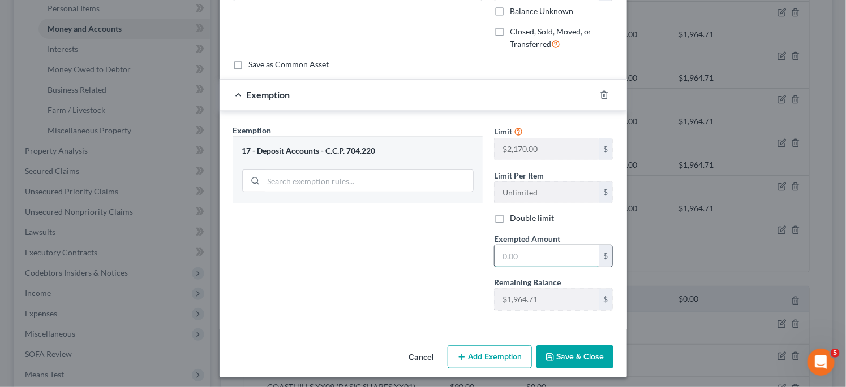
click at [535, 258] on input "text" at bounding box center [546, 255] width 105 height 21
type input "55"
click at [590, 356] on button "Save & Close" at bounding box center [574, 358] width 77 height 24
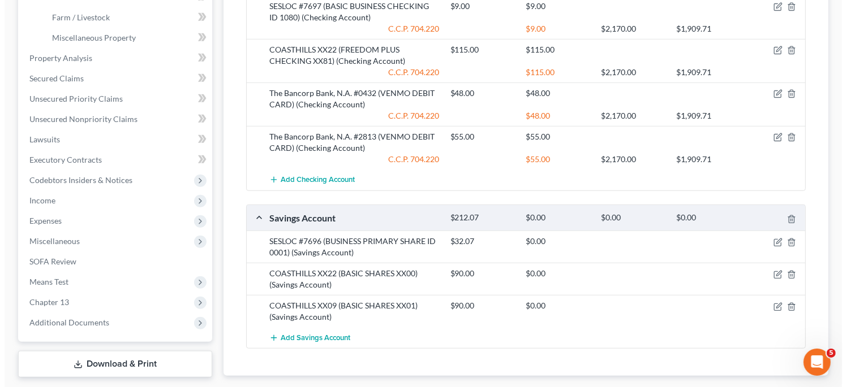
scroll to position [396, 0]
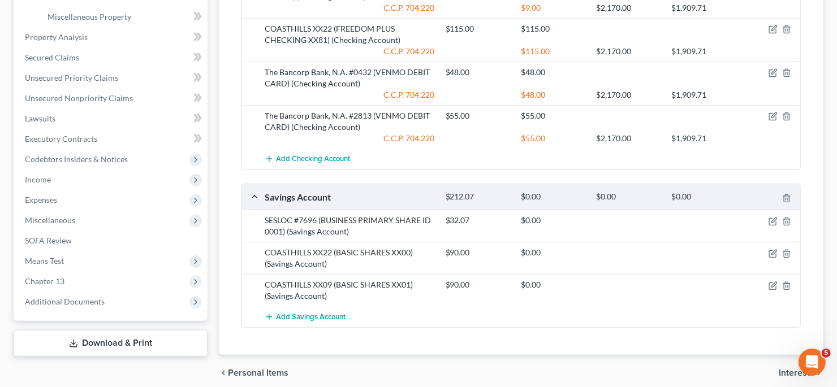
click at [773, 215] on div at bounding box center [771, 220] width 61 height 11
click at [773, 217] on icon "button" at bounding box center [773, 221] width 9 height 9
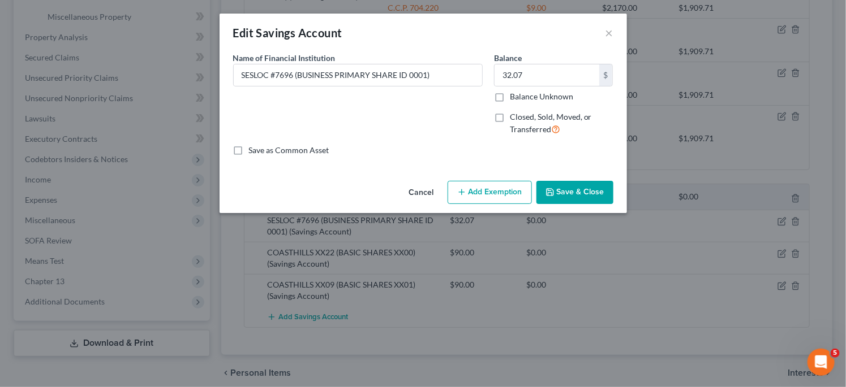
click at [492, 186] on button "Add Exemption" at bounding box center [489, 193] width 84 height 24
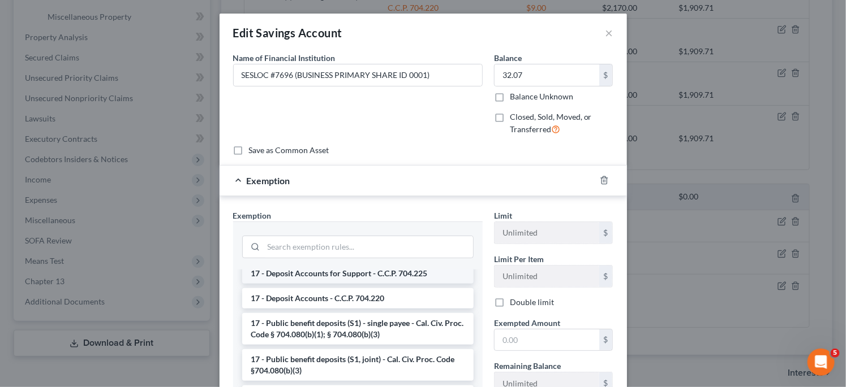
scroll to position [56, 0]
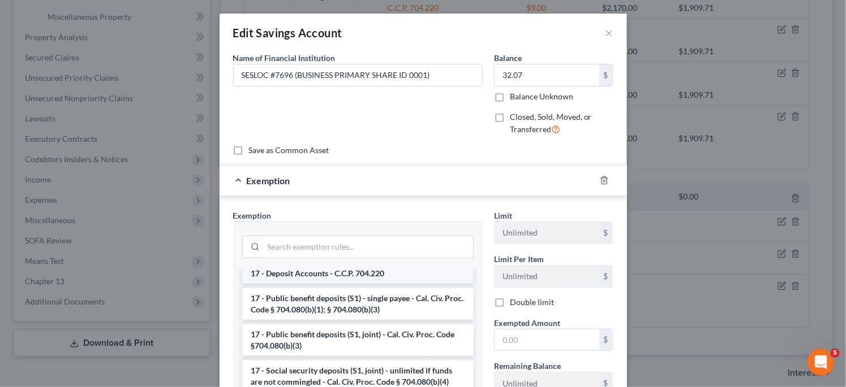
click at [369, 276] on li "17 - Deposit Accounts - C.C.P. 704.220" at bounding box center [357, 274] width 231 height 20
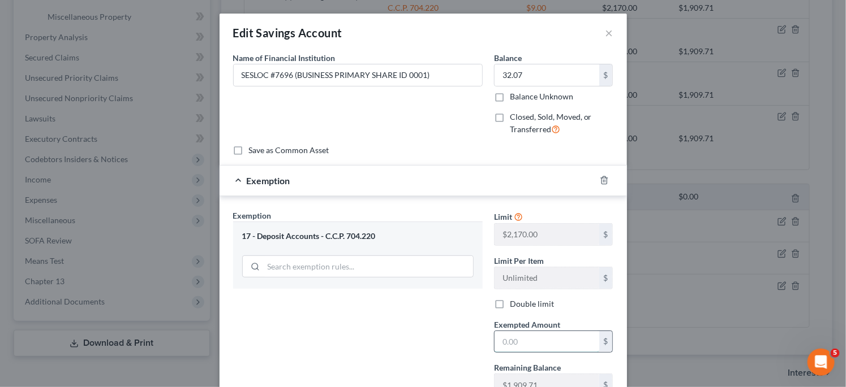
click at [555, 331] on input "text" at bounding box center [546, 341] width 105 height 21
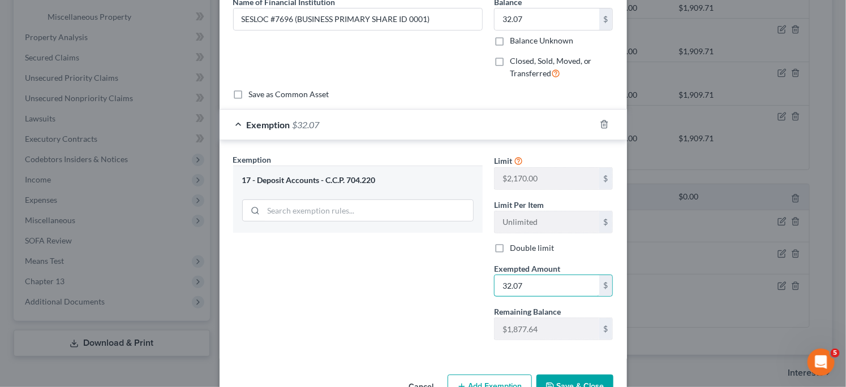
type input "32.07"
click at [573, 376] on button "Save & Close" at bounding box center [574, 387] width 77 height 24
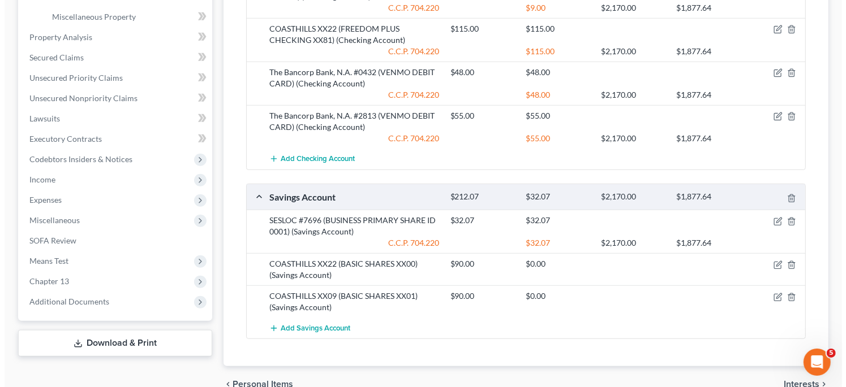
scroll to position [449, 0]
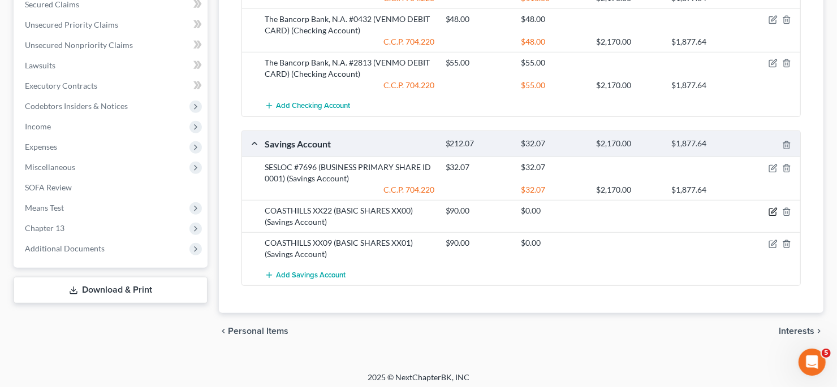
click at [772, 208] on icon "button" at bounding box center [773, 210] width 5 height 5
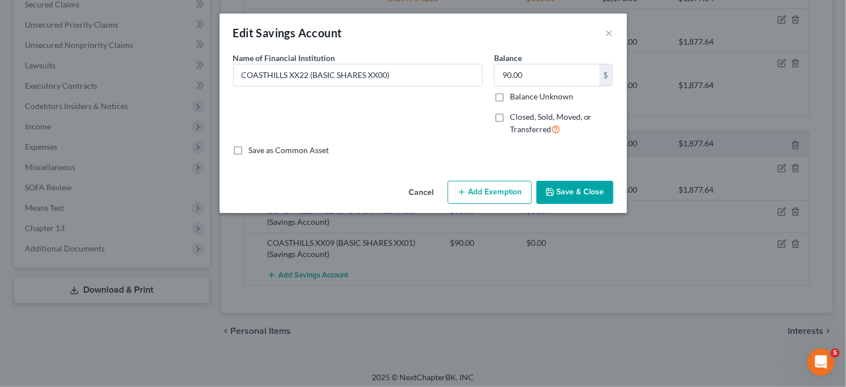
click at [501, 197] on button "Add Exemption" at bounding box center [489, 193] width 84 height 24
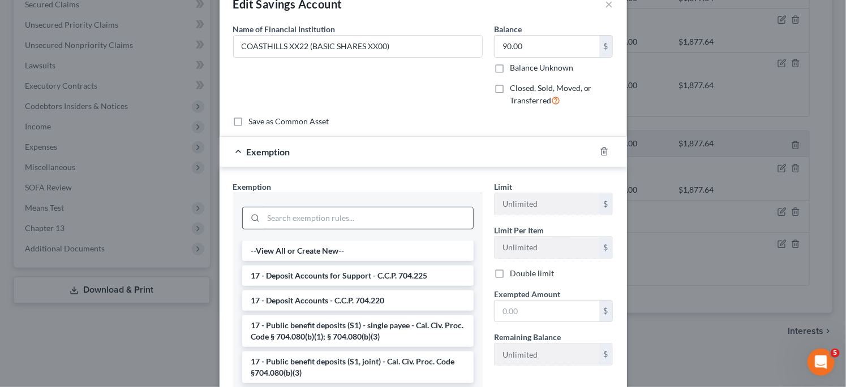
scroll to position [56, 0]
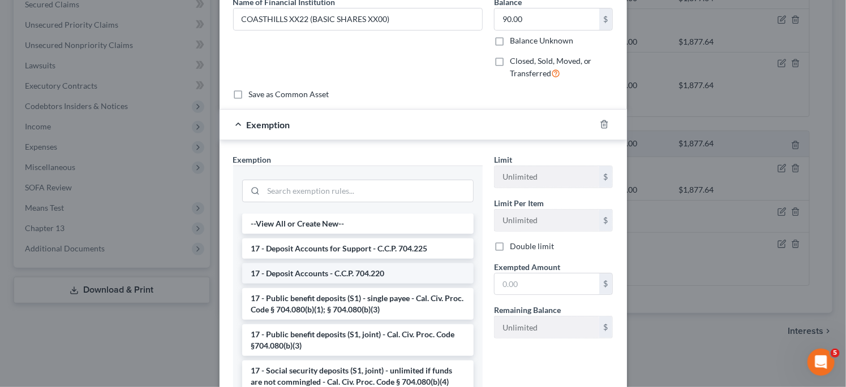
click at [383, 266] on li "17 - Deposit Accounts - C.C.P. 704.220" at bounding box center [357, 274] width 231 height 20
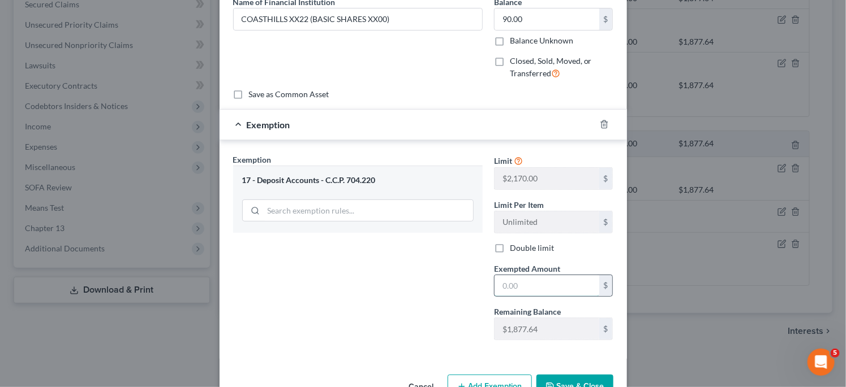
click at [545, 294] on input "text" at bounding box center [546, 285] width 105 height 21
type input "90"
click at [575, 375] on button "Save & Close" at bounding box center [574, 387] width 77 height 24
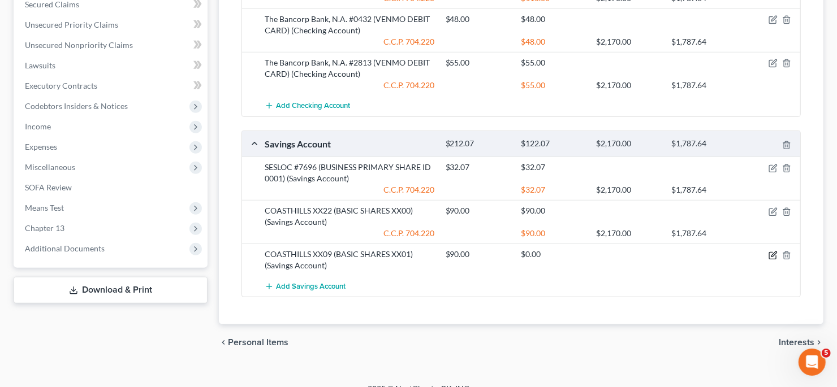
click at [774, 253] on icon "button" at bounding box center [773, 255] width 9 height 9
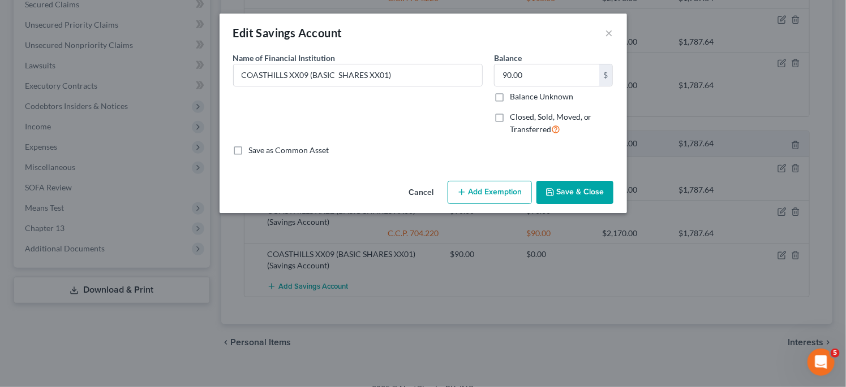
click at [471, 188] on button "Add Exemption" at bounding box center [489, 193] width 84 height 24
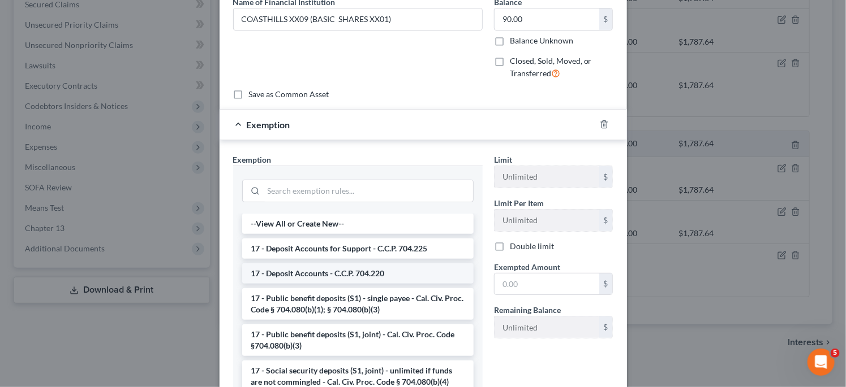
click at [431, 276] on li "17 - Deposit Accounts - C.C.P. 704.220" at bounding box center [357, 274] width 231 height 20
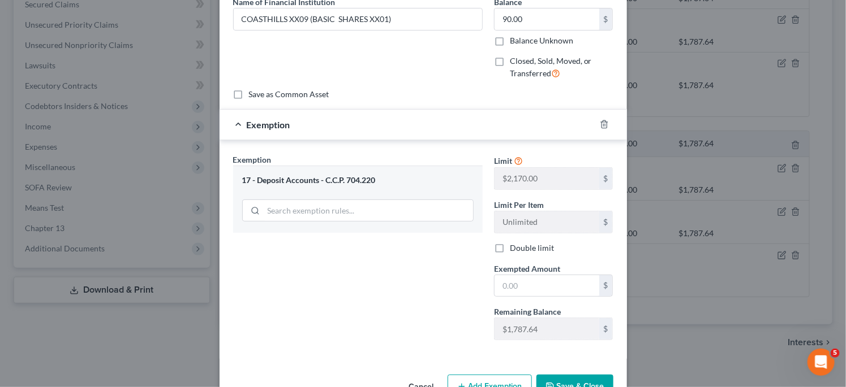
click at [527, 294] on div "Limit $2,170.00 $ Limit Per Item Unlimited $ Double limit Exempted Amount * $ R…" at bounding box center [553, 252] width 131 height 196
click at [531, 288] on input "text" at bounding box center [546, 285] width 105 height 21
type input "90"
click at [581, 379] on button "Save & Close" at bounding box center [574, 387] width 77 height 24
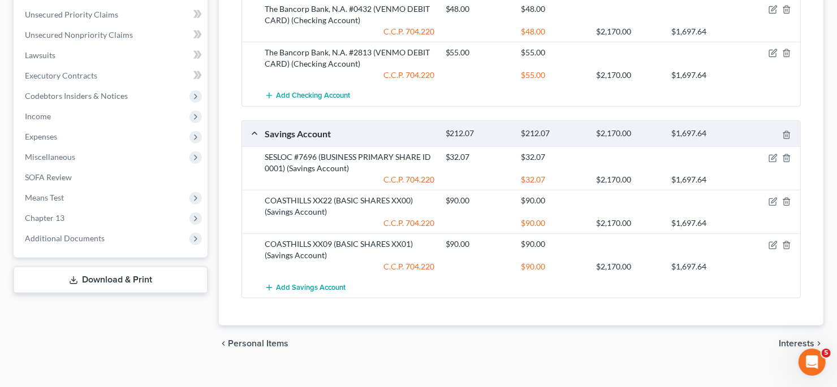
scroll to position [471, 0]
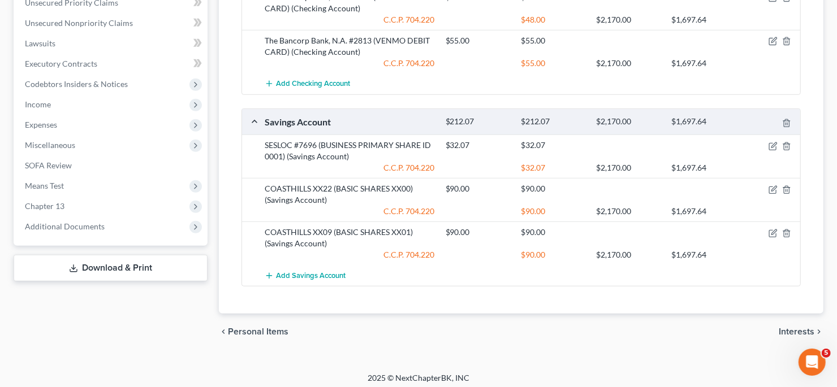
click at [797, 327] on span "Interests" at bounding box center [797, 331] width 36 height 9
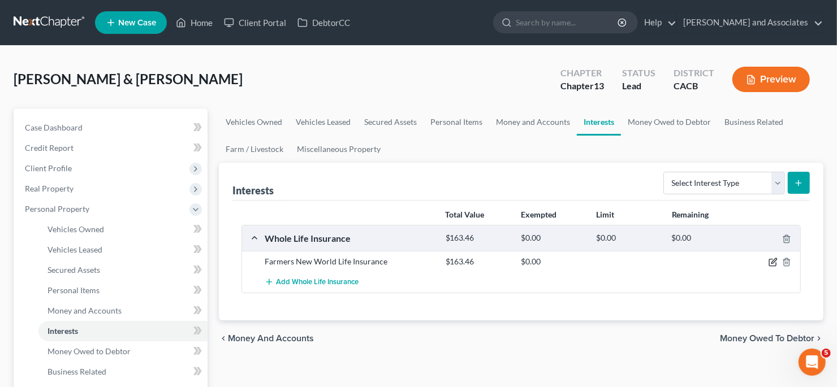
click at [772, 258] on icon "button" at bounding box center [773, 262] width 9 height 9
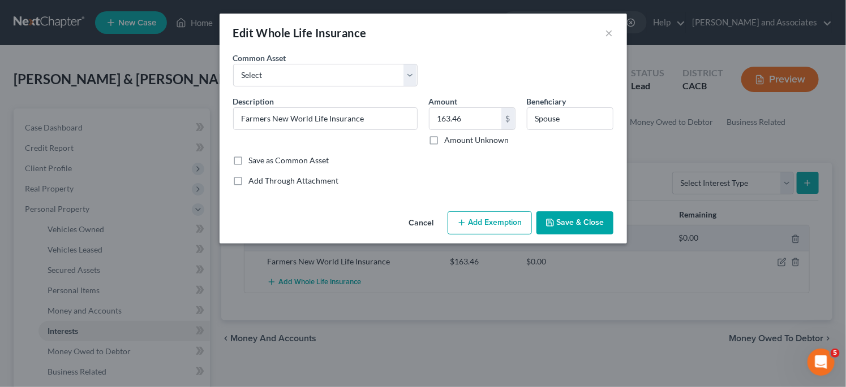
click at [486, 218] on button "Add Exemption" at bounding box center [489, 224] width 84 height 24
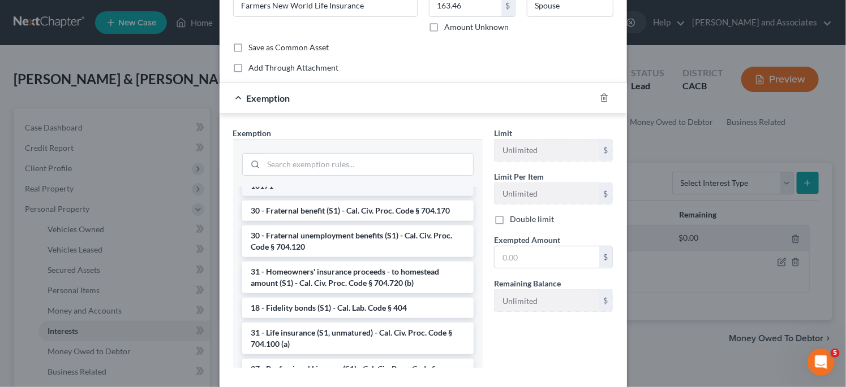
scroll to position [452, 0]
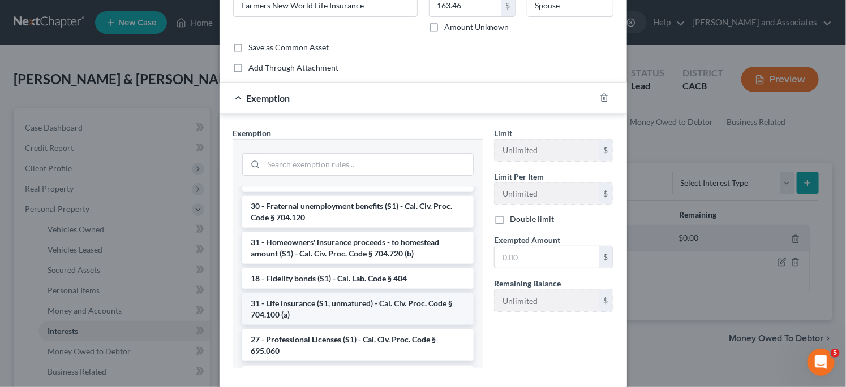
click at [399, 305] on li "31 - Life insurance (S1, unmatured) - Cal. Civ. Proc. Code § 704.100 (a)" at bounding box center [357, 310] width 231 height 32
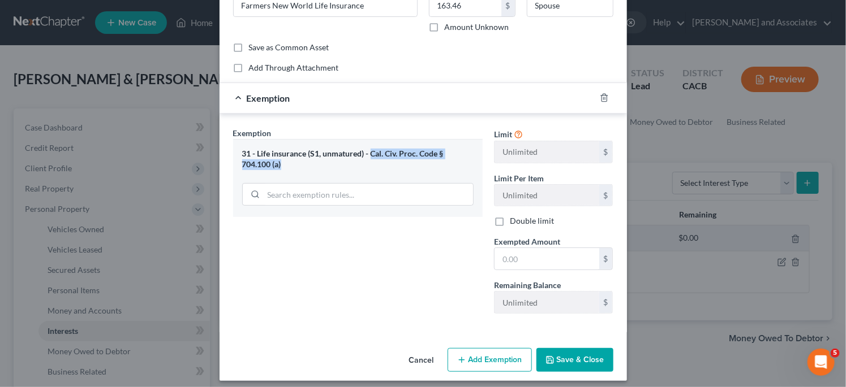
drag, startPoint x: 365, startPoint y: 152, endPoint x: 338, endPoint y: 162, distance: 29.2
click at [338, 162] on div "31 - Life insurance (S1, unmatured) - Cal. Civ. Proc. Code § 704.100 (a)" at bounding box center [357, 159] width 231 height 21
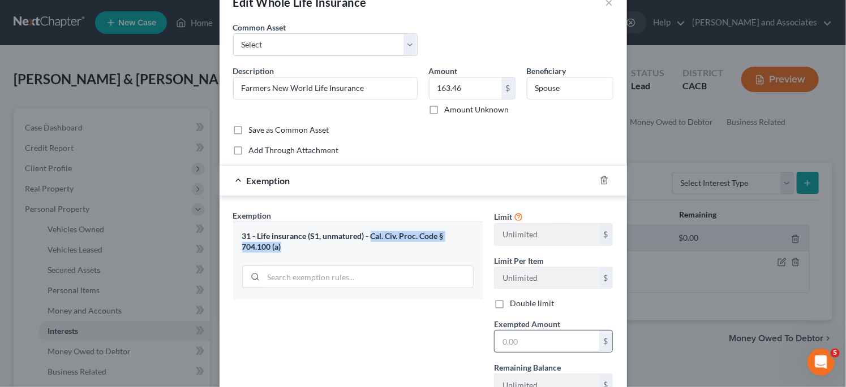
scroll to position [56, 0]
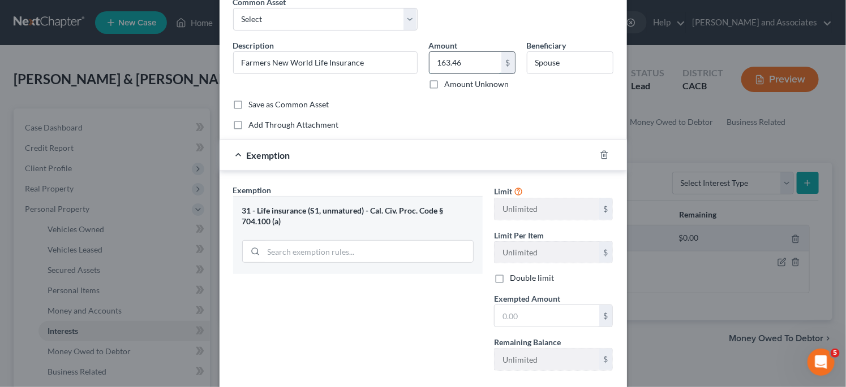
click at [458, 70] on input "163.46" at bounding box center [465, 62] width 72 height 21
click at [551, 317] on input "text" at bounding box center [546, 315] width 105 height 21
paste input "163.46"
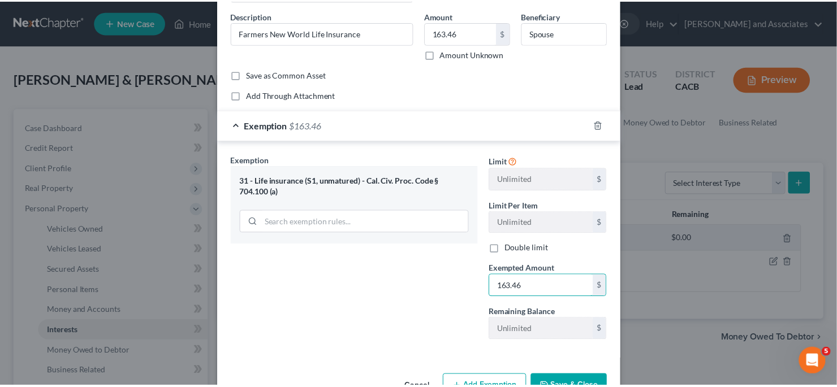
scroll to position [117, 0]
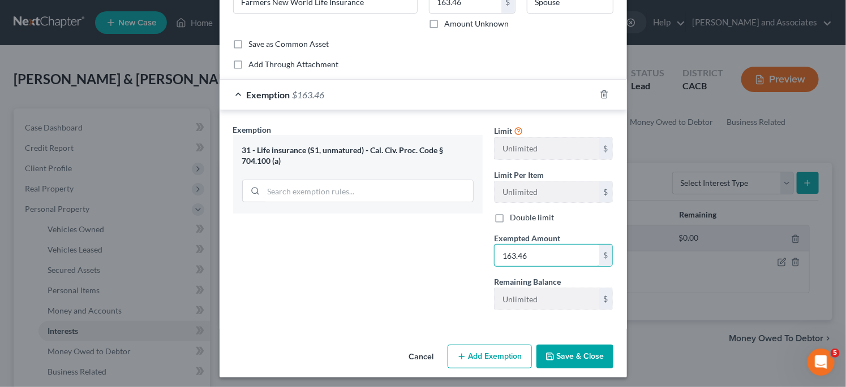
type input "163.46"
click at [576, 348] on button "Save & Close" at bounding box center [574, 357] width 77 height 24
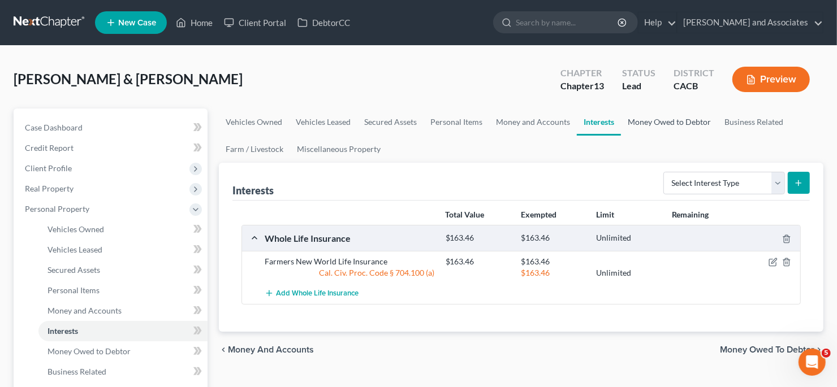
click at [648, 124] on link "Money Owed to Debtor" at bounding box center [669, 122] width 97 height 27
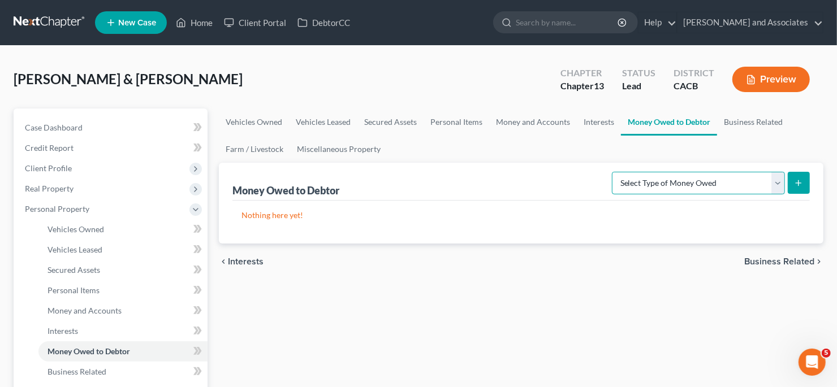
click at [686, 183] on select "Select Type of Money Owed Accounts Receivable Alimony Child Support Claims Agai…" at bounding box center [698, 183] width 173 height 23
click at [663, 252] on div "chevron_left Interests Business Related chevron_right" at bounding box center [521, 262] width 605 height 36
click at [754, 132] on link "Business Related" at bounding box center [753, 122] width 72 height 27
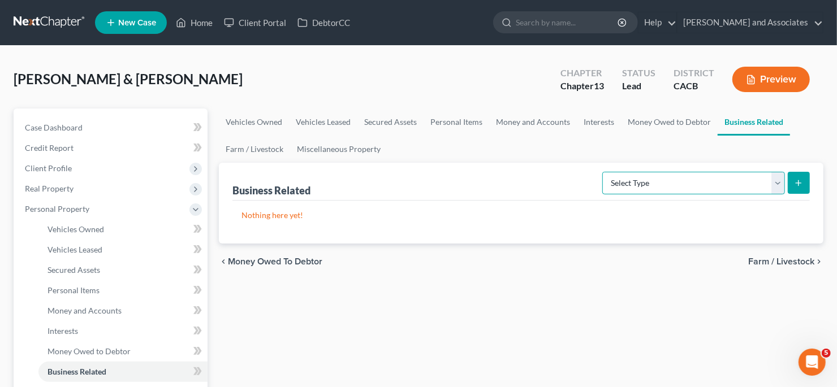
click at [756, 174] on select "Select Type Customer Lists Franchises Inventory Licenses Machinery Office Equip…" at bounding box center [693, 183] width 183 height 23
drag, startPoint x: 255, startPoint y: 163, endPoint x: 259, endPoint y: 149, distance: 14.3
click at [255, 163] on div "Business Related Select Type Customer Lists Franchises Inventory Licenses Machi…" at bounding box center [520, 182] width 577 height 38
click at [259, 149] on link "Farm / Livestock" at bounding box center [254, 149] width 71 height 27
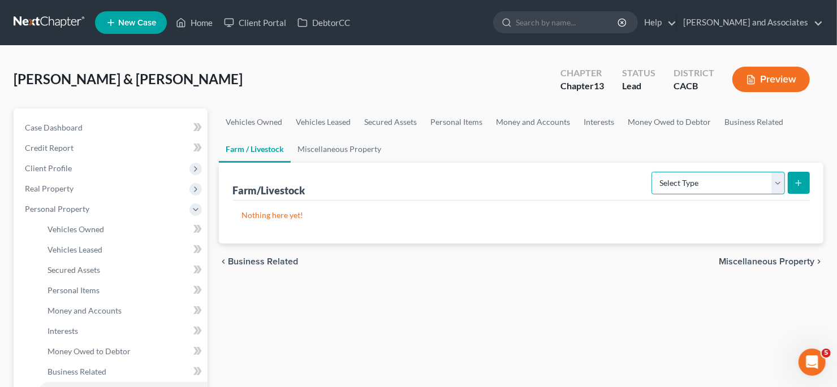
click at [700, 187] on select "Select Type Animals & Livestock Crops: Growing or Harvested Farming Equipment F…" at bounding box center [718, 183] width 133 height 23
click at [352, 149] on link "Miscellaneous Property" at bounding box center [339, 149] width 97 height 27
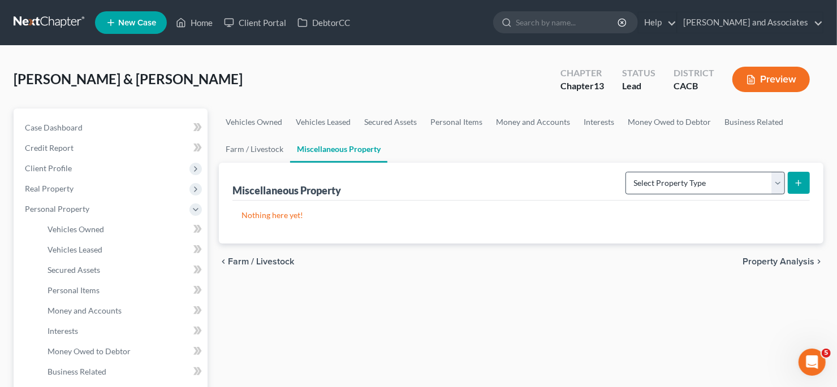
click at [678, 170] on div "Select Property Type Assigned for Creditor Benefit [DATE] Holding for Another N…" at bounding box center [715, 182] width 189 height 30
click at [687, 186] on select "Select Property Type Assigned for Creditor Benefit [DATE] Holding for Another N…" at bounding box center [706, 183] width 160 height 23
click at [532, 231] on div "Nothing here yet!" at bounding box center [520, 222] width 577 height 43
click at [133, 212] on span "Personal Property" at bounding box center [112, 209] width 192 height 20
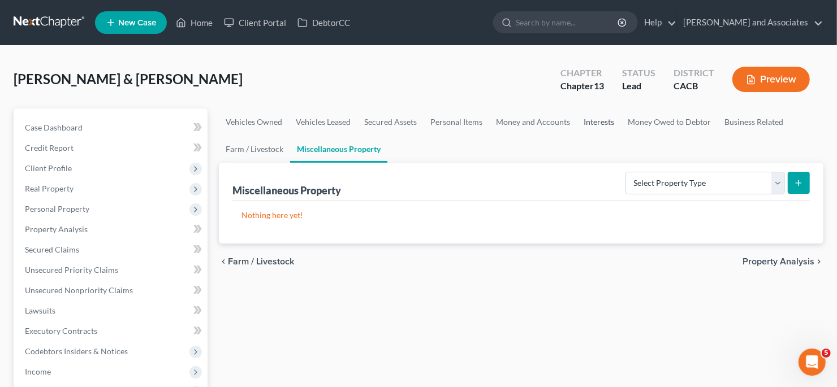
click at [593, 125] on link "Interests" at bounding box center [599, 122] width 44 height 27
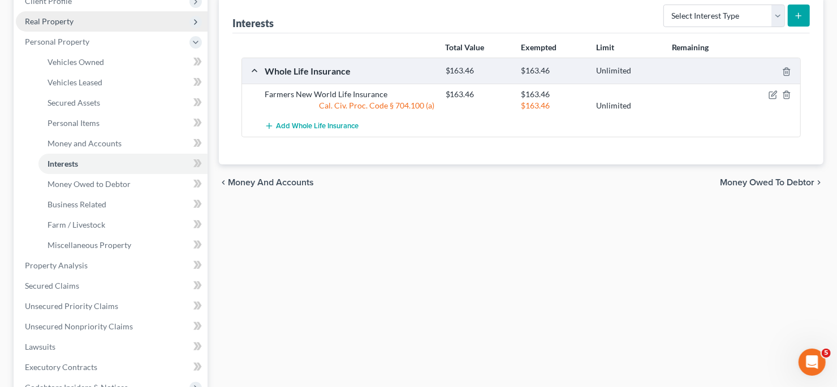
scroll to position [170, 0]
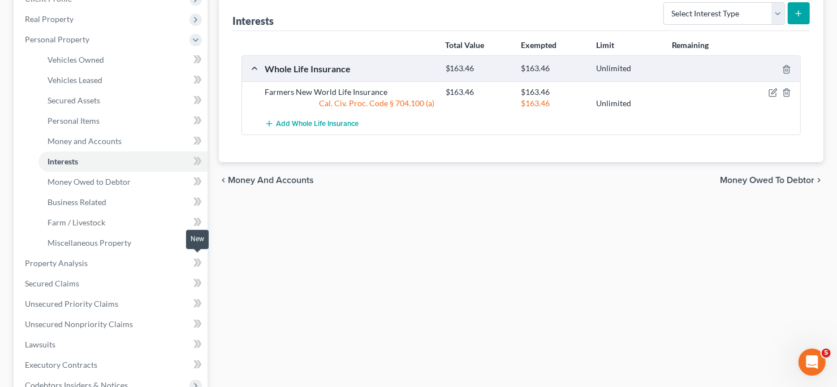
click at [200, 264] on icon at bounding box center [197, 263] width 8 height 14
click at [146, 255] on link "Property Analysis" at bounding box center [112, 263] width 192 height 20
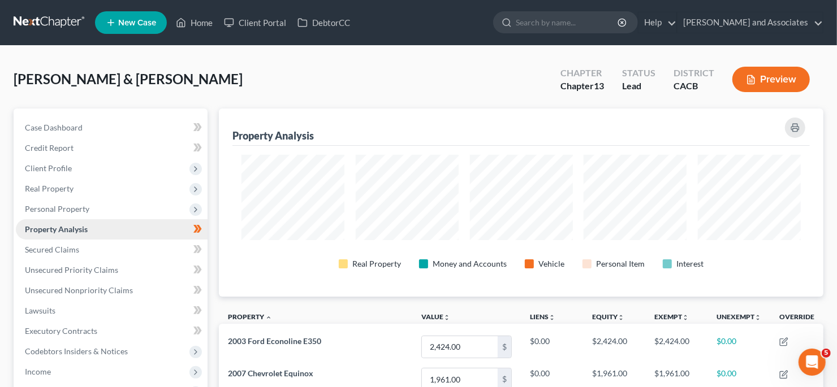
scroll to position [188, 605]
click at [106, 206] on span "Personal Property" at bounding box center [112, 209] width 192 height 20
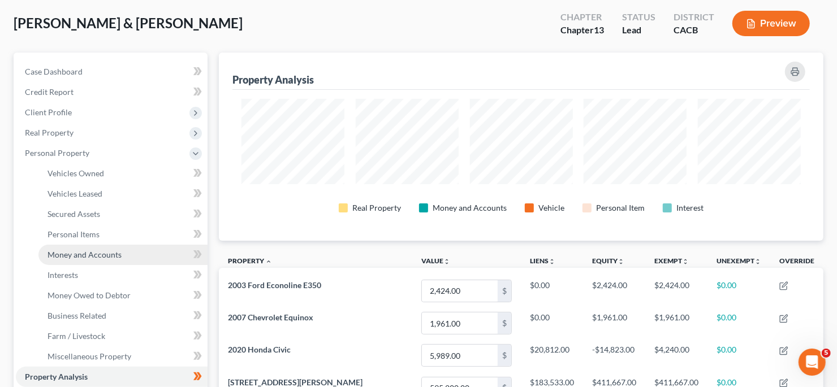
click at [129, 261] on link "Money and Accounts" at bounding box center [122, 255] width 169 height 20
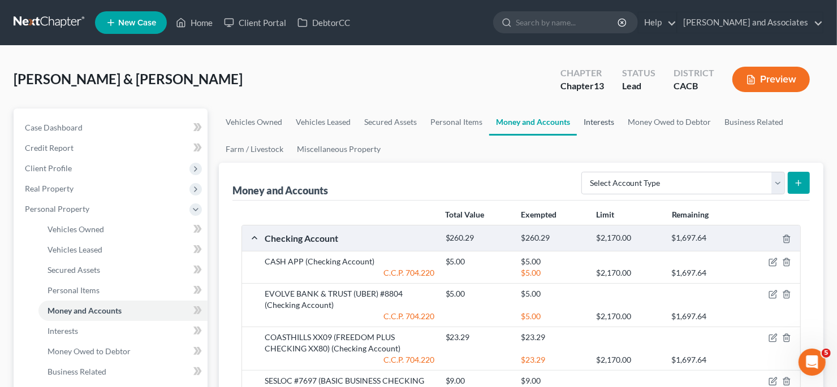
click at [596, 131] on link "Interests" at bounding box center [599, 122] width 44 height 27
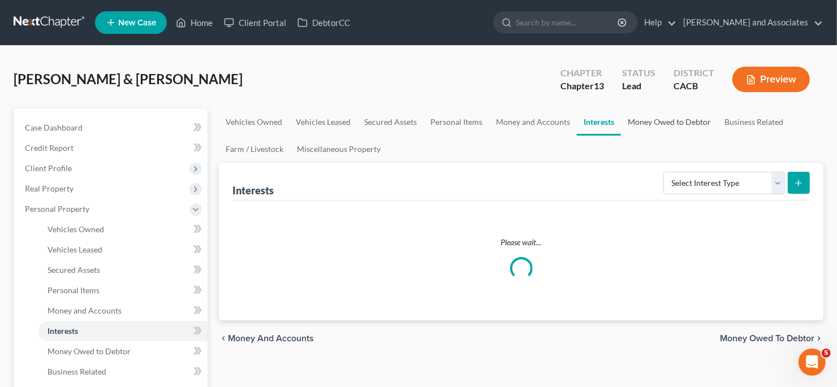
click at [652, 123] on link "Money Owed to Debtor" at bounding box center [669, 122] width 97 height 27
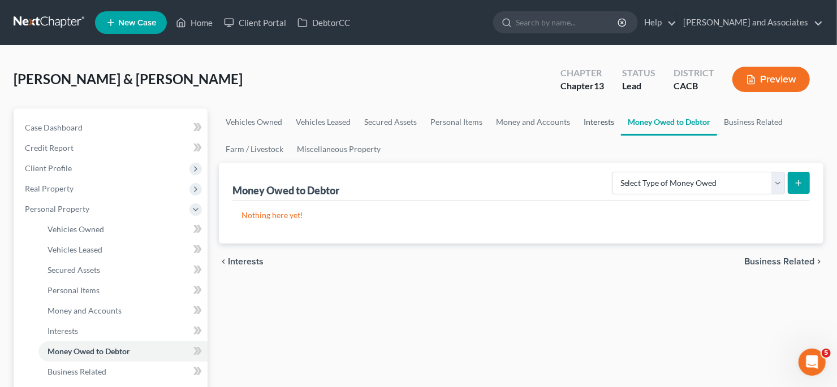
click at [605, 120] on link "Interests" at bounding box center [599, 122] width 44 height 27
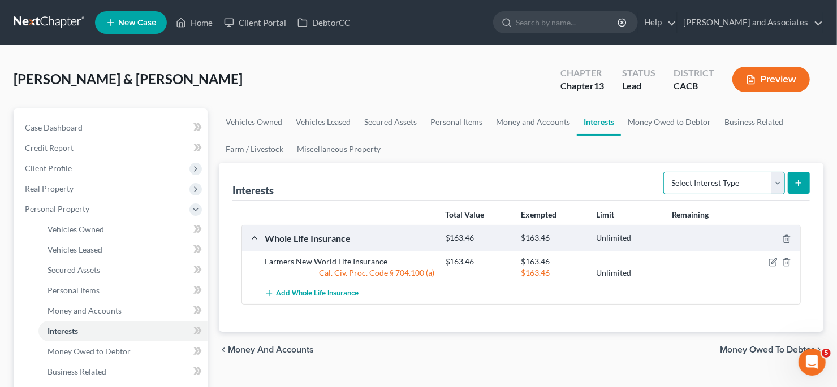
click at [687, 178] on select "Select Interest Type 401K Annuity Bond Education IRA Government Bond Government…" at bounding box center [724, 183] width 122 height 23
click at [663, 124] on link "Money Owed to Debtor" at bounding box center [669, 122] width 97 height 27
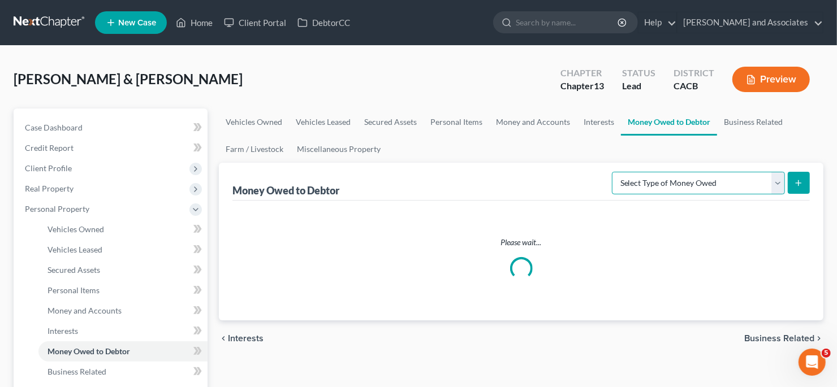
click at [705, 172] on select "Select Type of Money Owed Accounts Receivable Alimony Child Support Claims Agai…" at bounding box center [698, 183] width 173 height 23
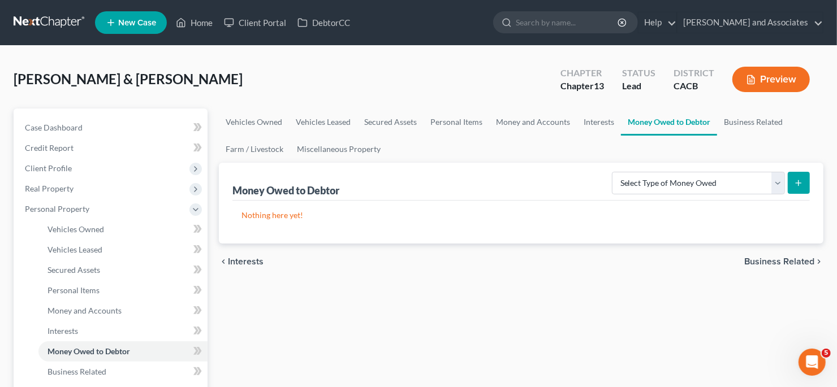
click at [495, 96] on div "[PERSON_NAME] & [PERSON_NAME] Upgraded Chapter Chapter 13 Status Lead District …" at bounding box center [419, 83] width 810 height 49
click at [760, 120] on link "Business Related" at bounding box center [753, 122] width 72 height 27
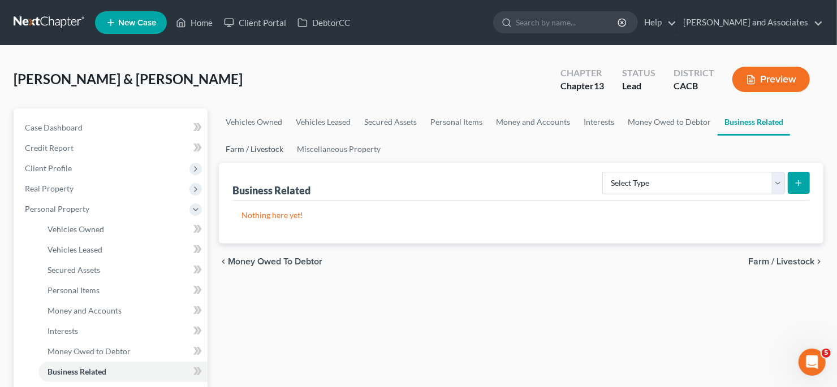
click at [269, 149] on link "Farm / Livestock" at bounding box center [254, 149] width 71 height 27
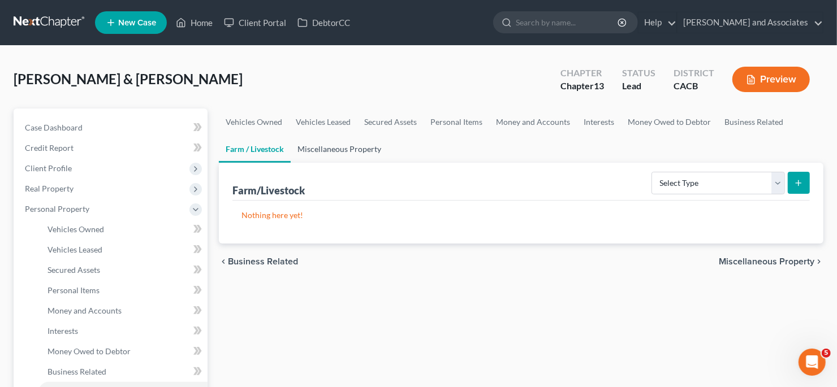
click at [318, 148] on link "Miscellaneous Property" at bounding box center [339, 149] width 97 height 27
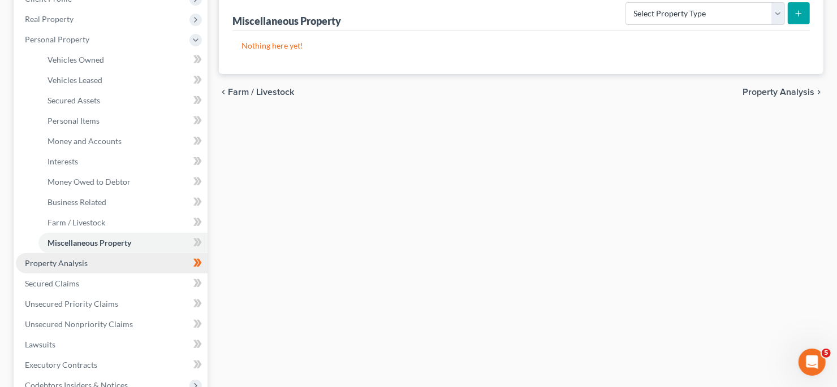
click at [121, 263] on link "Property Analysis" at bounding box center [112, 263] width 192 height 20
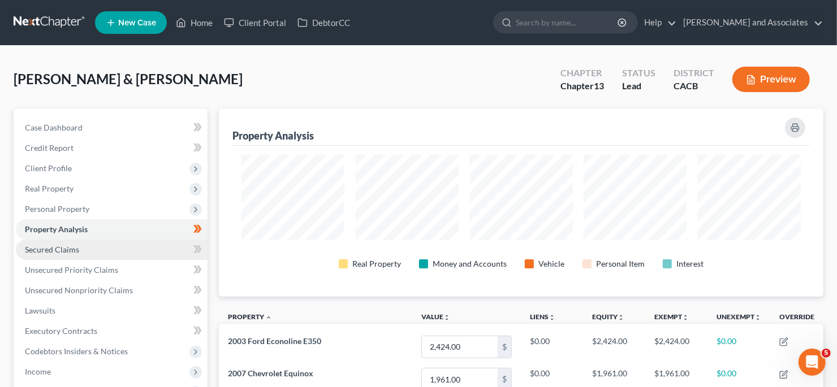
scroll to position [188, 605]
click at [118, 252] on link "Secured Claims" at bounding box center [112, 250] width 192 height 20
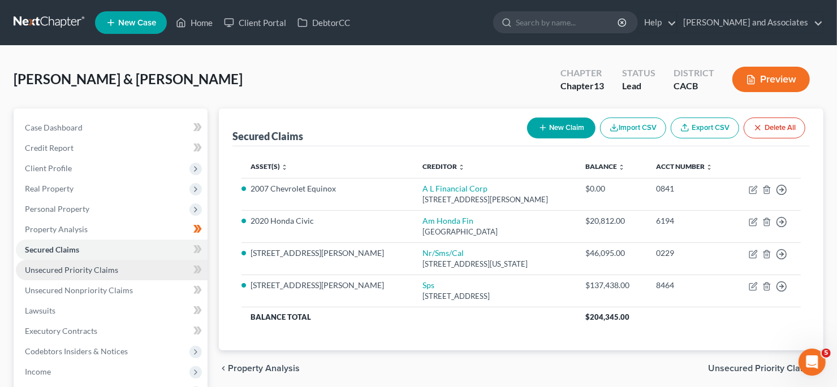
click at [131, 265] on link "Unsecured Priority Claims" at bounding box center [112, 270] width 192 height 20
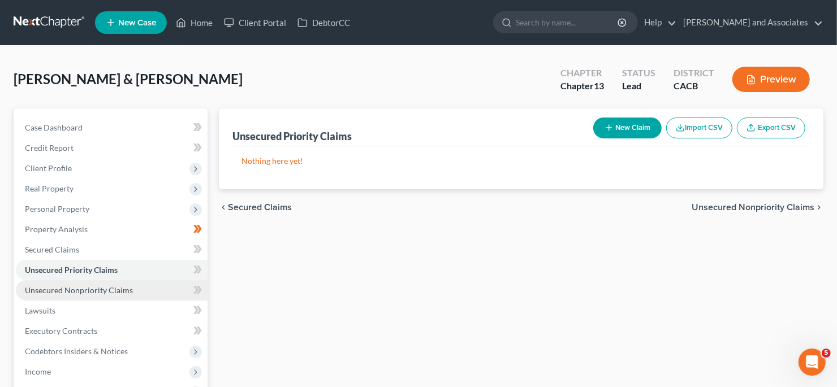
click at [86, 295] on link "Unsecured Nonpriority Claims" at bounding box center [112, 291] width 192 height 20
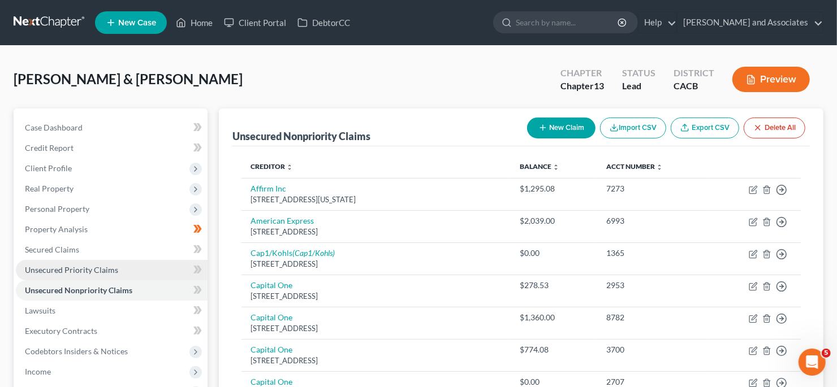
click at [99, 275] on link "Unsecured Priority Claims" at bounding box center [112, 270] width 192 height 20
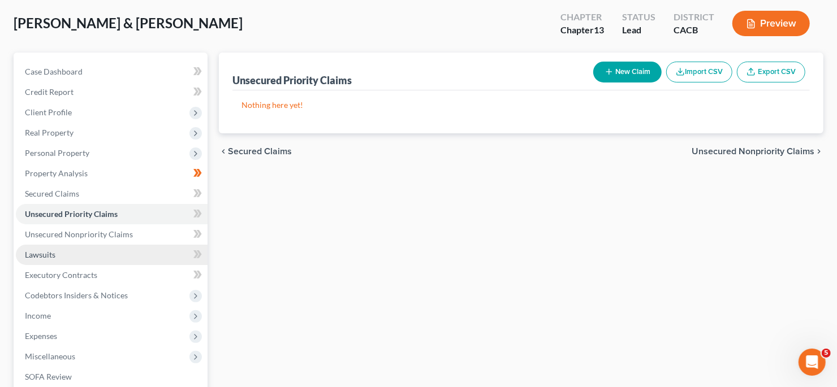
click at [117, 248] on link "Lawsuits" at bounding box center [112, 255] width 192 height 20
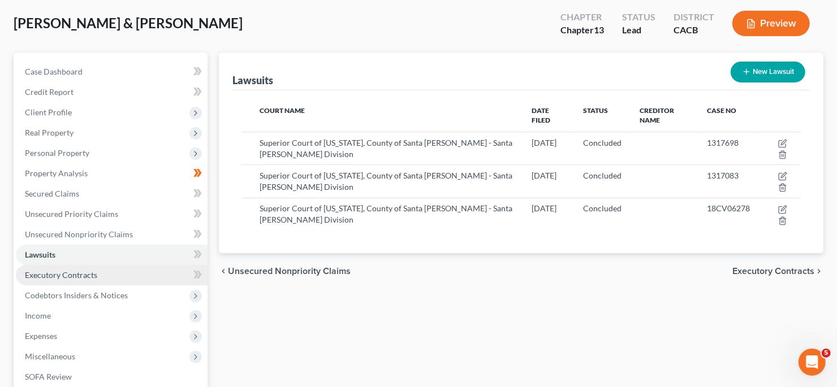
click at [121, 283] on link "Executory Contracts" at bounding box center [112, 275] width 192 height 20
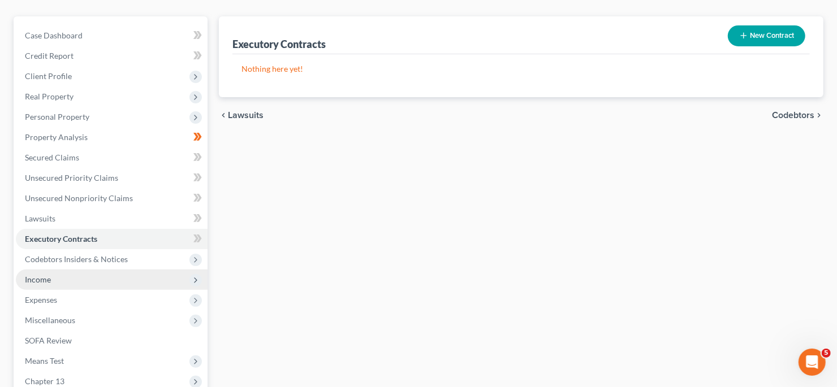
scroll to position [113, 0]
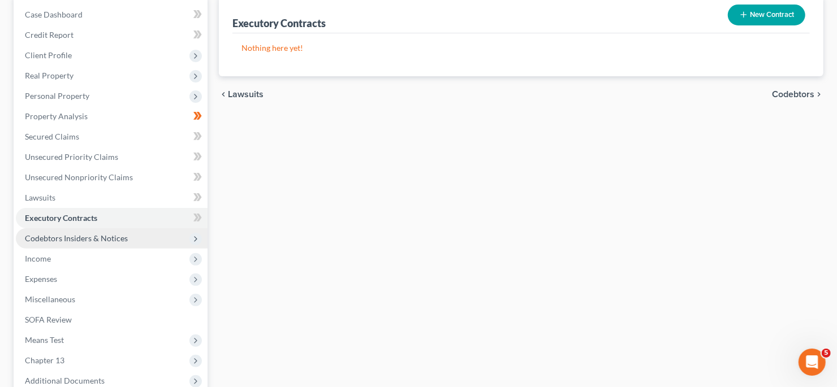
click at [125, 244] on span "Codebtors Insiders & Notices" at bounding box center [112, 239] width 192 height 20
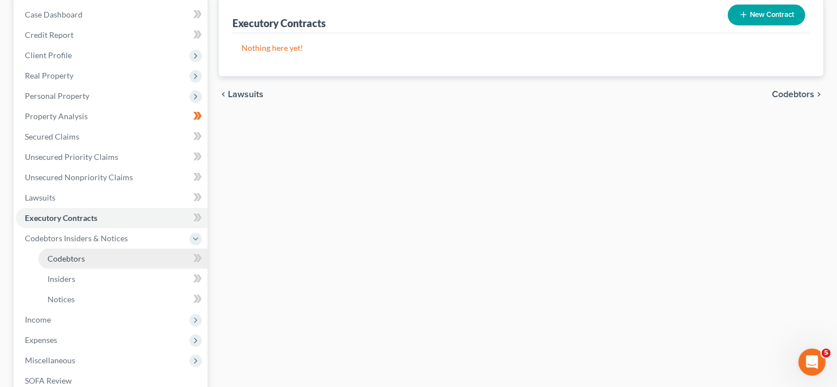
click at [124, 257] on link "Codebtors" at bounding box center [122, 259] width 169 height 20
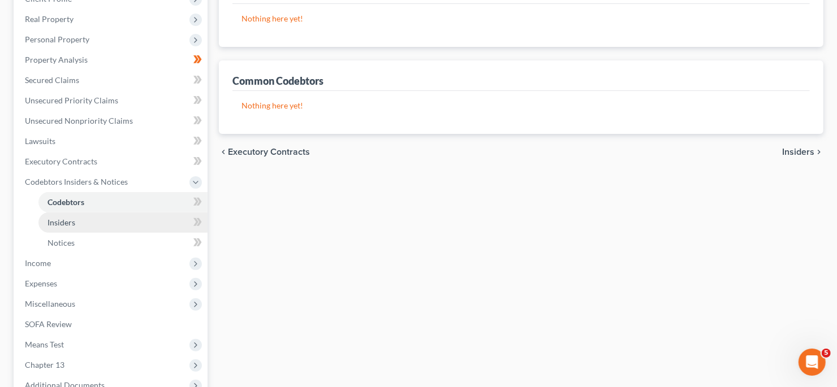
click at [117, 226] on link "Insiders" at bounding box center [122, 223] width 169 height 20
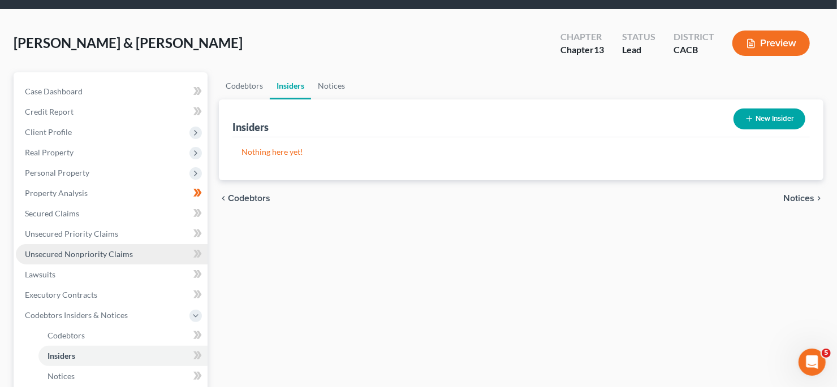
scroll to position [113, 0]
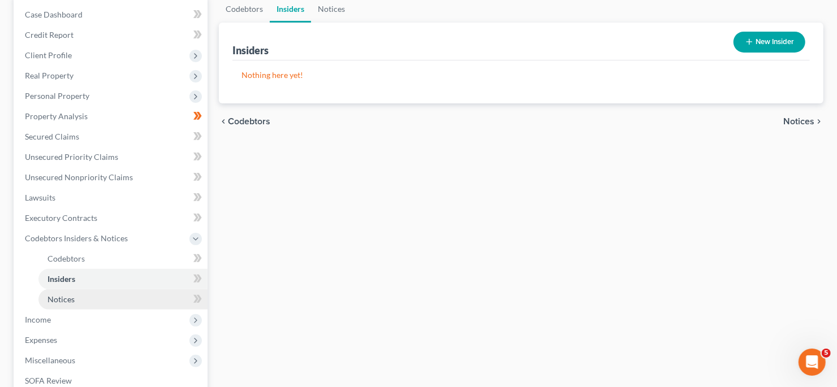
click at [101, 299] on link "Notices" at bounding box center [122, 300] width 169 height 20
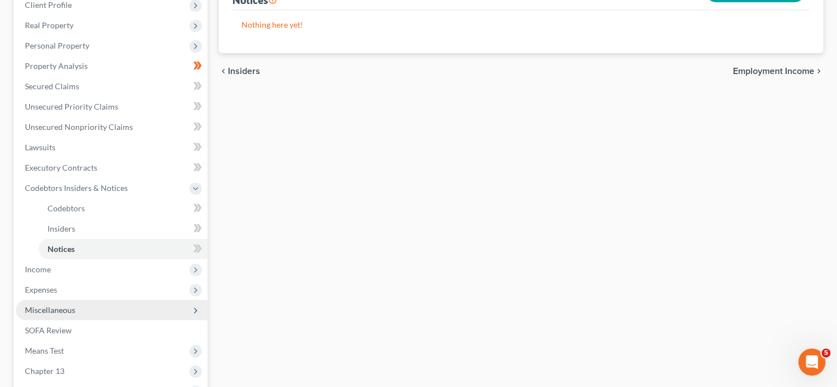
scroll to position [170, 0]
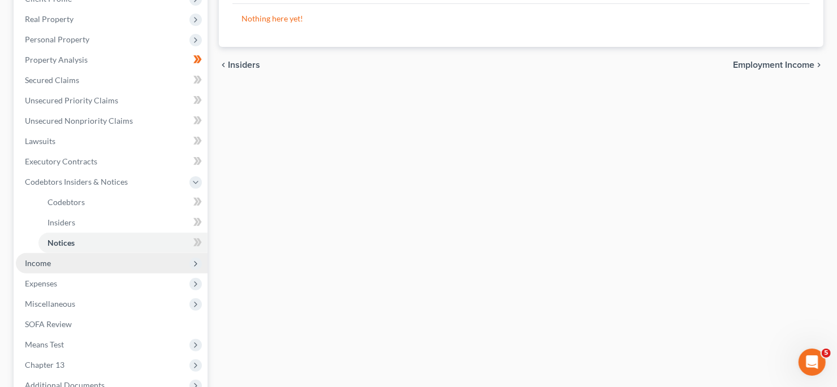
click at [88, 265] on span "Income" at bounding box center [112, 263] width 192 height 20
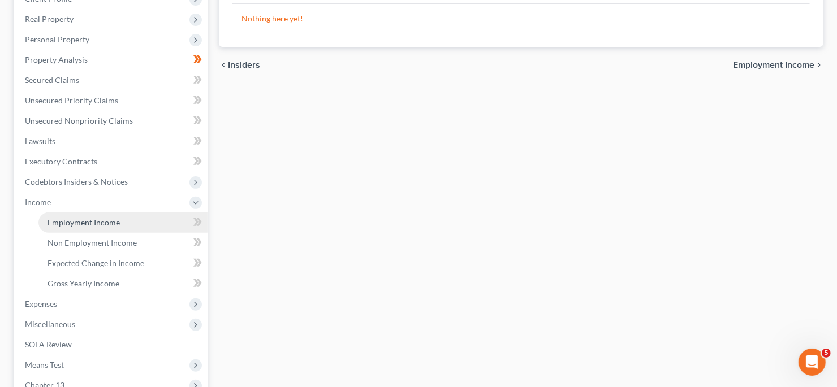
click at [106, 225] on span "Employment Income" at bounding box center [84, 223] width 72 height 10
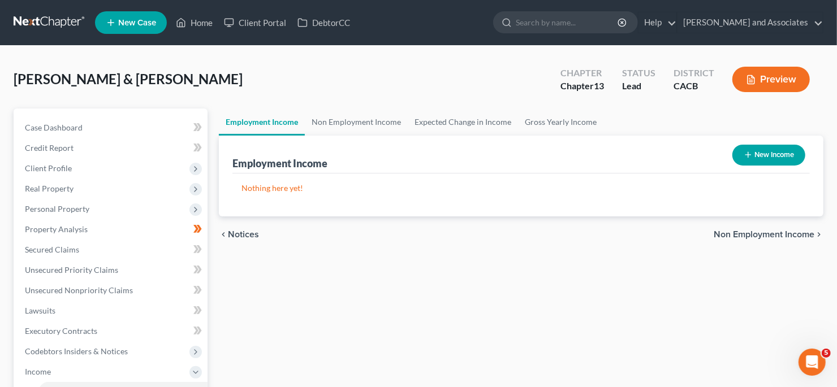
scroll to position [56, 0]
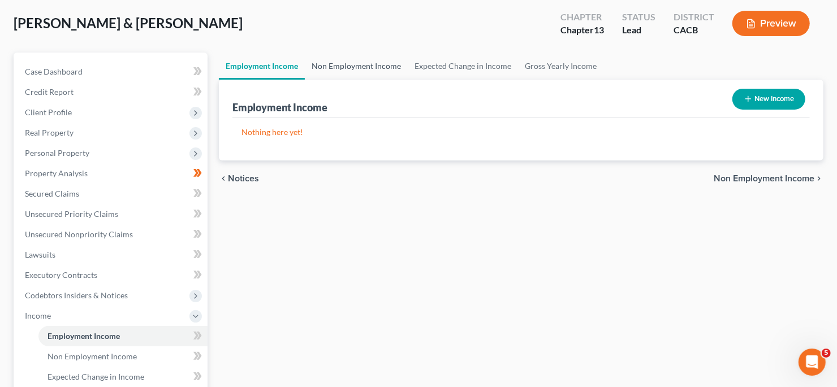
click at [347, 70] on link "Non Employment Income" at bounding box center [356, 66] width 103 height 27
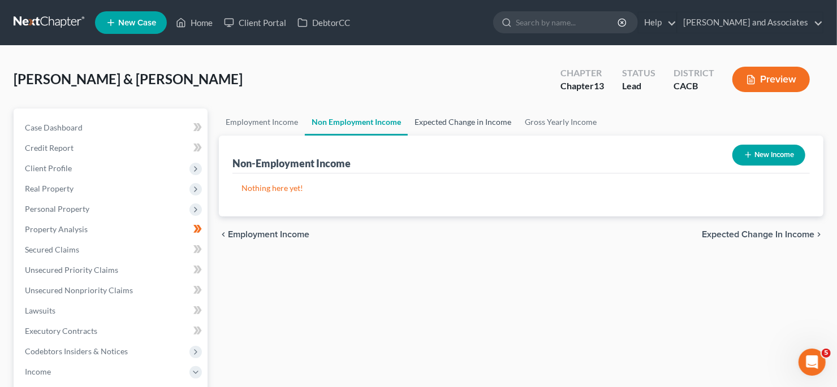
click at [488, 124] on link "Expected Change in Income" at bounding box center [463, 122] width 110 height 27
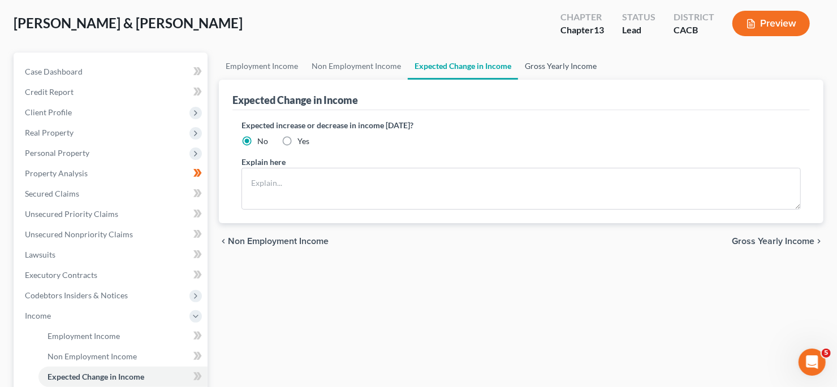
click at [543, 70] on link "Gross Yearly Income" at bounding box center [560, 66] width 85 height 27
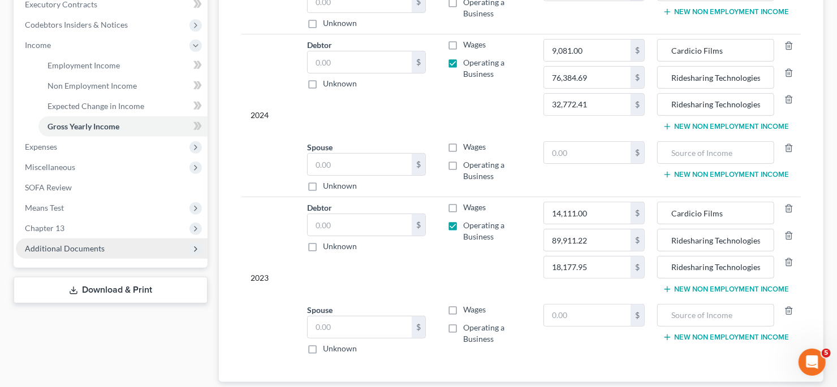
scroll to position [339, 0]
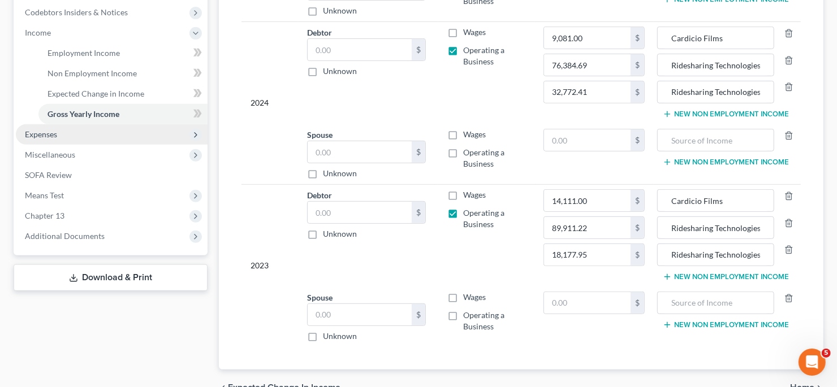
click at [78, 136] on span "Expenses" at bounding box center [112, 134] width 192 height 20
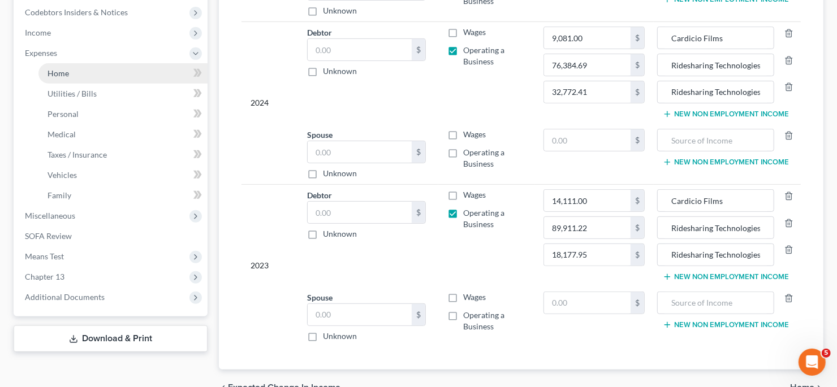
click at [123, 76] on link "Home" at bounding box center [122, 73] width 169 height 20
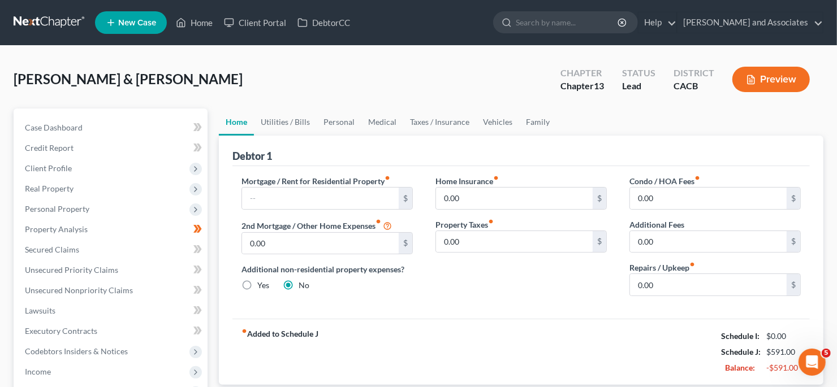
click at [766, 82] on button "Preview" at bounding box center [770, 79] width 77 height 25
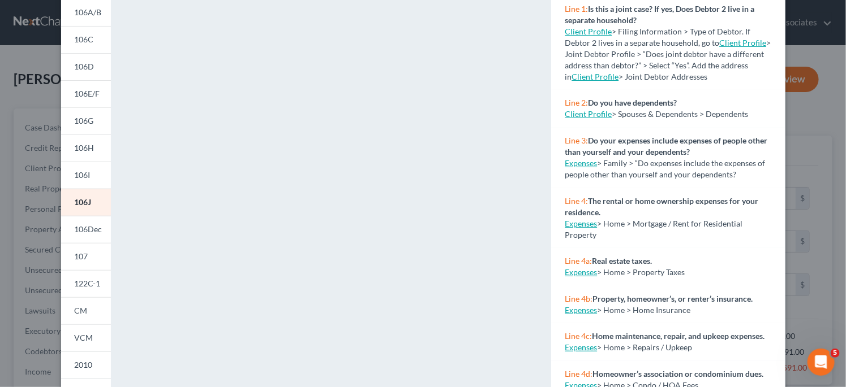
scroll to position [170, 0]
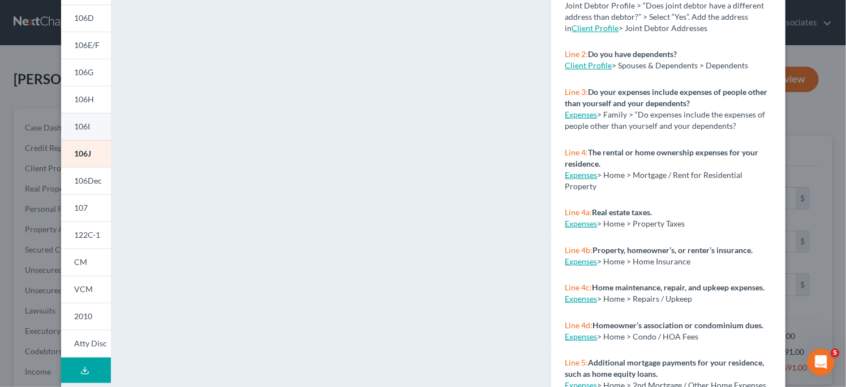
click at [91, 132] on link "106I" at bounding box center [86, 126] width 50 height 27
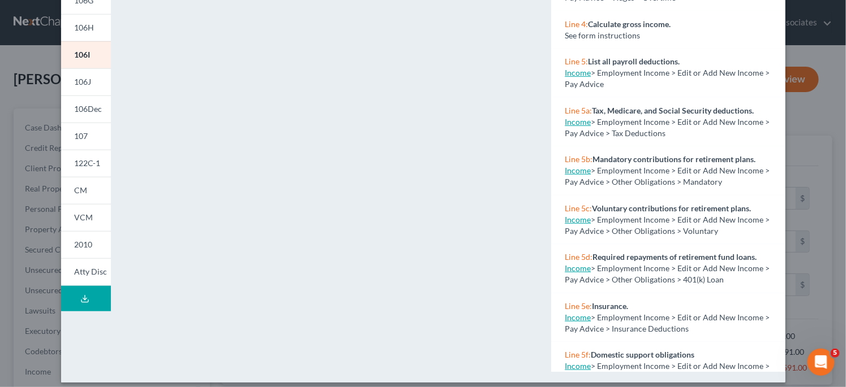
scroll to position [250, 0]
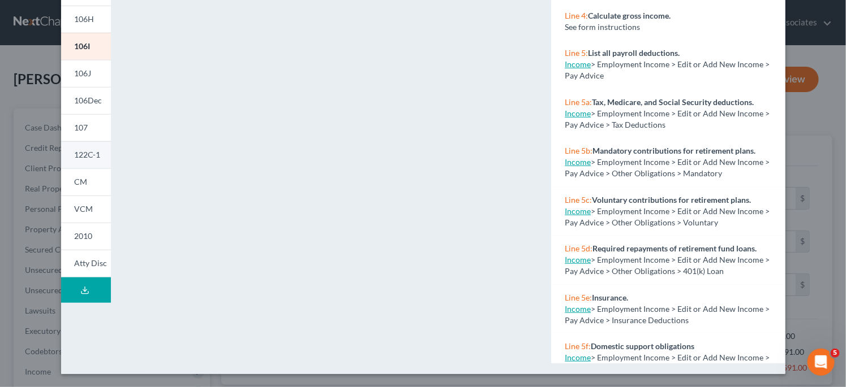
click at [87, 156] on span "122C-1" at bounding box center [88, 155] width 26 height 10
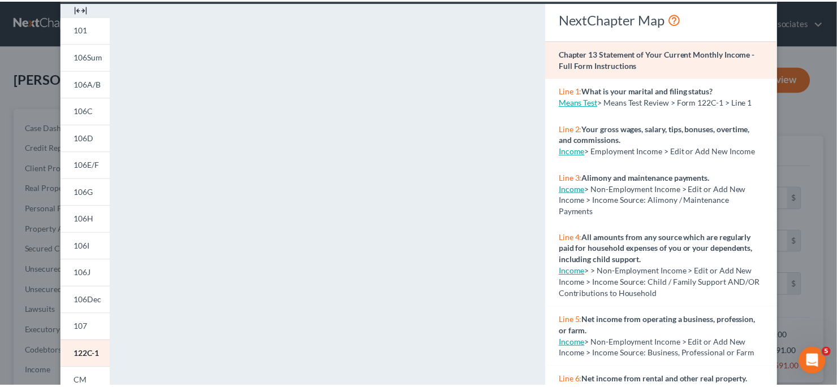
scroll to position [13, 0]
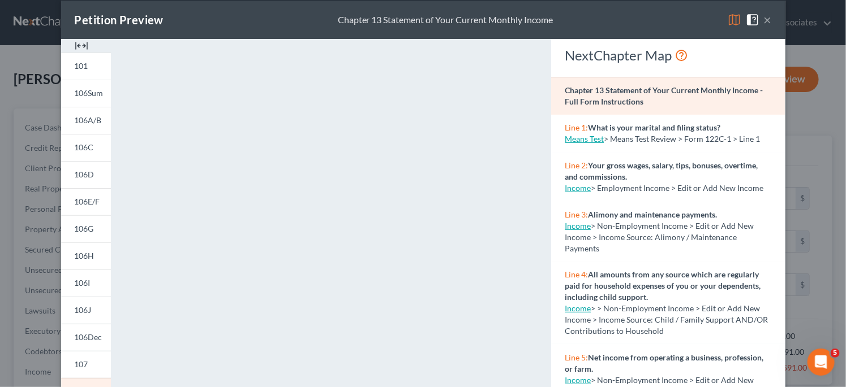
click at [825, 123] on div "Petition Preview Chapter 13 Statement of Your Current Monthly Income × 101 106S…" at bounding box center [423, 193] width 846 height 387
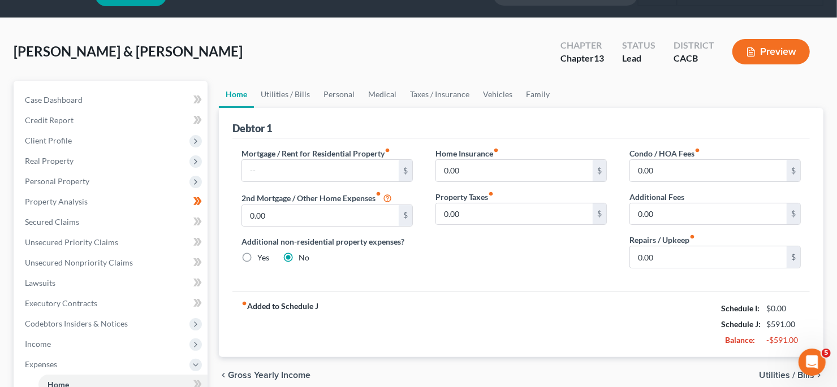
scroll to position [0, 0]
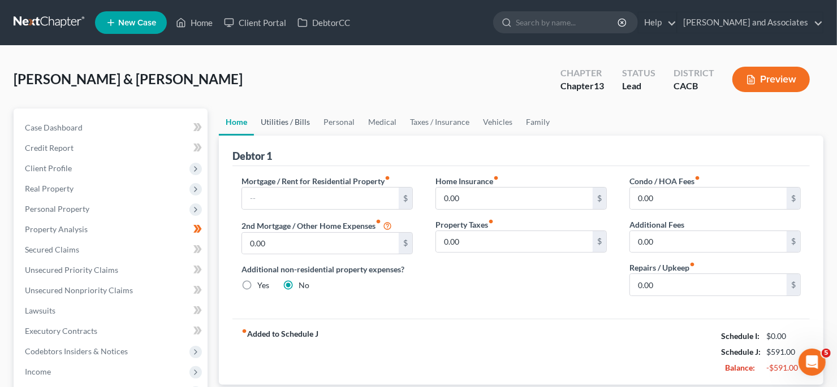
click at [296, 126] on link "Utilities / Bills" at bounding box center [285, 122] width 63 height 27
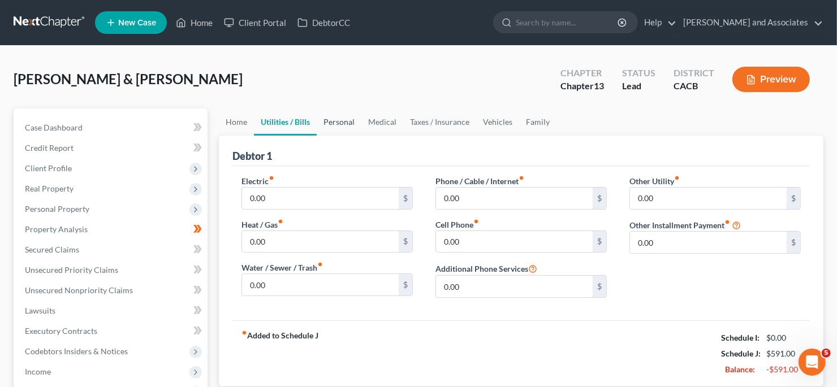
click at [347, 127] on link "Personal" at bounding box center [339, 122] width 45 height 27
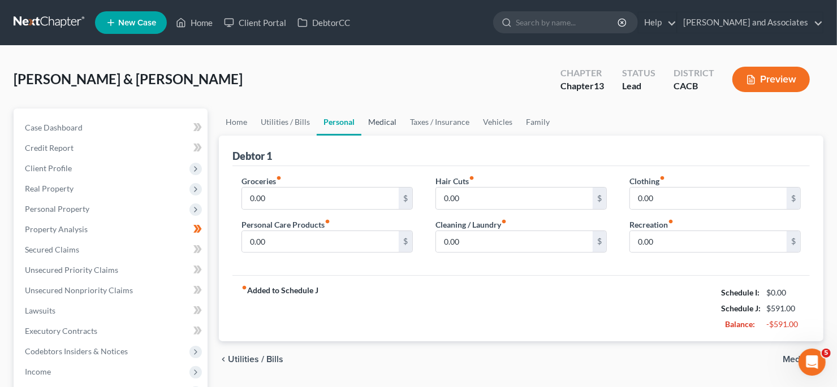
click at [380, 127] on link "Medical" at bounding box center [382, 122] width 42 height 27
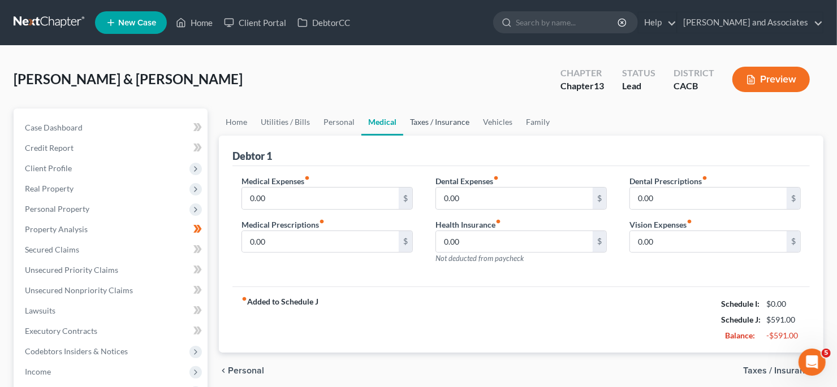
click at [421, 123] on link "Taxes / Insurance" at bounding box center [439, 122] width 73 height 27
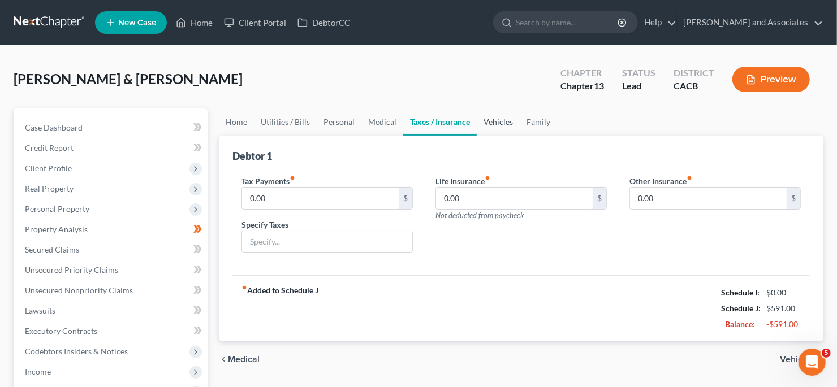
click at [497, 121] on link "Vehicles" at bounding box center [498, 122] width 43 height 27
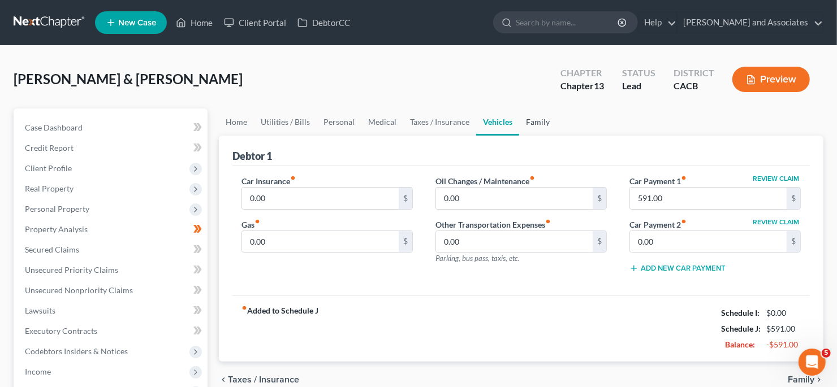
click at [549, 120] on link "Family" at bounding box center [537, 122] width 37 height 27
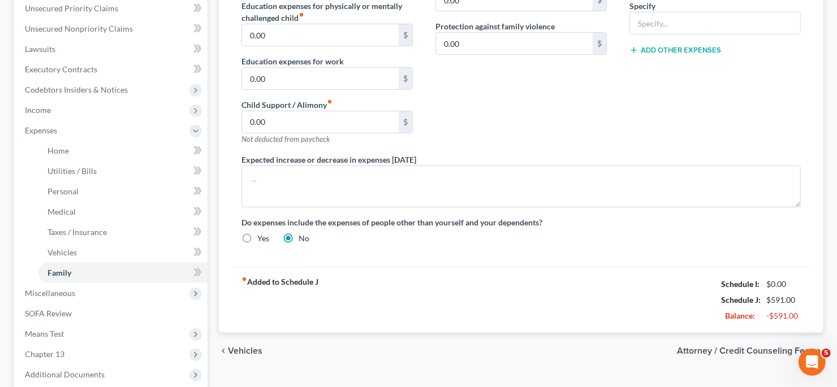
scroll to position [282, 0]
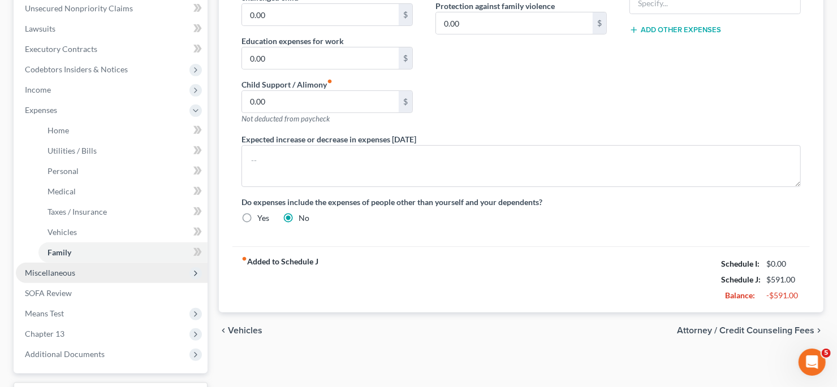
click at [55, 273] on span "Miscellaneous" at bounding box center [50, 273] width 50 height 10
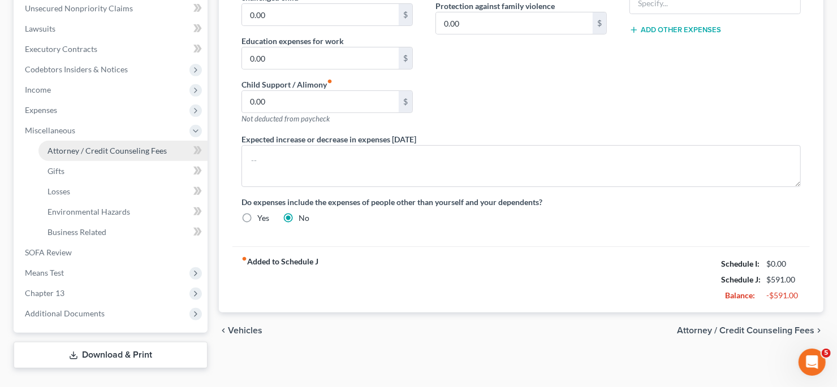
click at [119, 150] on span "Attorney / Credit Counseling Fees" at bounding box center [107, 151] width 119 height 10
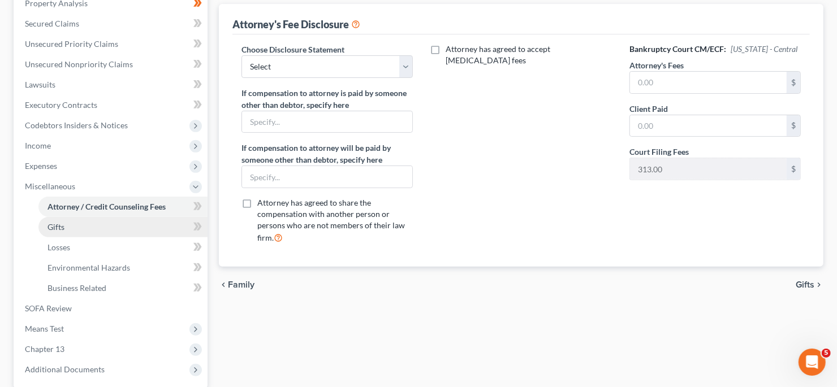
click at [112, 231] on link "Gifts" at bounding box center [122, 227] width 169 height 20
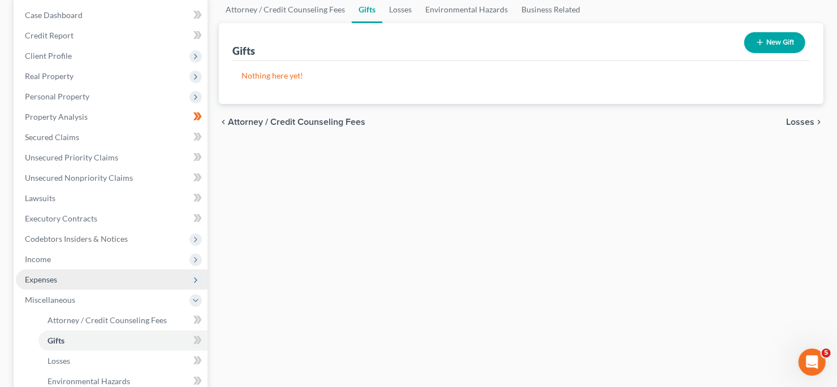
scroll to position [113, 0]
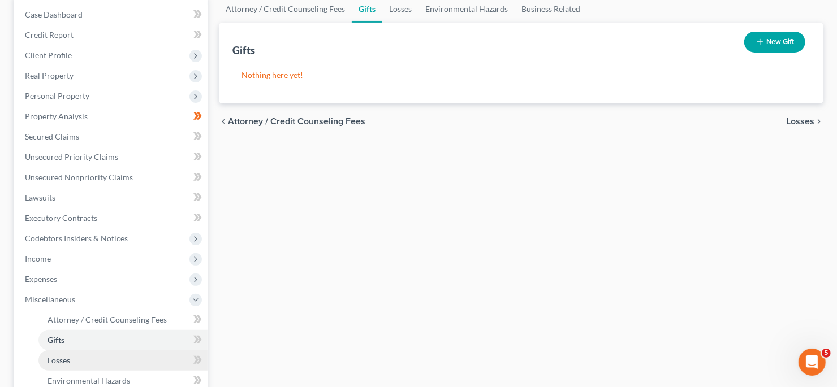
click at [107, 357] on link "Losses" at bounding box center [122, 361] width 169 height 20
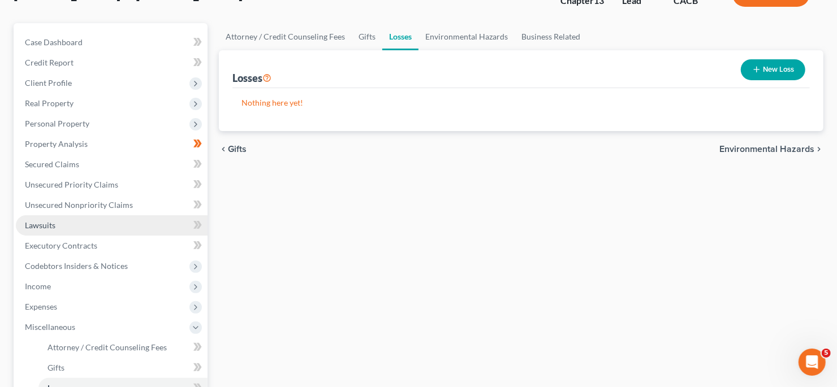
scroll to position [113, 0]
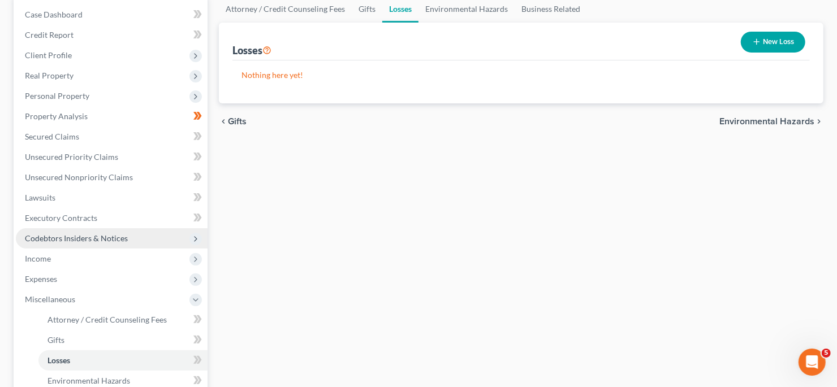
click at [115, 236] on span "Codebtors Insiders & Notices" at bounding box center [76, 239] width 103 height 10
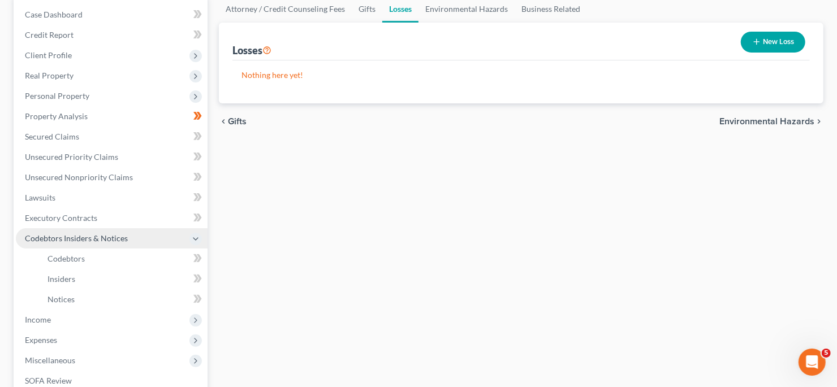
click at [115, 231] on span "Codebtors Insiders & Notices" at bounding box center [112, 239] width 192 height 20
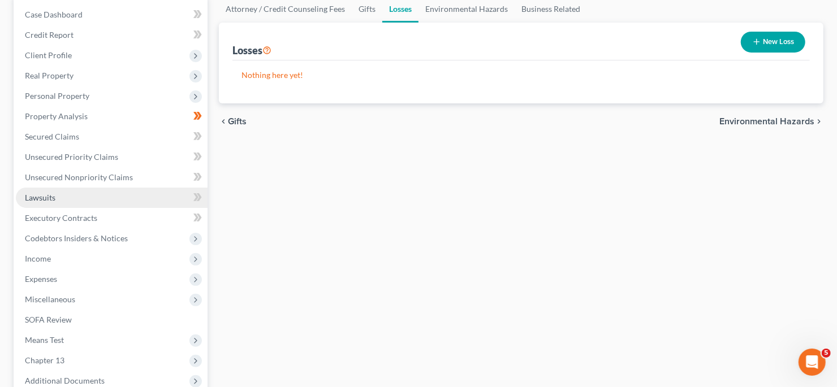
click at [124, 197] on link "Lawsuits" at bounding box center [112, 198] width 192 height 20
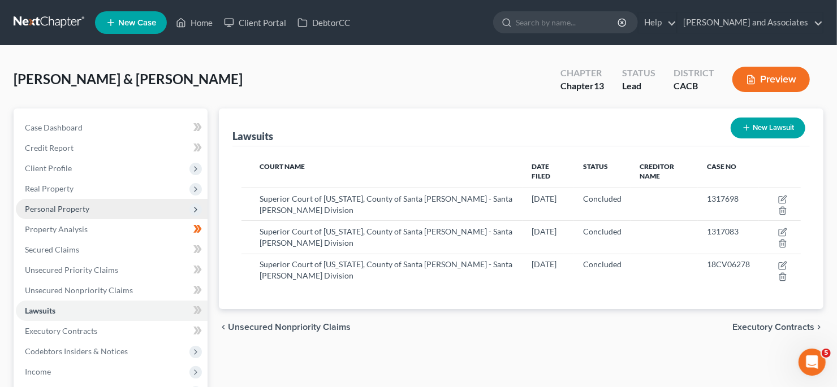
click at [109, 212] on span "Personal Property" at bounding box center [112, 209] width 192 height 20
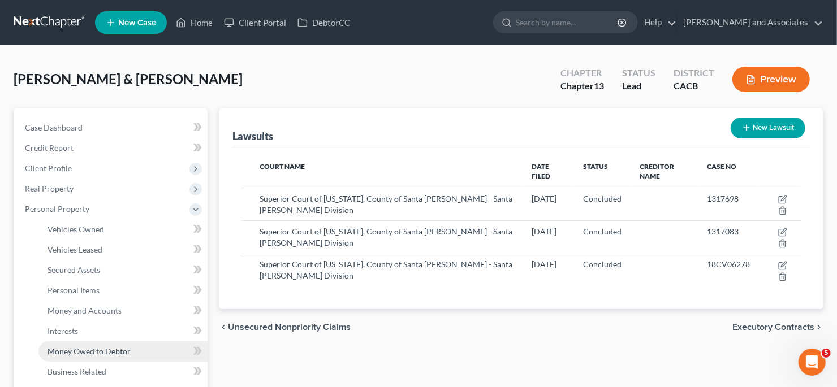
click at [118, 352] on span "Money Owed to Debtor" at bounding box center [89, 352] width 83 height 10
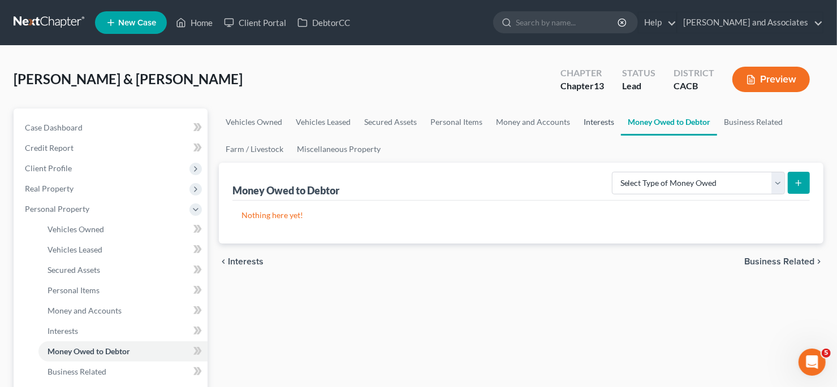
click at [607, 127] on link "Interests" at bounding box center [599, 122] width 44 height 27
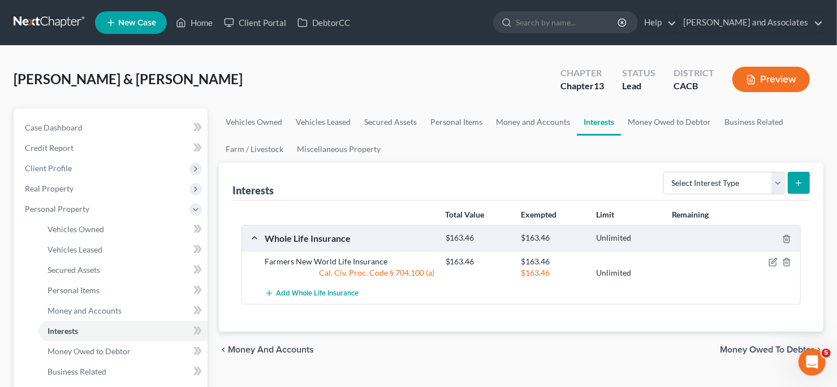
click at [719, 205] on div "Total Value Exempted Limit Remaining" at bounding box center [521, 215] width 571 height 20
click at [629, 122] on link "Money Owed to Debtor" at bounding box center [669, 122] width 97 height 27
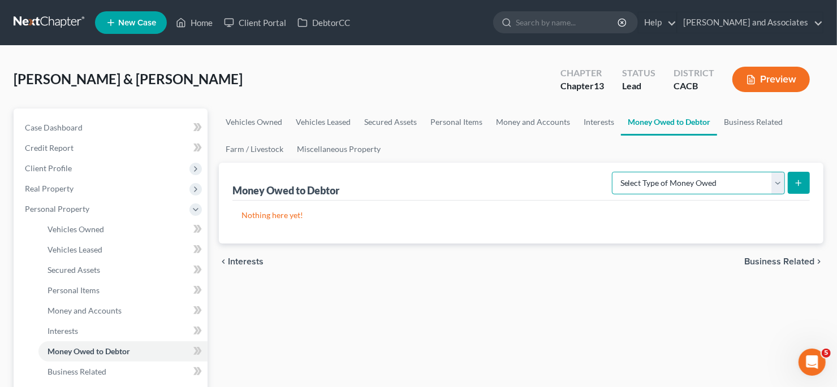
click at [727, 186] on select "Select Type of Money Owed Accounts Receivable Alimony Child Support Claims Agai…" at bounding box center [698, 183] width 173 height 23
drag, startPoint x: 523, startPoint y: 153, endPoint x: 556, endPoint y: 142, distance: 35.1
click at [523, 153] on ul "Vehicles Owned Vehicles Leased Secured Assets Personal Items Money and Accounts…" at bounding box center [521, 136] width 605 height 54
click at [748, 118] on link "Business Related" at bounding box center [753, 122] width 72 height 27
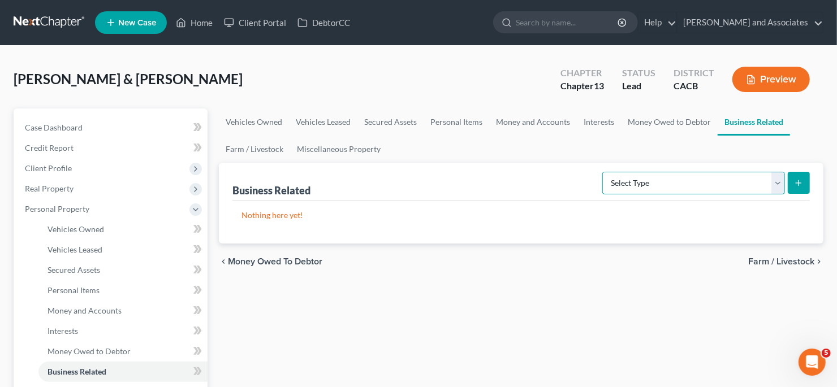
click at [736, 182] on select "Select Type Customer Lists Franchises Inventory Licenses Machinery Office Equip…" at bounding box center [693, 183] width 183 height 23
click at [604, 172] on select "Select Type Customer Lists Franchises Inventory Licenses Machinery Office Equip…" at bounding box center [693, 183] width 183 height 23
click at [766, 170] on div "Select Type Customer Lists Franchises Inventory Licenses Machinery Office Equip…" at bounding box center [704, 182] width 212 height 30
click at [752, 180] on select "Select Type Customer Lists Franchises Inventory Licenses Machinery Office Equip…" at bounding box center [693, 183] width 183 height 23
click at [604, 172] on select "Select Type Customer Lists Franchises Inventory Licenses Machinery Office Equip…" at bounding box center [693, 183] width 183 height 23
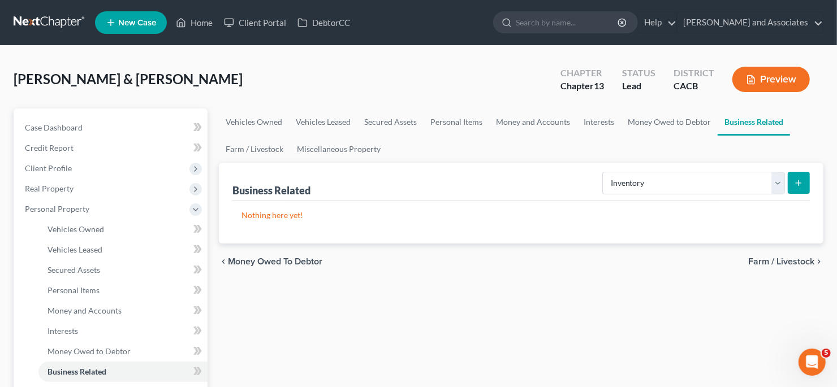
click at [754, 160] on ul "Vehicles Owned Vehicles Leased Secured Assets Personal Items Money and Accounts…" at bounding box center [521, 136] width 605 height 54
click at [755, 180] on select "Select Type Customer Lists Franchises Inventory Licenses Machinery Office Equip…" at bounding box center [693, 183] width 183 height 23
select select "license"
click at [604, 172] on select "Select Type Customer Lists Franchises Inventory Licenses Machinery Office Equip…" at bounding box center [693, 183] width 183 height 23
click at [800, 174] on button "submit" at bounding box center [799, 183] width 22 height 22
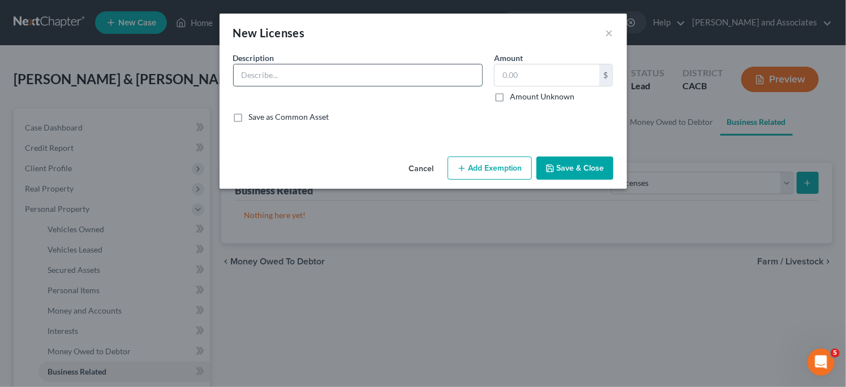
click at [451, 81] on input "text" at bounding box center [358, 74] width 248 height 21
type input "Business License"
click at [514, 74] on input "text" at bounding box center [546, 74] width 105 height 21
type input "50.00"
click at [502, 169] on button "Add Exemption" at bounding box center [489, 169] width 84 height 24
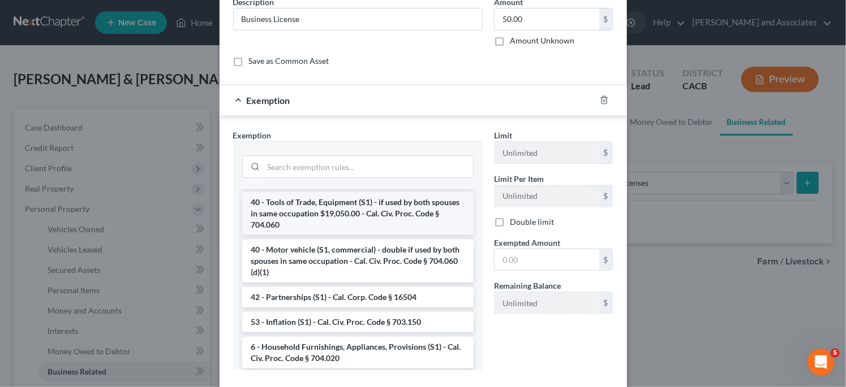
scroll to position [1584, 0]
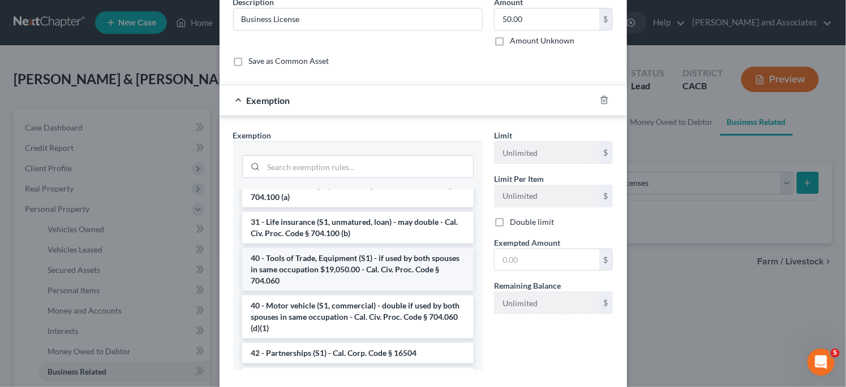
click at [400, 274] on li "40 - Tools of Trade, Equipment (S1) - if used by both spouses in same occupatio…" at bounding box center [357, 269] width 231 height 43
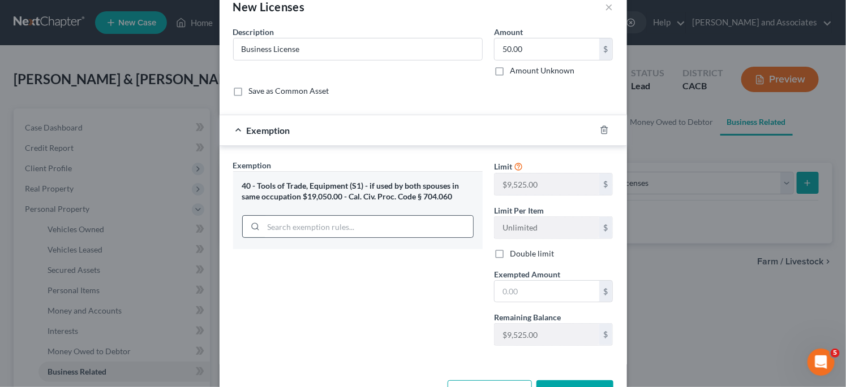
scroll to position [0, 0]
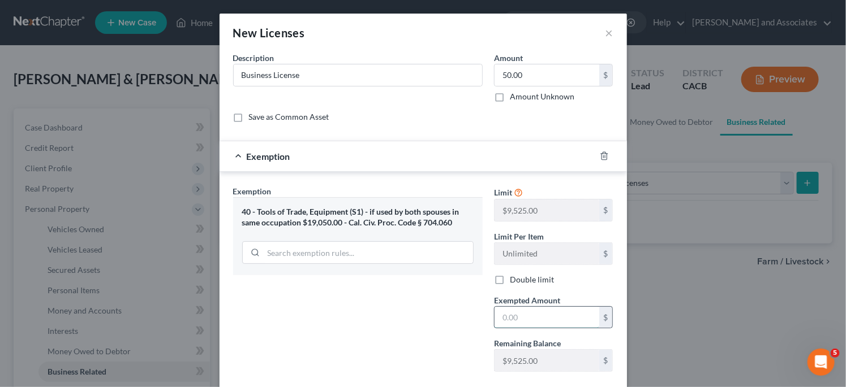
click at [542, 312] on input "text" at bounding box center [546, 317] width 105 height 21
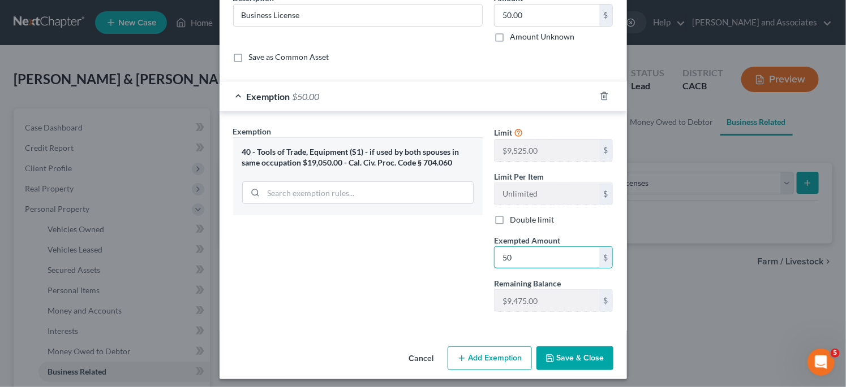
scroll to position [62, 0]
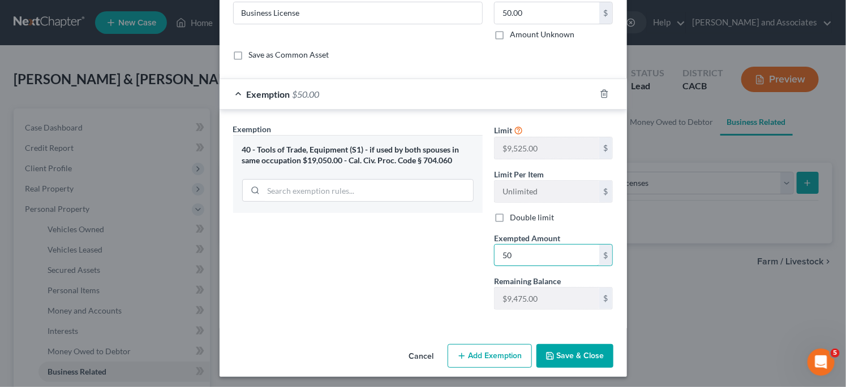
type input "50"
click at [585, 352] on button "Save & Close" at bounding box center [574, 356] width 77 height 24
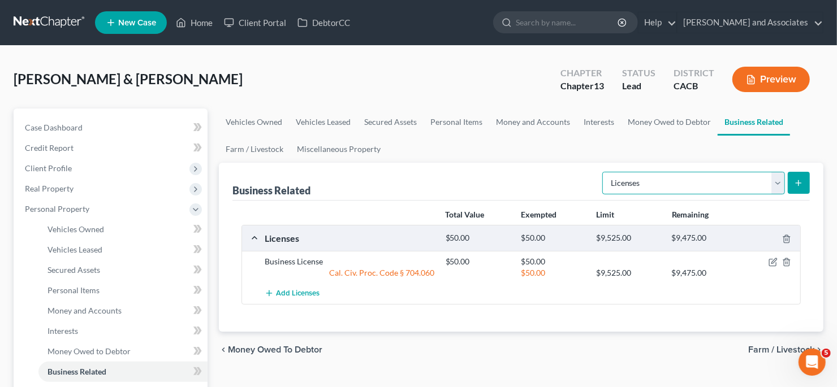
click at [691, 185] on select "Select Type Customer Lists Franchises Inventory Licenses Machinery Office Equip…" at bounding box center [693, 183] width 183 height 23
click at [604, 172] on select "Select Type Customer Lists Franchises Inventory Licenses Machinery Office Equip…" at bounding box center [693, 183] width 183 height 23
click at [644, 183] on select "Select Type Customer Lists Franchises Inventory Licenses Machinery Office Equip…" at bounding box center [693, 183] width 183 height 23
click at [604, 172] on select "Select Type Customer Lists Franchises Inventory Licenses Machinery Office Equip…" at bounding box center [693, 183] width 183 height 23
click at [678, 188] on select "Select Type Customer Lists Franchises Inventory Licenses Machinery Office Equip…" at bounding box center [693, 183] width 183 height 23
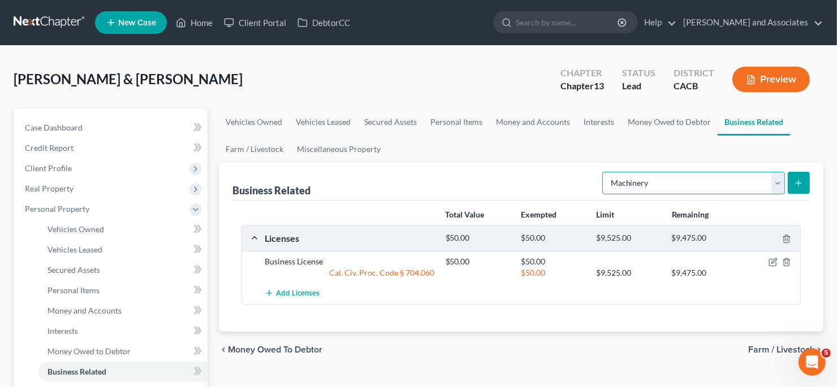
select select "office_equipment"
click at [604, 172] on select "Select Type Customer Lists Franchises Inventory Licenses Machinery Office Equip…" at bounding box center [693, 183] width 183 height 23
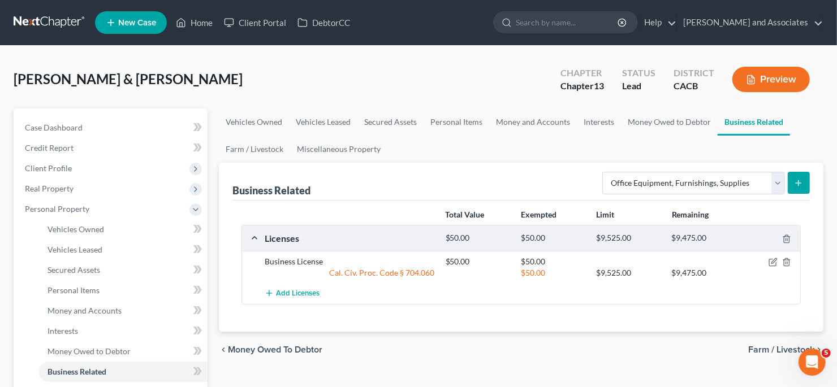
click at [810, 180] on div "Business Related Select Type Customer Lists Franchises Inventory Licenses Machi…" at bounding box center [521, 247] width 605 height 169
click at [805, 182] on button "submit" at bounding box center [799, 183] width 22 height 22
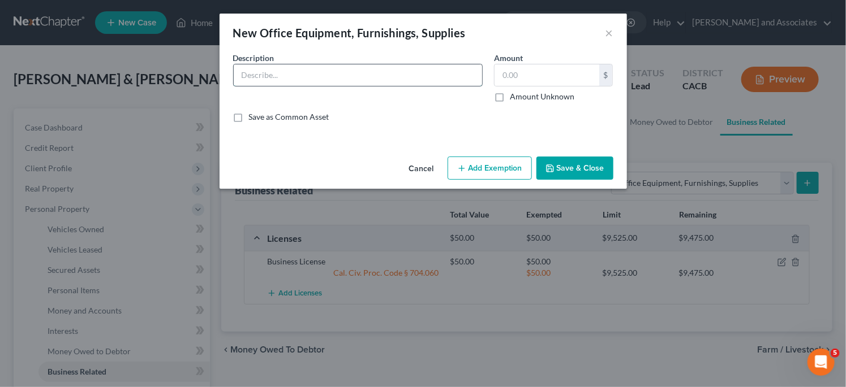
click at [374, 72] on input "text" at bounding box center [358, 74] width 248 height 21
drag, startPoint x: 280, startPoint y: 76, endPoint x: 324, endPoint y: 71, distance: 43.8
click at [281, 76] on input "3 Cameras2 Video Cameras" at bounding box center [358, 74] width 248 height 21
click at [343, 71] on input "3 Cameras, 2 Video Cameras" at bounding box center [358, 74] width 248 height 21
click at [428, 76] on input "3 Cameras, 2 Video Cameras, 3 Flashes, 2 Tripods, 2 Dolleys," at bounding box center [358, 74] width 248 height 21
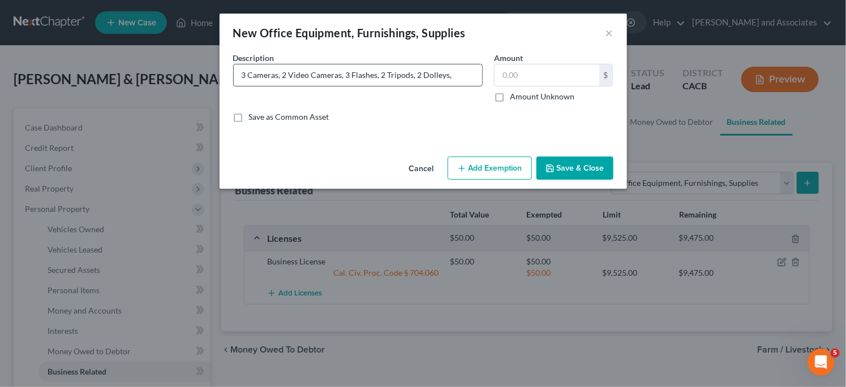
click at [456, 74] on input "3 Cameras, 2 Video Cameras, 3 Flashes, 2 Tripods, 2 Dolleys," at bounding box center [358, 74] width 248 height 21
click at [454, 78] on input "3 Cameras, 2 Video Cameras, 3 Flashes, 2 Tripods, 2 Dolleys," at bounding box center [358, 74] width 248 height 21
click at [433, 75] on input "3 Cameras, 2 Video Cameras, 3 Flashes, 2 Tripods, 2 Dolleys, Desktop" at bounding box center [358, 74] width 248 height 21
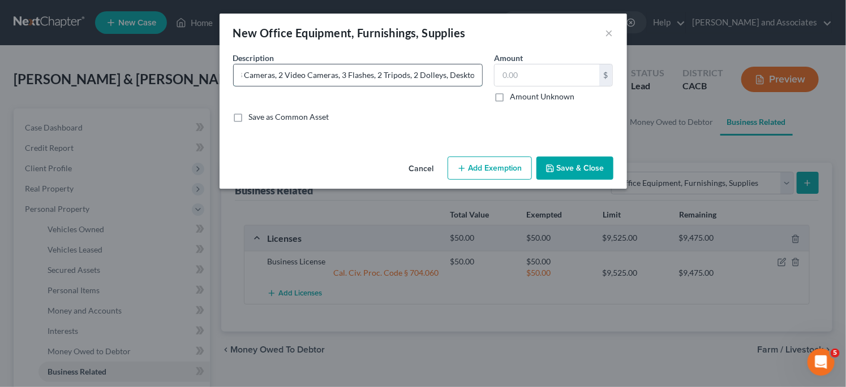
scroll to position [0, 0]
click at [446, 76] on input "3 Cameras, 2 Video Cameras, 3 Flashes, 2 Tripods, 2 Dolleys, Desktop" at bounding box center [358, 74] width 248 height 21
drag, startPoint x: 457, startPoint y: 77, endPoint x: 466, endPoint y: 72, distance: 10.4
click at [489, 71] on div "Description * 3 Cameras, 2 Video Cameras, 3 Flashes, 2 Tripods, 2 Dollies, Desk…" at bounding box center [422, 92] width 391 height 80
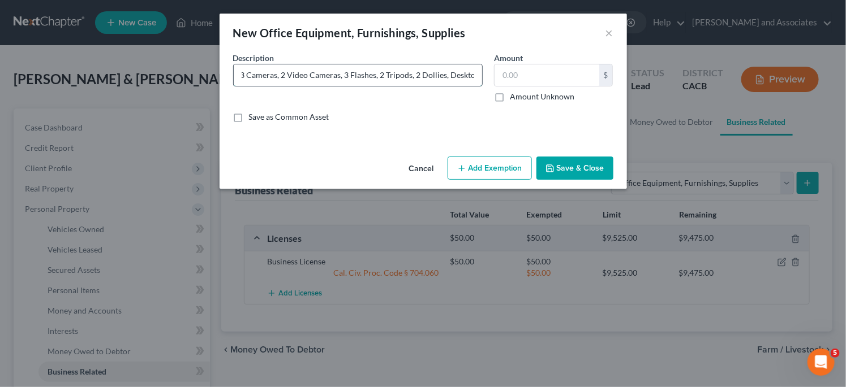
click at [445, 72] on input "3 Cameras, 2 Video Cameras, 3 Flashes, 2 Tripods, 2 Dollies, Desktop" at bounding box center [358, 74] width 248 height 21
drag, startPoint x: 465, startPoint y: 80, endPoint x: 476, endPoint y: 75, distance: 11.9
click at [498, 80] on div "Description * 3 Cameras, 2 Video Cameras, 3 Flashes, 2 Tripods, 2 Dollies, 1 De…" at bounding box center [422, 92] width 391 height 80
click at [477, 75] on input "3 Cameras, 2 Video Cameras, 3 Flashes, 2 Tripods, 2 Dollies, 1 Desktop" at bounding box center [358, 74] width 248 height 21
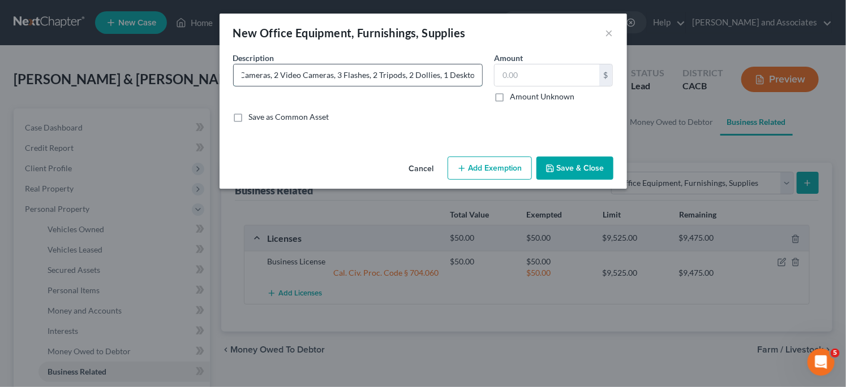
click at [476, 74] on input "3 Cameras, 2 Video Cameras, 3 Flashes, 2 Tripods, 2 Dollies, 1 Desktop" at bounding box center [358, 74] width 248 height 21
type input "3 Cameras, 2 Video Cameras, 3 Flashes, 2 Tripods, 2 Dollies, 1 Desktop, 10 SD C…"
click at [552, 65] on input "text" at bounding box center [546, 74] width 105 height 21
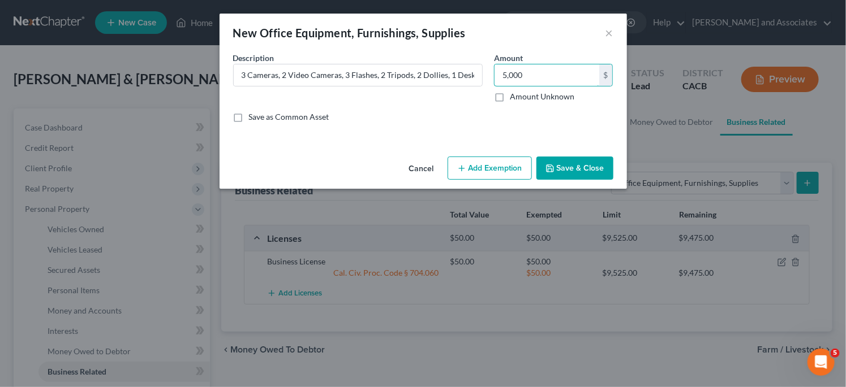
type input "5,000"
click at [498, 172] on button "Add Exemption" at bounding box center [489, 169] width 84 height 24
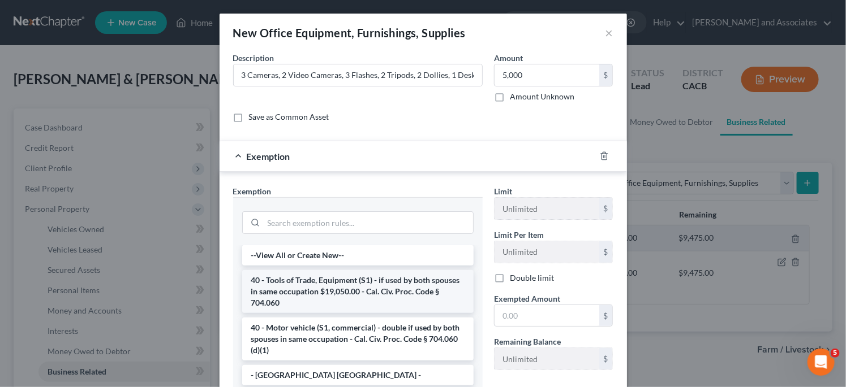
click at [370, 292] on li "40 - Tools of Trade, Equipment (S1) - if used by both spouses in same occupatio…" at bounding box center [357, 291] width 231 height 43
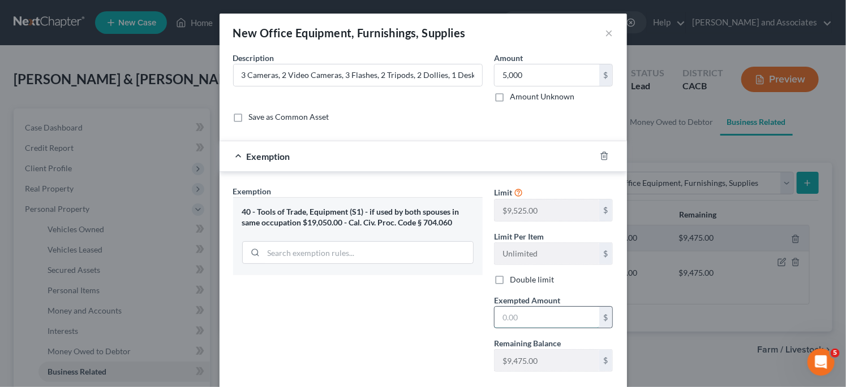
click at [567, 308] on input "text" at bounding box center [546, 317] width 105 height 21
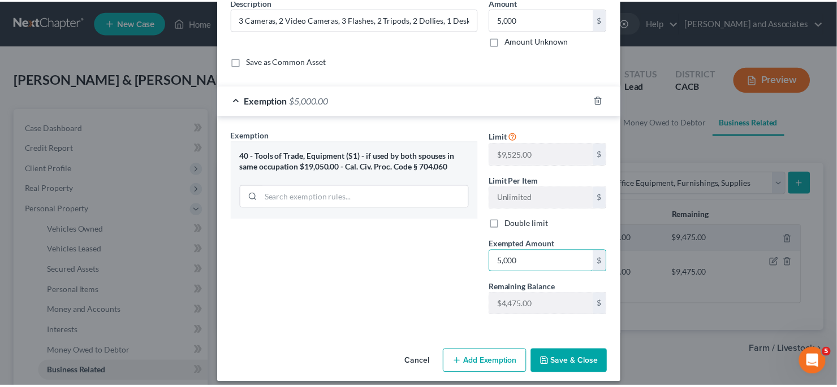
scroll to position [62, 0]
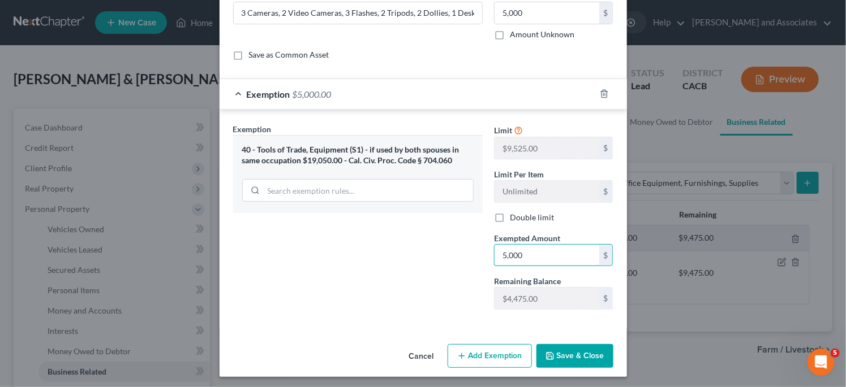
type input "5,000"
click at [589, 344] on button "Save & Close" at bounding box center [574, 356] width 77 height 24
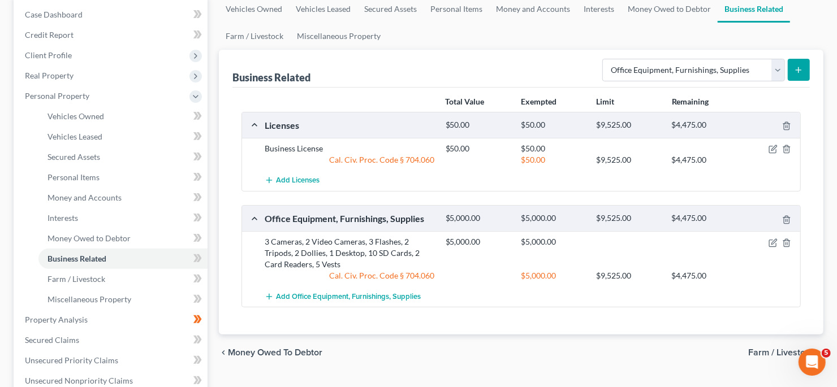
scroll to position [0, 0]
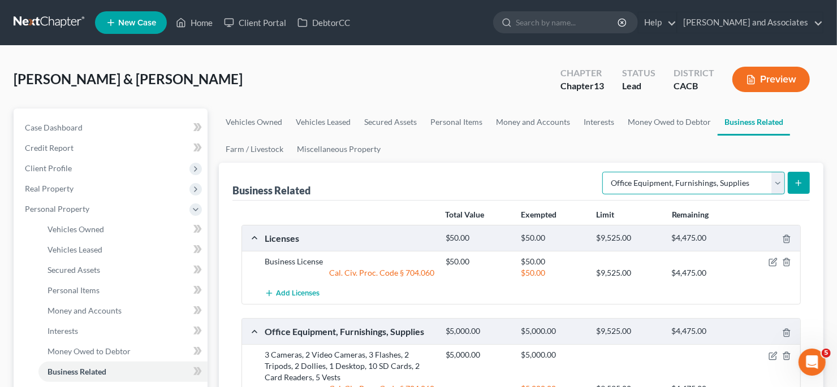
click at [703, 183] on select "Select Type Customer Lists Franchises Inventory Licenses Machinery Office Equip…" at bounding box center [693, 183] width 183 height 23
click at [529, 210] on strong "Exempted" at bounding box center [539, 215] width 36 height 10
click at [684, 169] on div "Select Type Customer Lists Franchises Inventory Licenses Machinery Office Equip…" at bounding box center [704, 182] width 212 height 30
click at [685, 176] on select "Select Type Customer Lists Franchises Inventory Licenses Machinery Office Equip…" at bounding box center [693, 183] width 183 height 23
click at [538, 185] on div "Business Related Select Type Customer Lists Franchises Inventory Licenses Machi…" at bounding box center [520, 182] width 577 height 38
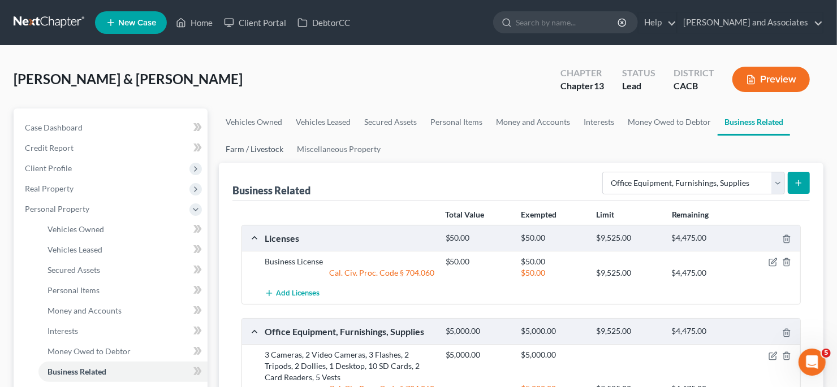
click at [251, 149] on link "Farm / Livestock" at bounding box center [254, 149] width 71 height 27
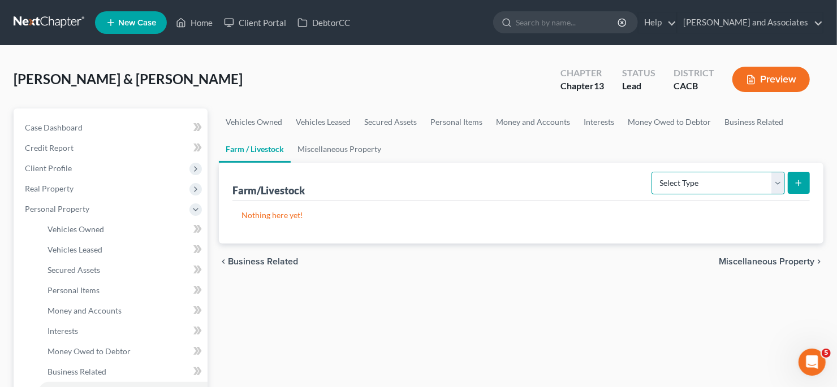
click at [687, 179] on select "Select Type Animals & Livestock Crops: Growing or Harvested Farming Equipment F…" at bounding box center [718, 183] width 133 height 23
click at [329, 156] on link "Miscellaneous Property" at bounding box center [339, 149] width 97 height 27
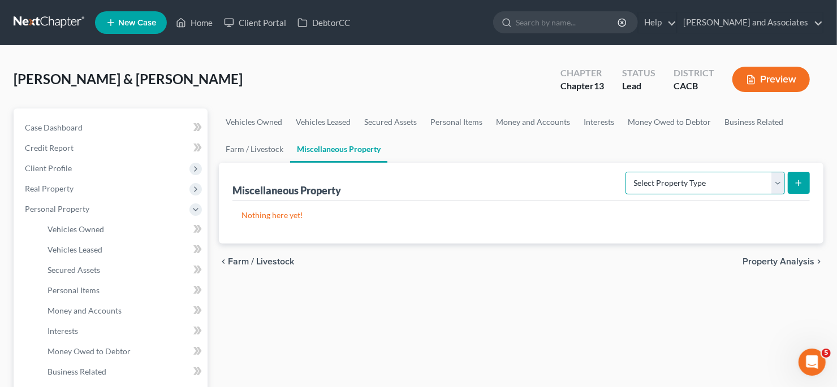
click at [741, 180] on select "Select Property Type Assigned for Creditor Benefit [DATE] Holding for Another N…" at bounding box center [706, 183] width 160 height 23
drag, startPoint x: 738, startPoint y: 117, endPoint x: 734, endPoint y: 123, distance: 6.9
click at [739, 117] on link "Business Related" at bounding box center [754, 122] width 72 height 27
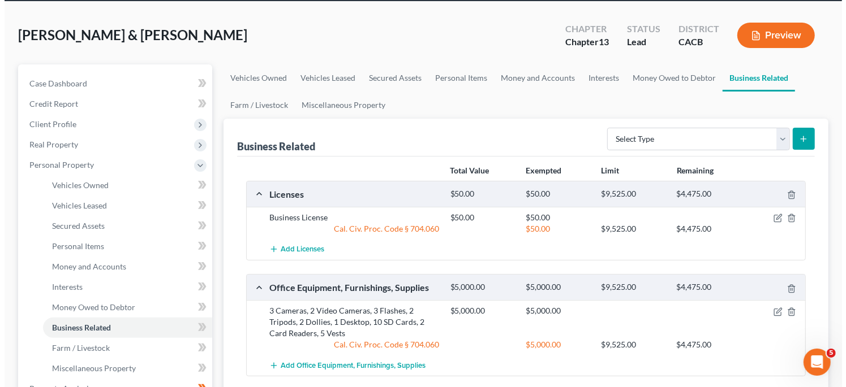
scroll to position [113, 0]
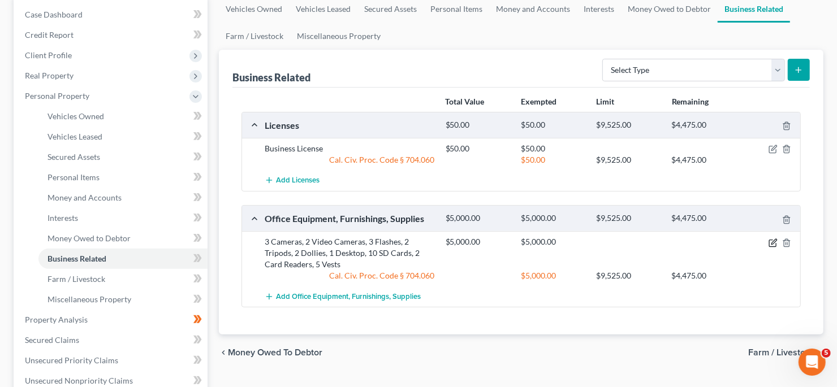
click at [770, 239] on icon "button" at bounding box center [773, 243] width 9 height 9
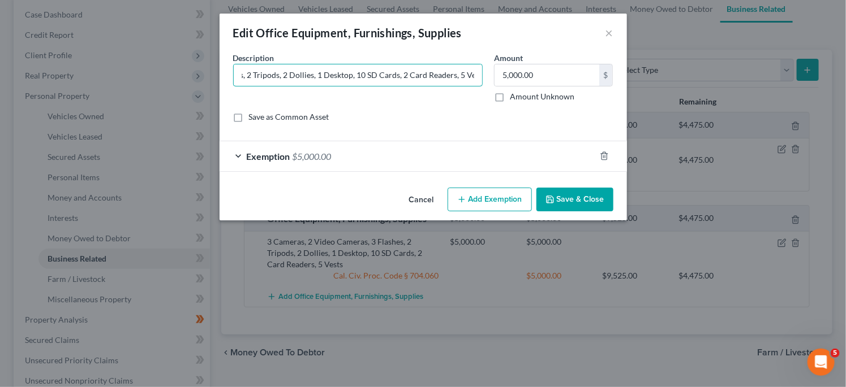
scroll to position [0, 139]
drag, startPoint x: 428, startPoint y: 76, endPoint x: 491, endPoint y: 85, distance: 63.5
click at [549, 83] on div "Description * 3 Cameras, 2 Video Cameras, 3 Flashes, 2 Tripods, 2 Dollies, 1 De…" at bounding box center [422, 92] width 391 height 80
click at [476, 79] on input "3 Cameras, 2 Video Cameras, 3 Flashes, 2 Tripods, 2 Dollies, 1 Desktop, 10 SD C…" at bounding box center [358, 74] width 248 height 21
click at [472, 76] on input "3 Cameras, 2 Video Cameras, 3 Flashes, 2 Tripods, 2 Dollies, 1 Desktop, 10 SD C…" at bounding box center [358, 74] width 248 height 21
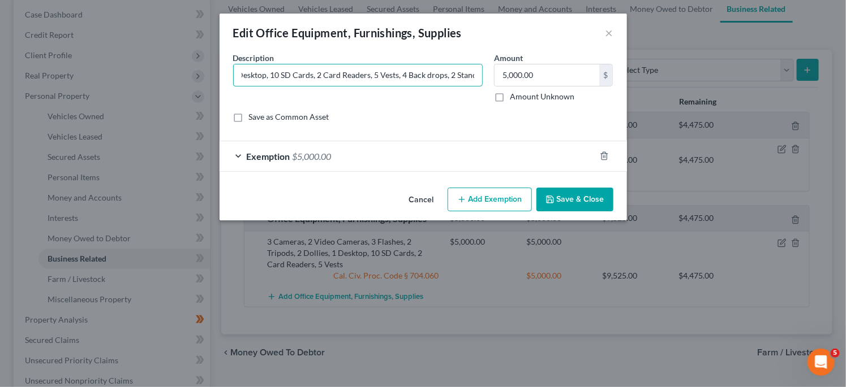
scroll to position [0, 219]
type input "3 Cameras, 2 Video Cameras, 3 Flashes, 2 Tripods, 2 Dollies, 1 Desktop, 10 SD C…"
click at [549, 190] on button "Save & Close" at bounding box center [574, 200] width 77 height 24
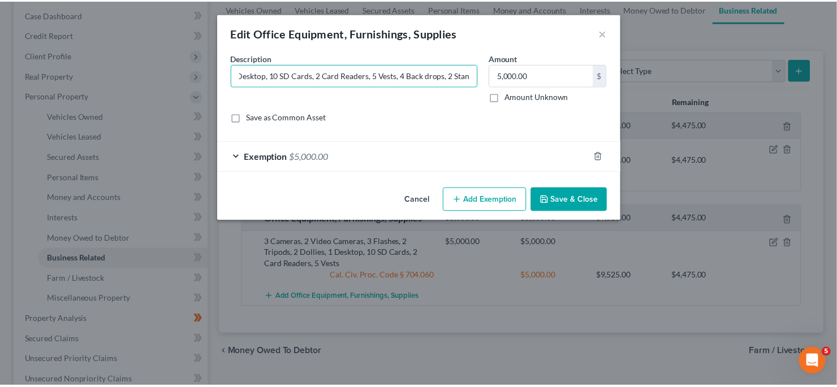
scroll to position [0, 0]
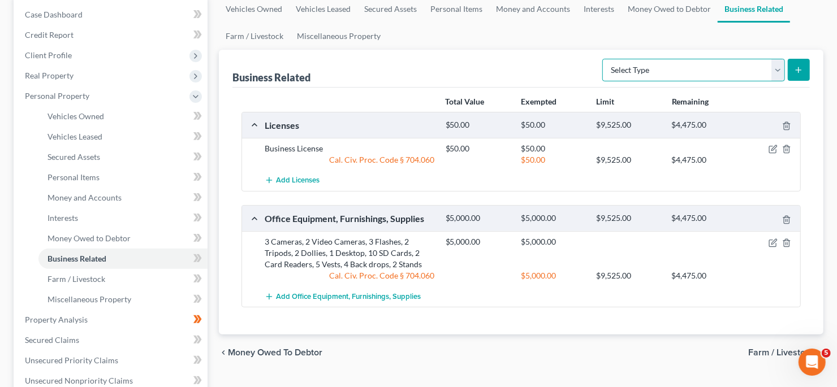
click at [666, 75] on select "Select Type Customer Lists Franchises Inventory Licenses Machinery Office Equip…" at bounding box center [693, 70] width 183 height 23
click at [473, 57] on div "Business Related Select Type Customer Lists Franchises Inventory Licenses Machi…" at bounding box center [520, 69] width 577 height 38
click at [320, 32] on link "Miscellaneous Property" at bounding box center [338, 36] width 97 height 27
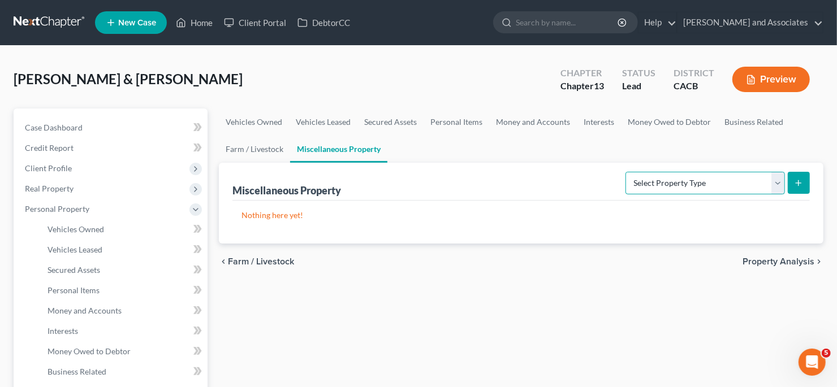
click at [635, 174] on select "Select Property Type Assigned for Creditor Benefit [DATE] Holding for Another N…" at bounding box center [706, 183] width 160 height 23
click at [382, 206] on div "Nothing here yet!" at bounding box center [520, 222] width 577 height 43
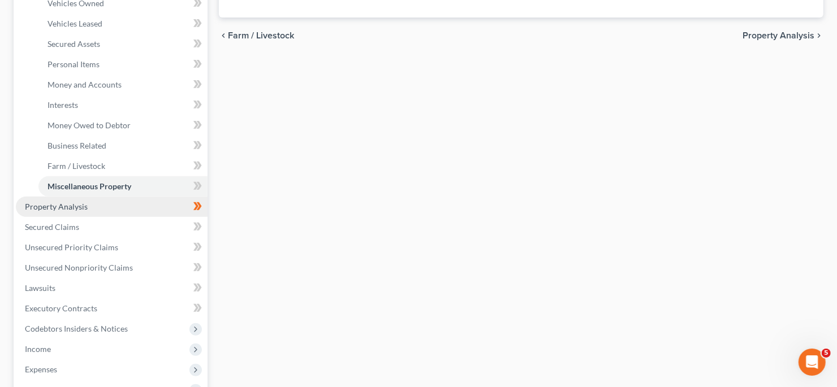
click at [101, 210] on link "Property Analysis" at bounding box center [112, 207] width 192 height 20
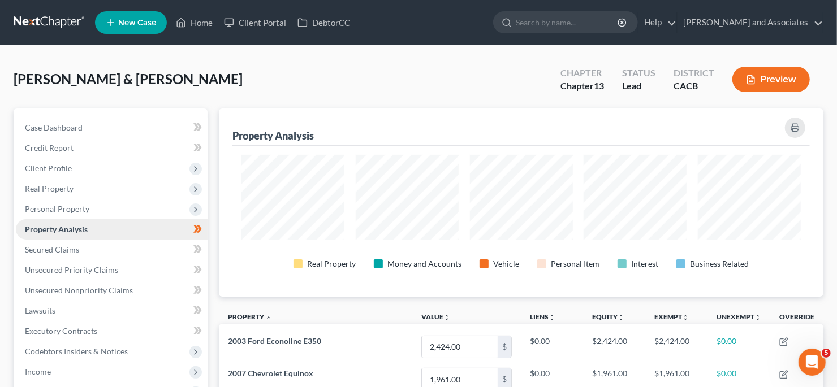
scroll to position [188, 605]
click at [102, 251] on link "Secured Claims" at bounding box center [112, 250] width 192 height 20
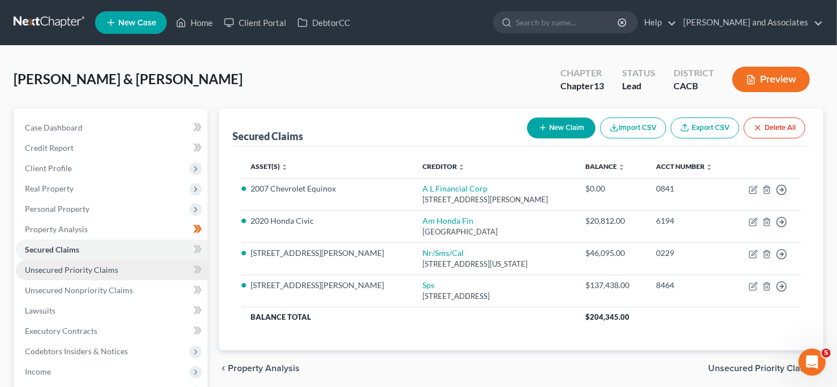
click at [104, 265] on span "Unsecured Priority Claims" at bounding box center [71, 270] width 93 height 10
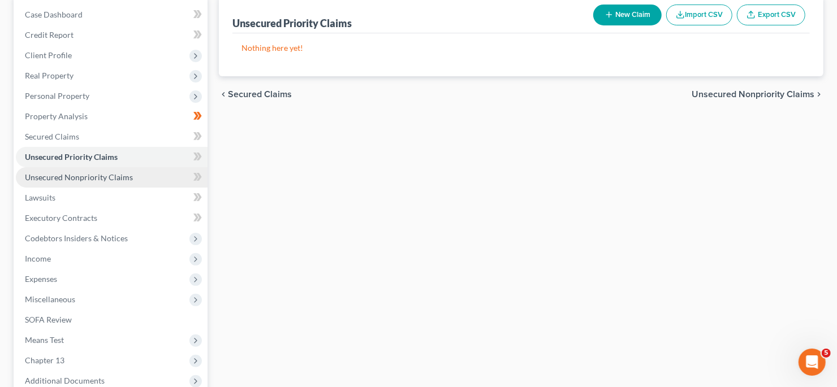
click at [136, 183] on link "Unsecured Nonpriority Claims" at bounding box center [112, 177] width 192 height 20
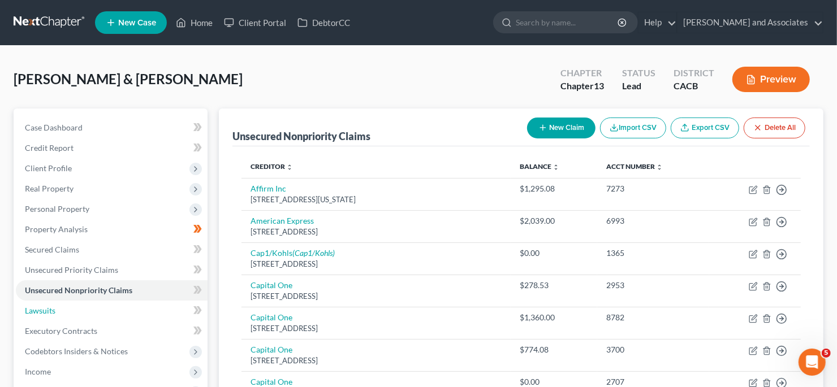
drag, startPoint x: 92, startPoint y: 307, endPoint x: 194, endPoint y: 255, distance: 114.1
click at [93, 307] on link "Lawsuits" at bounding box center [112, 311] width 192 height 20
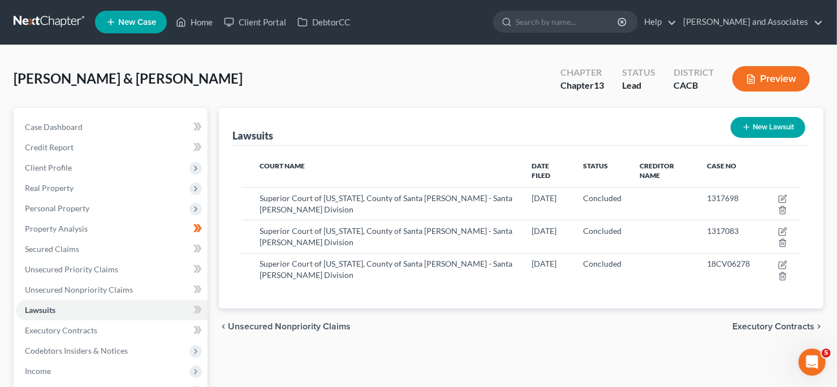
scroll to position [170, 0]
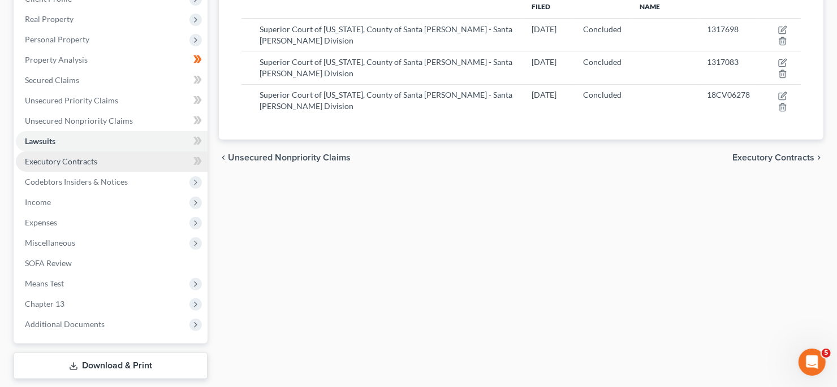
click at [71, 168] on link "Executory Contracts" at bounding box center [112, 162] width 192 height 20
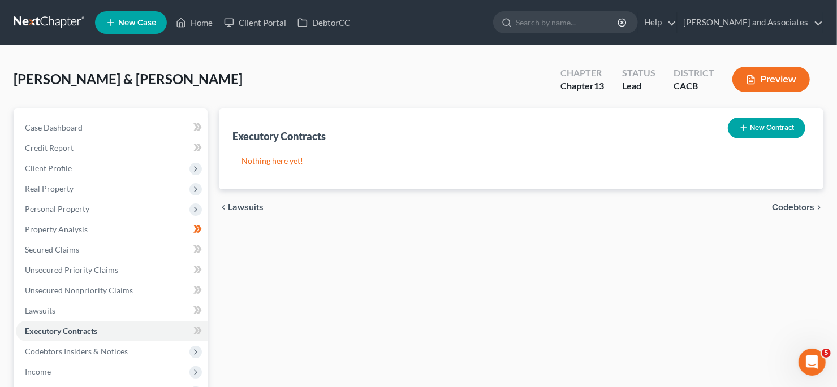
click at [299, 139] on div "Executory Contracts" at bounding box center [278, 137] width 93 height 14
drag, startPoint x: 302, startPoint y: 137, endPoint x: 278, endPoint y: 143, distance: 24.8
click at [278, 143] on div "Executory Contracts New Contract" at bounding box center [520, 128] width 577 height 38
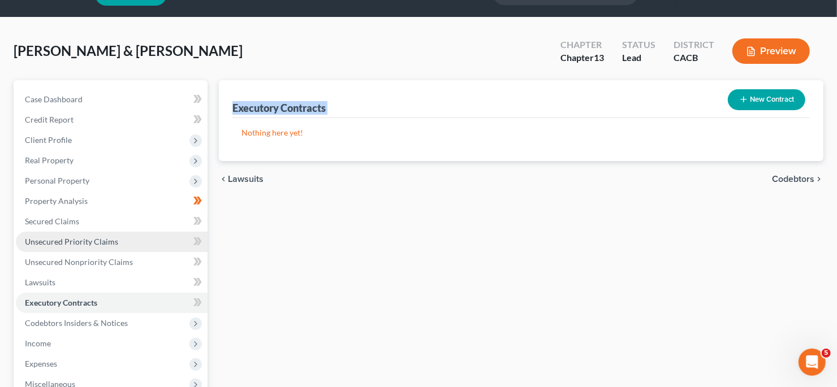
scroll to position [56, 0]
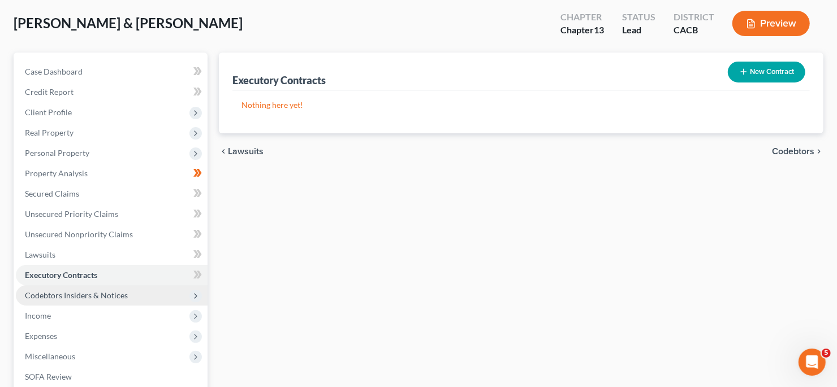
click at [135, 286] on span "Codebtors Insiders & Notices" at bounding box center [112, 296] width 192 height 20
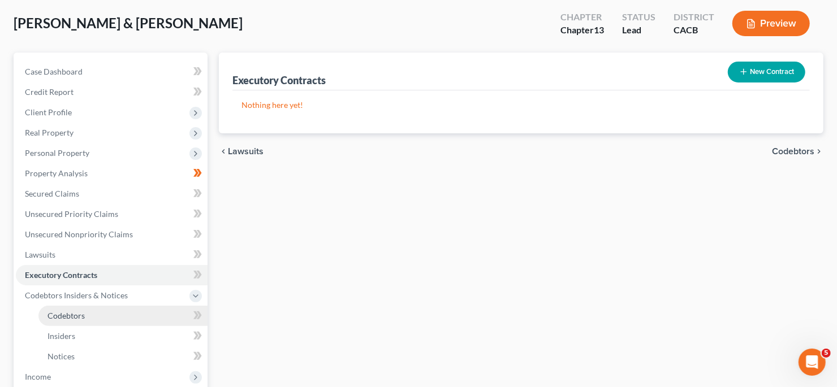
click at [90, 309] on link "Codebtors" at bounding box center [122, 316] width 169 height 20
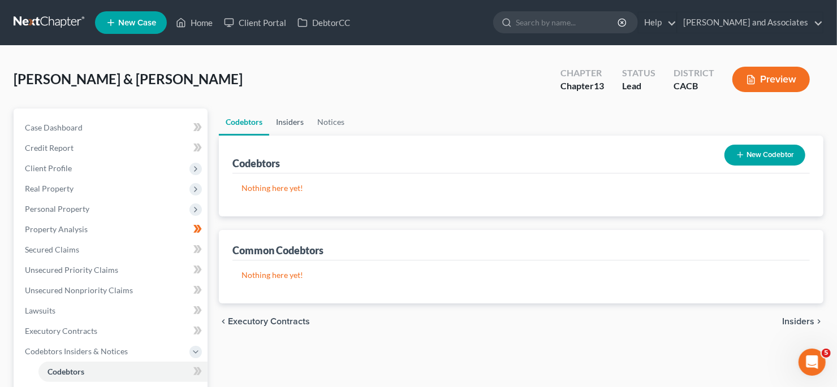
click at [288, 122] on link "Insiders" at bounding box center [289, 122] width 41 height 27
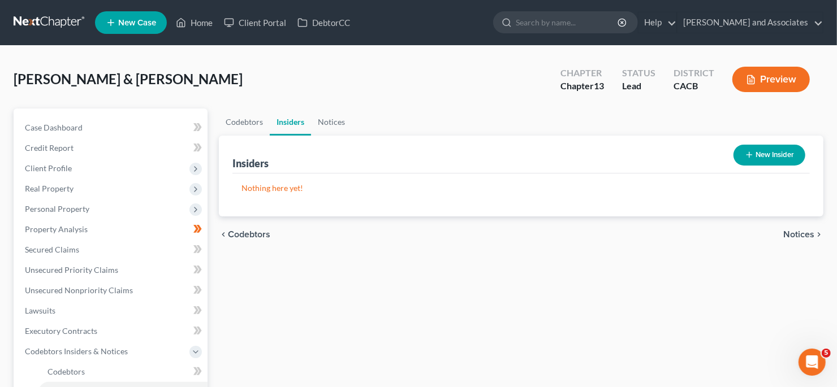
click at [258, 160] on div "Insiders" at bounding box center [250, 164] width 36 height 14
click at [261, 165] on div "Insiders" at bounding box center [250, 164] width 36 height 14
click at [327, 131] on link "Notices" at bounding box center [331, 122] width 41 height 27
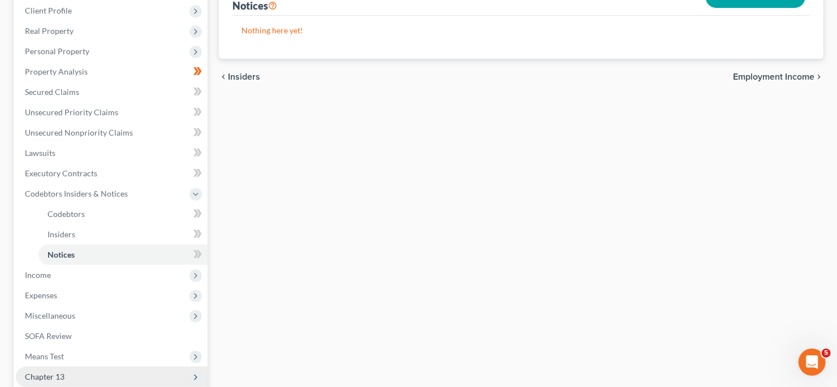
scroll to position [226, 0]
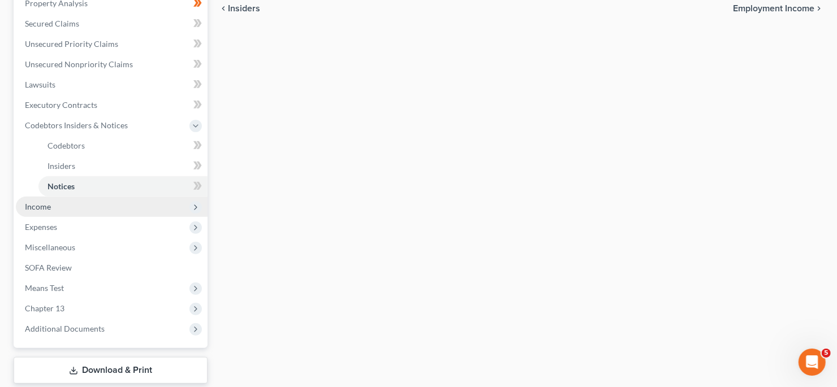
click at [87, 209] on span "Income" at bounding box center [112, 207] width 192 height 20
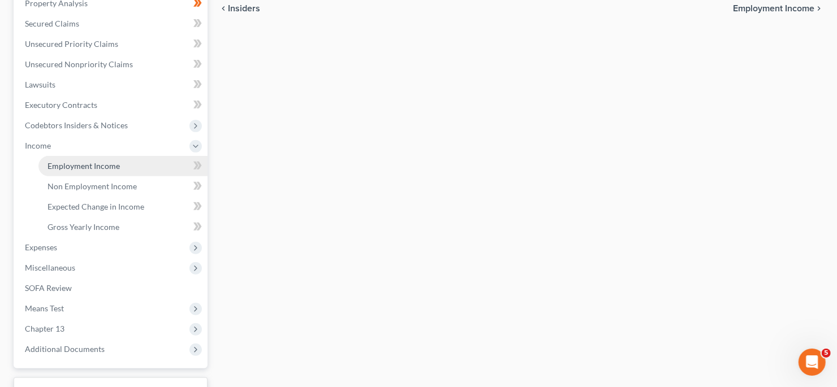
click at [107, 168] on span "Employment Income" at bounding box center [84, 166] width 72 height 10
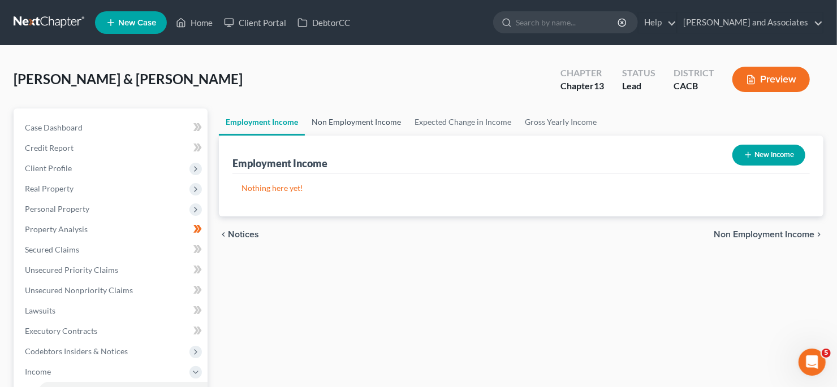
click at [394, 119] on link "Non Employment Income" at bounding box center [356, 122] width 103 height 27
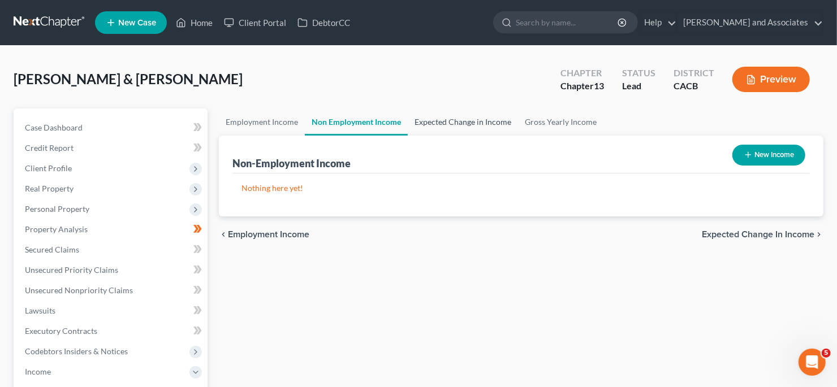
click at [485, 131] on link "Expected Change in Income" at bounding box center [463, 122] width 110 height 27
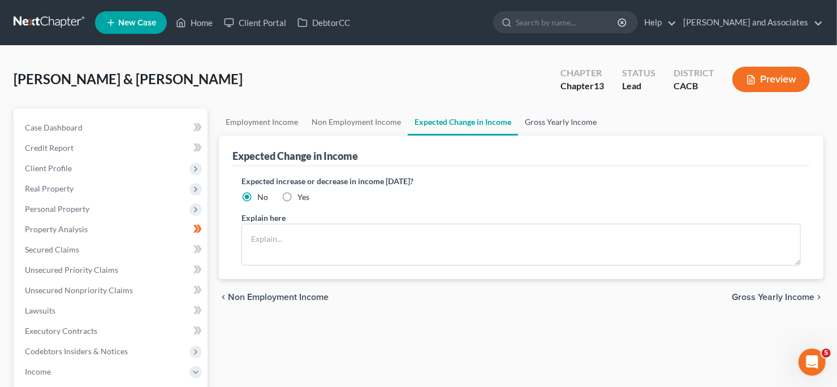
click at [563, 118] on link "Gross Yearly Income" at bounding box center [560, 122] width 85 height 27
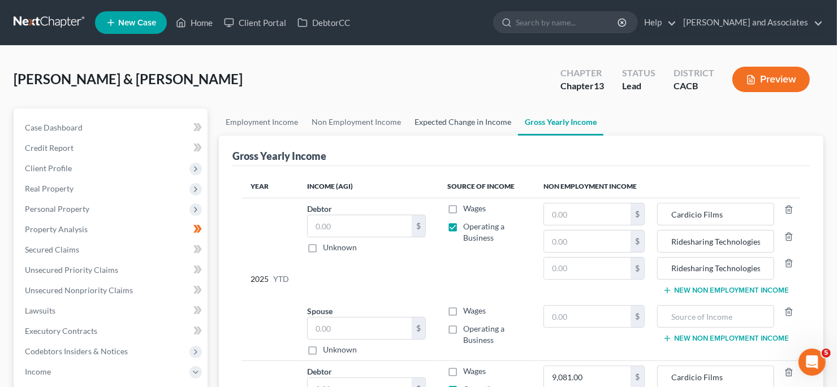
click at [495, 122] on link "Expected Change in Income" at bounding box center [463, 122] width 110 height 27
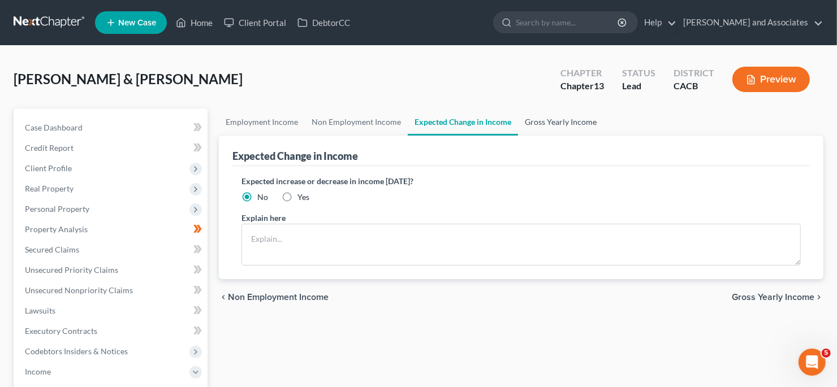
click at [579, 119] on link "Gross Yearly Income" at bounding box center [560, 122] width 85 height 27
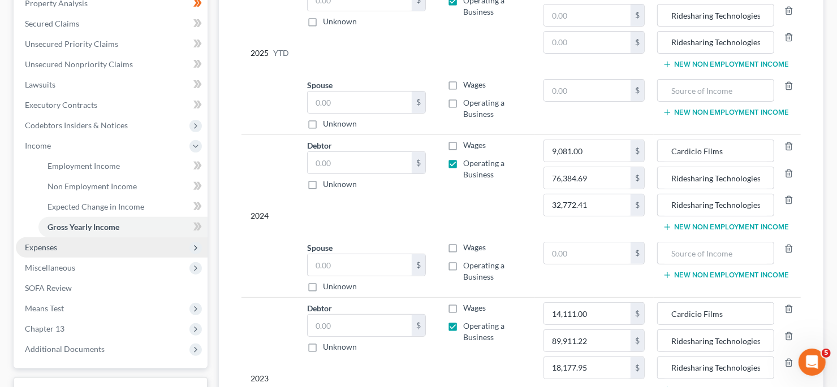
scroll to position [282, 0]
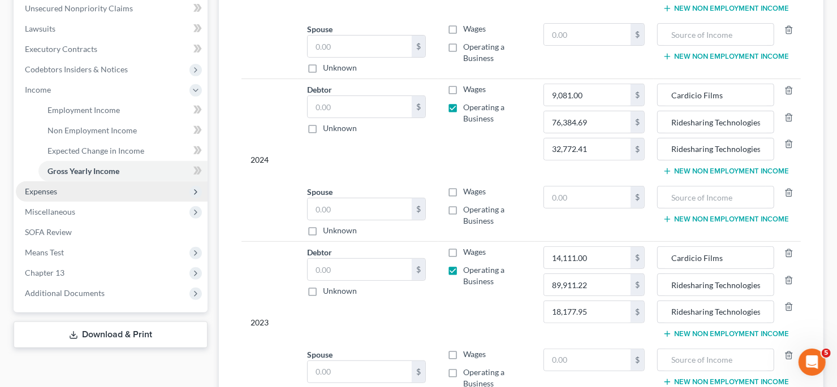
click at [127, 188] on span "Expenses" at bounding box center [112, 192] width 192 height 20
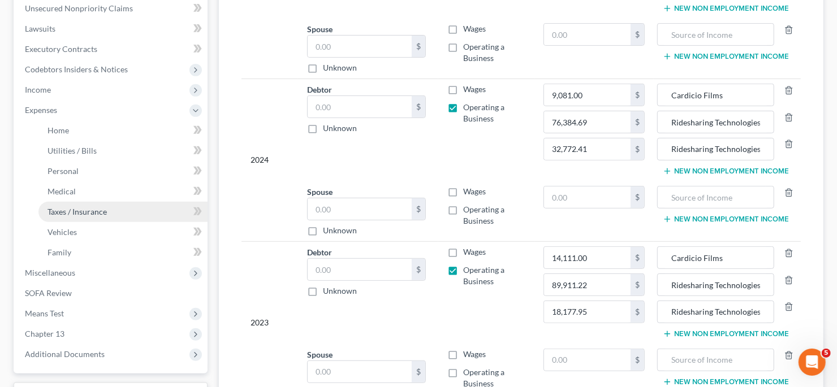
click at [124, 214] on link "Taxes / Insurance" at bounding box center [122, 212] width 169 height 20
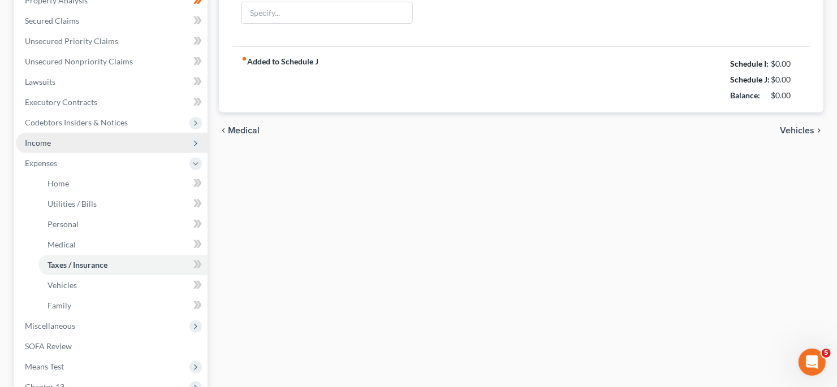
scroll to position [171, 0]
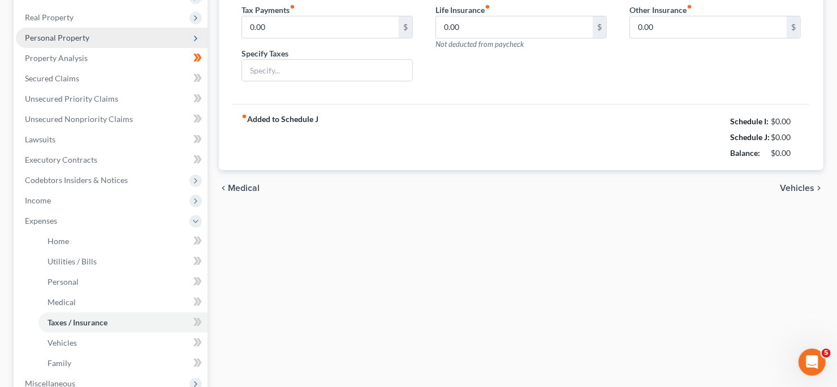
drag, startPoint x: 130, startPoint y: 135, endPoint x: 128, endPoint y: 202, distance: 66.8
click at [130, 136] on ul "Case Dashboard Payments Invoices Payments Payments Credit Report Client Profile" at bounding box center [112, 210] width 192 height 529
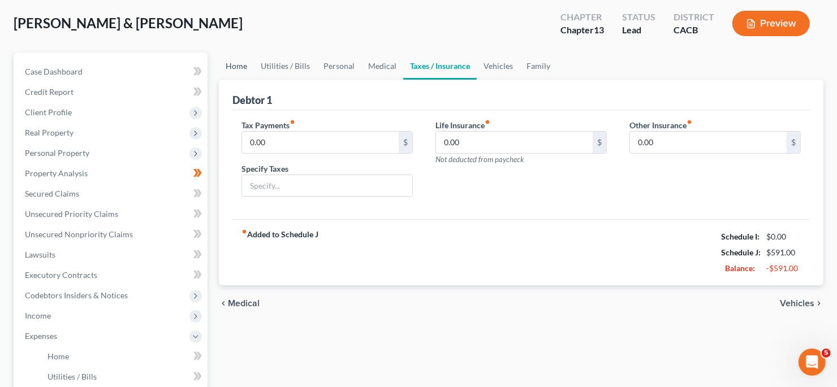
click at [239, 66] on link "Home" at bounding box center [236, 66] width 35 height 27
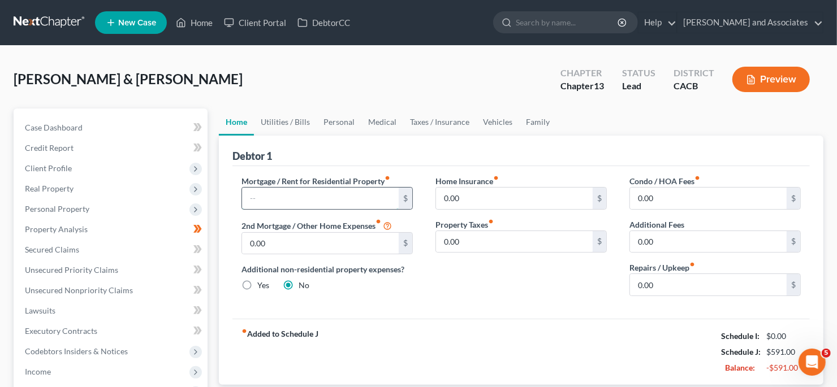
click at [300, 193] on input "text" at bounding box center [320, 198] width 157 height 21
click at [484, 199] on input "0.00" at bounding box center [514, 198] width 157 height 21
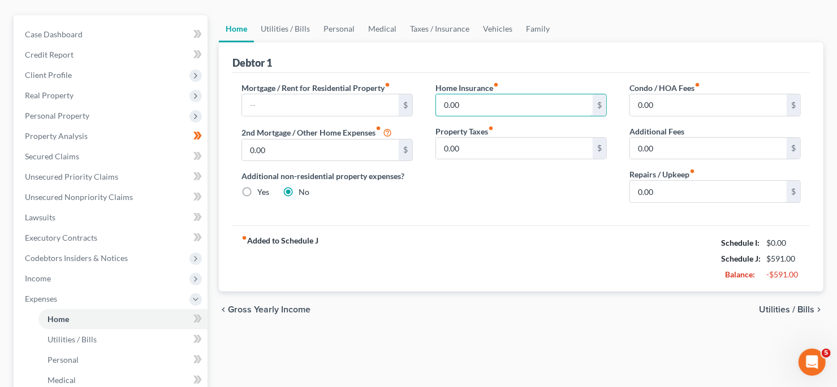
scroll to position [113, 0]
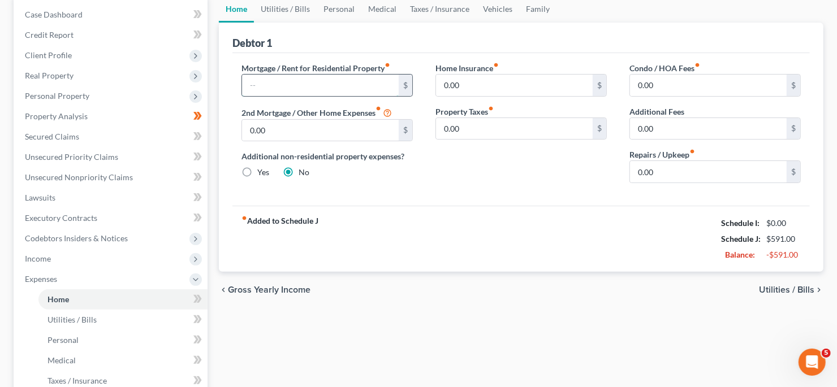
click at [305, 84] on input "text" at bounding box center [320, 85] width 157 height 21
click at [290, 5] on link "Utilities / Bills" at bounding box center [285, 8] width 63 height 27
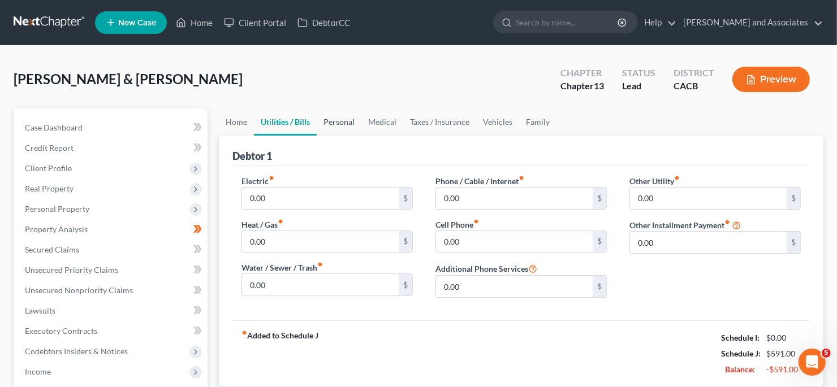
click at [352, 123] on link "Personal" at bounding box center [339, 122] width 45 height 27
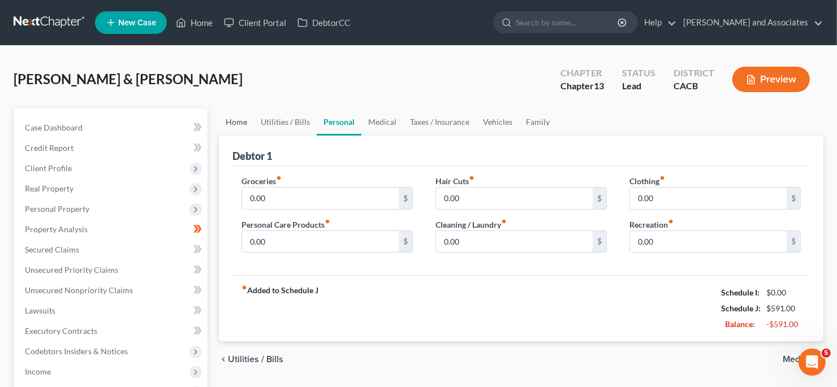
click at [236, 126] on link "Home" at bounding box center [236, 122] width 35 height 27
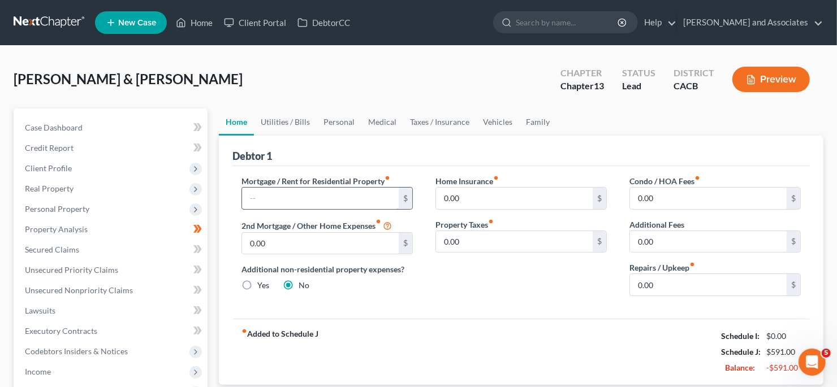
click at [329, 207] on input "text" at bounding box center [320, 198] width 157 height 21
type input "1,350.10"
click at [299, 202] on input "1,350.10" at bounding box center [320, 198] width 157 height 21
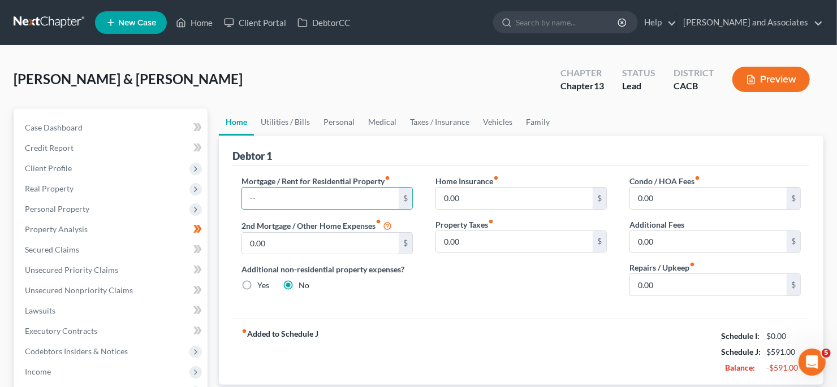
drag, startPoint x: 237, startPoint y: 292, endPoint x: 274, endPoint y: 300, distance: 37.5
click at [239, 292] on div "Mortgage / Rent for Residential Property fiber_manual_record $ 2nd Mortgage / O…" at bounding box center [327, 240] width 194 height 130
click at [265, 117] on link "Utilities / Bills" at bounding box center [285, 122] width 63 height 27
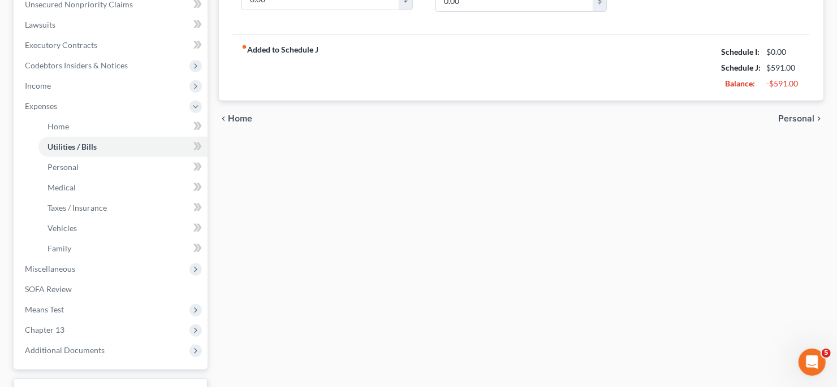
scroll to position [339, 0]
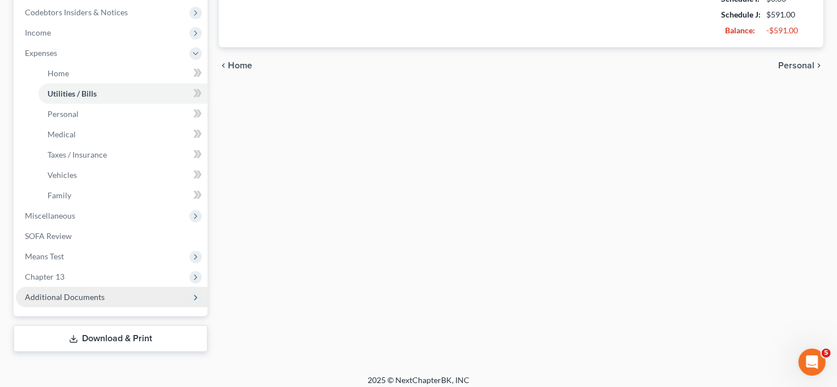
click at [123, 302] on span "Additional Documents" at bounding box center [112, 297] width 192 height 20
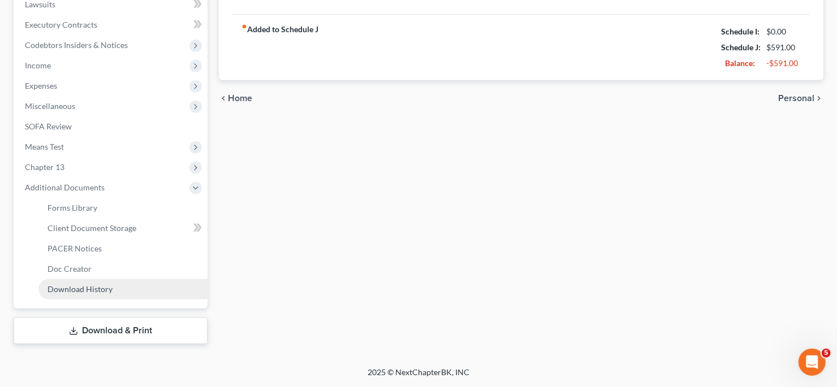
scroll to position [304, 0]
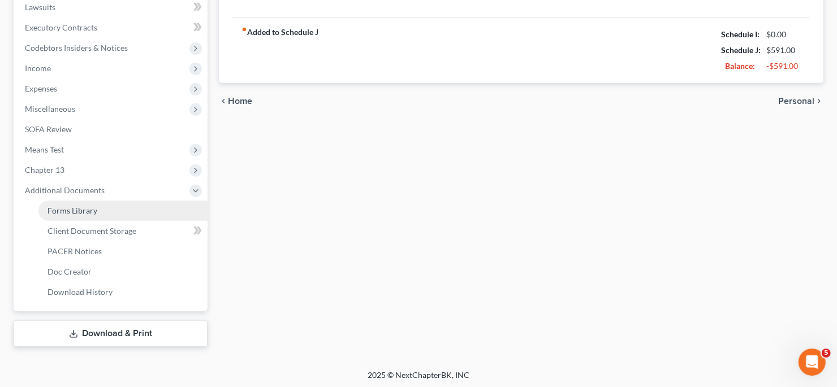
click at [119, 212] on link "Forms Library" at bounding box center [122, 211] width 169 height 20
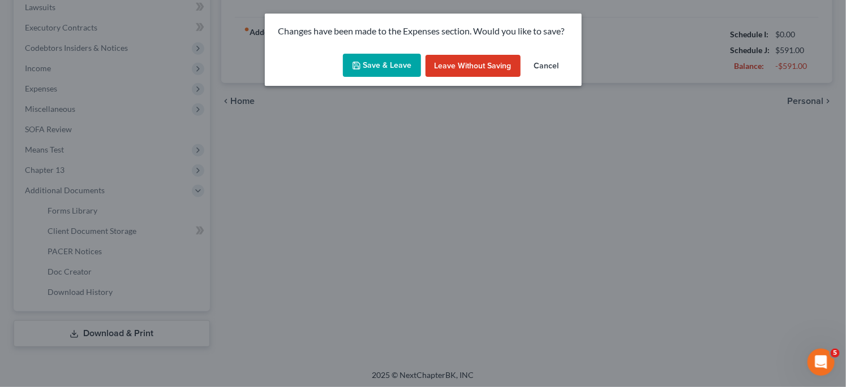
click at [373, 74] on button "Save & Leave" at bounding box center [382, 66] width 78 height 24
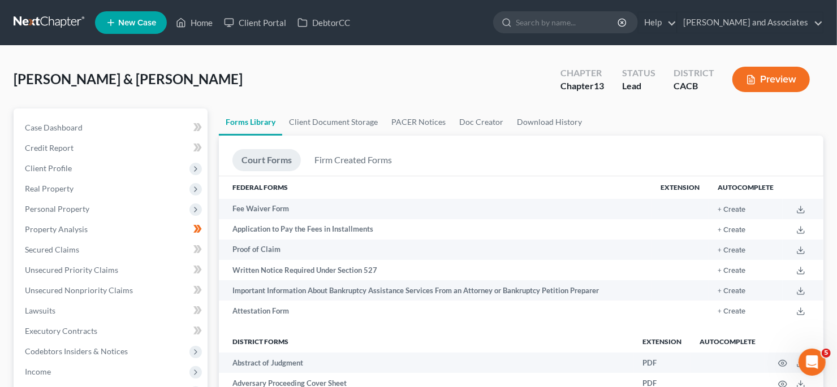
drag, startPoint x: 361, startPoint y: 114, endPoint x: 456, endPoint y: 93, distance: 97.9
click at [456, 93] on div "[PERSON_NAME] & [PERSON_NAME] Upgraded Chapter Chapter 13 Status Lead District …" at bounding box center [419, 83] width 810 height 49
click at [321, 120] on link "Client Document Storage" at bounding box center [333, 122] width 102 height 27
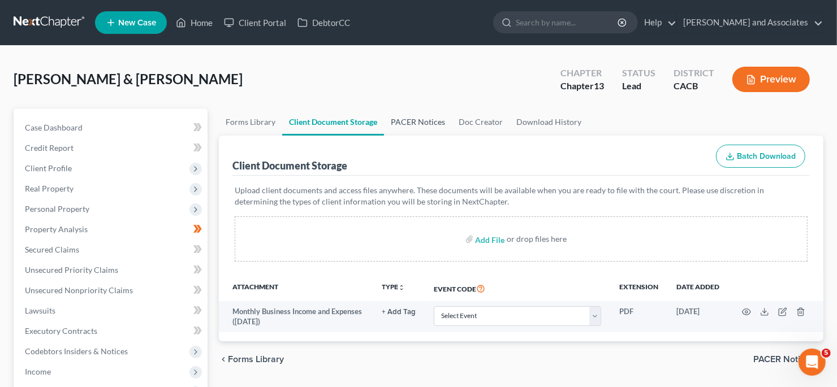
click at [404, 119] on link "PACER Notices" at bounding box center [418, 122] width 68 height 27
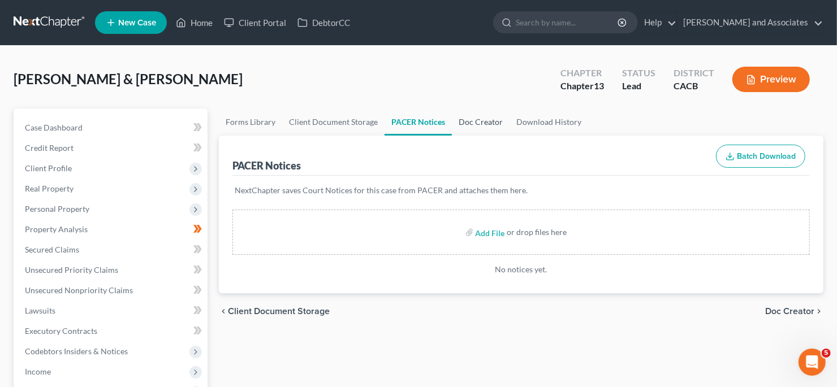
click at [484, 125] on link "Doc Creator" at bounding box center [481, 122] width 58 height 27
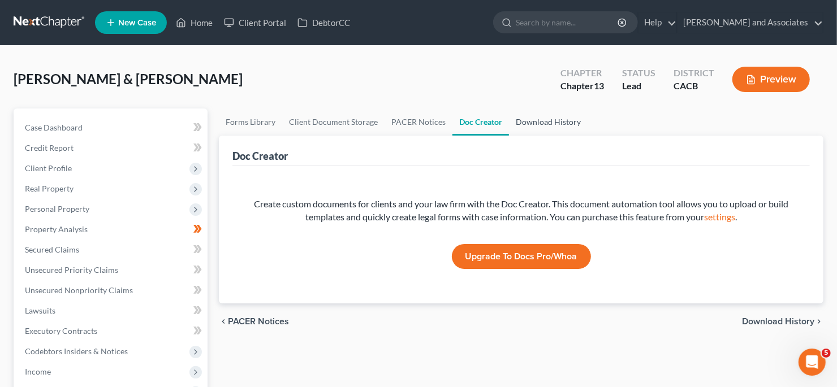
click at [548, 123] on link "Download History" at bounding box center [548, 122] width 79 height 27
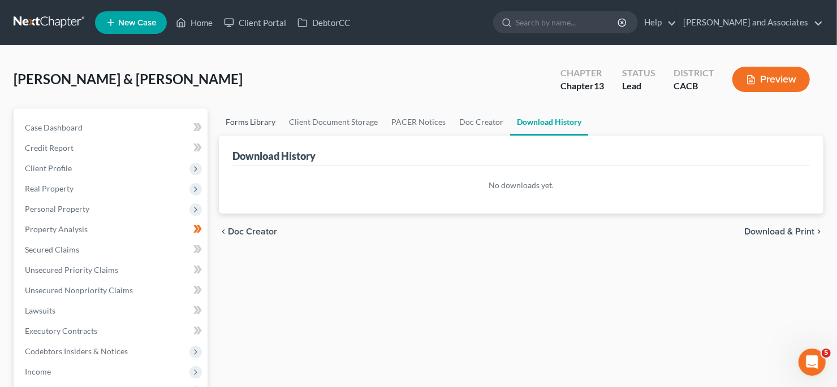
click at [250, 120] on link "Forms Library" at bounding box center [250, 122] width 63 height 27
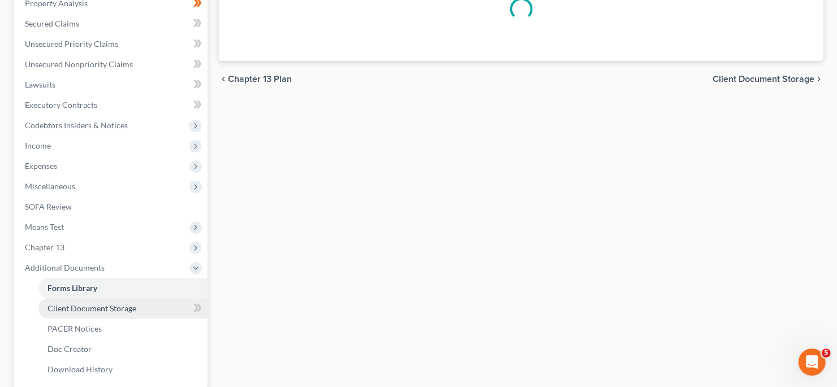
scroll to position [282, 0]
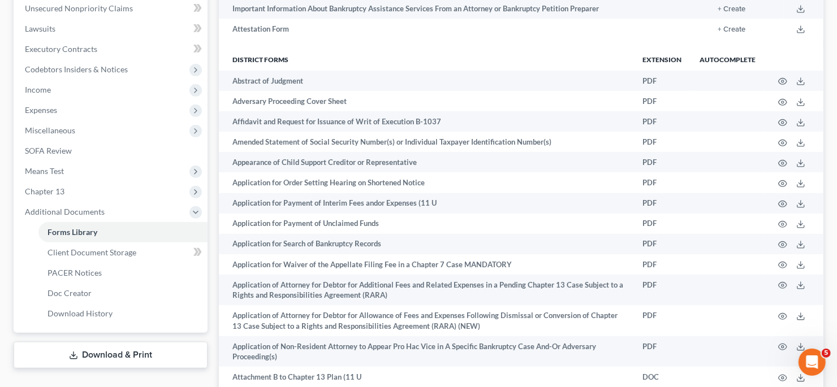
click at [170, 352] on link "Download & Print" at bounding box center [111, 355] width 194 height 27
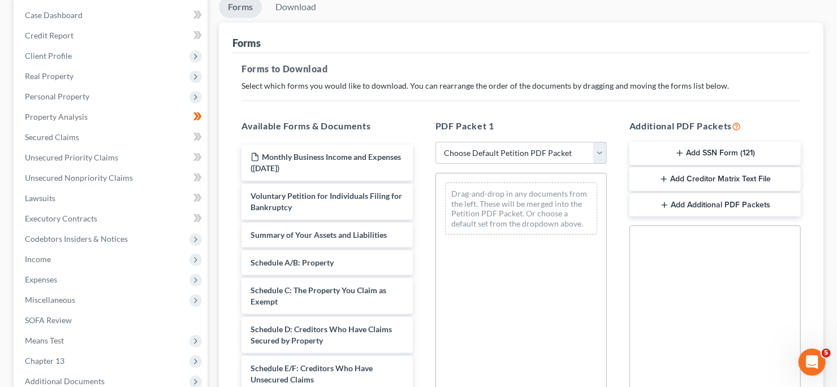
scroll to position [113, 0]
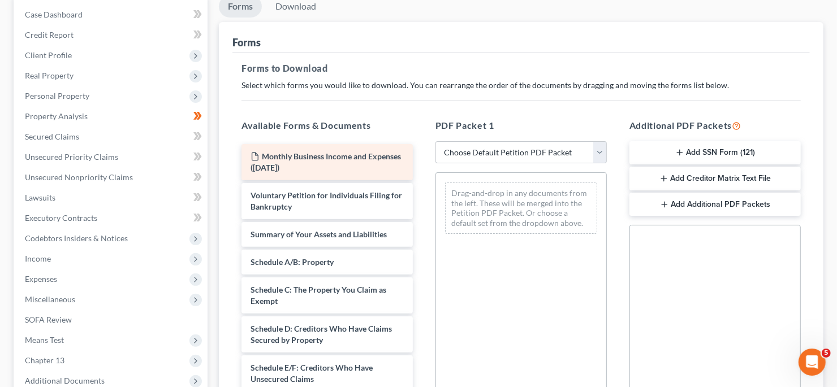
click at [333, 154] on span "Monthly Business Income and Expenses ([DATE])" at bounding box center [326, 162] width 150 height 21
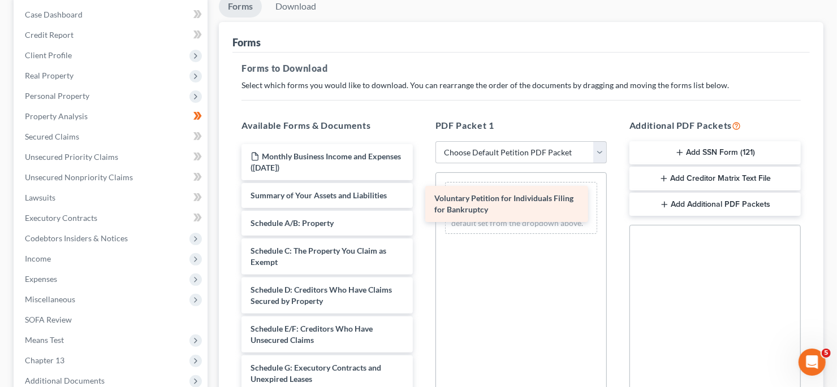
drag, startPoint x: 340, startPoint y: 194, endPoint x: 506, endPoint y: 211, distance: 166.6
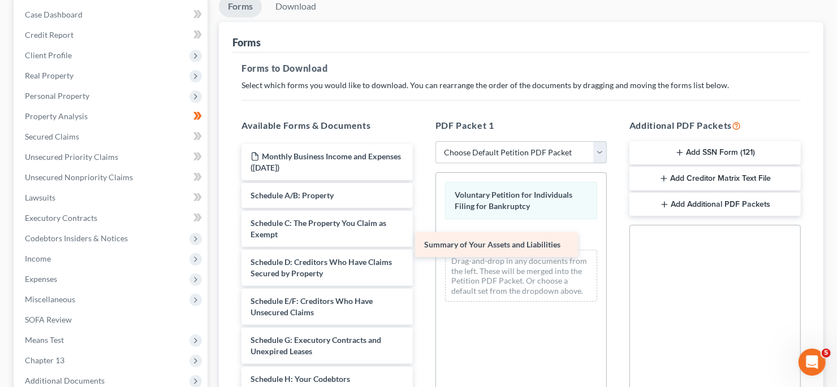
drag, startPoint x: 317, startPoint y: 198, endPoint x: 504, endPoint y: 258, distance: 196.2
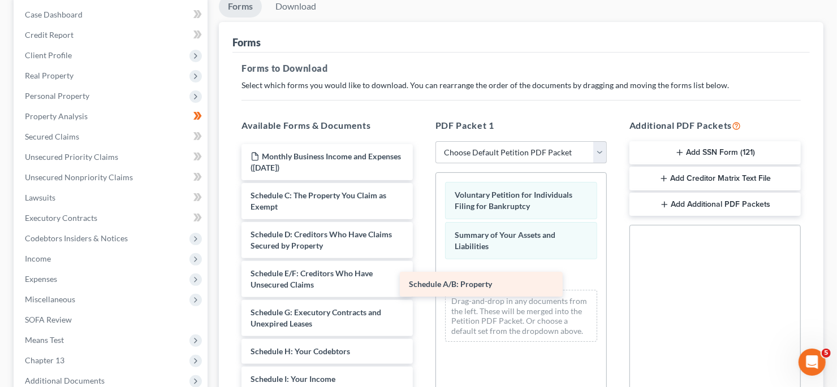
drag, startPoint x: 339, startPoint y: 192, endPoint x: 518, endPoint y: 272, distance: 195.7
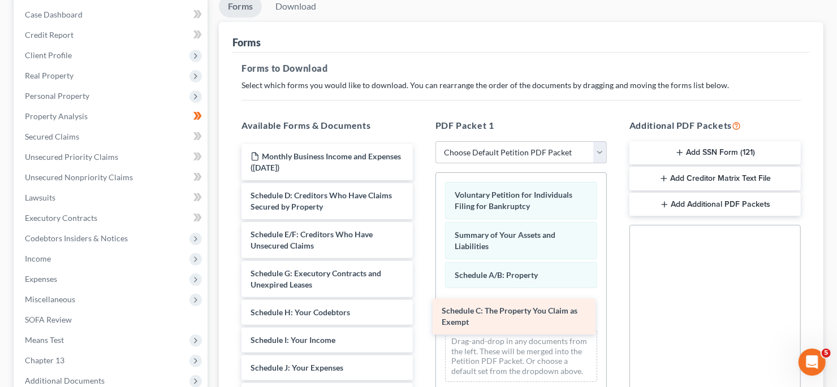
drag, startPoint x: 339, startPoint y: 198, endPoint x: 505, endPoint y: 306, distance: 197.8
click at [422, 322] on div "Schedule C: The Property You Claim as Exempt Monthly Business Income and Expens…" at bounding box center [326, 382] width 189 height 476
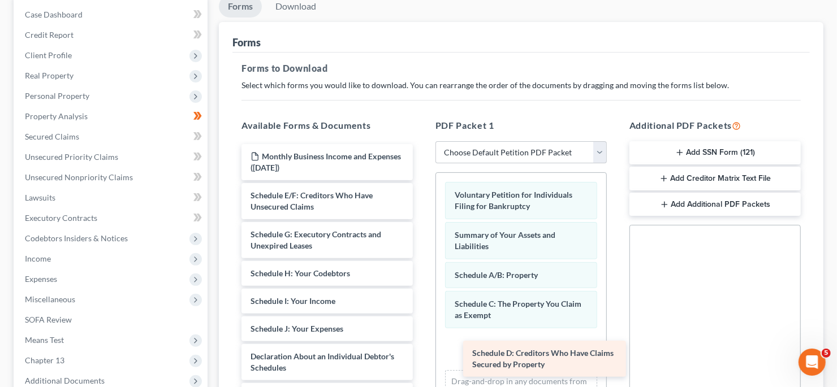
drag, startPoint x: 282, startPoint y: 196, endPoint x: 503, endPoint y: 355, distance: 272.7
click at [422, 355] on div "Schedule D: Creditors Who Have Claims Secured by Property Monthly Business Inco…" at bounding box center [326, 362] width 189 height 437
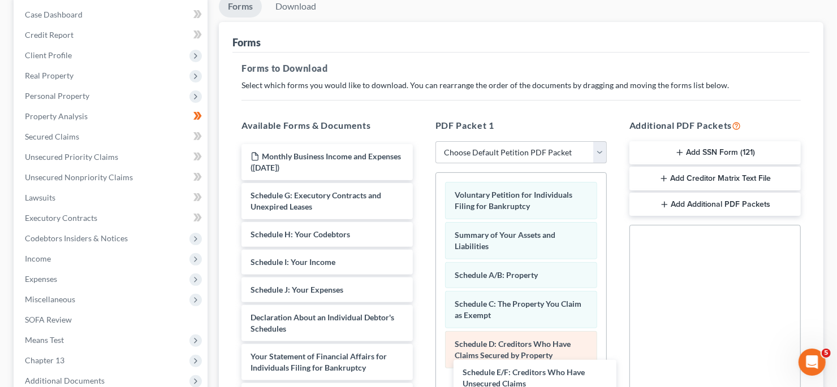
drag, startPoint x: 321, startPoint y: 206, endPoint x: 549, endPoint y: 334, distance: 262.1
click at [422, 382] on div "Schedule E/F: Creditors Who Have Unsecured Claims Monthly Business Income and E…" at bounding box center [326, 343] width 189 height 398
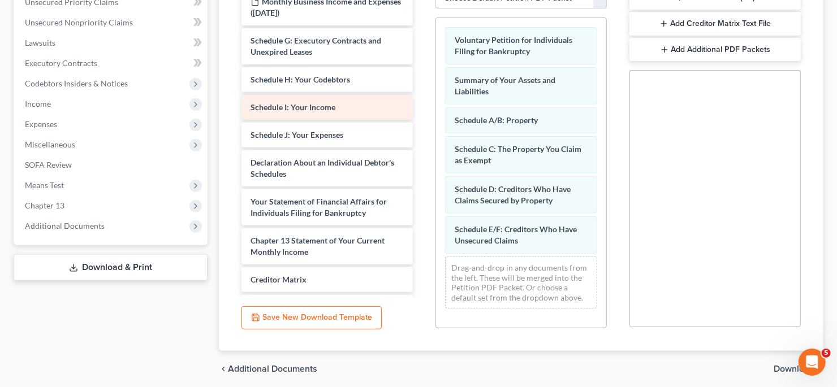
scroll to position [282, 0]
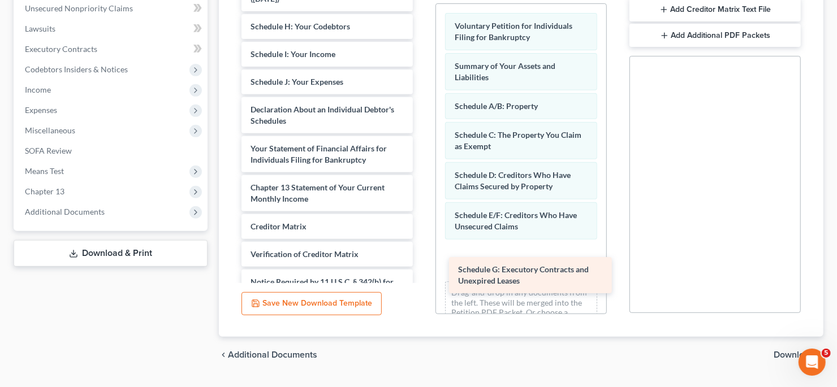
drag, startPoint x: 290, startPoint y: 34, endPoint x: 495, endPoint y: 276, distance: 317.4
click at [422, 279] on div "Schedule G: Executory Contracts and Unexpired Leases Monthly Business Income an…" at bounding box center [326, 154] width 189 height 359
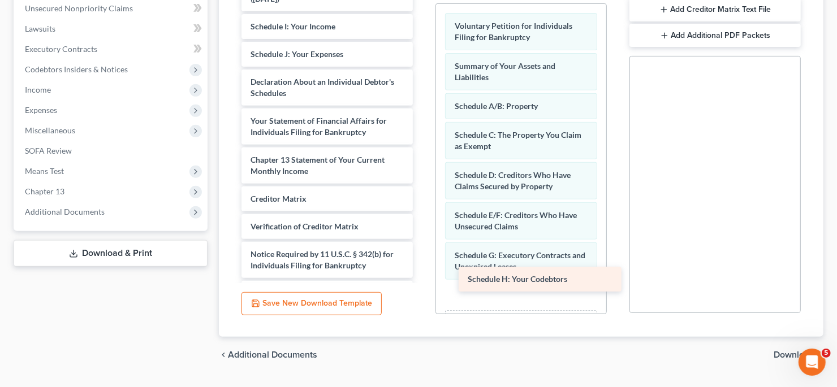
drag, startPoint x: 309, startPoint y: 32, endPoint x: 523, endPoint y: 285, distance: 331.5
click at [422, 285] on div "Schedule H: Your Codebtors Monthly Business Income and Expenses ([DATE]) Schedu…" at bounding box center [326, 140] width 189 height 331
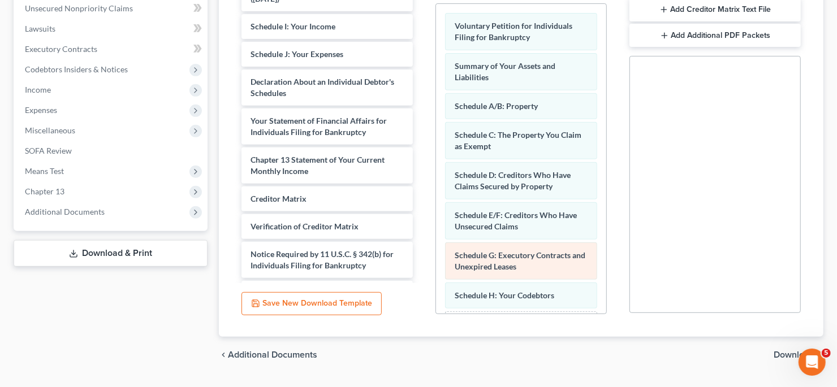
scroll to position [54, 0]
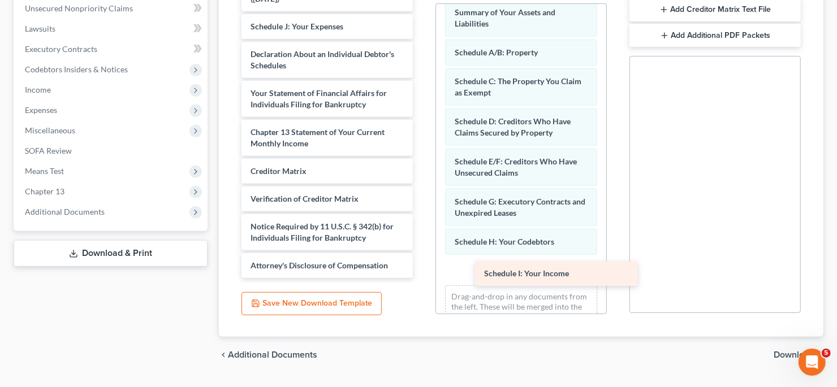
drag, startPoint x: 281, startPoint y: 28, endPoint x: 512, endPoint y: 277, distance: 340.2
click at [422, 277] on div "Schedule I: Your Income Monthly Business Income and Expenses ([DATE]) Schedule …" at bounding box center [326, 126] width 189 height 303
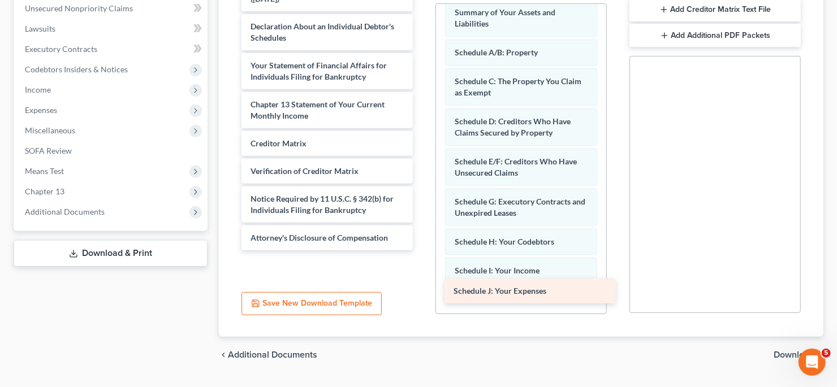
drag, startPoint x: 325, startPoint y: 27, endPoint x: 510, endPoint y: 282, distance: 315.9
click at [422, 251] on div "Schedule J: Your Expenses Monthly Business Income and Expenses ([DATE]) Schedul…" at bounding box center [326, 112] width 189 height 275
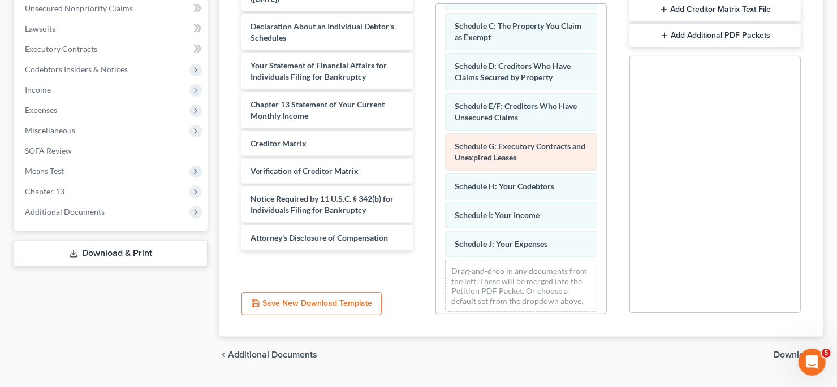
scroll to position [110, 0]
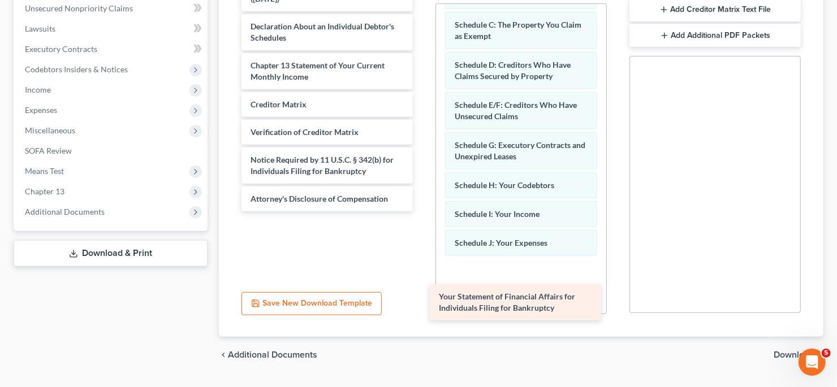
drag, startPoint x: 361, startPoint y: 89, endPoint x: 531, endPoint y: 279, distance: 255.2
click at [422, 212] on div "Your Statement of Financial Affairs for Individuals Filing for Bankruptcy Month…" at bounding box center [326, 93] width 189 height 236
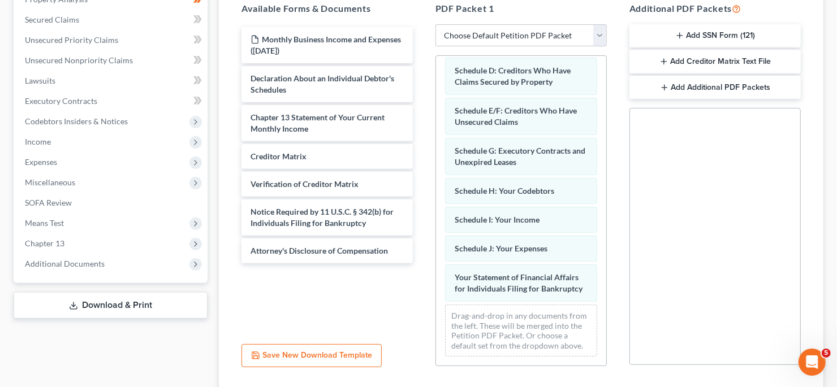
scroll to position [196, 0]
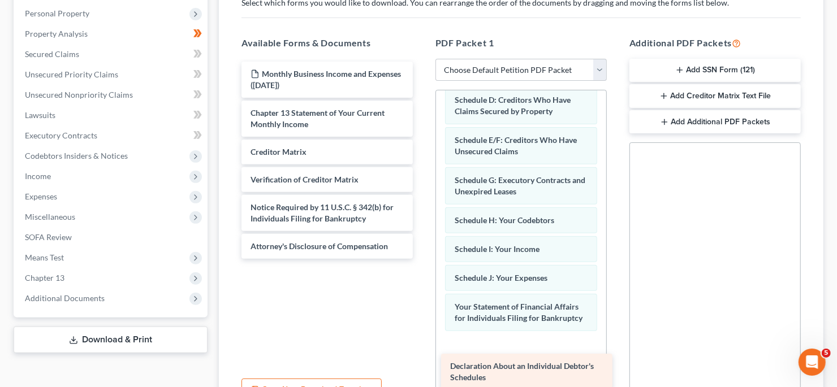
drag, startPoint x: 312, startPoint y: 113, endPoint x: 510, endPoint y: 368, distance: 322.5
click at [422, 259] on div "Declaration About an Individual Debtor's Schedules Monthly Business Income and …" at bounding box center [326, 160] width 189 height 197
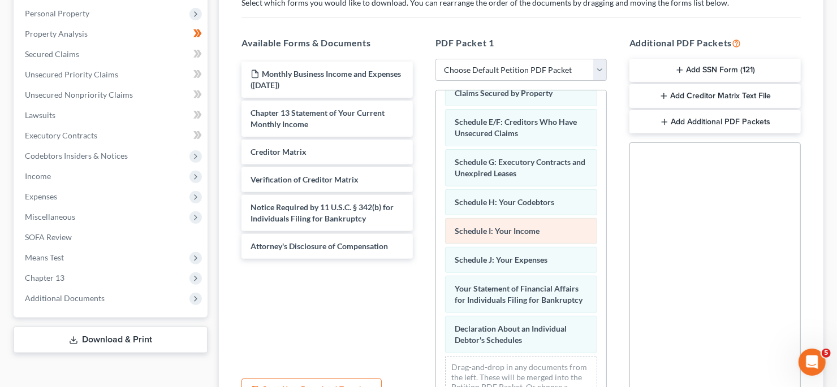
scroll to position [201, 0]
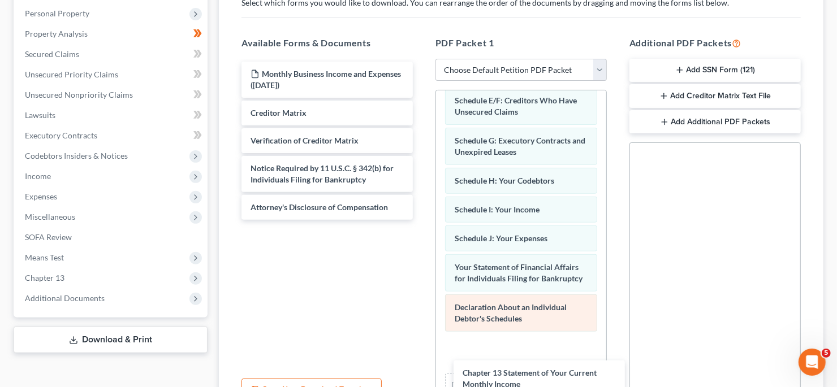
drag, startPoint x: 301, startPoint y: 118, endPoint x: 453, endPoint y: 330, distance: 261.0
click at [422, 220] on div "Chapter 13 Statement of Your Current Monthly Income Monthly Business Income and…" at bounding box center [326, 141] width 189 height 158
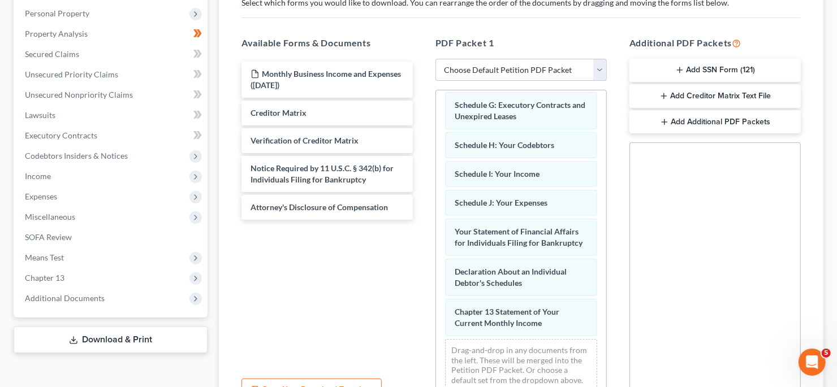
scroll to position [252, 0]
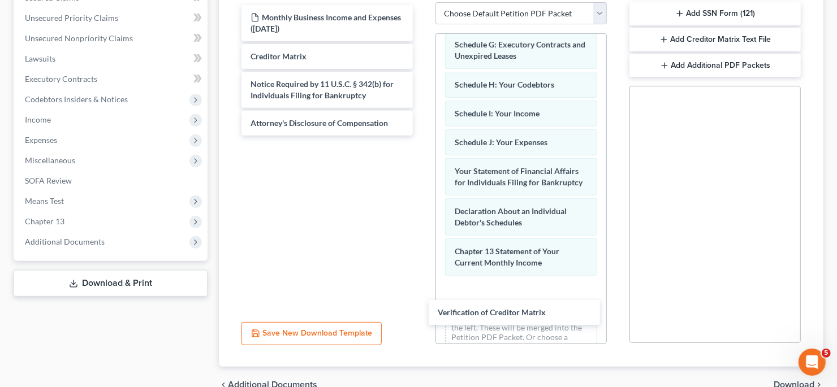
drag, startPoint x: 314, startPoint y: 88, endPoint x: 487, endPoint y: 288, distance: 264.7
click at [422, 136] on div "Verification of Creditor Matrix Monthly Business Income and Expenses ([DATE]) C…" at bounding box center [326, 70] width 189 height 131
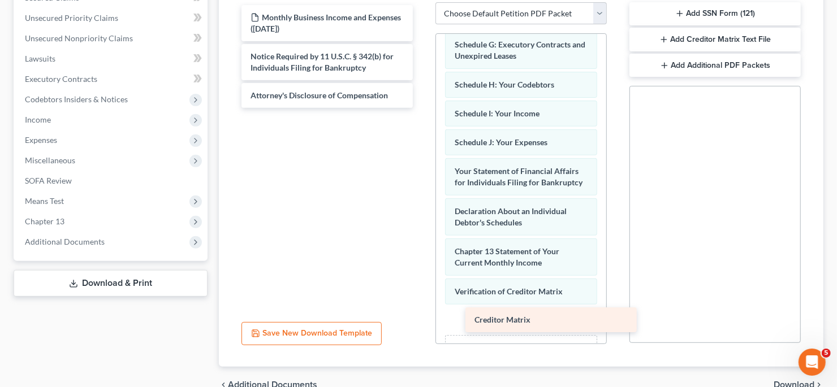
drag, startPoint x: 300, startPoint y: 63, endPoint x: 518, endPoint y: 327, distance: 342.8
click at [422, 108] on div "Creditor Matrix Monthly Business Income and Expenses ([DATE]) Creditor Matrix N…" at bounding box center [326, 56] width 189 height 103
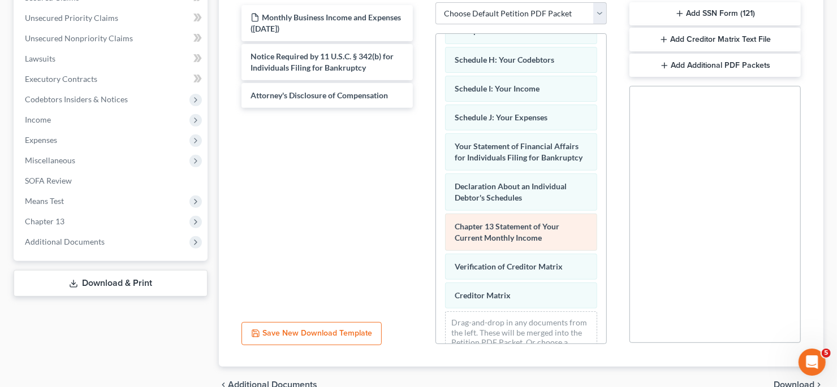
scroll to position [298, 0]
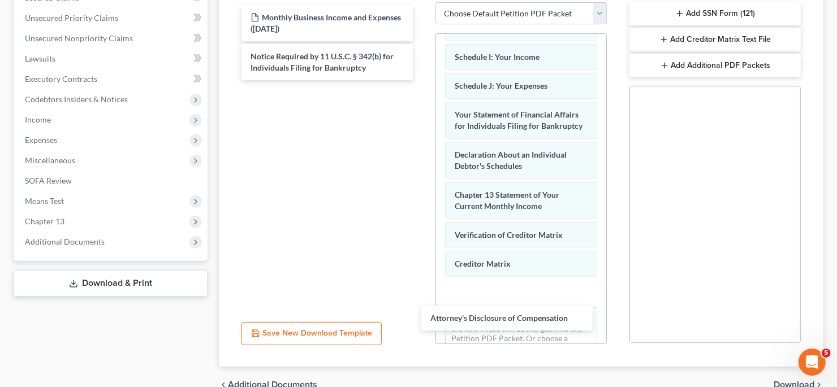
drag, startPoint x: 383, startPoint y: 96, endPoint x: 437, endPoint y: 246, distance: 160.0
click at [422, 80] on div "Attorney's Disclosure of Compensation Monthly Business Income and Expenses ([DA…" at bounding box center [326, 42] width 189 height 75
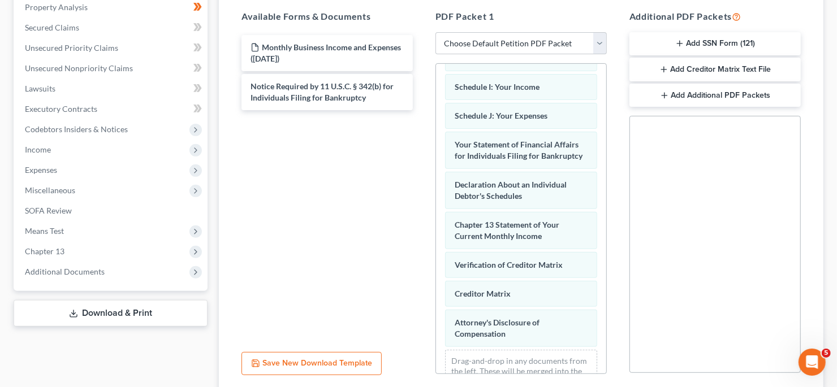
scroll to position [252, 0]
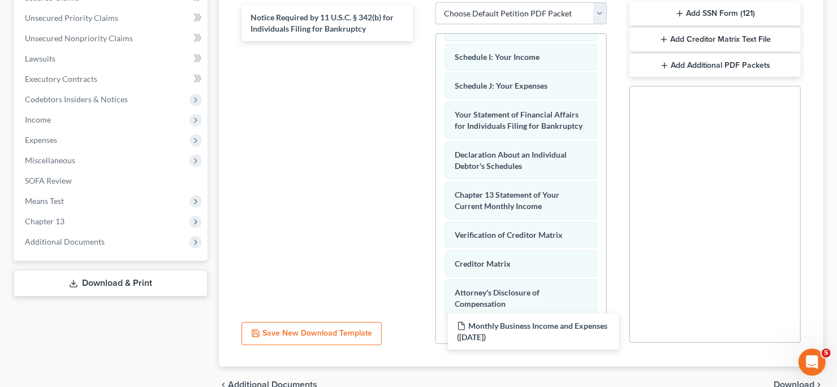
drag, startPoint x: 323, startPoint y: 21, endPoint x: 512, endPoint y: 278, distance: 319.1
click at [422, 41] on div "Monthly Business Income and Expenses ([DATE]) Monthly Business Income and Expen…" at bounding box center [326, 23] width 189 height 36
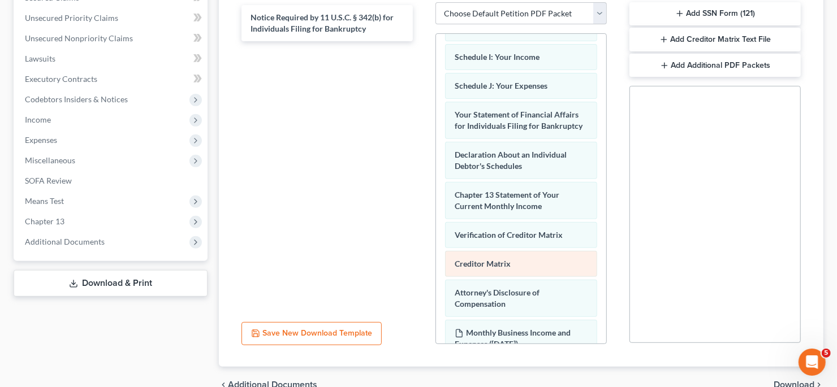
scroll to position [377, 0]
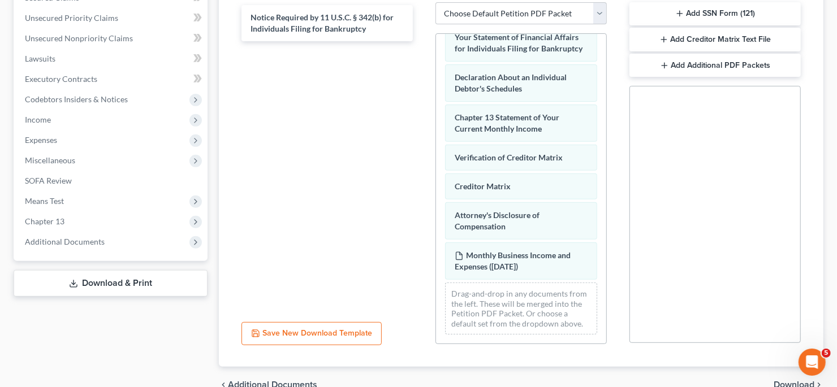
click at [721, 16] on button "Add SSN Form (121)" at bounding box center [715, 14] width 171 height 24
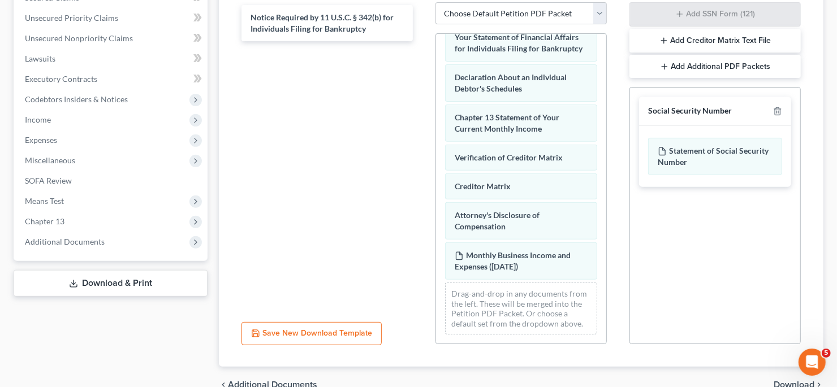
click at [738, 42] on button "Add Creditor Matrix Text File" at bounding box center [715, 41] width 171 height 24
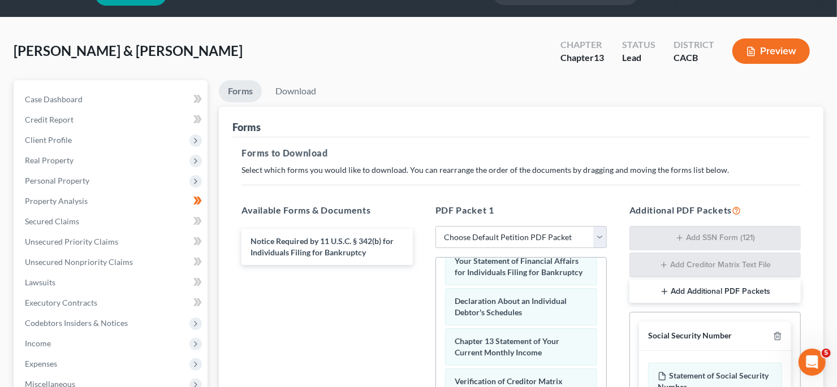
scroll to position [27, 0]
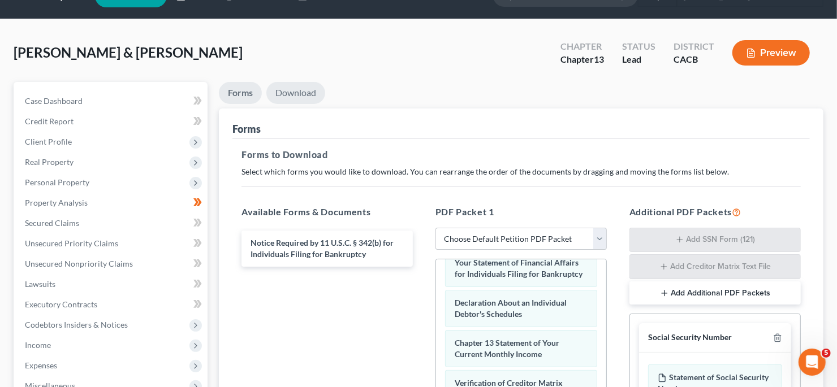
drag, startPoint x: 299, startPoint y: 94, endPoint x: 368, endPoint y: 94, distance: 69.0
click at [299, 94] on link "Download" at bounding box center [295, 93] width 59 height 22
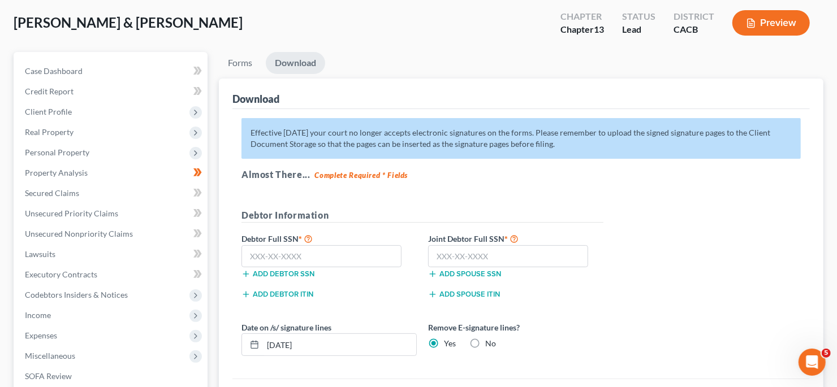
scroll to position [83, 0]
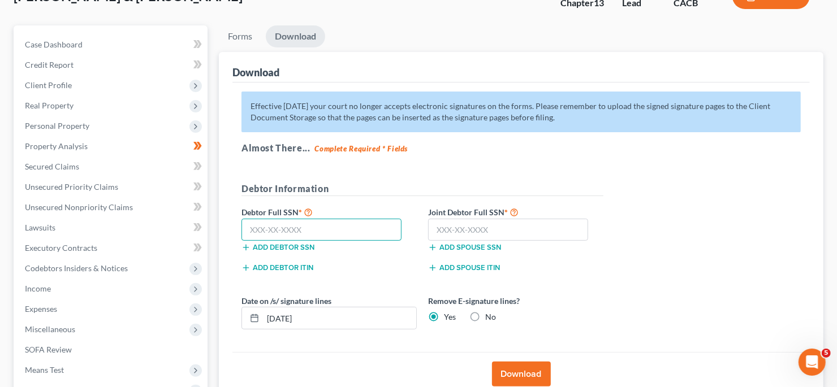
click at [296, 223] on input "text" at bounding box center [322, 230] width 160 height 23
type input "604-48-3439"
click at [493, 235] on input "text" at bounding box center [508, 230] width 160 height 23
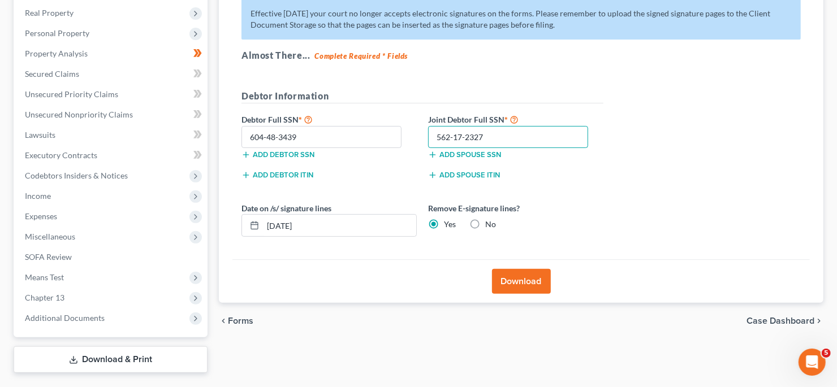
scroll to position [197, 0]
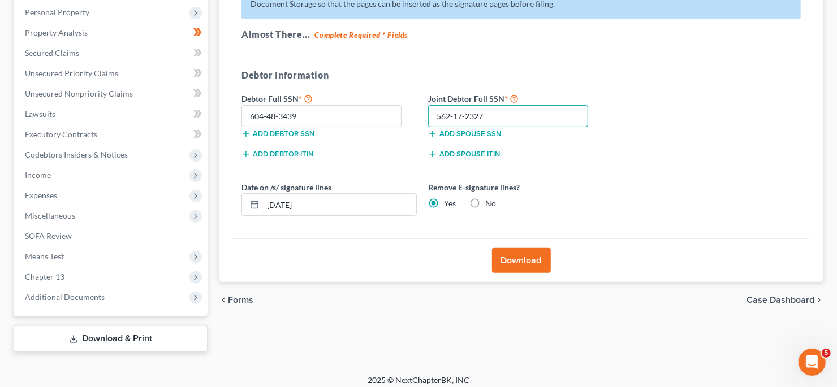
type input "562-17-2327"
click at [545, 258] on button "Download" at bounding box center [521, 260] width 59 height 25
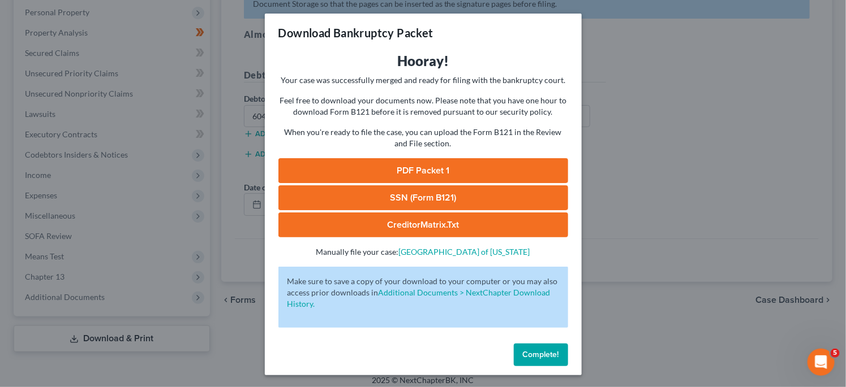
click at [502, 165] on link "PDF Packet 1" at bounding box center [423, 170] width 290 height 25
click at [460, 190] on link "SSN (Form B121)" at bounding box center [423, 198] width 290 height 25
click at [427, 223] on link "CreditorMatrix.txt" at bounding box center [423, 225] width 290 height 25
click at [544, 357] on span "Complete!" at bounding box center [541, 355] width 36 height 10
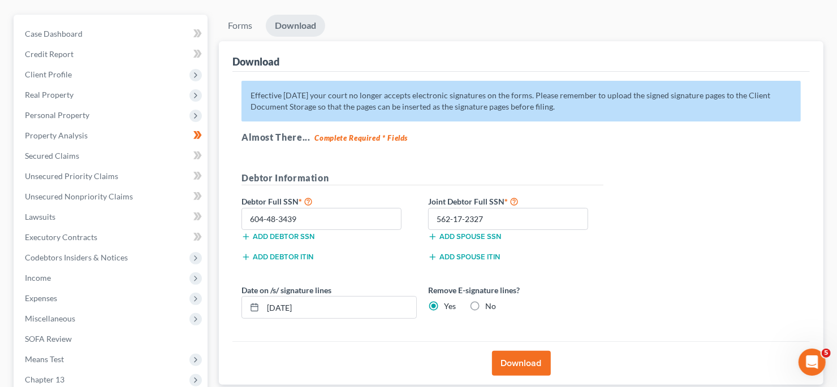
scroll to position [0, 0]
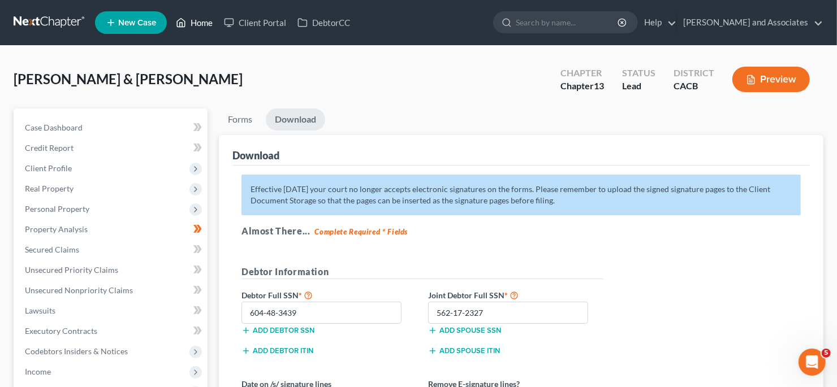
drag, startPoint x: 184, startPoint y: 22, endPoint x: 481, endPoint y: 132, distance: 316.2
click at [184, 22] on icon at bounding box center [181, 23] width 10 height 14
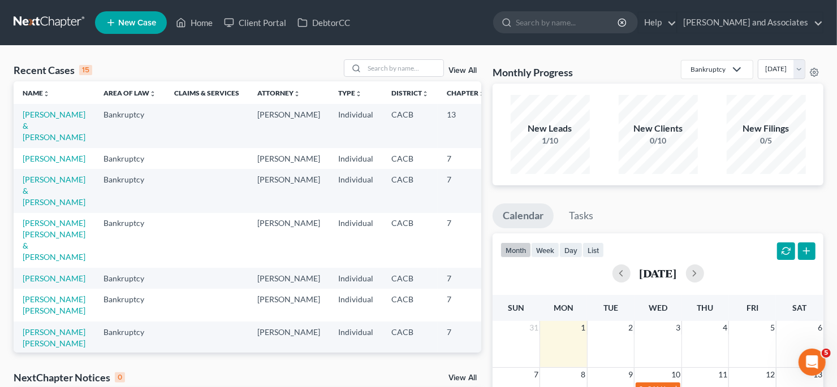
click at [730, 68] on icon at bounding box center [737, 70] width 14 height 14
click at [770, 57] on div "Recent Cases 15 View All Name unfold_more expand_more expand_less Area of Law u…" at bounding box center [418, 339] width 837 height 587
click at [817, 72] on icon at bounding box center [814, 72] width 9 height 9
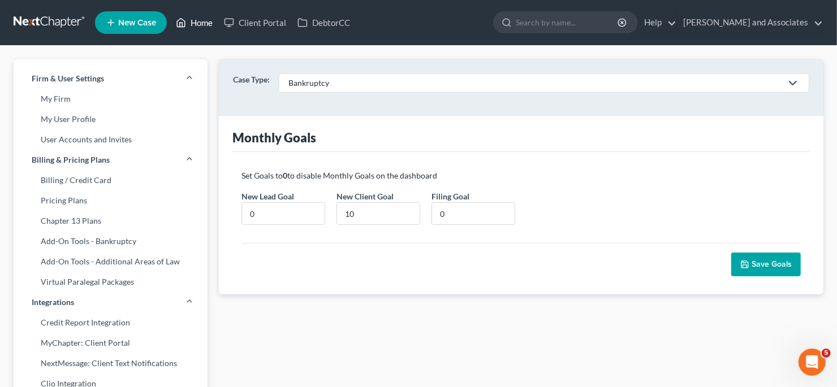
click at [204, 27] on link "Home" at bounding box center [194, 22] width 48 height 20
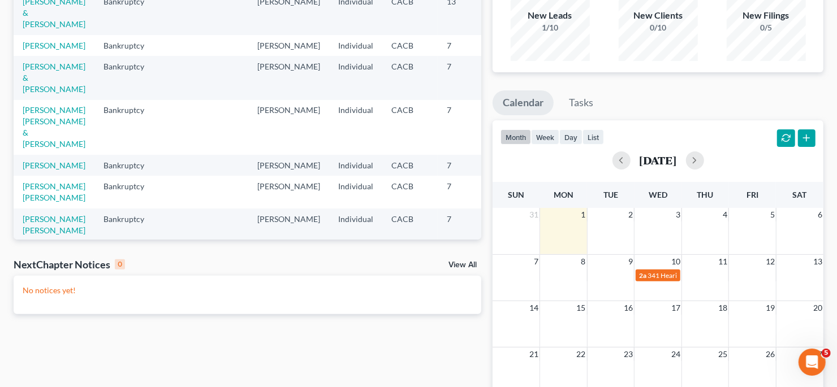
scroll to position [56, 0]
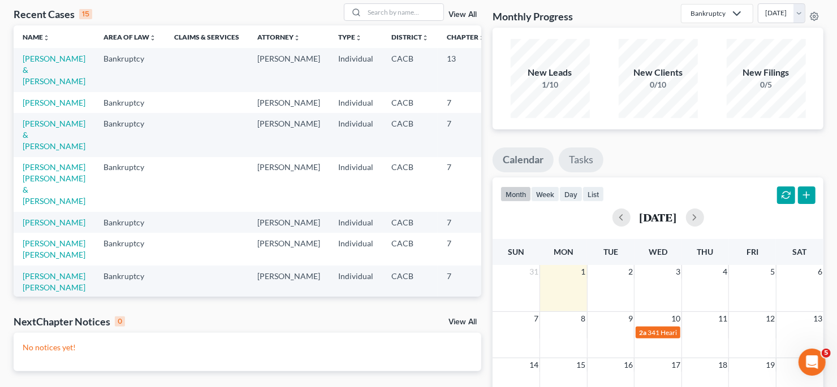
click at [584, 166] on link "Tasks" at bounding box center [581, 160] width 45 height 25
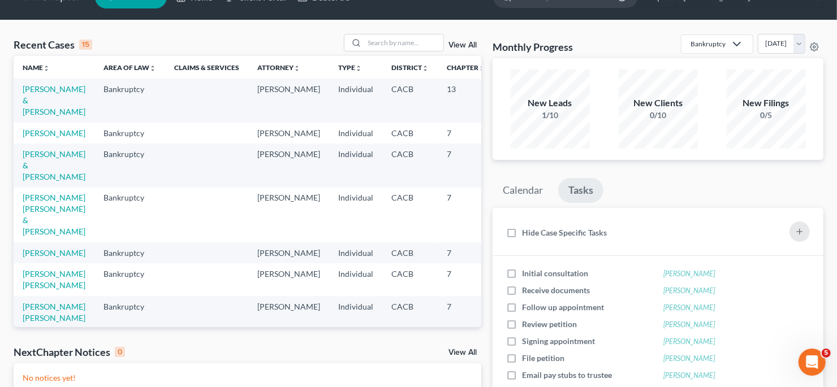
scroll to position [0, 0]
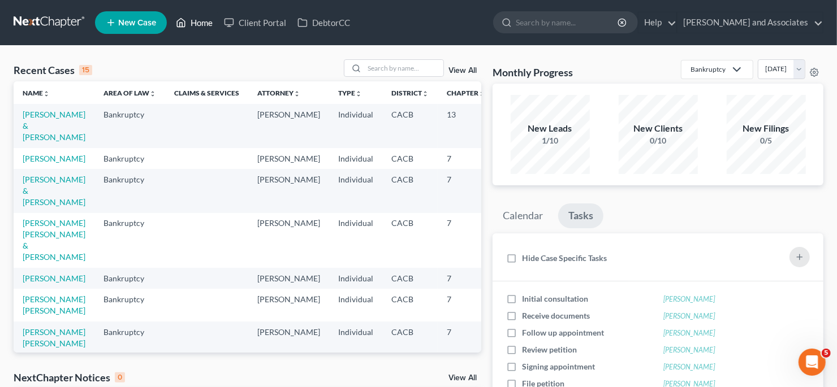
click at [182, 20] on icon at bounding box center [181, 23] width 10 height 14
click at [752, 33] on ul "New Case Home Client Portal DebtorCC - No Result - See all results Or Press Ent…" at bounding box center [459, 22] width 729 height 29
click at [755, 25] on link "[PERSON_NAME] and Associates" at bounding box center [750, 22] width 145 height 20
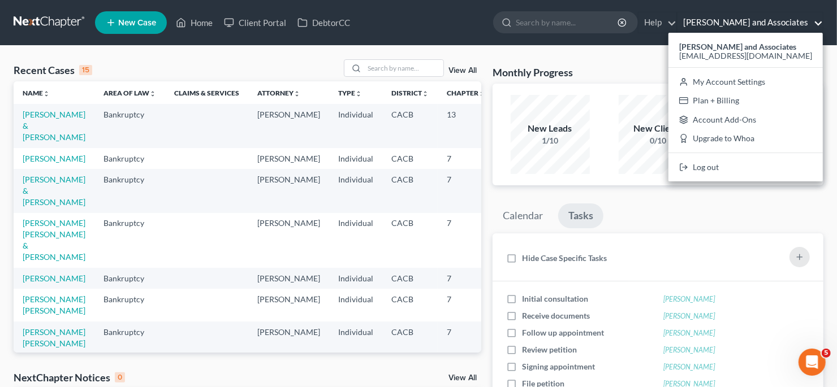
click at [755, 25] on link "[PERSON_NAME] and Associates" at bounding box center [750, 22] width 145 height 20
